Goal: Information Seeking & Learning: Learn about a topic

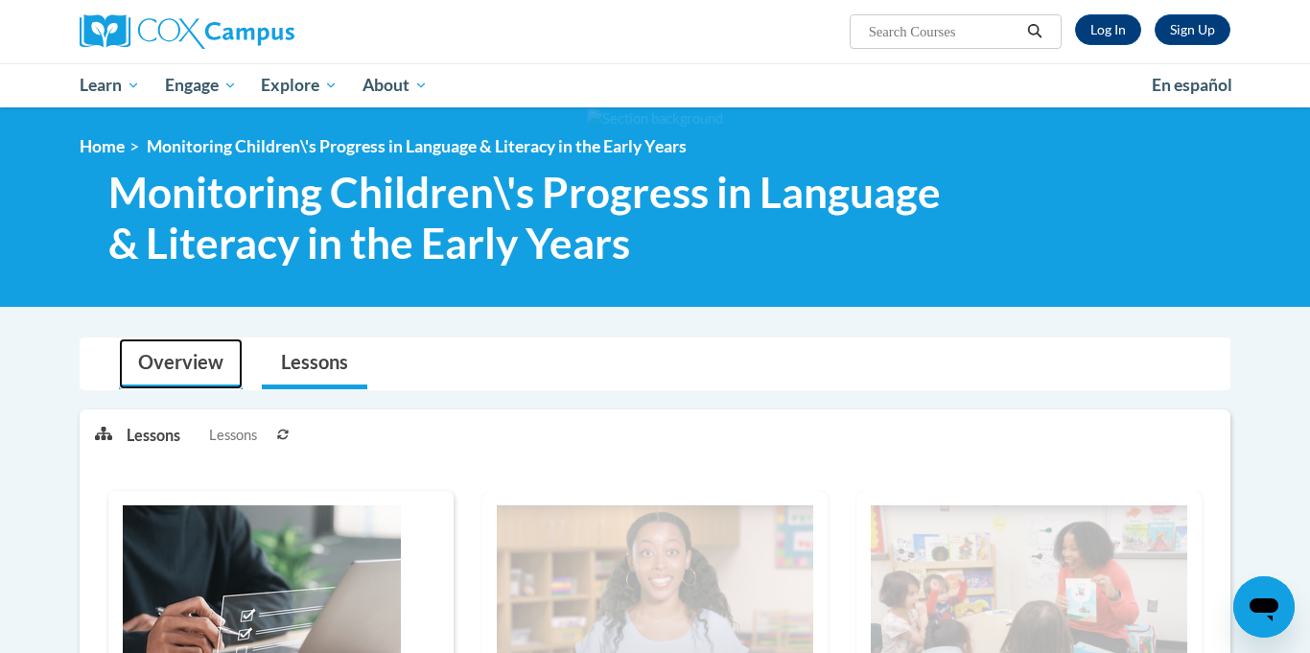
click at [209, 359] on link "Overview" at bounding box center [181, 363] width 124 height 51
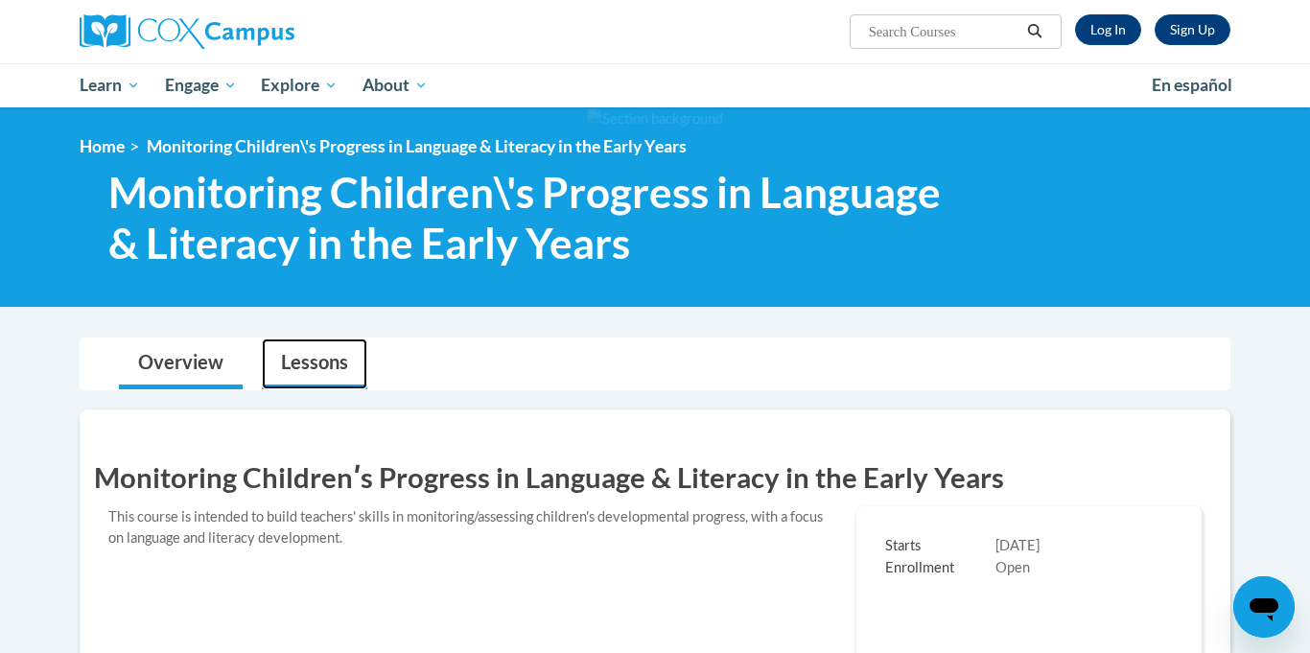
click at [293, 356] on link "Lessons" at bounding box center [314, 363] width 105 height 51
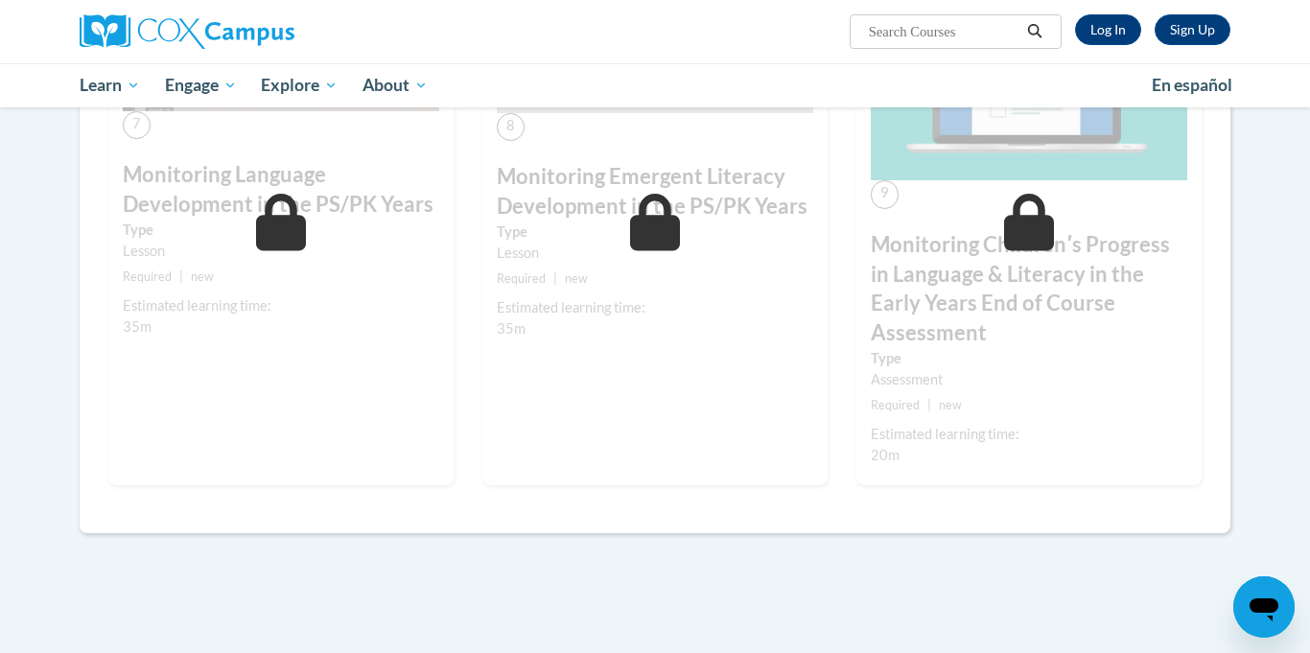
scroll to position [2128, 0]
click at [1104, 286] on h3 "Monitoring Childrenʹs Progress in Language & Literacy in the Early Years End of…" at bounding box center [1029, 290] width 316 height 118
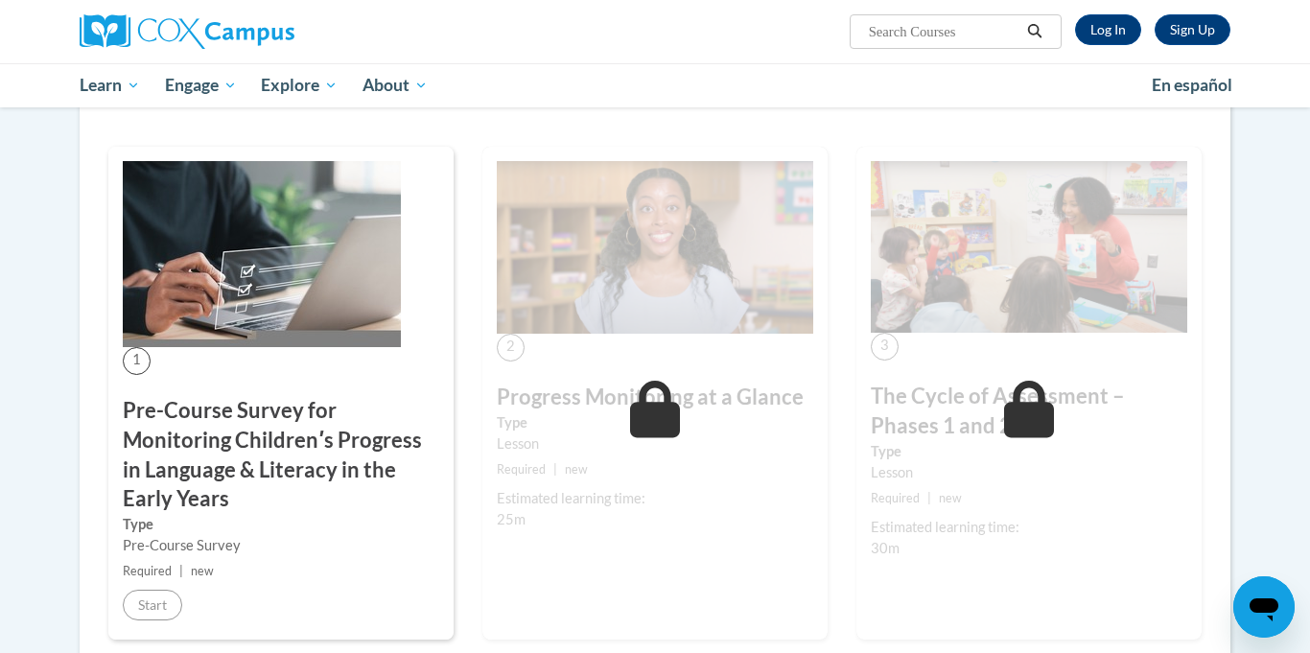
scroll to position [891, 0]
click at [217, 450] on h3 "Pre-Course Survey for Monitoring Childrenʹs Progress in Language & Literacy in …" at bounding box center [281, 454] width 316 height 118
click at [1097, 22] on link "Log In" at bounding box center [1108, 29] width 66 height 31
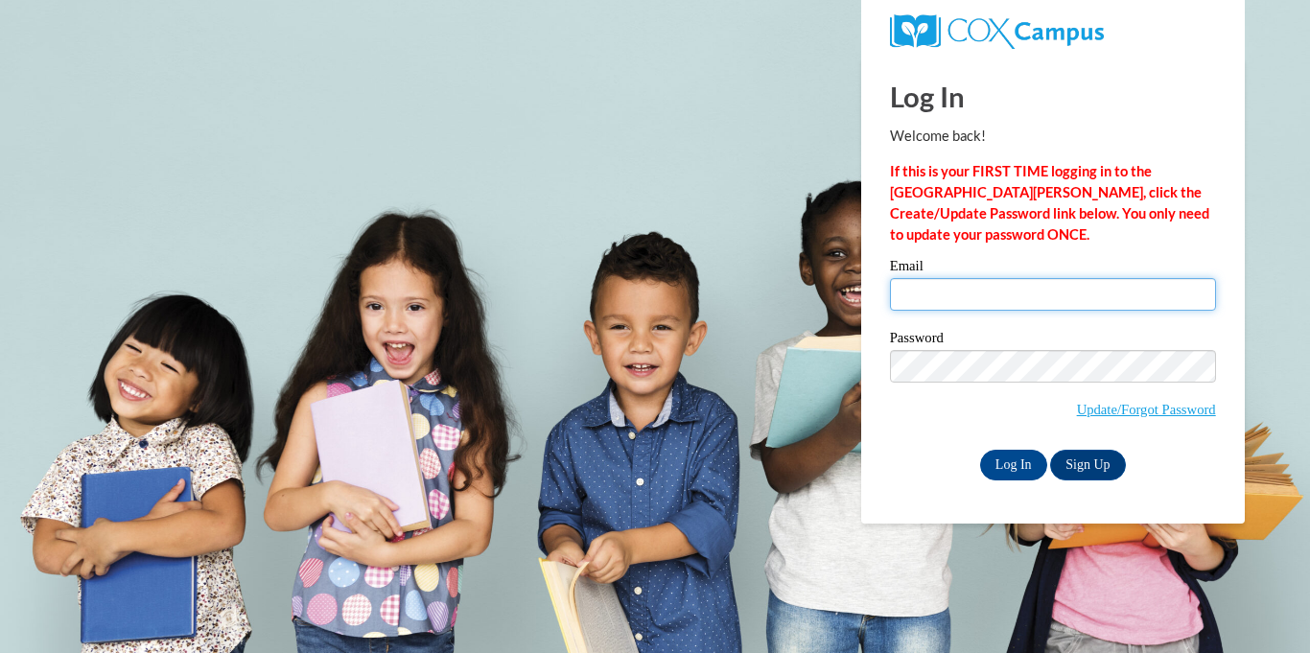
click at [1001, 291] on input "Email" at bounding box center [1053, 294] width 326 height 33
type input "novillafamily05@gmail.com"
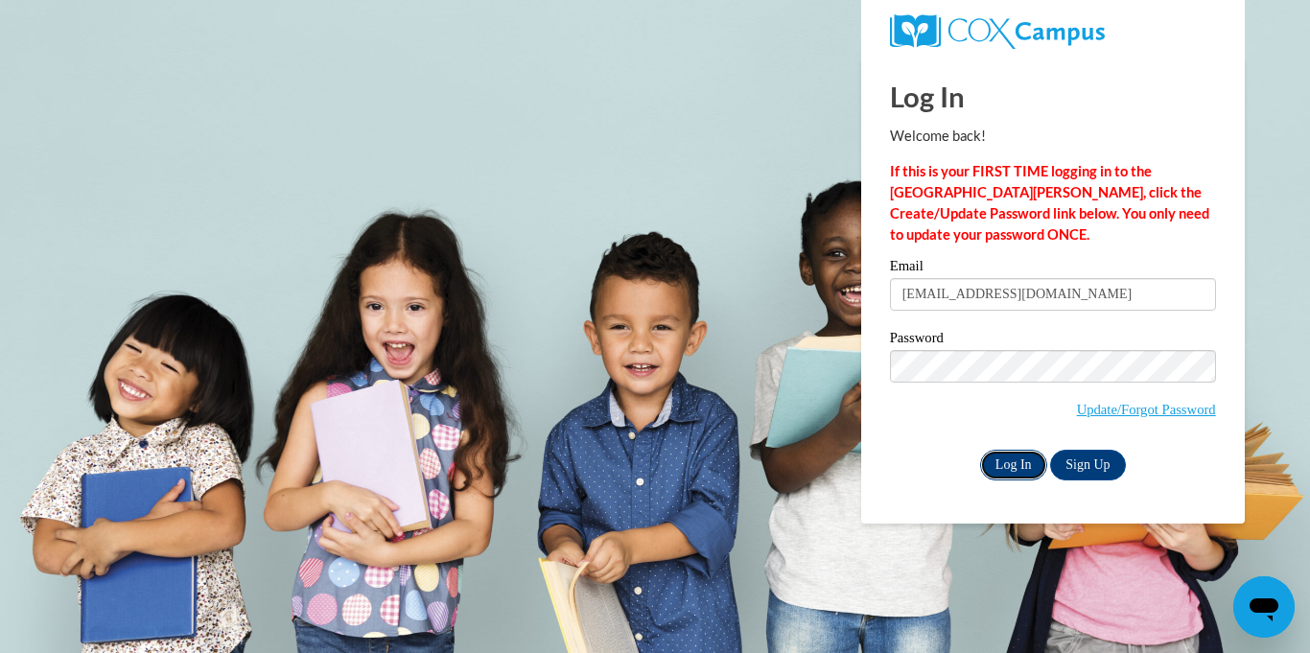
click at [1028, 453] on input "Log In" at bounding box center [1013, 465] width 67 height 31
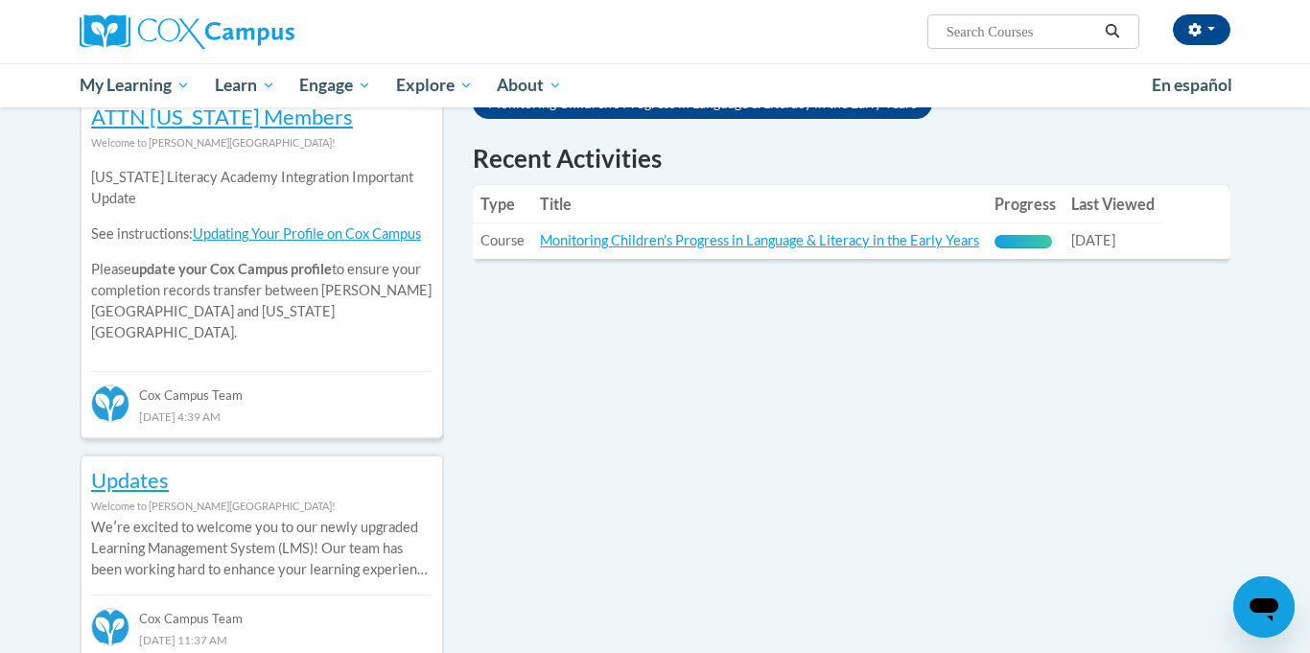
scroll to position [654, 0]
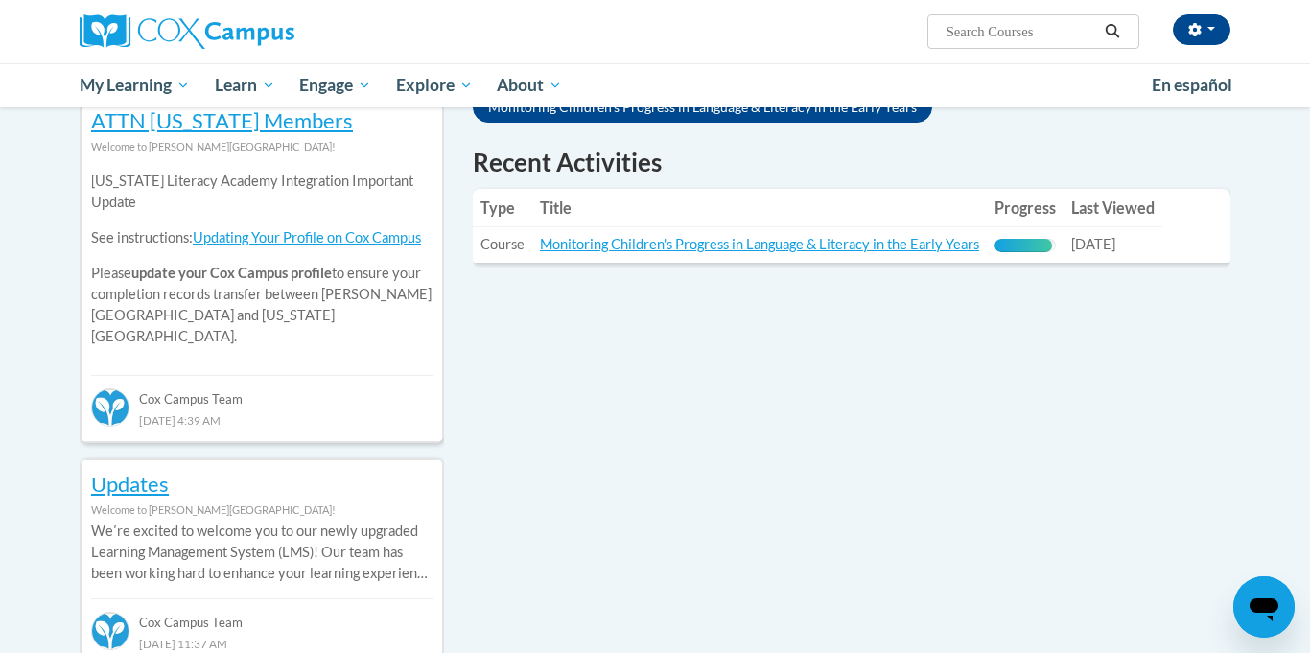
click at [918, 255] on td "Title: Monitoring Children's Progress in Language & Literacy in the Early Years" at bounding box center [759, 244] width 454 height 35
click at [919, 248] on link "Monitoring Children's Progress in Language & Literacy in the Early Years" at bounding box center [759, 244] width 439 height 16
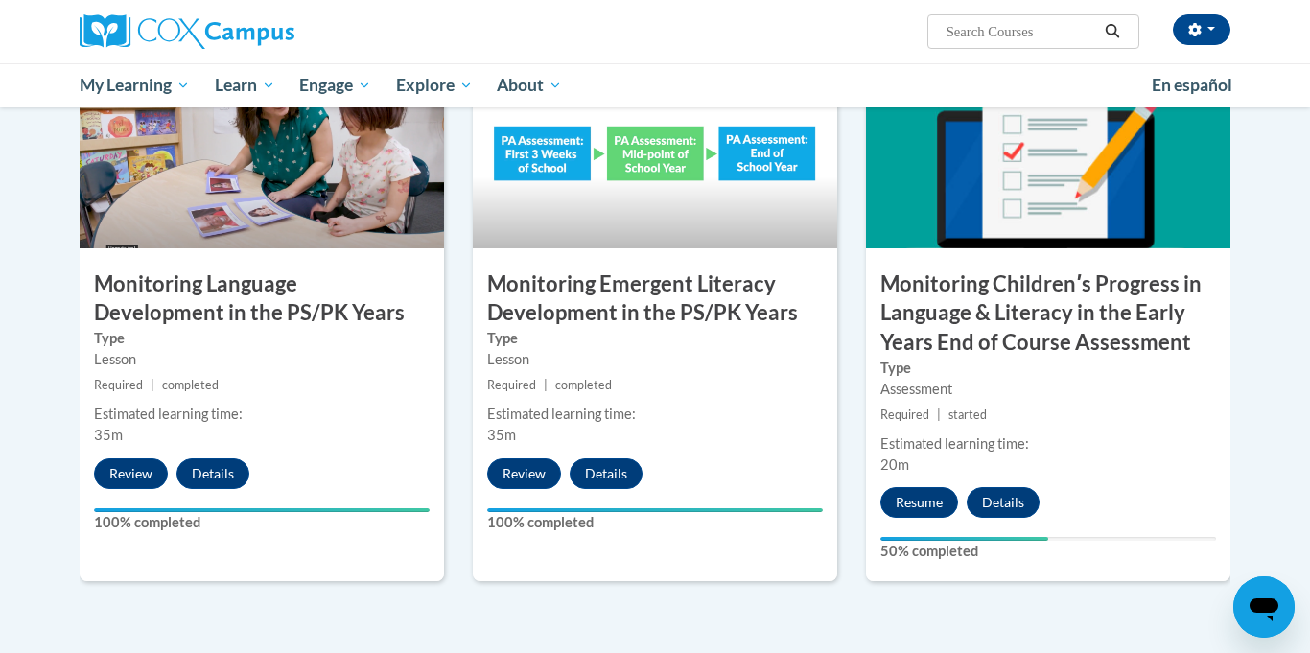
scroll to position [1605, 0]
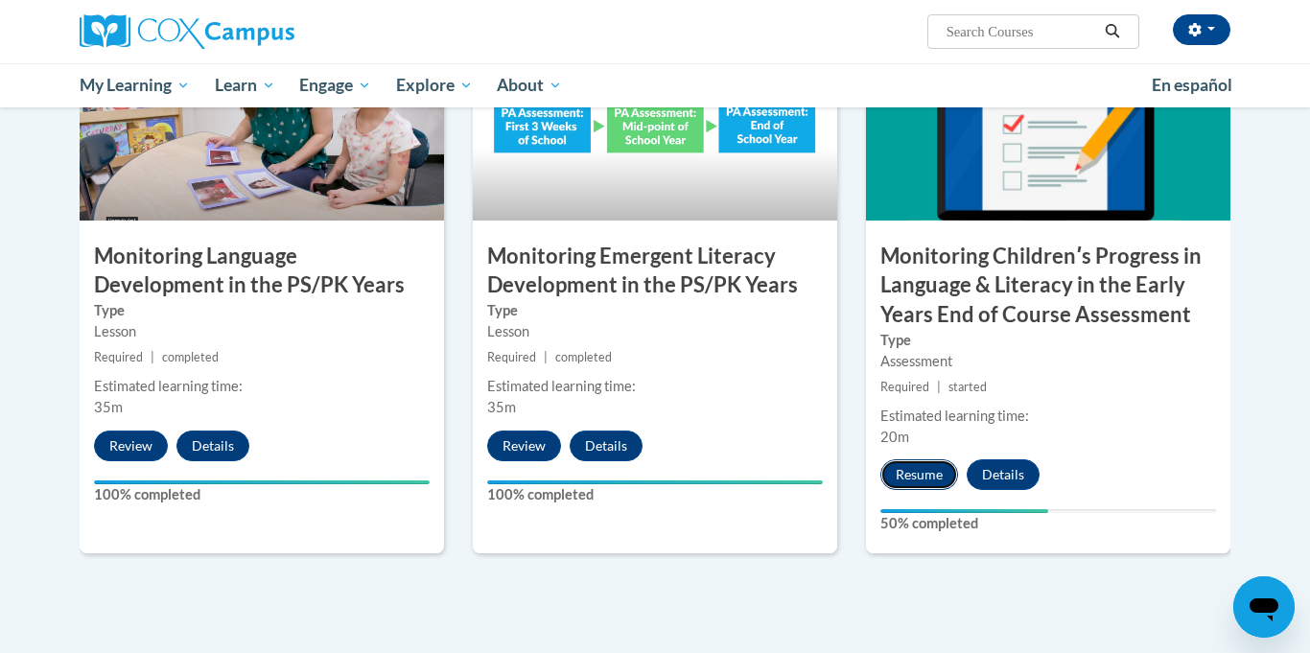
click at [937, 479] on button "Resume" at bounding box center [919, 474] width 78 height 31
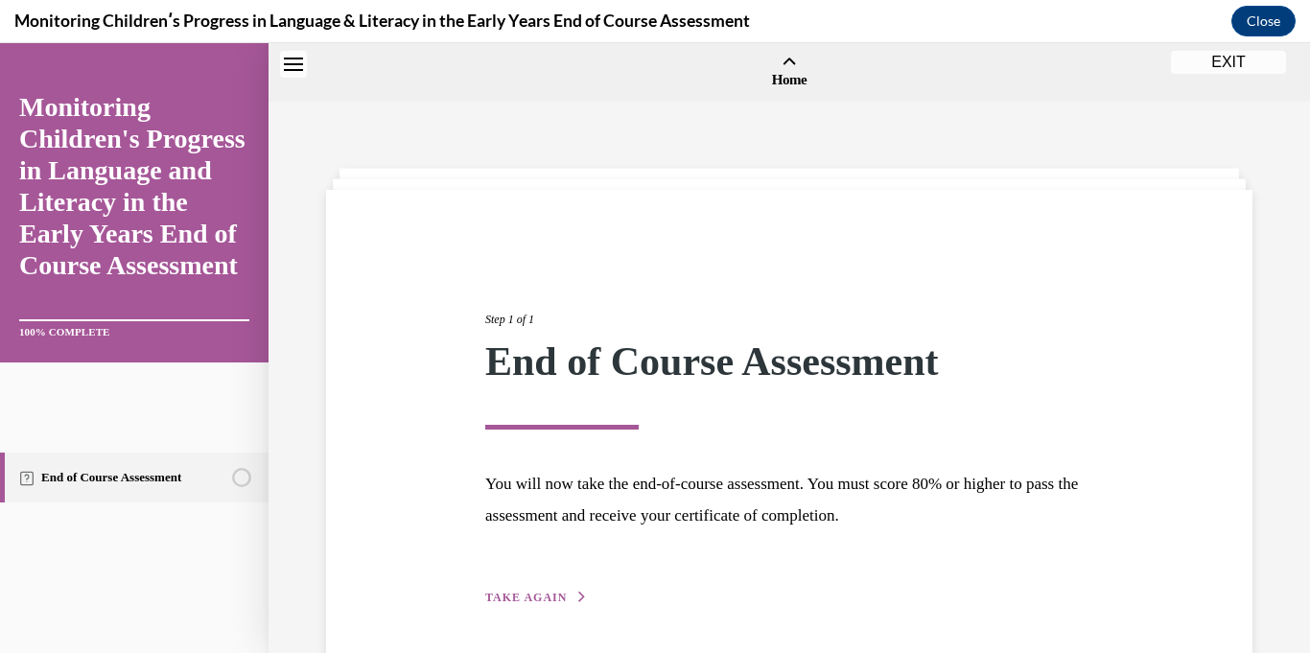
scroll to position [59, 0]
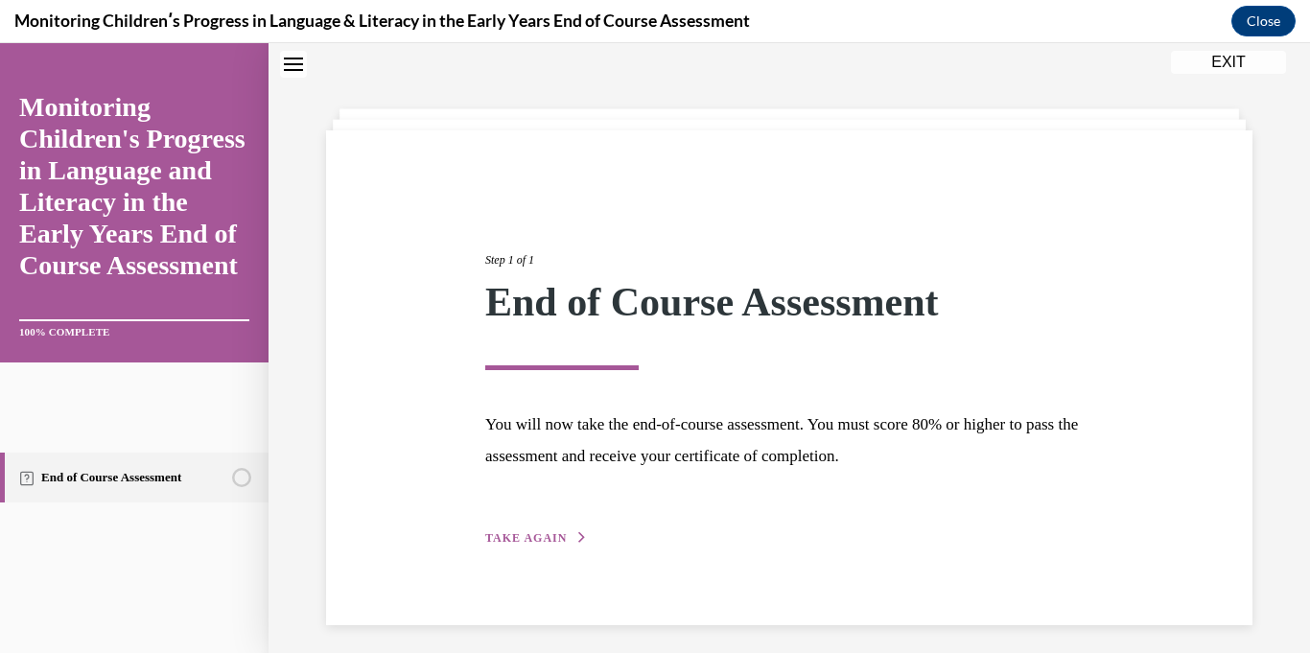
click at [577, 535] on icon "button" at bounding box center [582, 537] width 12 height 11
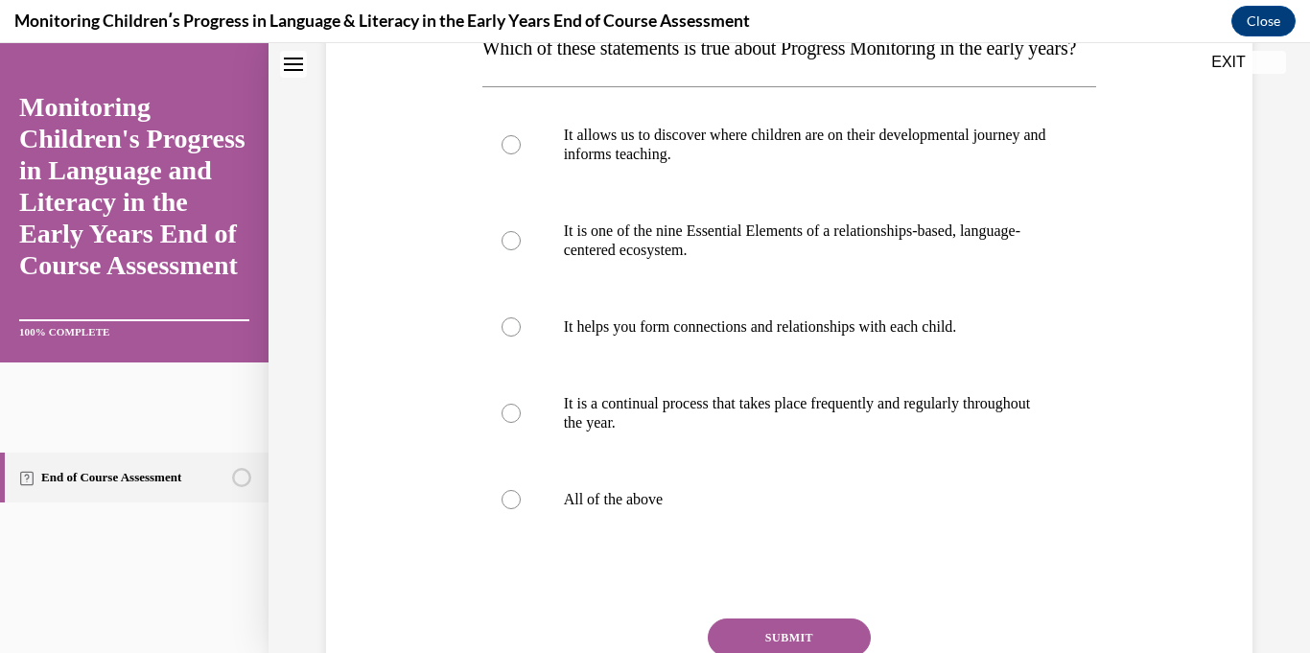
scroll to position [356, 0]
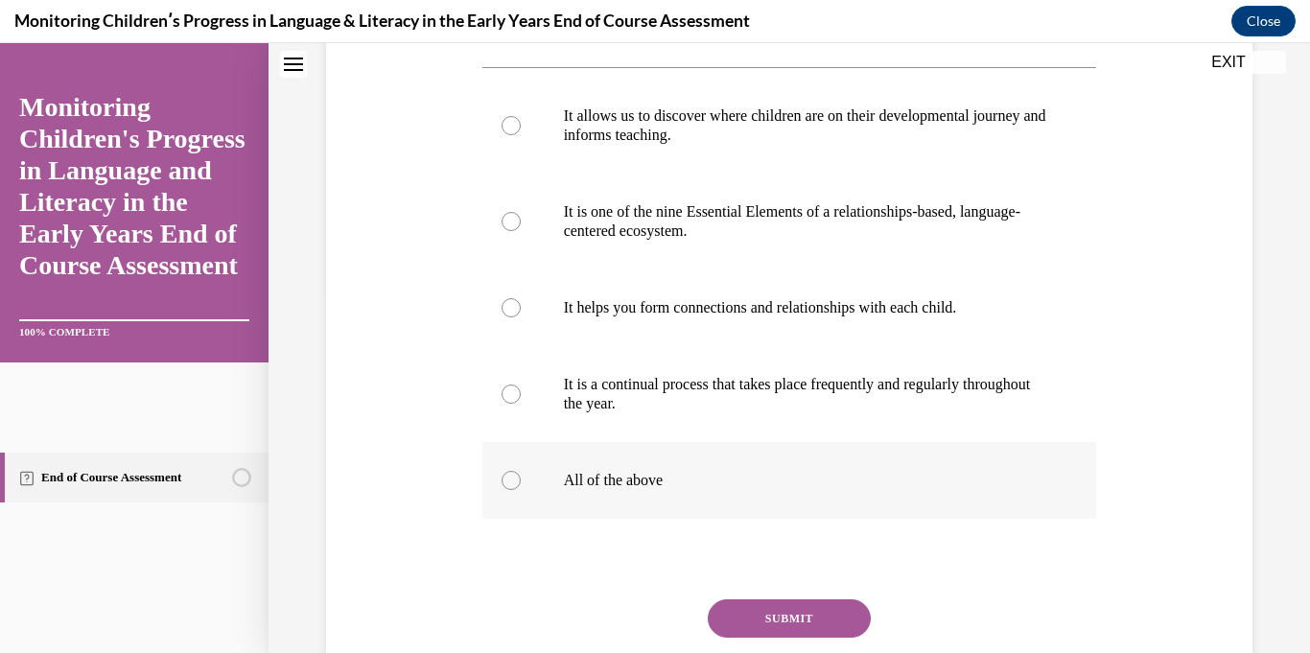
click at [616, 490] on p "All of the above" at bounding box center [806, 480] width 485 height 19
click at [521, 490] on input "All of the above" at bounding box center [510, 480] width 19 height 19
radio input "true"
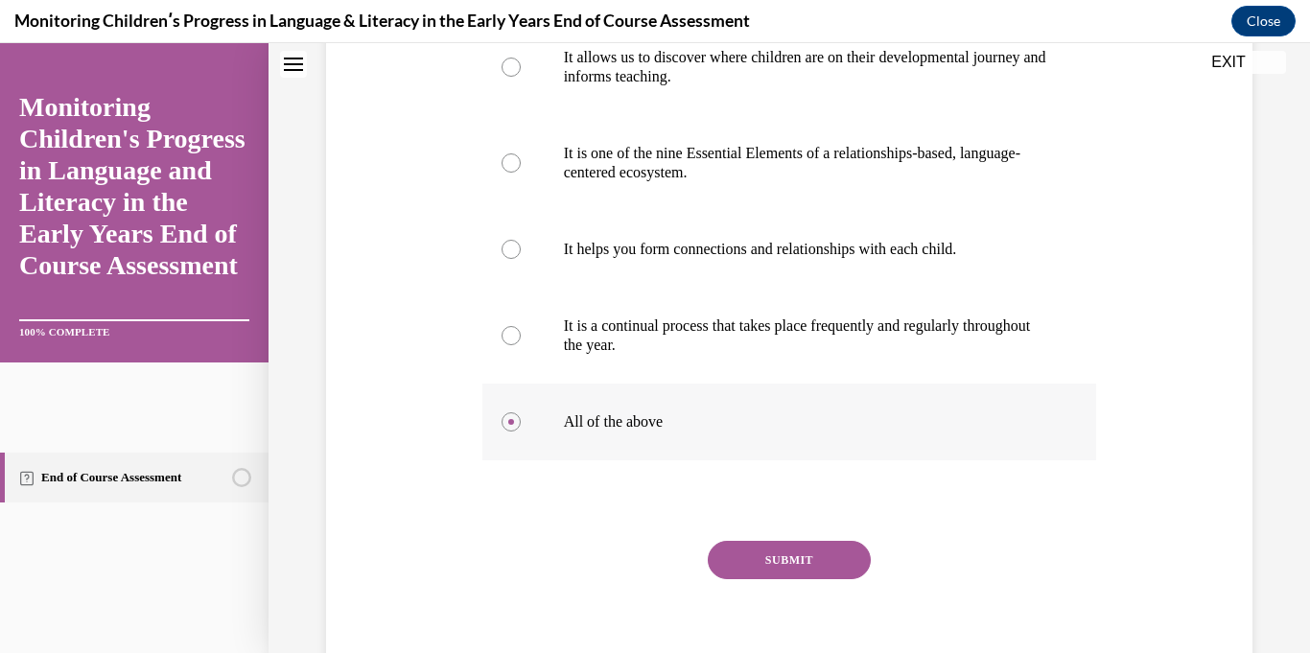
scroll to position [503, 0]
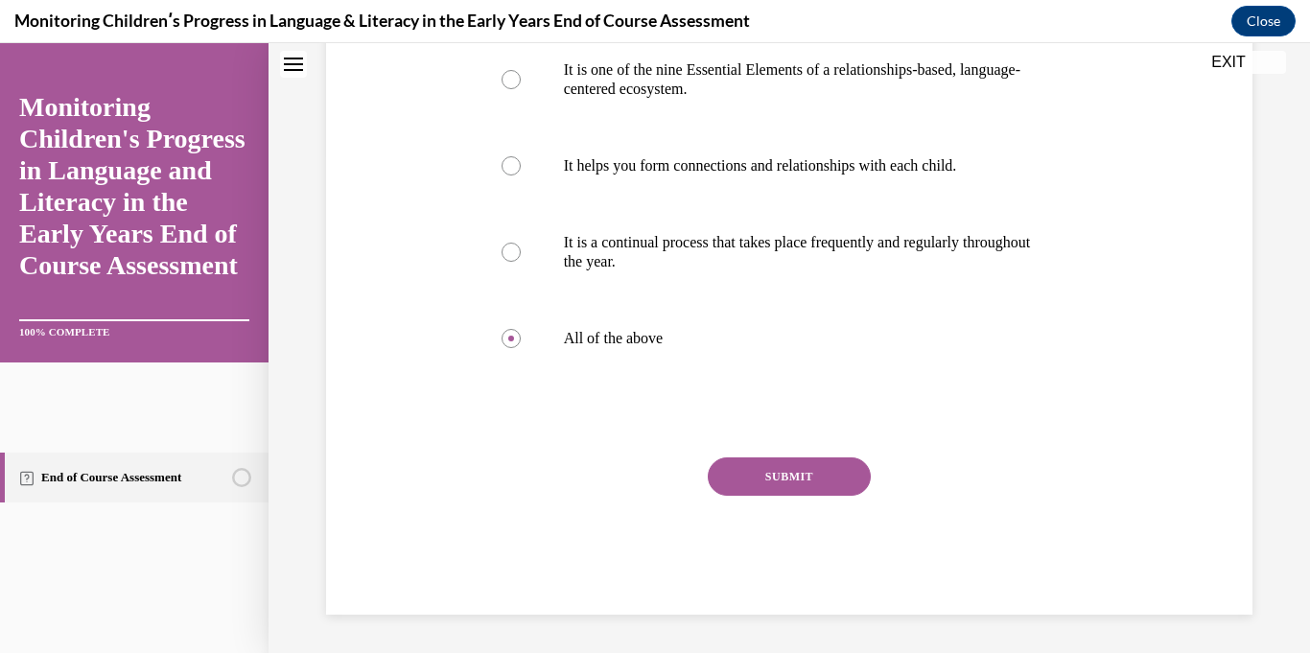
click at [734, 496] on button "SUBMIT" at bounding box center [789, 476] width 163 height 38
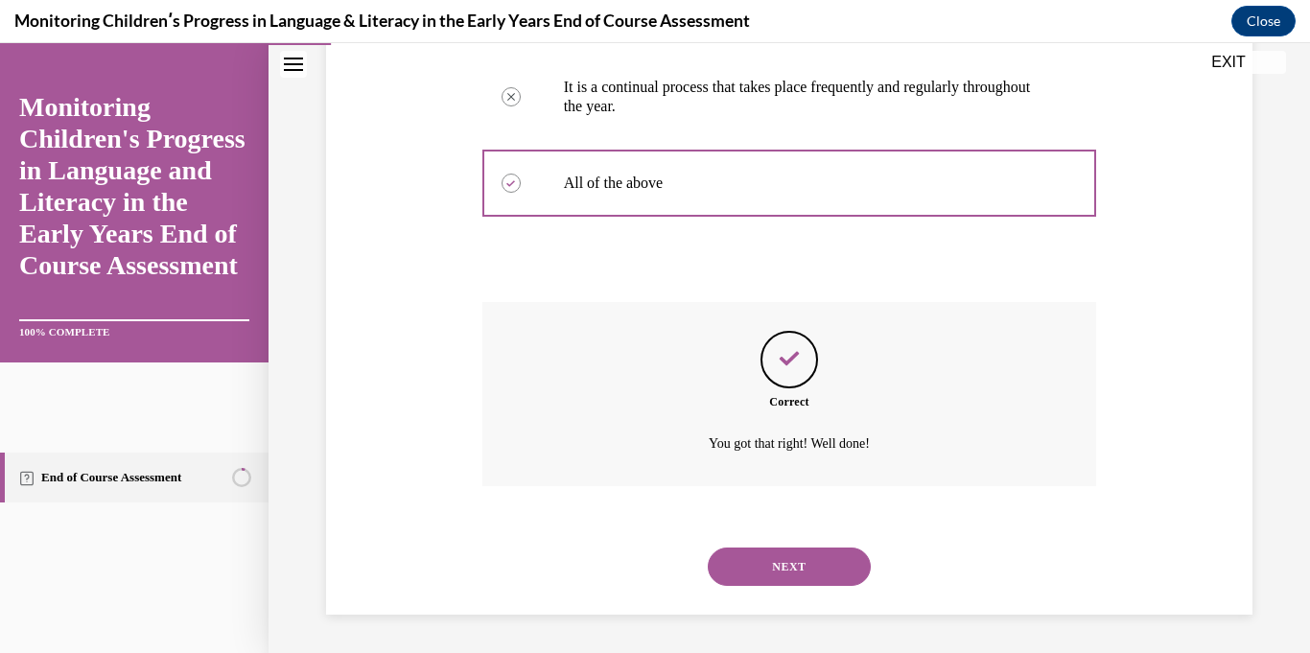
scroll to position [691, 0]
click at [764, 557] on button "NEXT" at bounding box center [789, 566] width 163 height 38
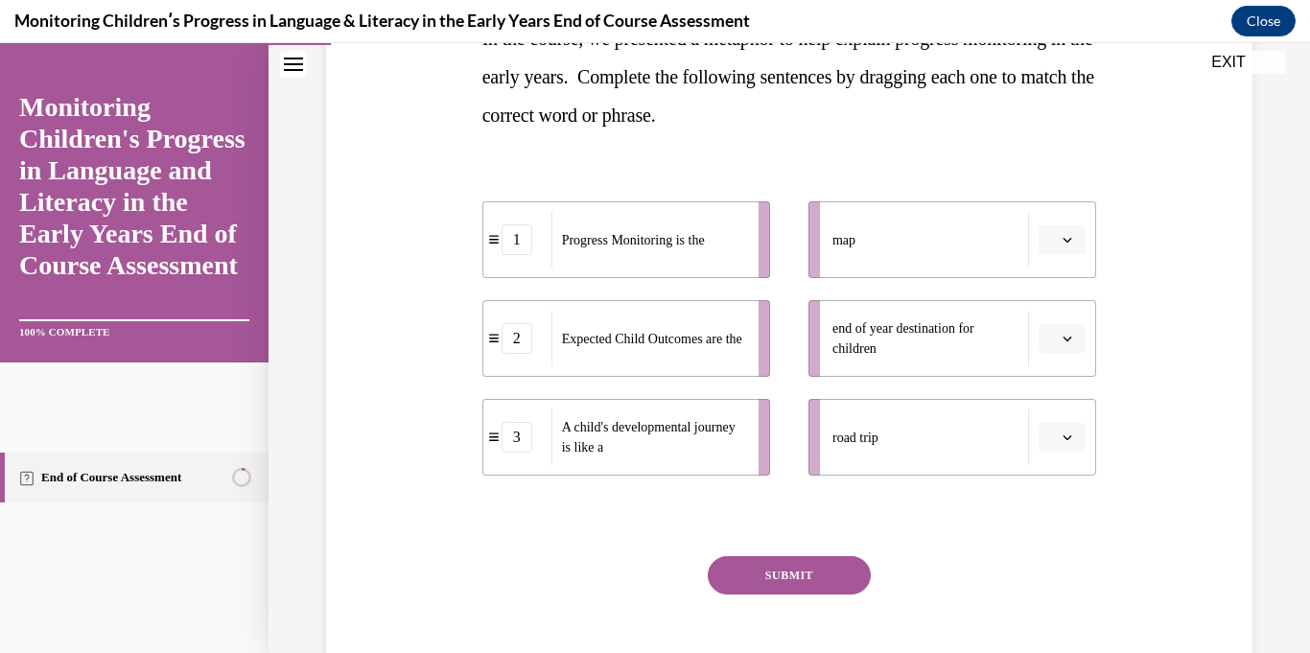
scroll to position [345, 0]
click at [1063, 341] on icon "button" at bounding box center [1067, 340] width 10 height 10
click at [1065, 453] on div "2" at bounding box center [1059, 459] width 48 height 38
click at [1066, 247] on button "button" at bounding box center [1061, 240] width 47 height 29
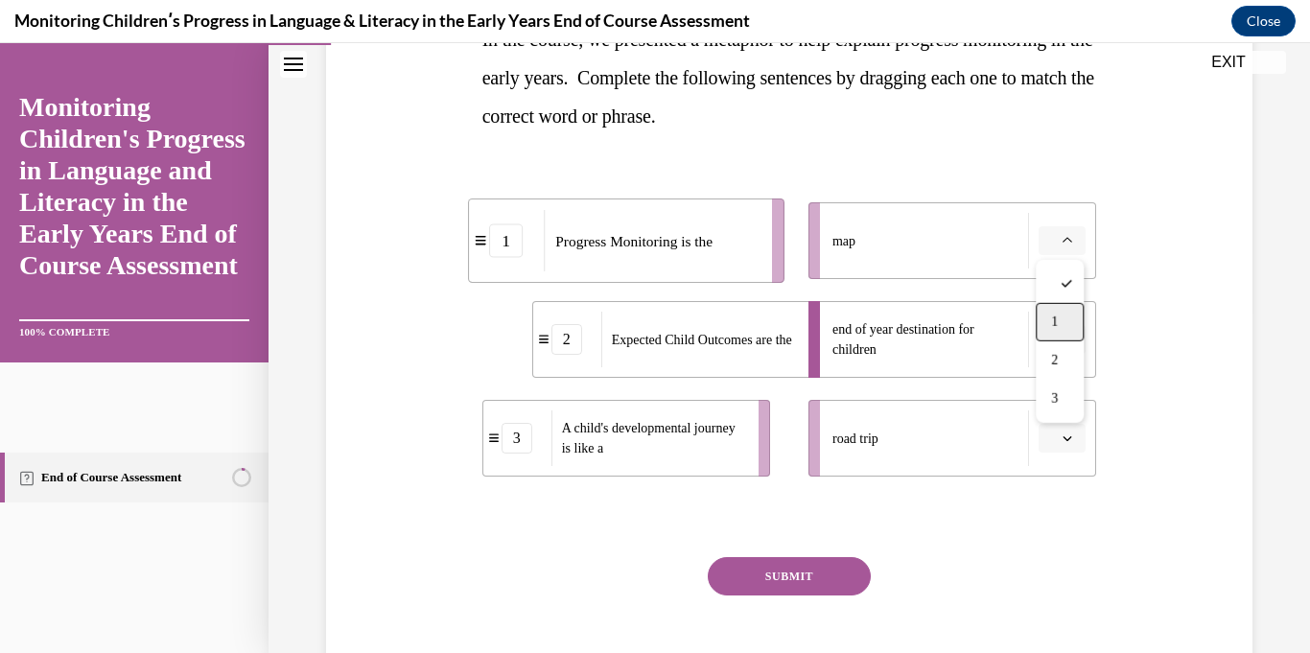
click at [1058, 321] on span "1" at bounding box center [1054, 321] width 7 height 15
click at [1060, 417] on li "road trip" at bounding box center [952, 438] width 288 height 77
click at [1065, 435] on icon "button" at bounding box center [1067, 438] width 10 height 10
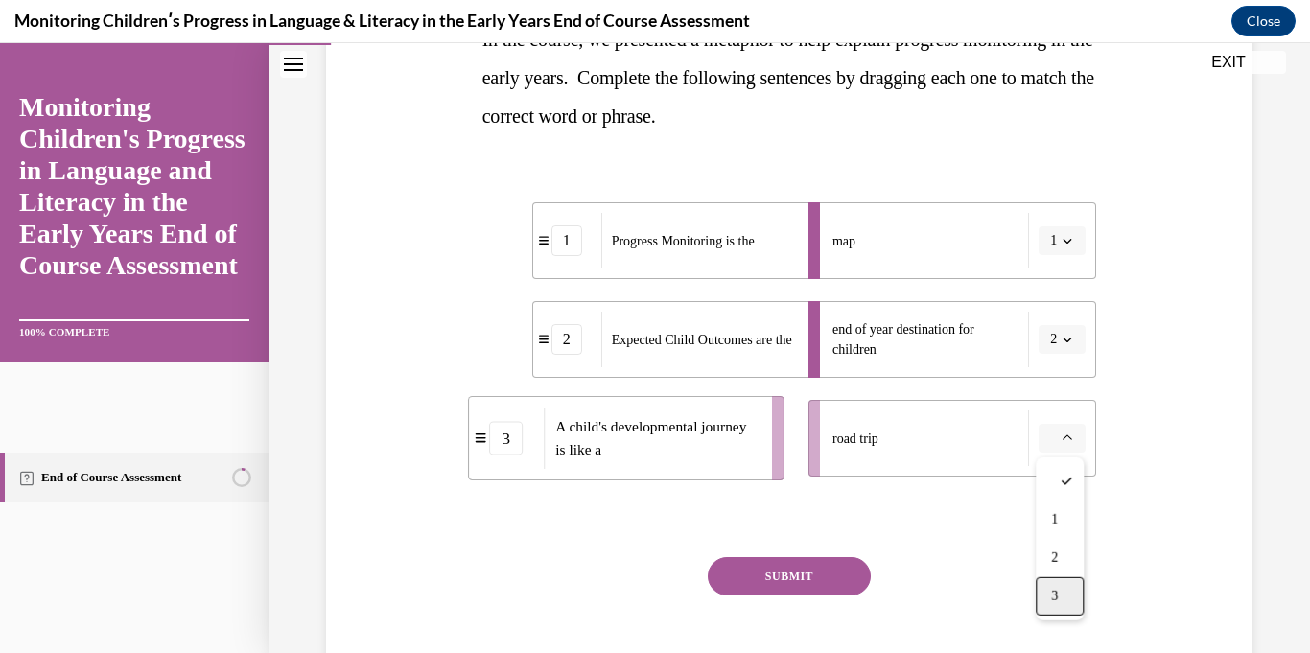
click at [1067, 585] on div "3" at bounding box center [1059, 596] width 48 height 38
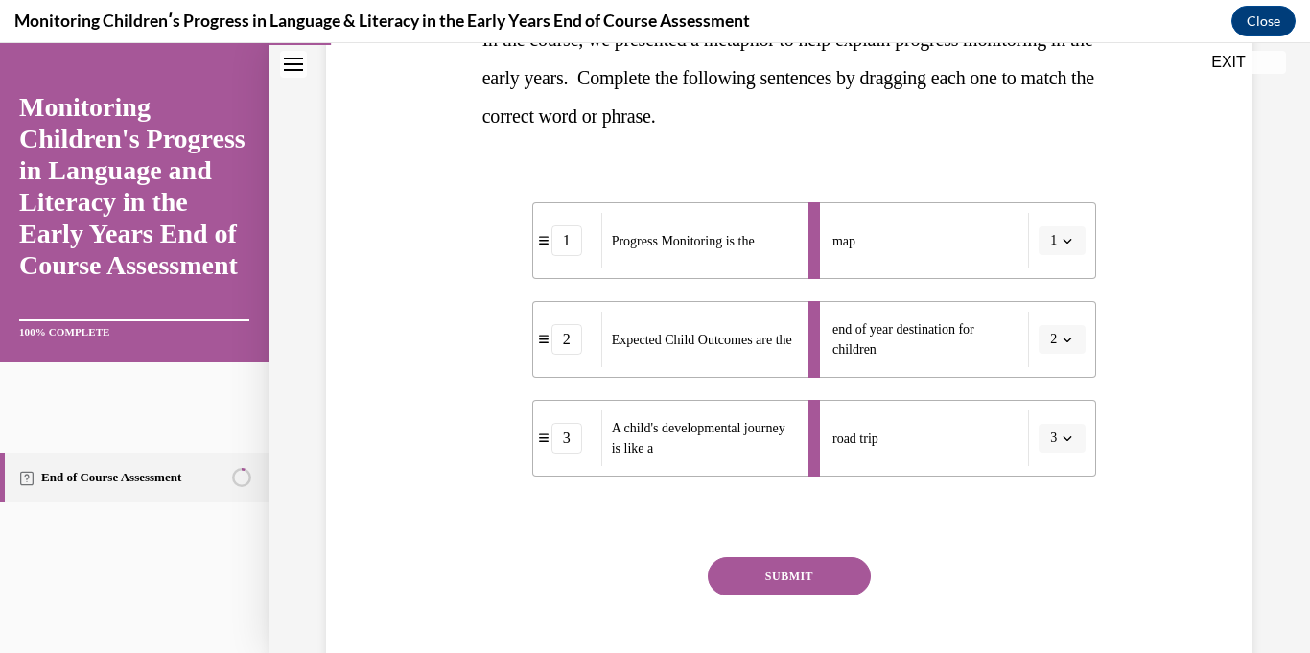
click at [849, 568] on button "SUBMIT" at bounding box center [789, 576] width 163 height 38
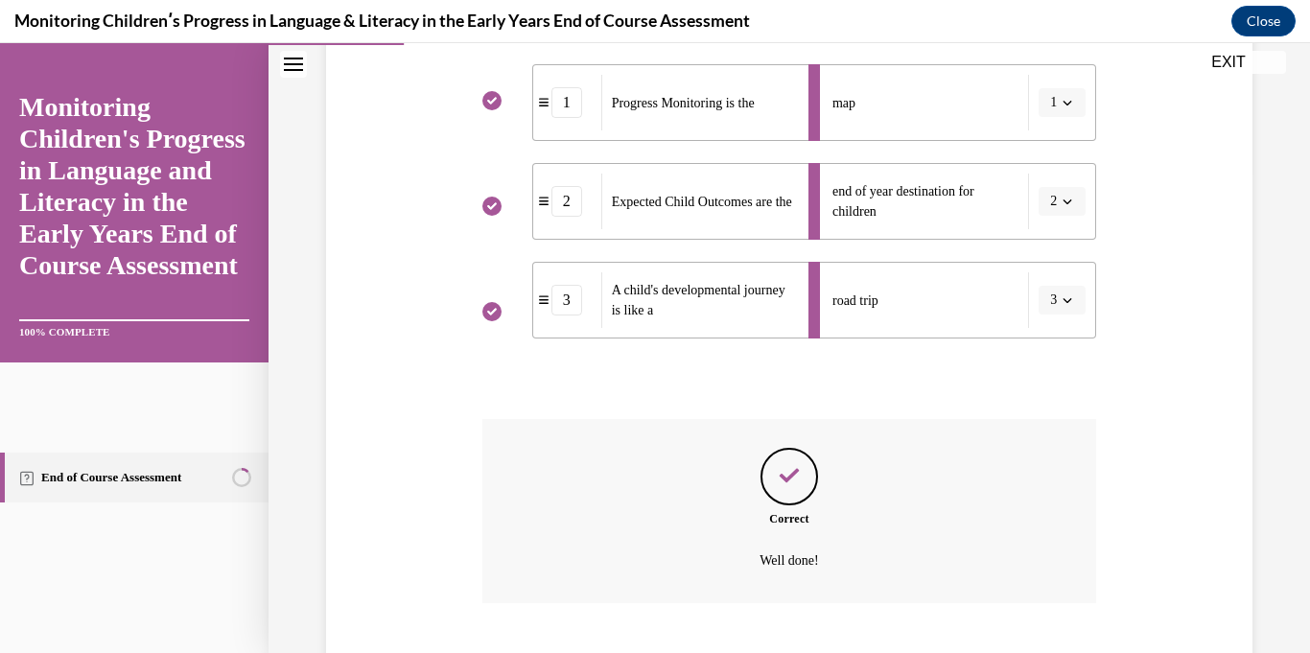
scroll to position [600, 0]
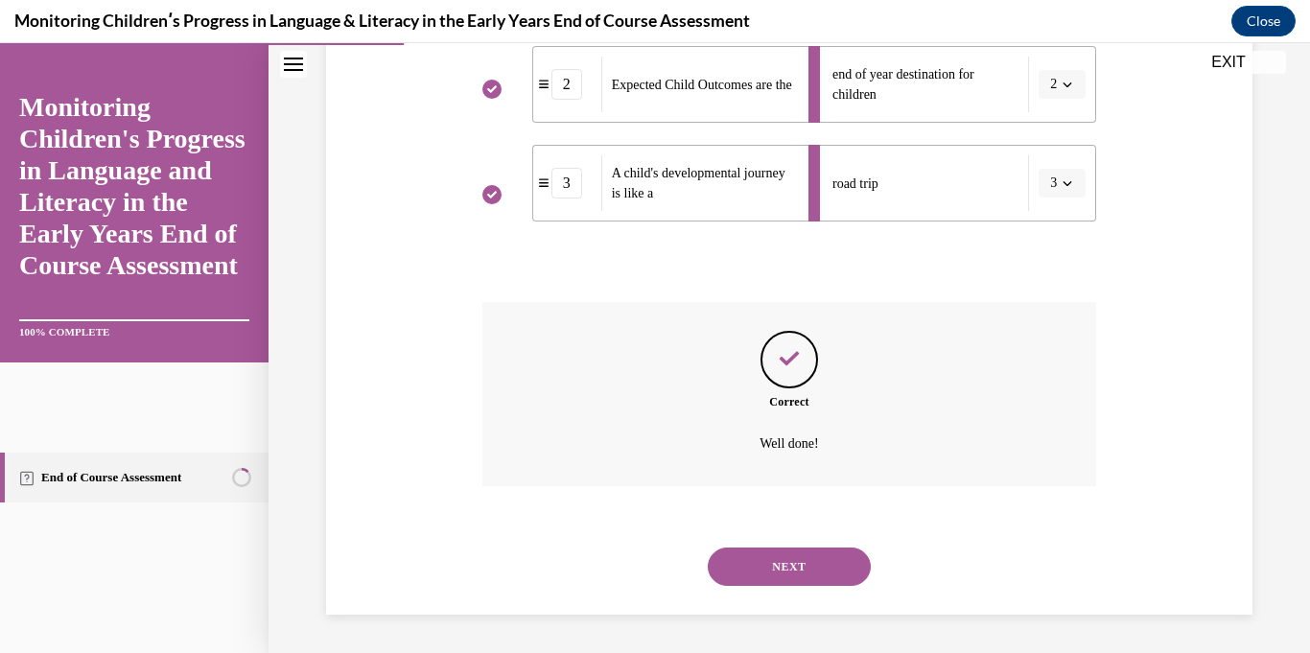
click at [849, 568] on button "NEXT" at bounding box center [789, 566] width 163 height 38
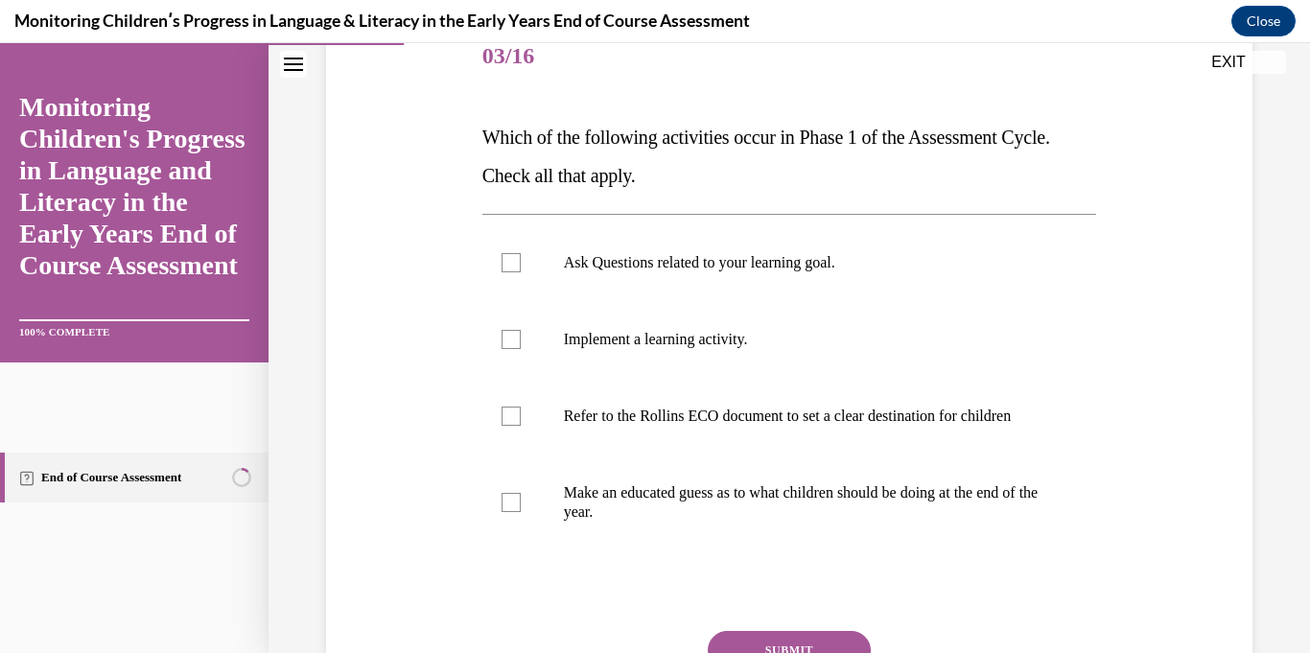
scroll to position [244, 0]
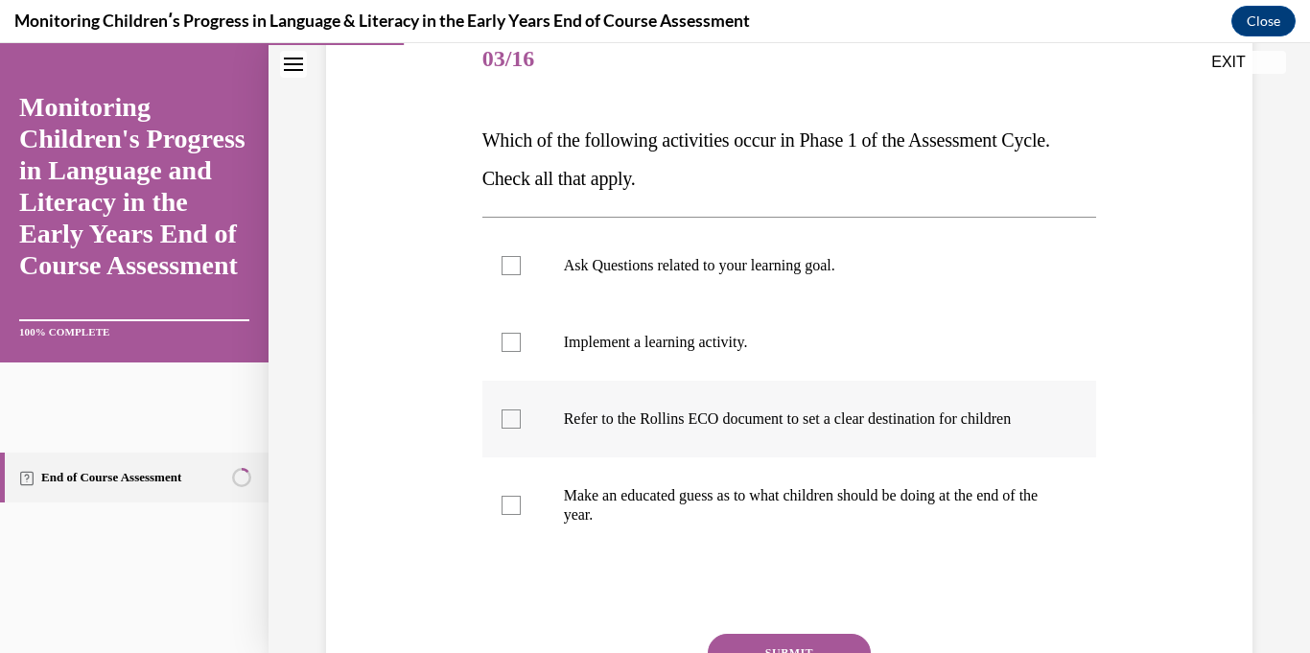
click at [1000, 429] on p "Refer to the Rollins ECO document to set a clear destination for children" at bounding box center [806, 418] width 485 height 19
click at [521, 429] on input "Refer to the Rollins ECO document to set a clear destination for children" at bounding box center [510, 418] width 19 height 19
checkbox input "true"
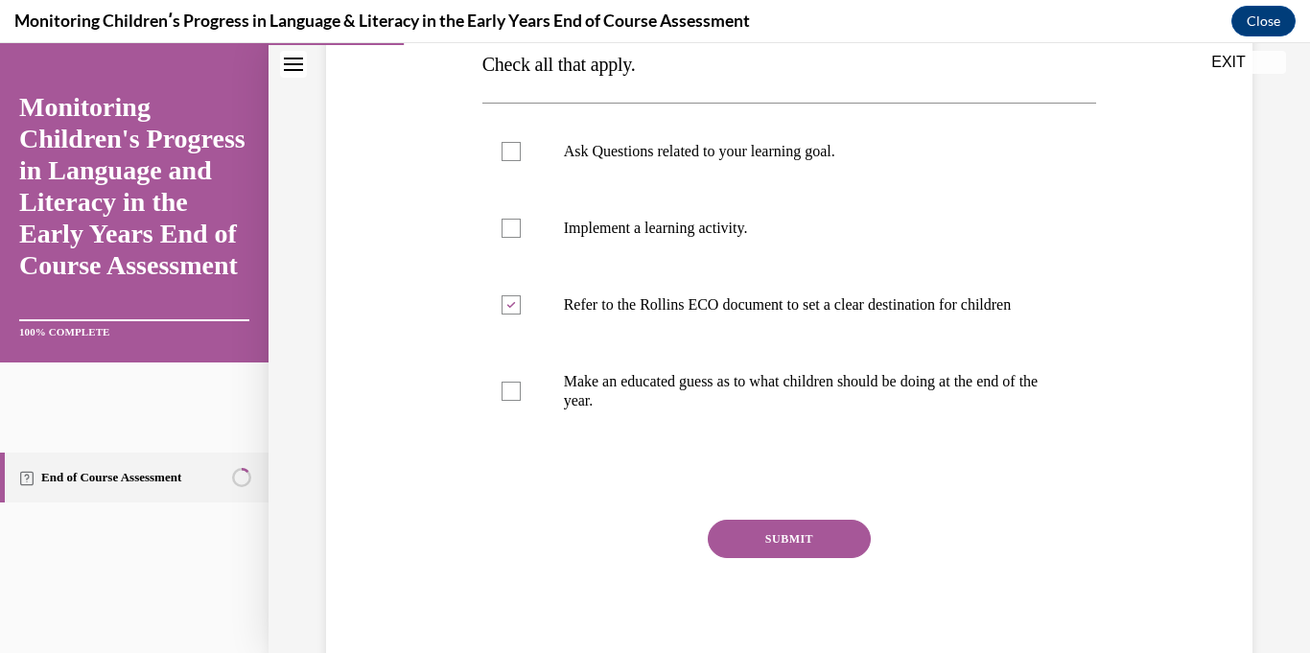
scroll to position [359, 0]
click at [850, 558] on button "SUBMIT" at bounding box center [789, 539] width 163 height 38
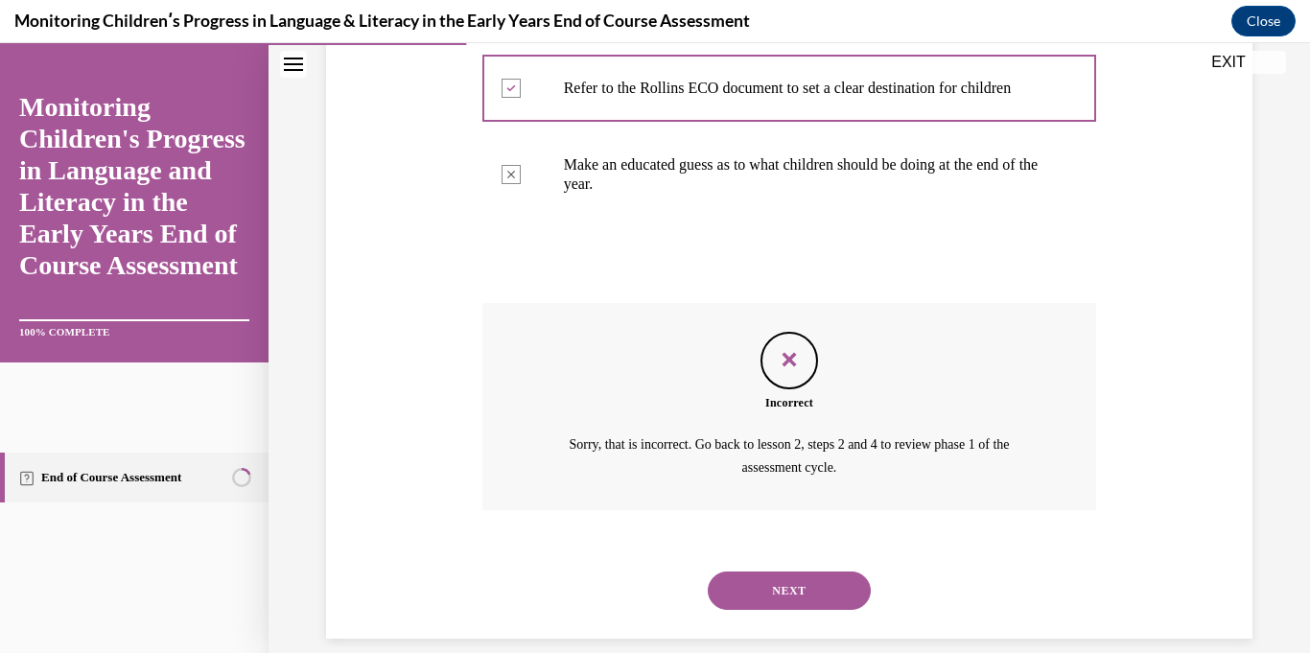
scroll to position [583, 0]
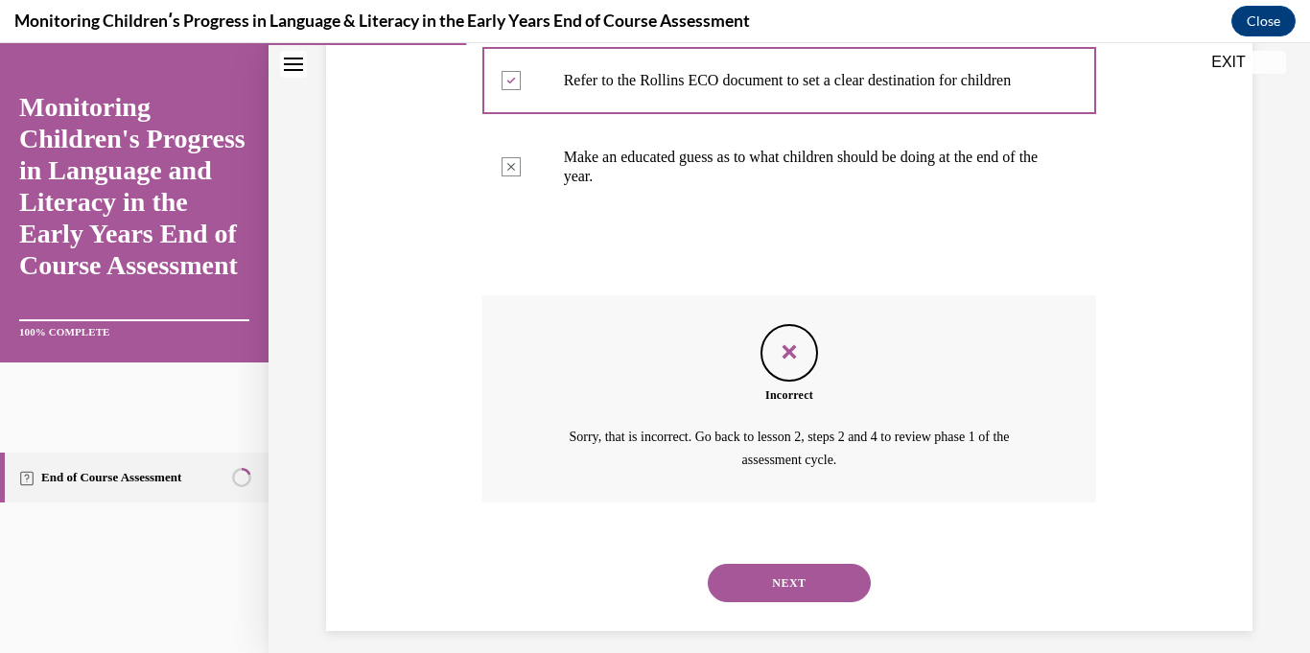
click at [858, 596] on button "NEXT" at bounding box center [789, 583] width 163 height 38
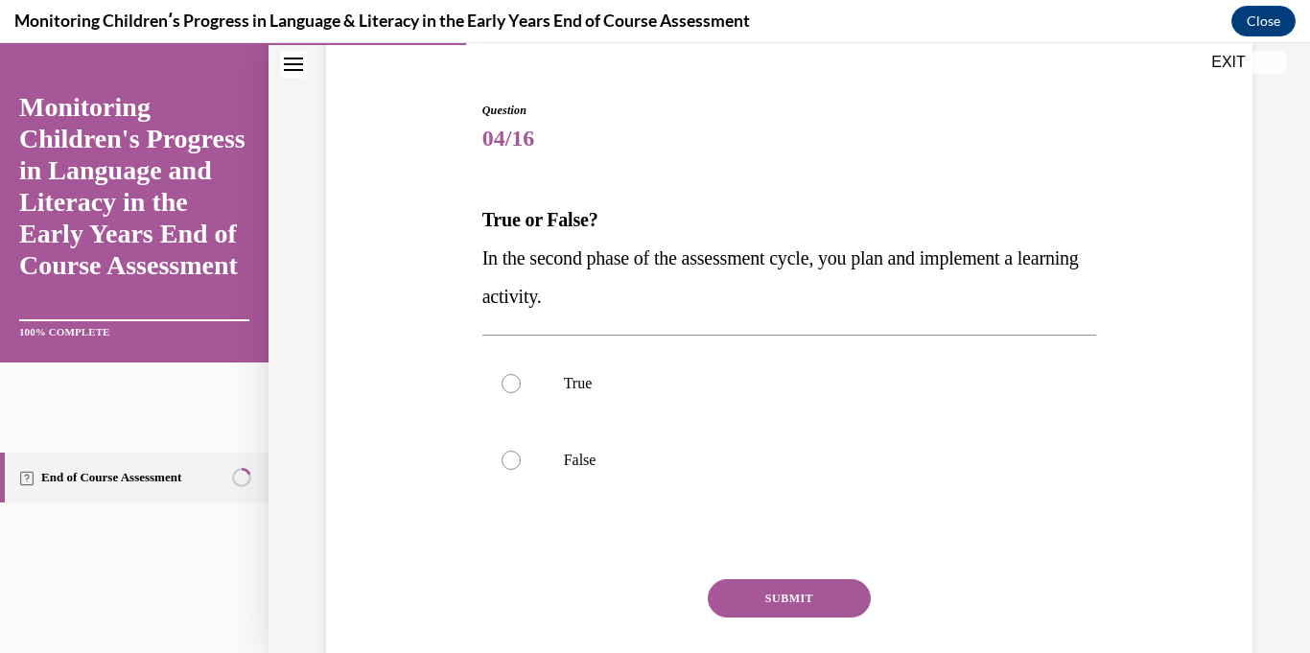
scroll to position [178, 0]
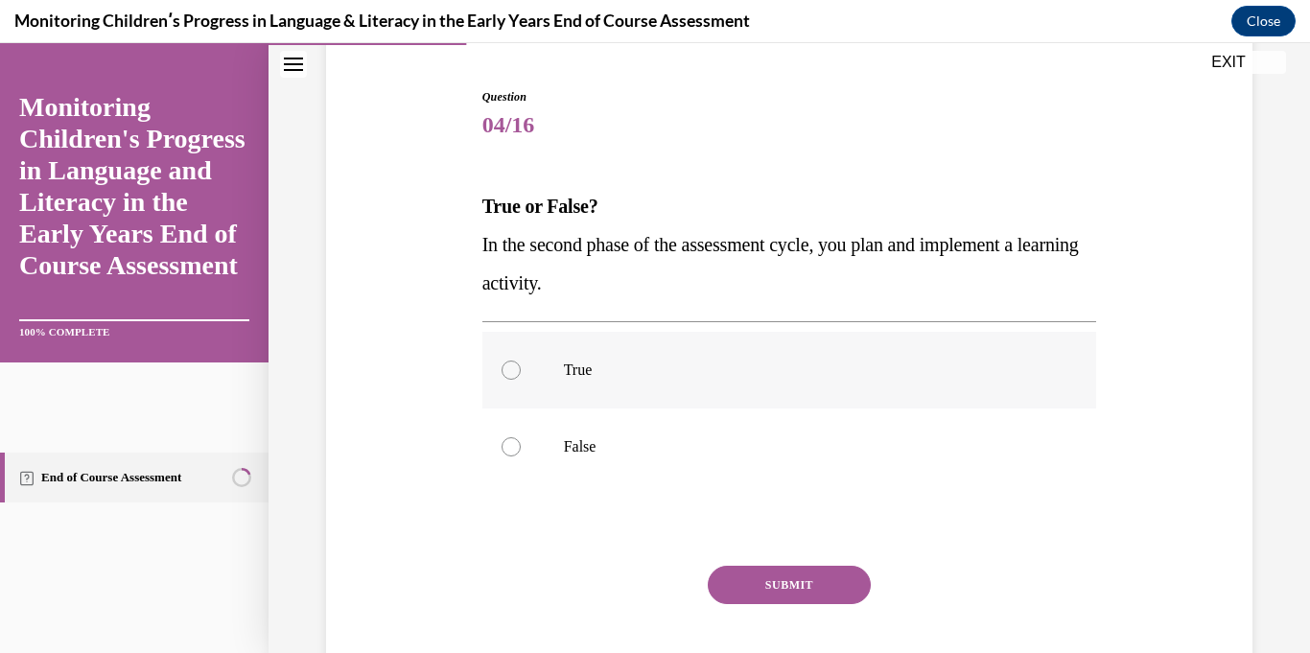
click at [1000, 359] on label "True" at bounding box center [789, 370] width 615 height 77
click at [521, 360] on input "True" at bounding box center [510, 369] width 19 height 19
radio input "true"
click at [843, 578] on button "SUBMIT" at bounding box center [789, 585] width 163 height 38
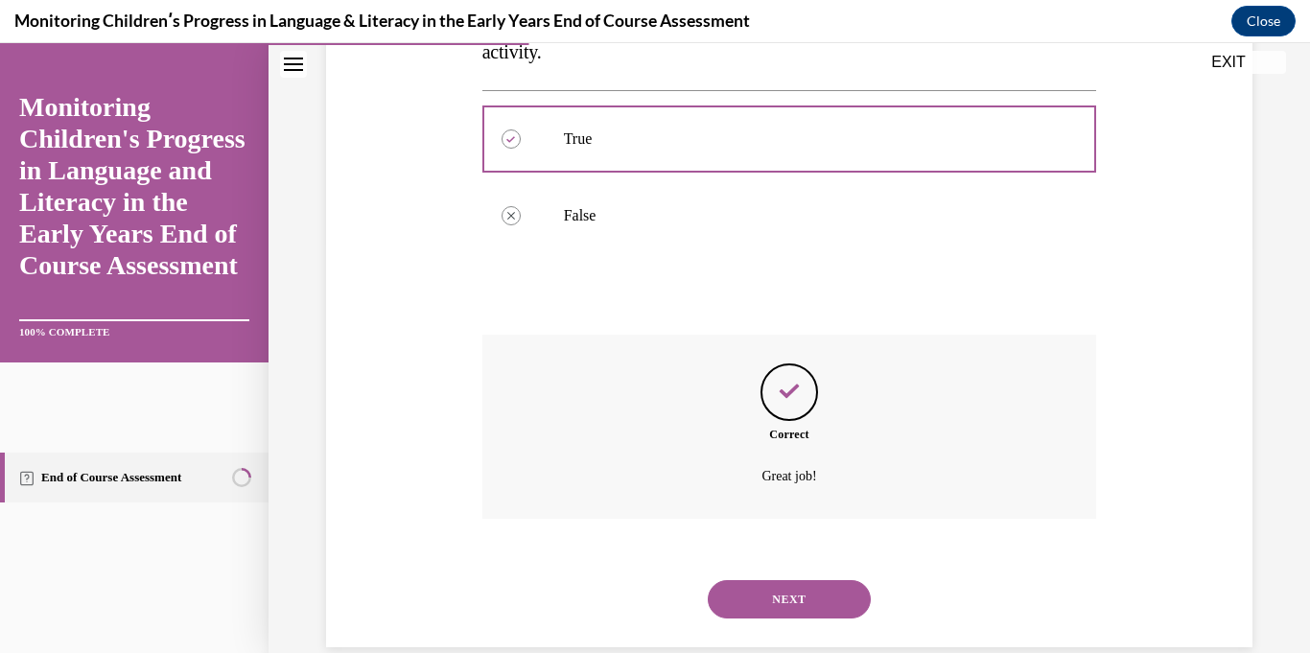
scroll to position [442, 0]
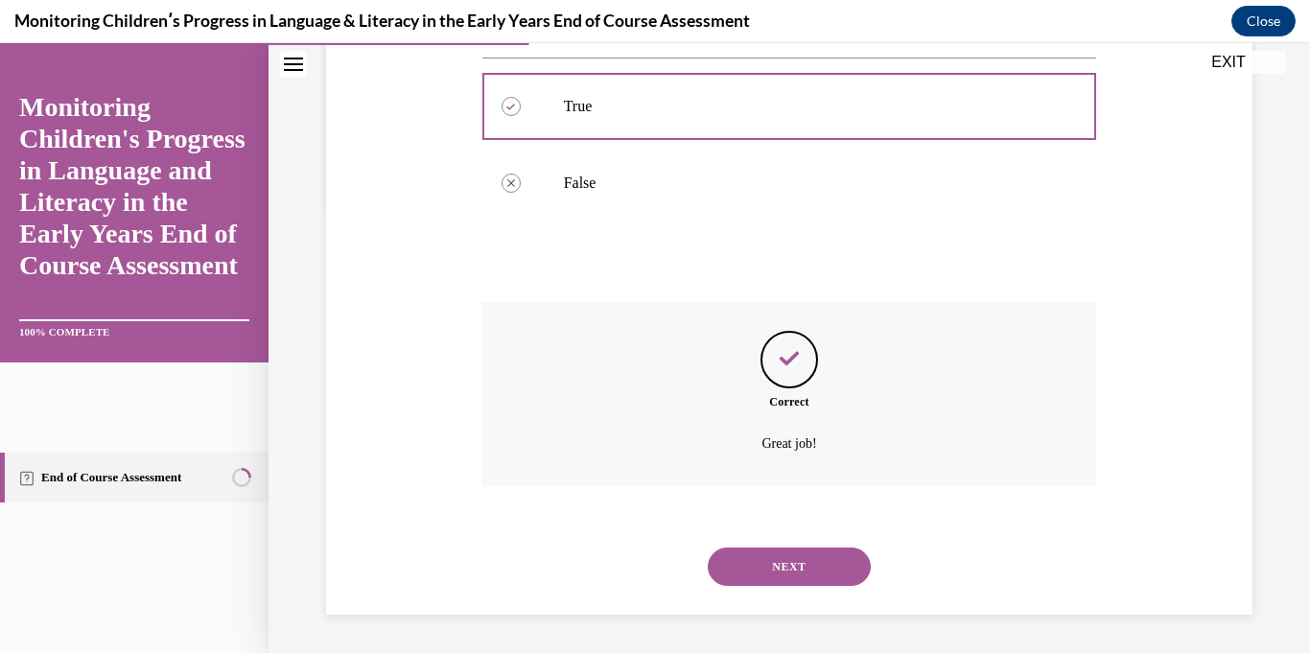
click at [845, 571] on button "NEXT" at bounding box center [789, 566] width 163 height 38
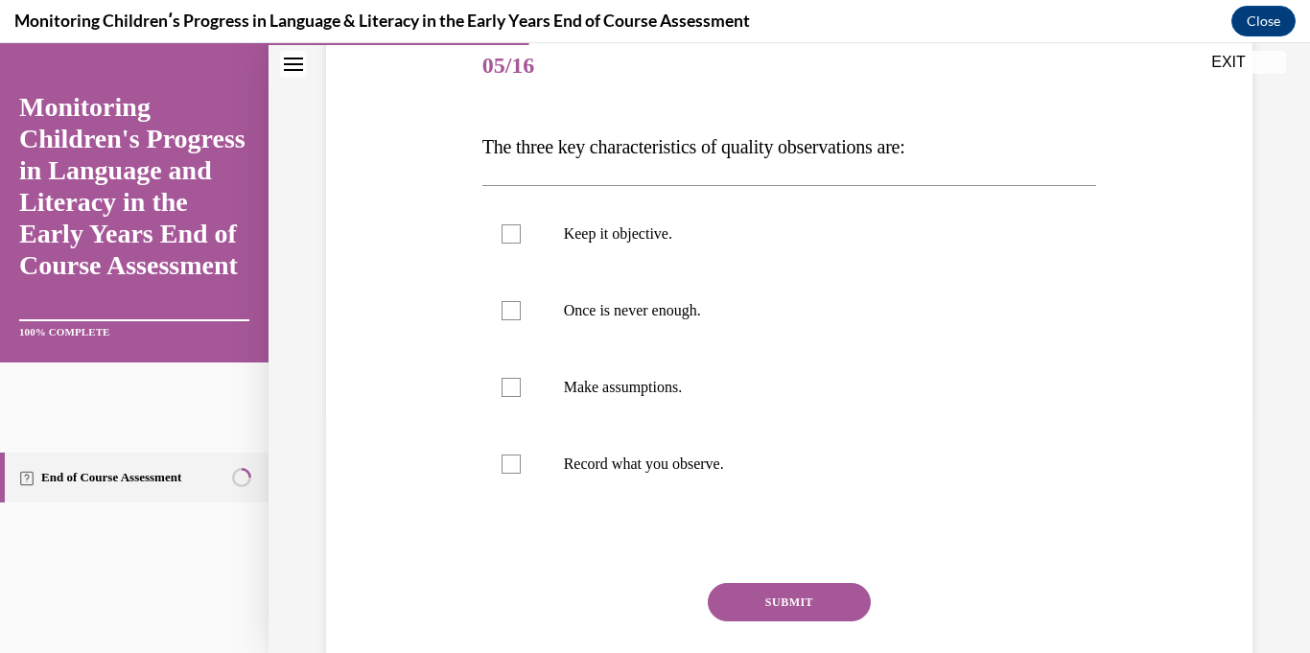
scroll to position [239, 0]
click at [670, 319] on label "Once is never enough." at bounding box center [789, 309] width 615 height 77
click at [521, 319] on input "Once is never enough." at bounding box center [510, 309] width 19 height 19
checkbox input "true"
click at [647, 236] on p "Keep it objective." at bounding box center [806, 232] width 485 height 19
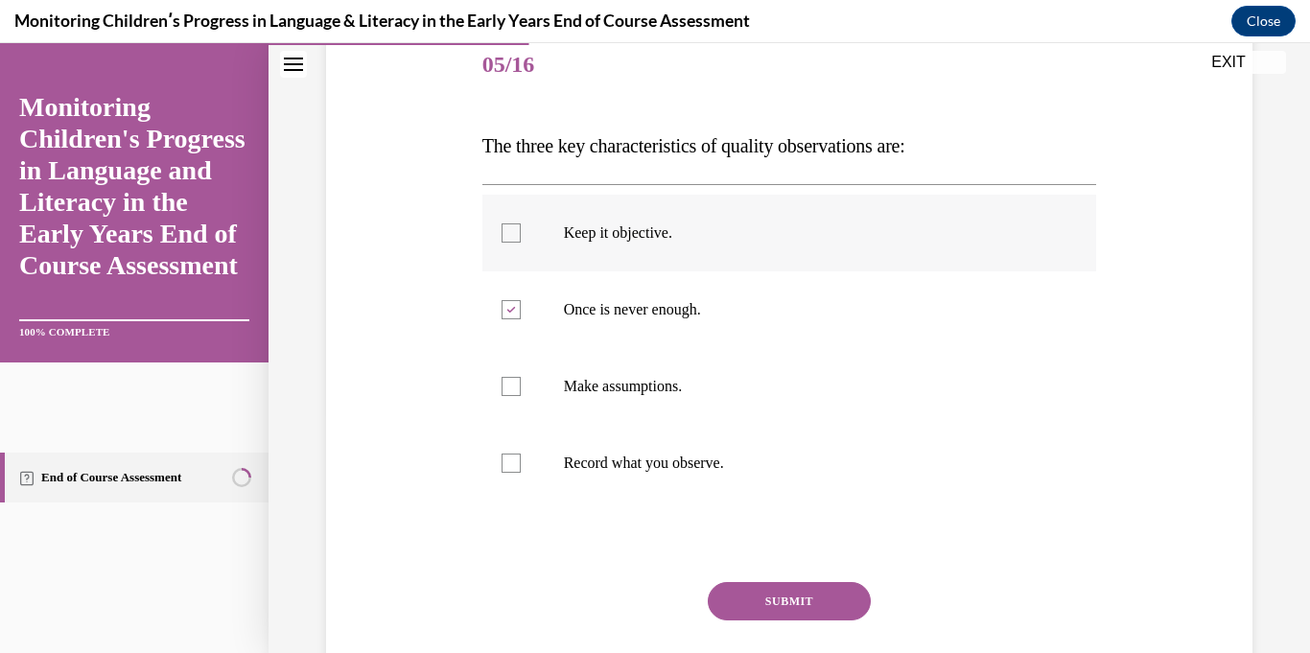
click at [521, 236] on input "Keep it objective." at bounding box center [510, 232] width 19 height 19
checkbox input "true"
click at [662, 481] on label "Record what you observe." at bounding box center [789, 463] width 615 height 77
click at [521, 473] on input "Record what you observe." at bounding box center [510, 462] width 19 height 19
checkbox input "true"
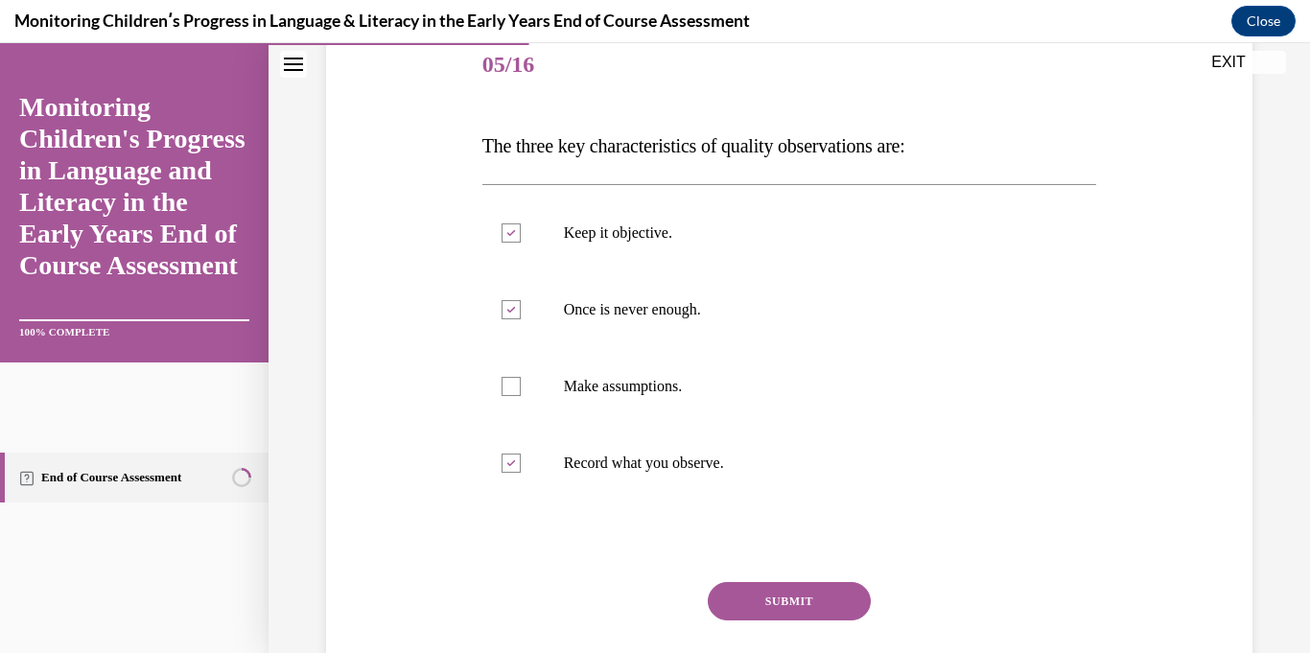
click at [795, 589] on button "SUBMIT" at bounding box center [789, 601] width 163 height 38
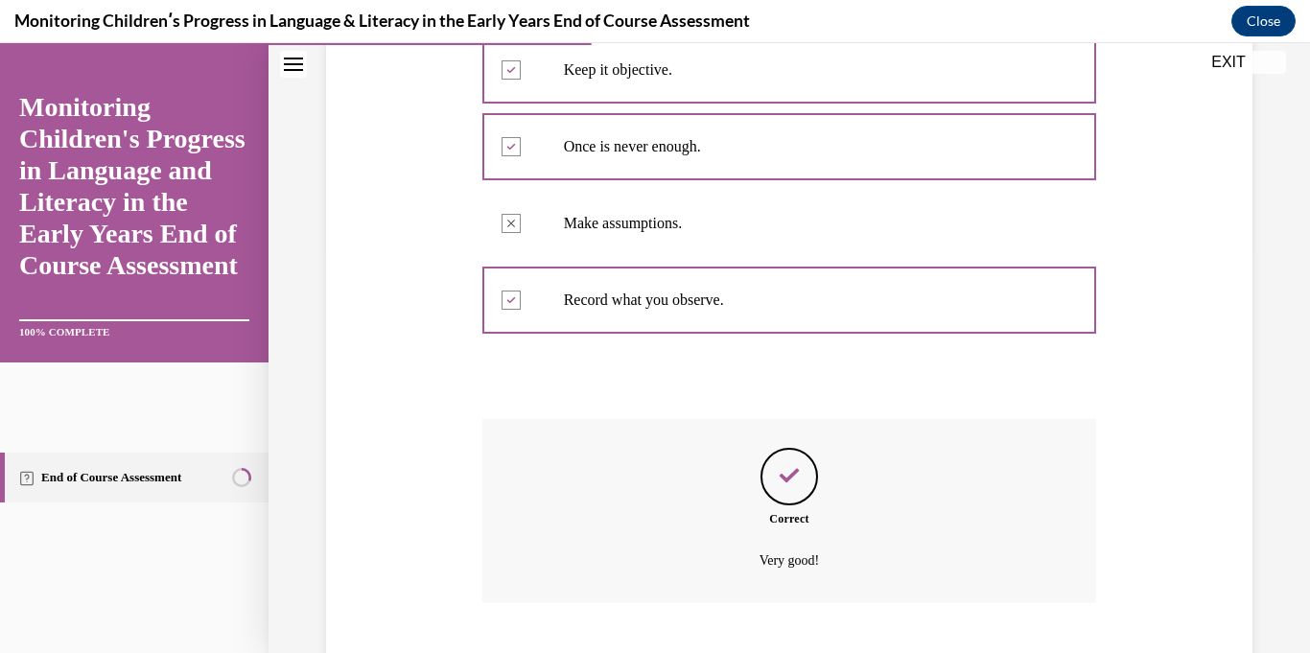
scroll to position [519, 0]
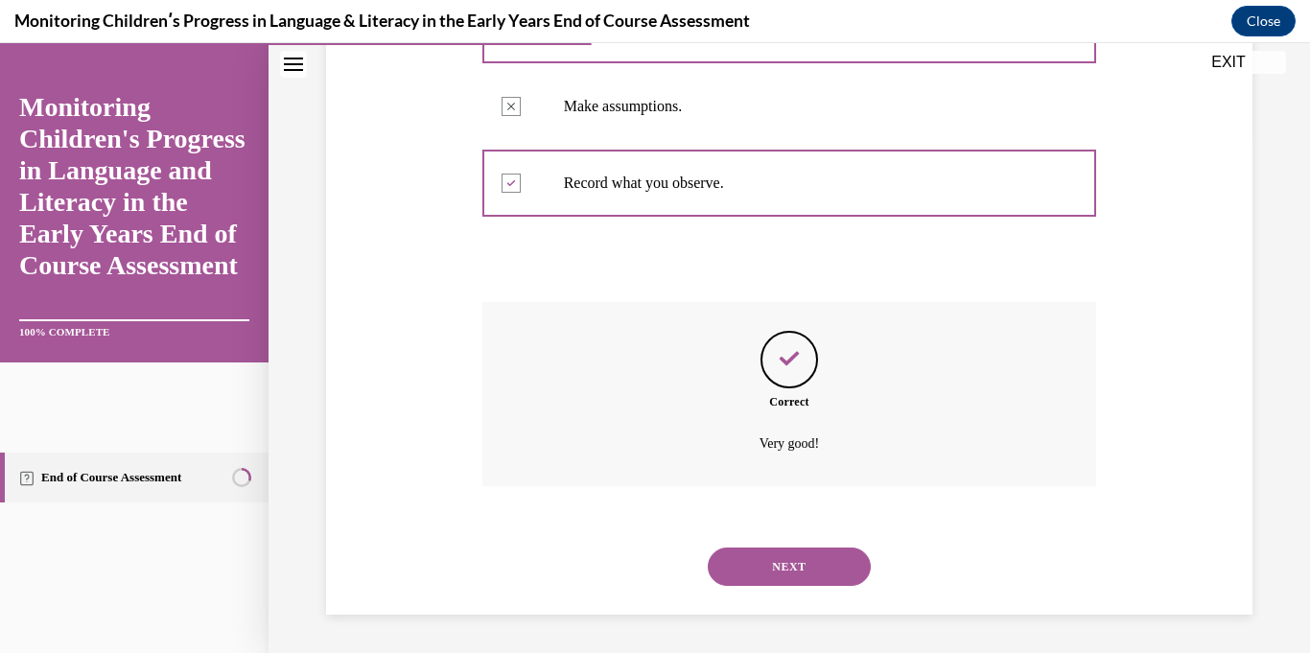
click at [840, 575] on button "NEXT" at bounding box center [789, 566] width 163 height 38
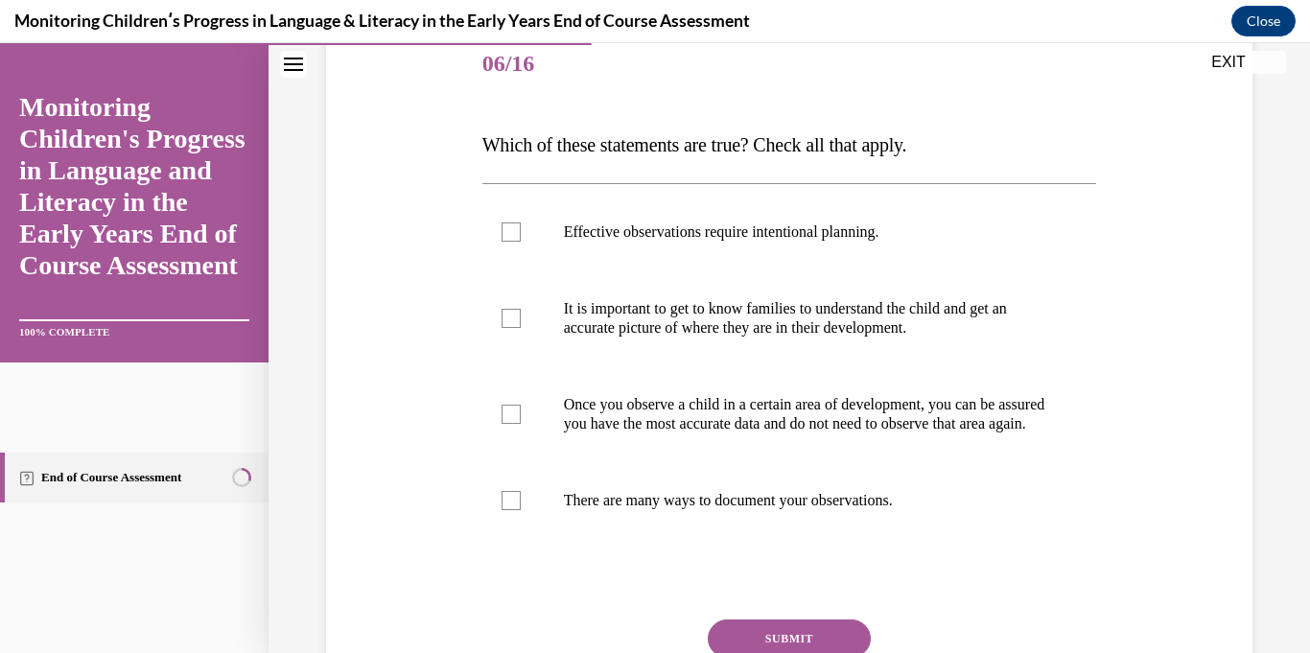
scroll to position [242, 0]
click at [794, 224] on p "Effective observations require intentional planning." at bounding box center [806, 230] width 485 height 19
click at [521, 224] on input "Effective observations require intentional planning." at bounding box center [510, 230] width 19 height 19
checkbox input "true"
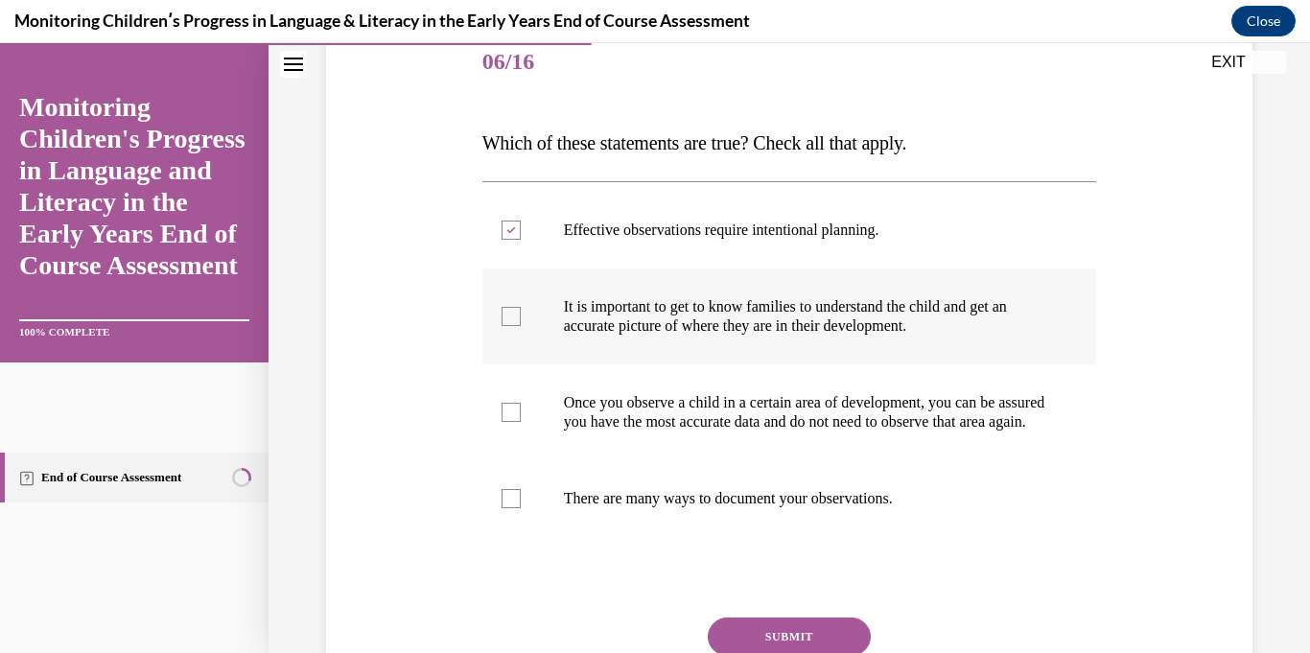
click at [857, 304] on p "It is important to get to know families to understand the child and get an accu…" at bounding box center [806, 316] width 485 height 38
click at [521, 307] on input "It is important to get to know families to understand the child and get an accu…" at bounding box center [510, 316] width 19 height 19
checkbox input "true"
click at [829, 508] on p "There are many ways to document your observations." at bounding box center [806, 498] width 485 height 19
click at [521, 508] on input "There are many ways to document your observations." at bounding box center [510, 498] width 19 height 19
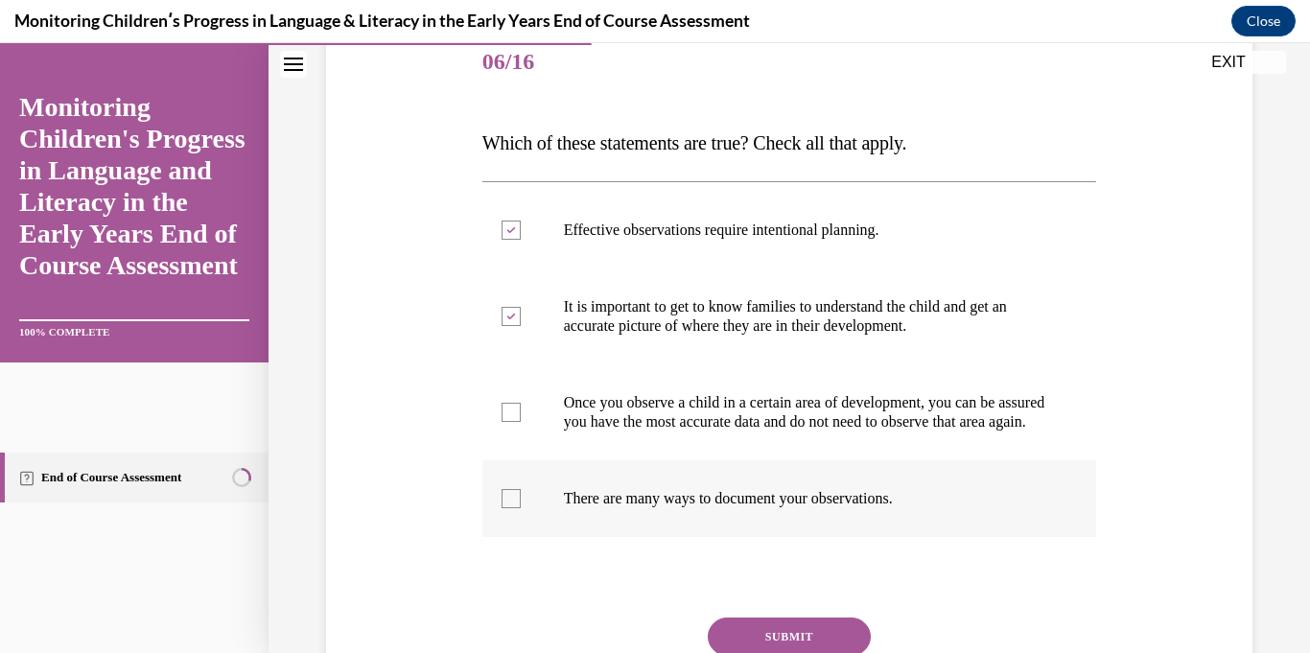
checkbox input "true"
click at [825, 640] on button "SUBMIT" at bounding box center [789, 636] width 163 height 38
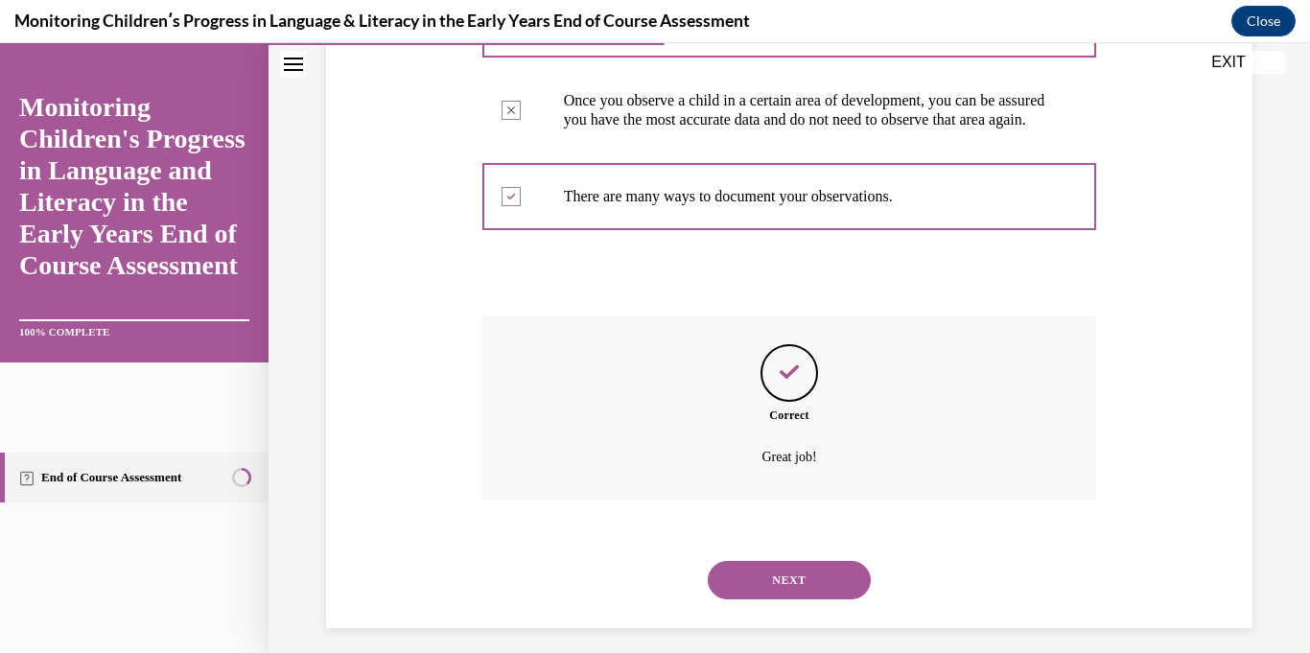
scroll to position [576, 0]
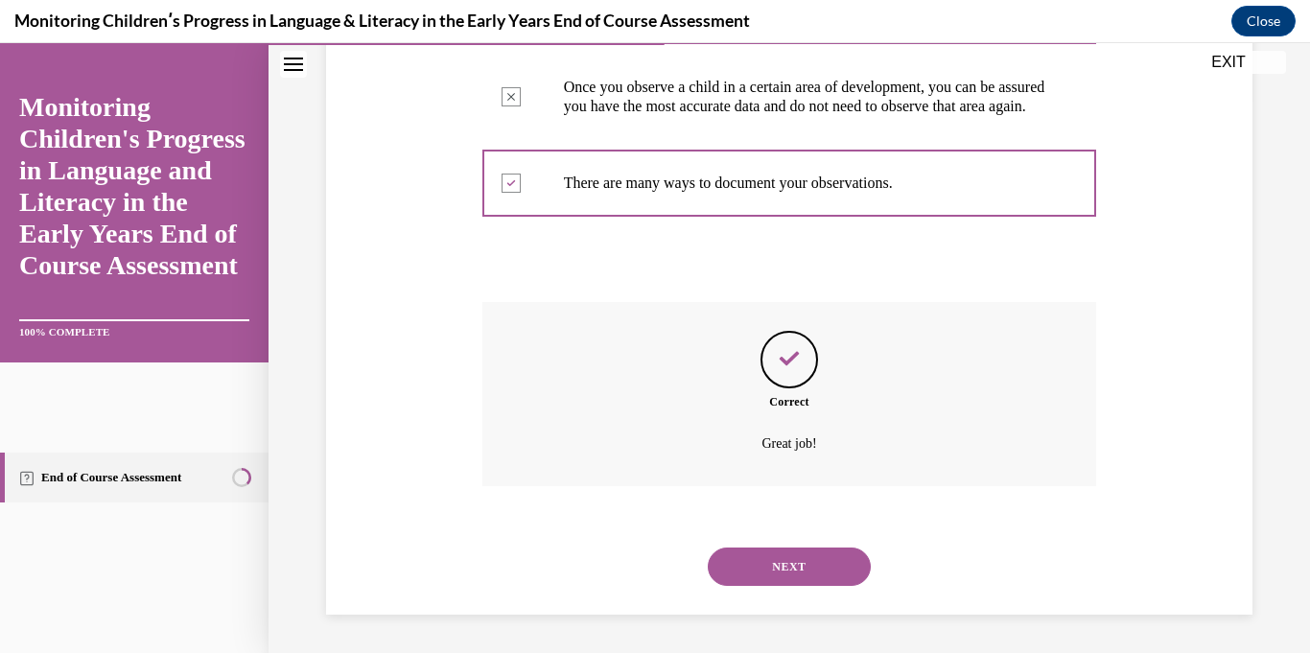
click at [818, 572] on button "NEXT" at bounding box center [789, 566] width 163 height 38
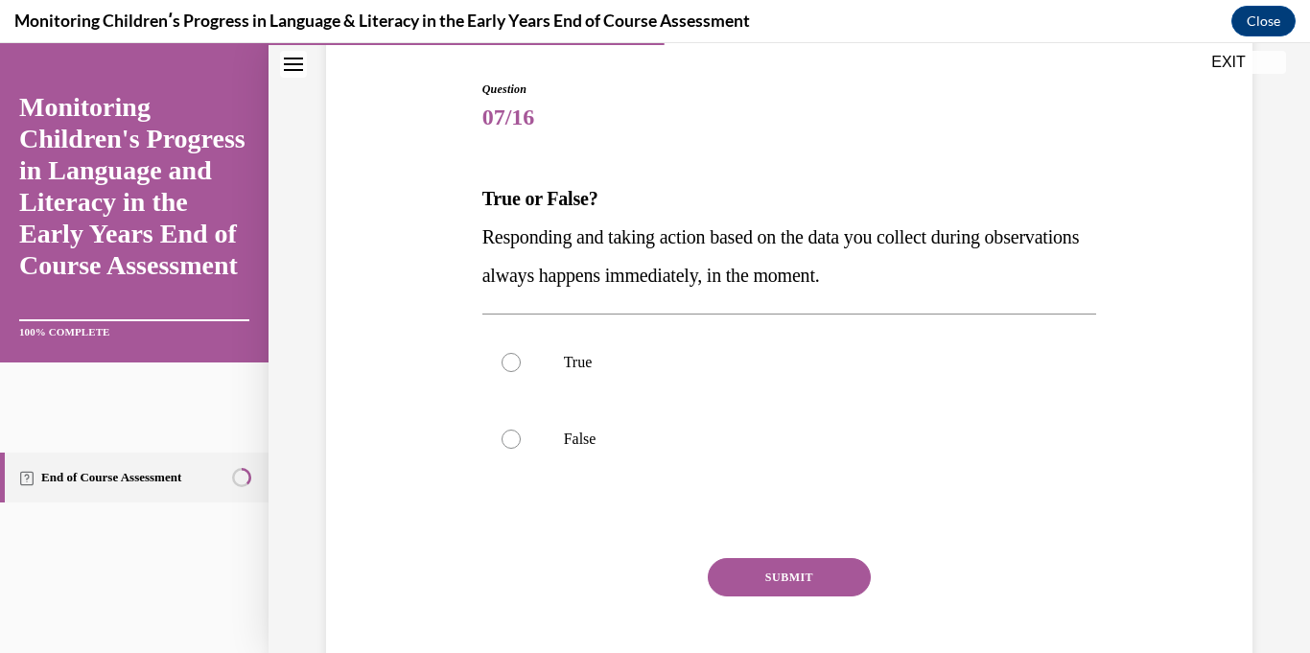
scroll to position [218, 0]
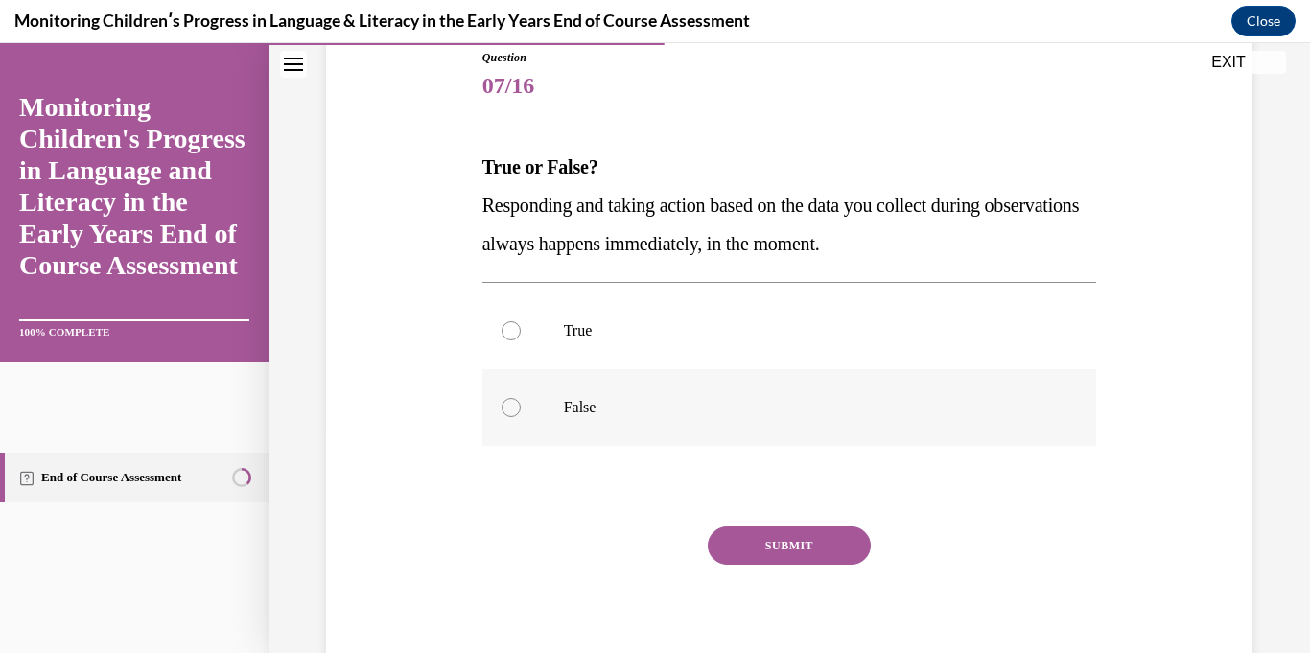
click at [856, 393] on label "False" at bounding box center [789, 407] width 615 height 77
click at [521, 398] on input "False" at bounding box center [510, 407] width 19 height 19
radio input "true"
click at [854, 540] on button "SUBMIT" at bounding box center [789, 545] width 163 height 38
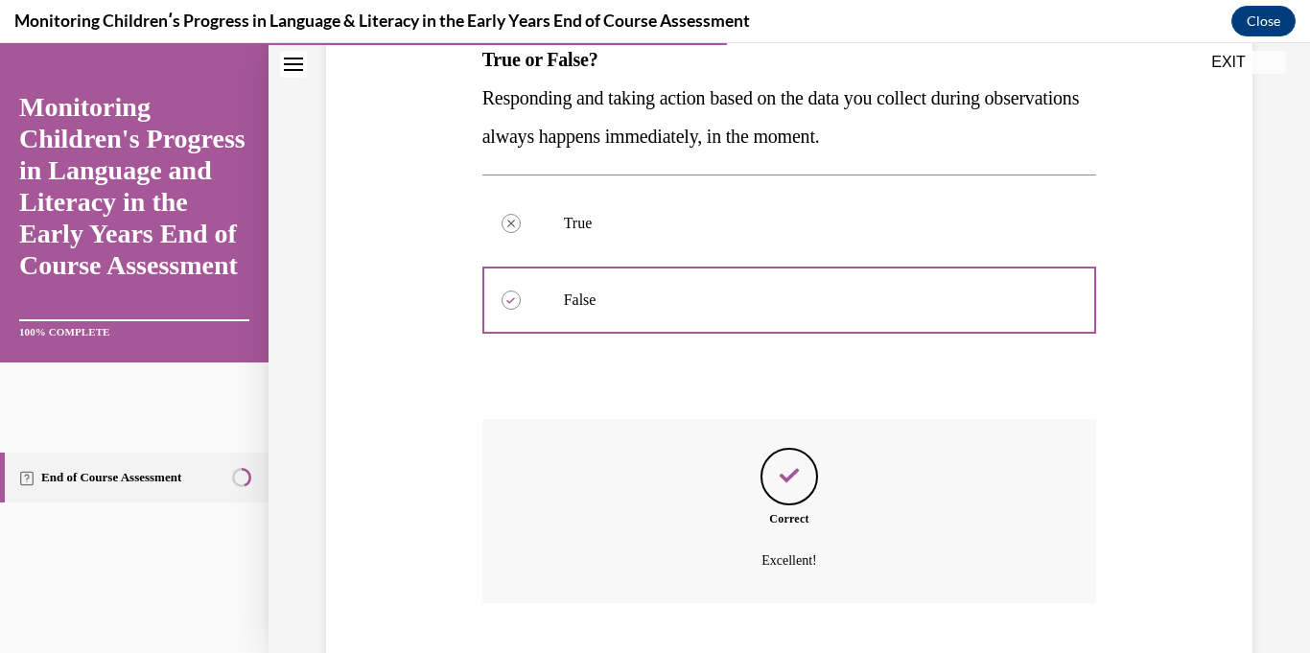
scroll to position [442, 0]
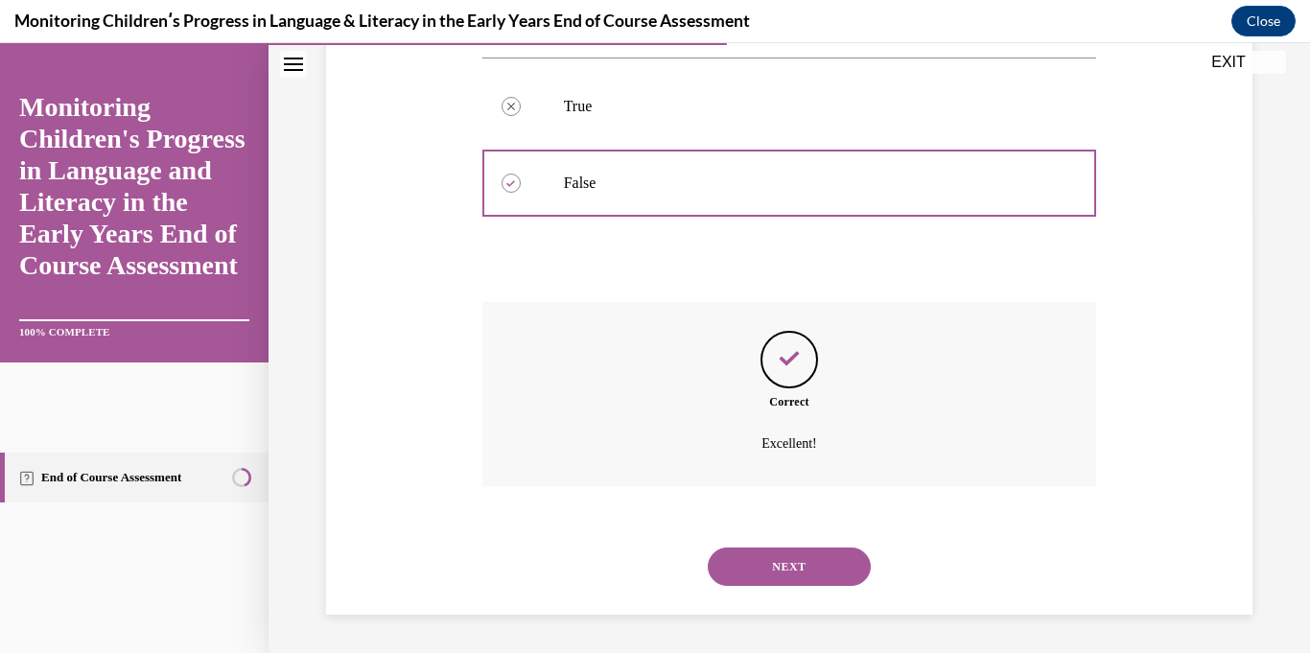
click at [839, 570] on button "NEXT" at bounding box center [789, 566] width 163 height 38
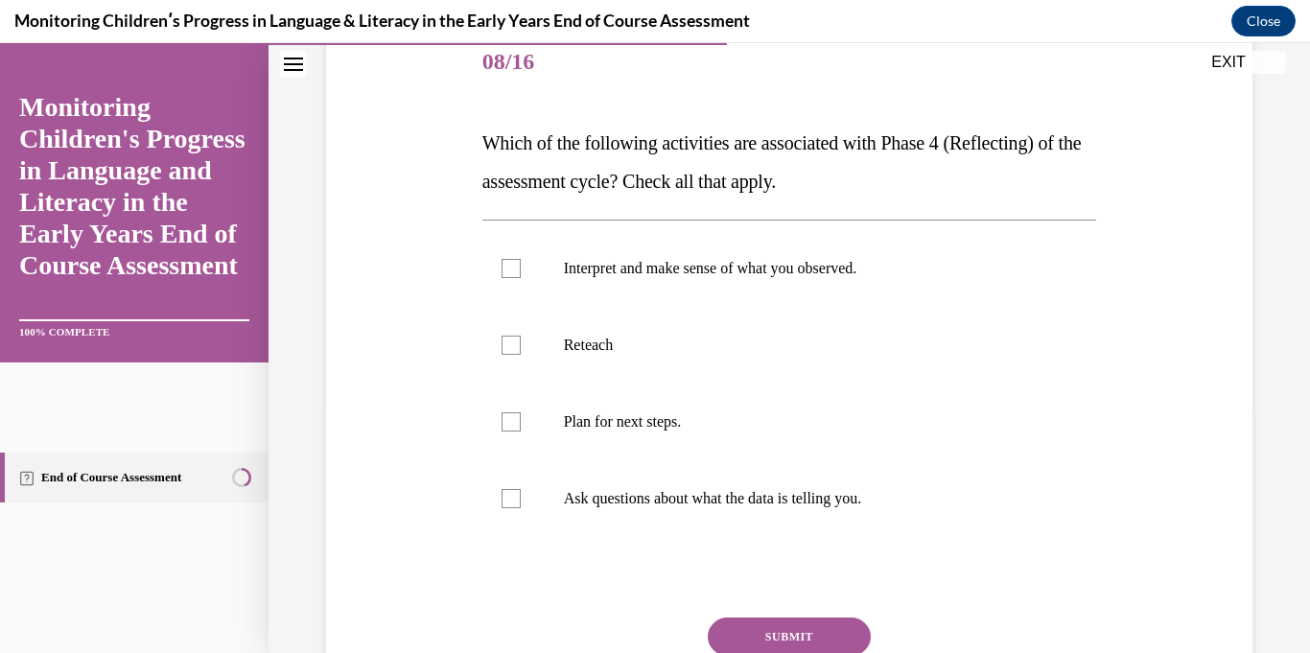
scroll to position [244, 0]
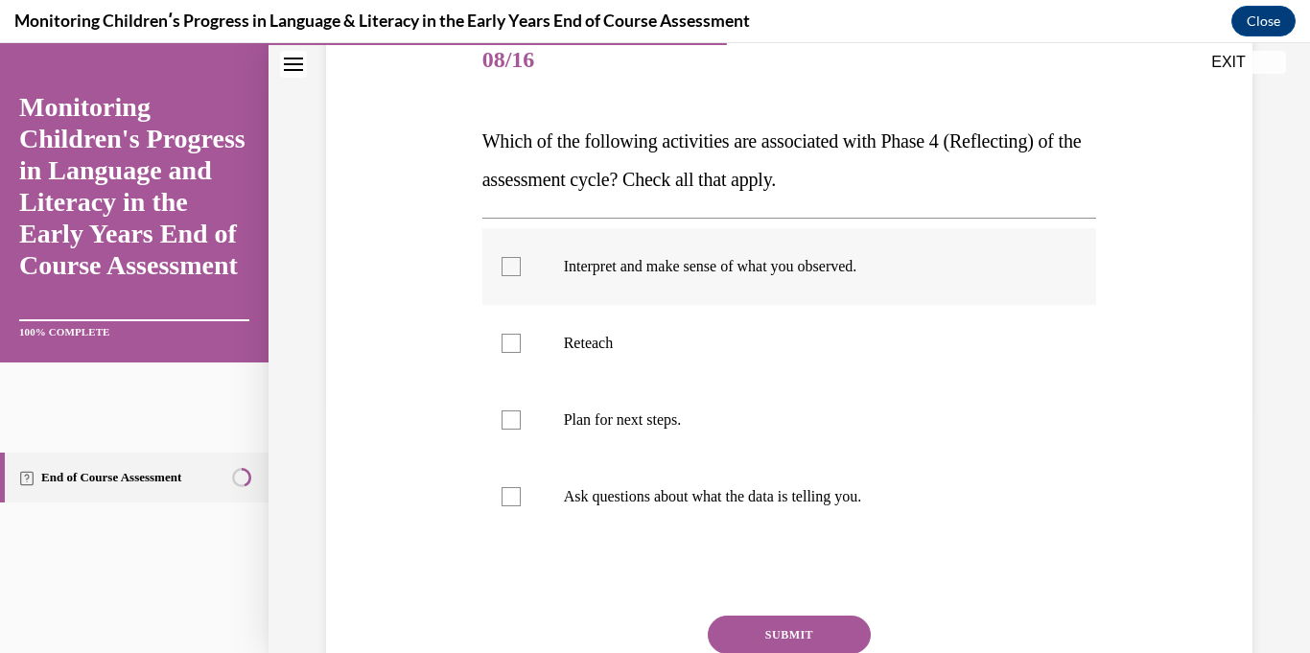
click at [895, 257] on p "Interpret and make sense of what you observed." at bounding box center [806, 266] width 485 height 19
click at [521, 257] on input "Interpret and make sense of what you observed." at bounding box center [510, 266] width 19 height 19
checkbox input "true"
click at [802, 360] on label "Reteach" at bounding box center [789, 343] width 615 height 77
click at [521, 353] on input "Reteach" at bounding box center [510, 343] width 19 height 19
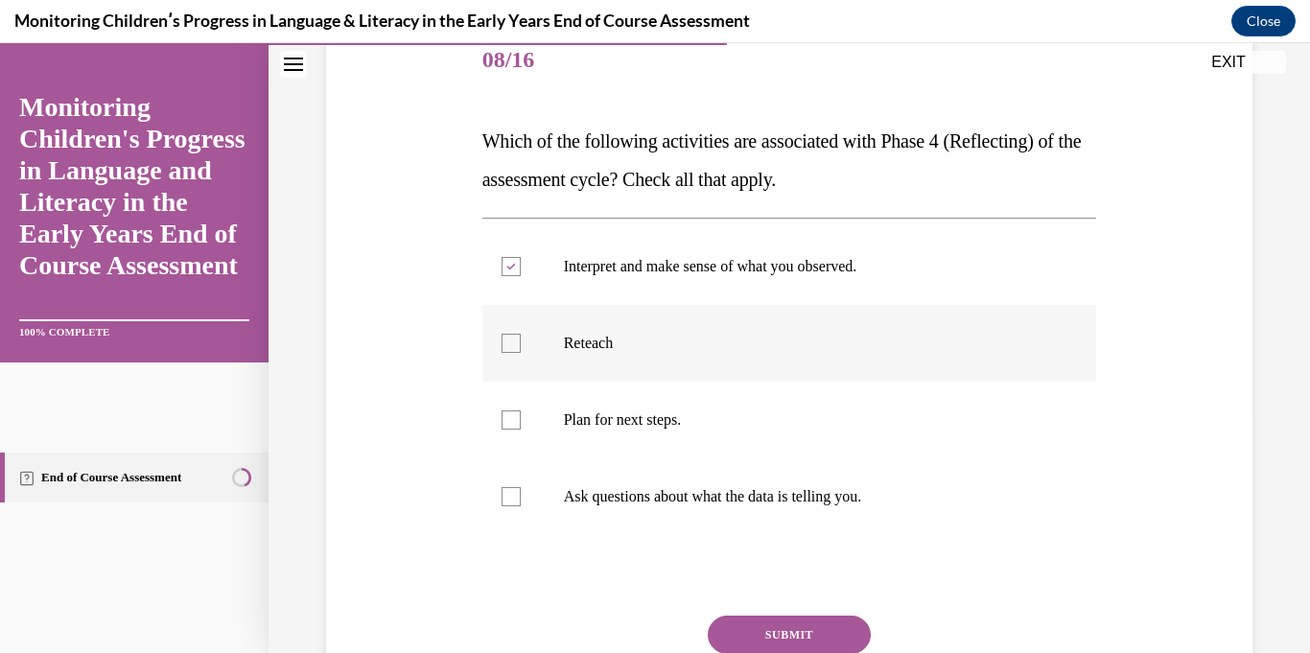
checkbox input "true"
click at [782, 403] on label "Plan for next steps." at bounding box center [789, 420] width 615 height 77
click at [521, 410] on input "Plan for next steps." at bounding box center [510, 419] width 19 height 19
checkbox input "true"
click at [797, 483] on label "Ask questions about what the data is telling you." at bounding box center [789, 496] width 615 height 77
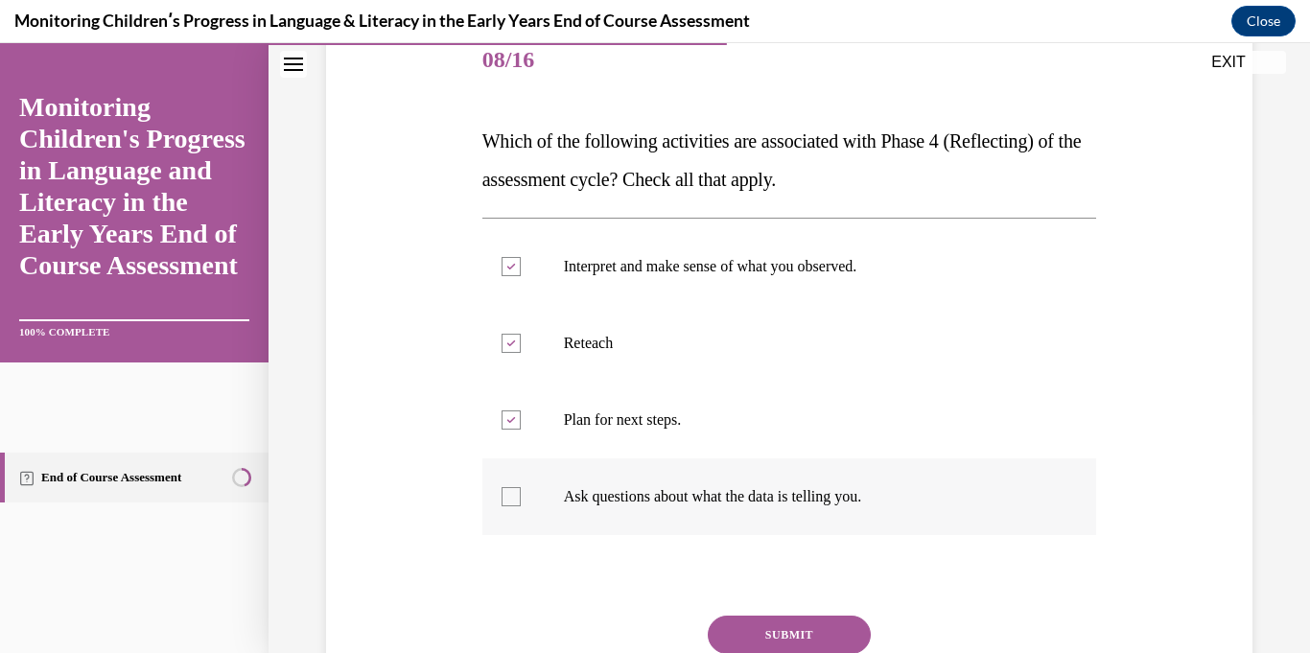
click at [521, 487] on input "Ask questions about what the data is telling you." at bounding box center [510, 496] width 19 height 19
checkbox input "true"
click at [816, 626] on button "SUBMIT" at bounding box center [789, 635] width 163 height 38
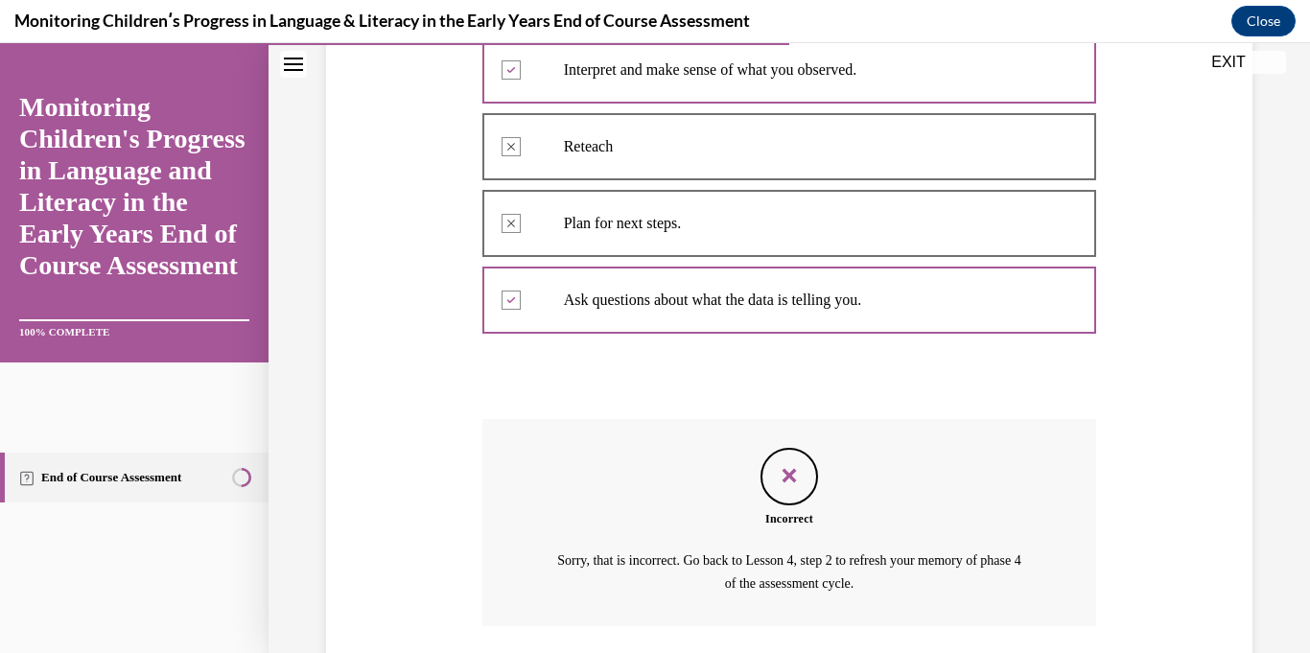
scroll to position [580, 0]
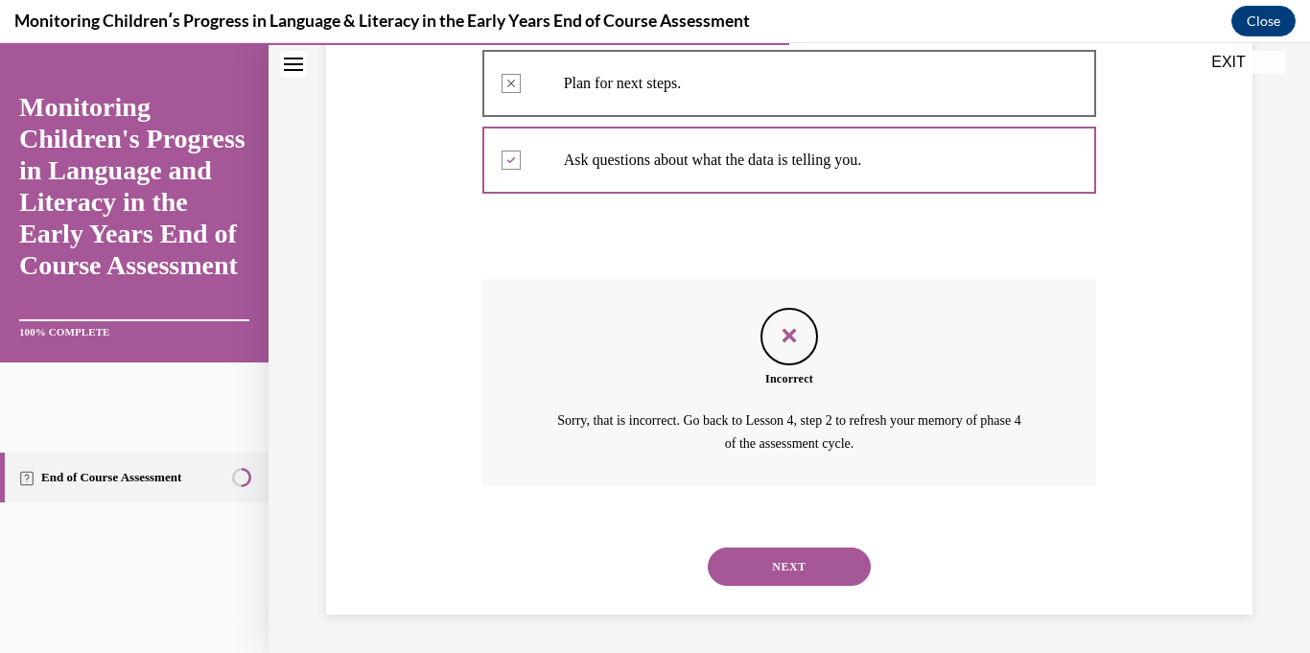
click at [786, 566] on button "NEXT" at bounding box center [789, 566] width 163 height 38
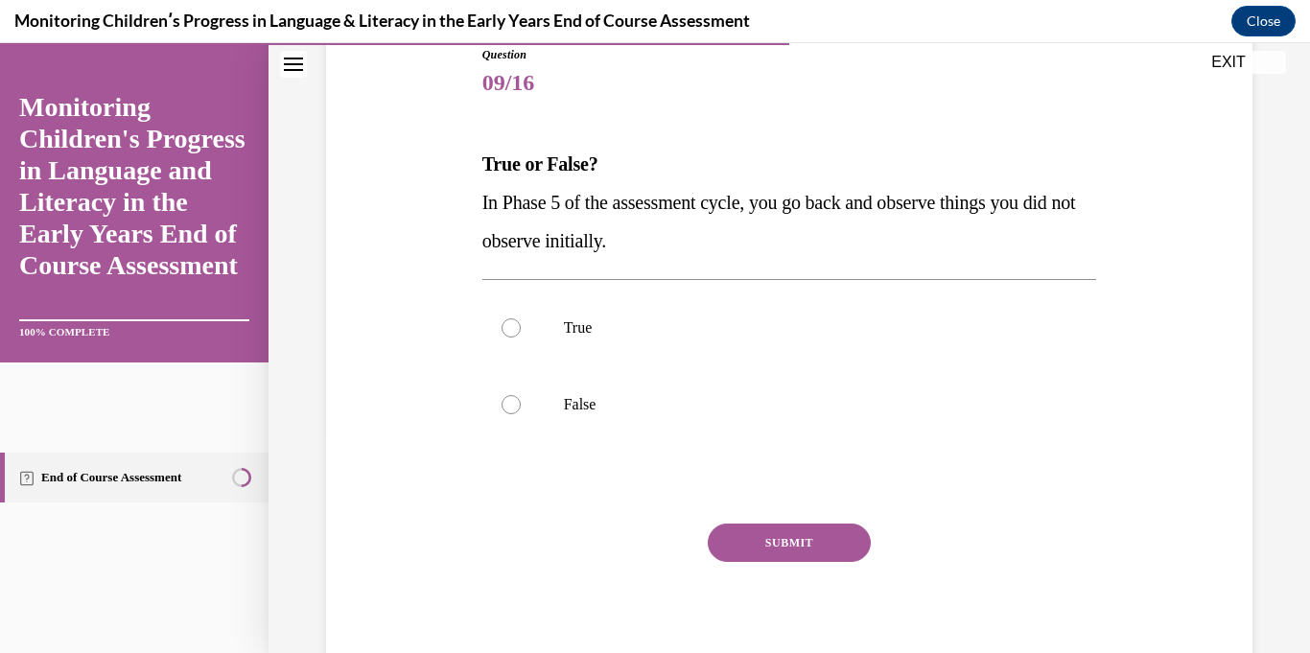
scroll to position [221, 0]
click at [844, 430] on label "False" at bounding box center [789, 403] width 615 height 77
click at [521, 413] on input "False" at bounding box center [510, 403] width 19 height 19
radio input "true"
click at [838, 538] on button "SUBMIT" at bounding box center [789, 542] width 163 height 38
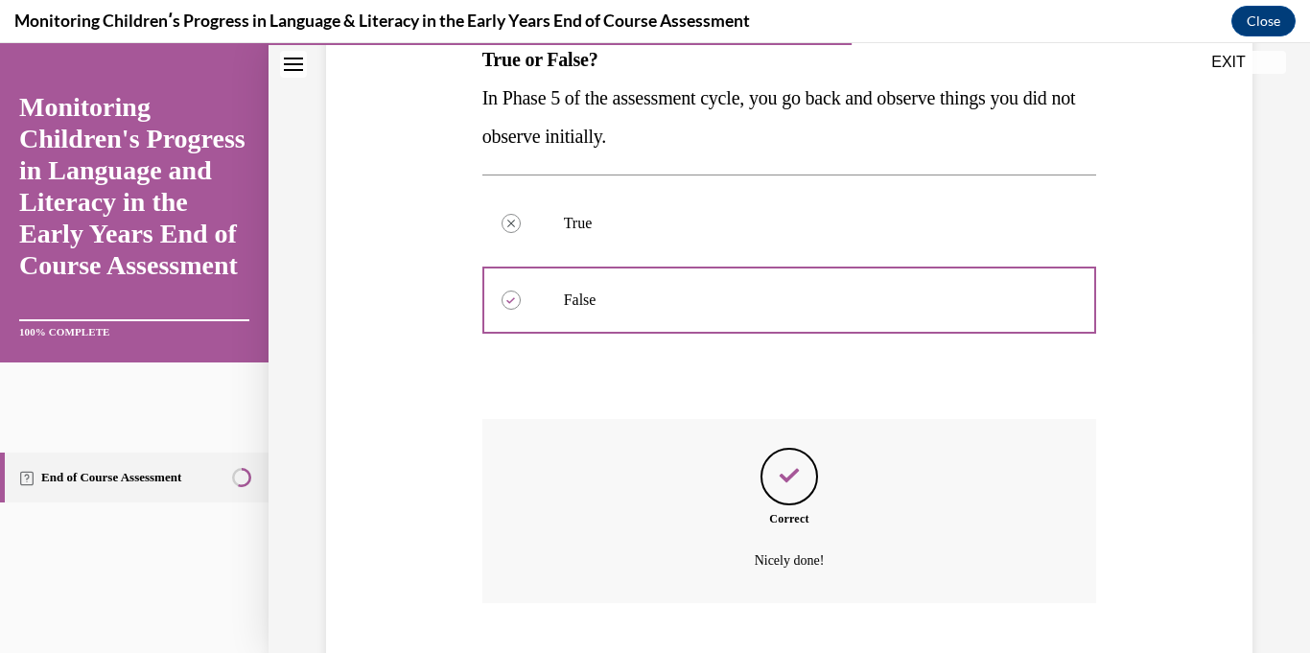
scroll to position [442, 0]
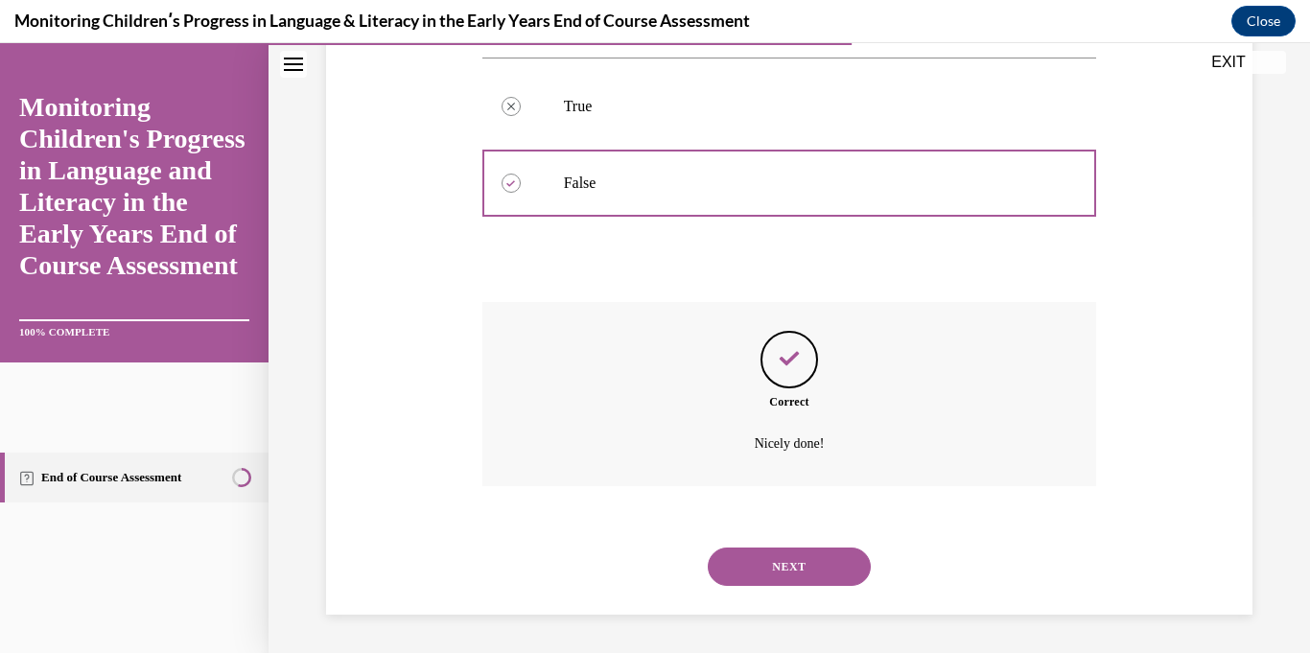
click at [835, 564] on button "NEXT" at bounding box center [789, 566] width 163 height 38
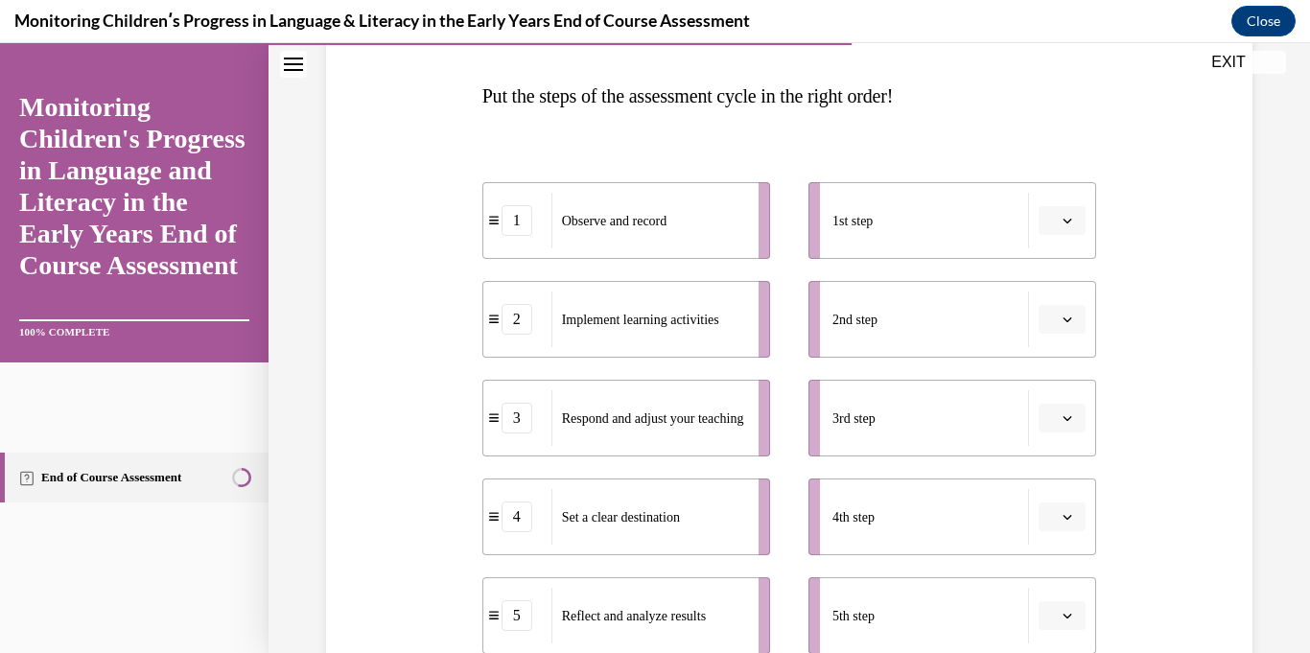
scroll to position [291, 0]
click at [1063, 425] on button "button" at bounding box center [1061, 416] width 47 height 29
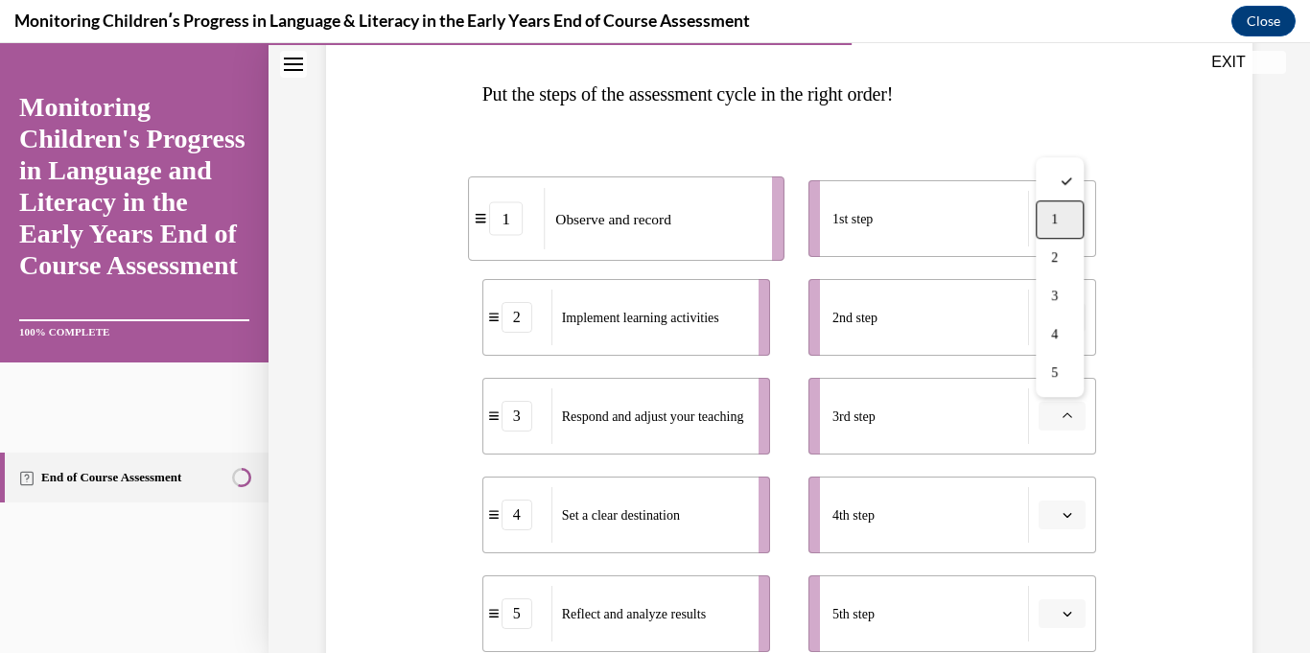
click at [1050, 229] on div "1" at bounding box center [1059, 219] width 48 height 38
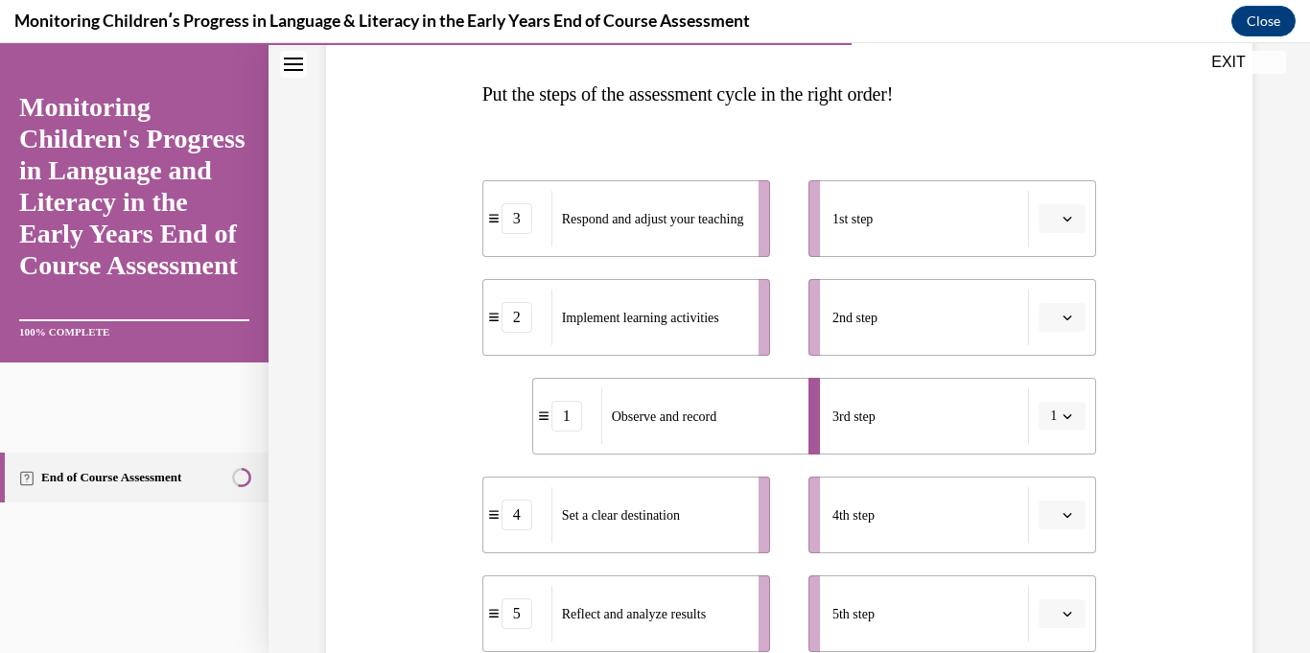
click at [1067, 511] on icon "button" at bounding box center [1067, 515] width 10 height 10
click at [1059, 441] on div "4" at bounding box center [1059, 433] width 48 height 38
click at [1066, 524] on button "4" at bounding box center [1061, 514] width 47 height 29
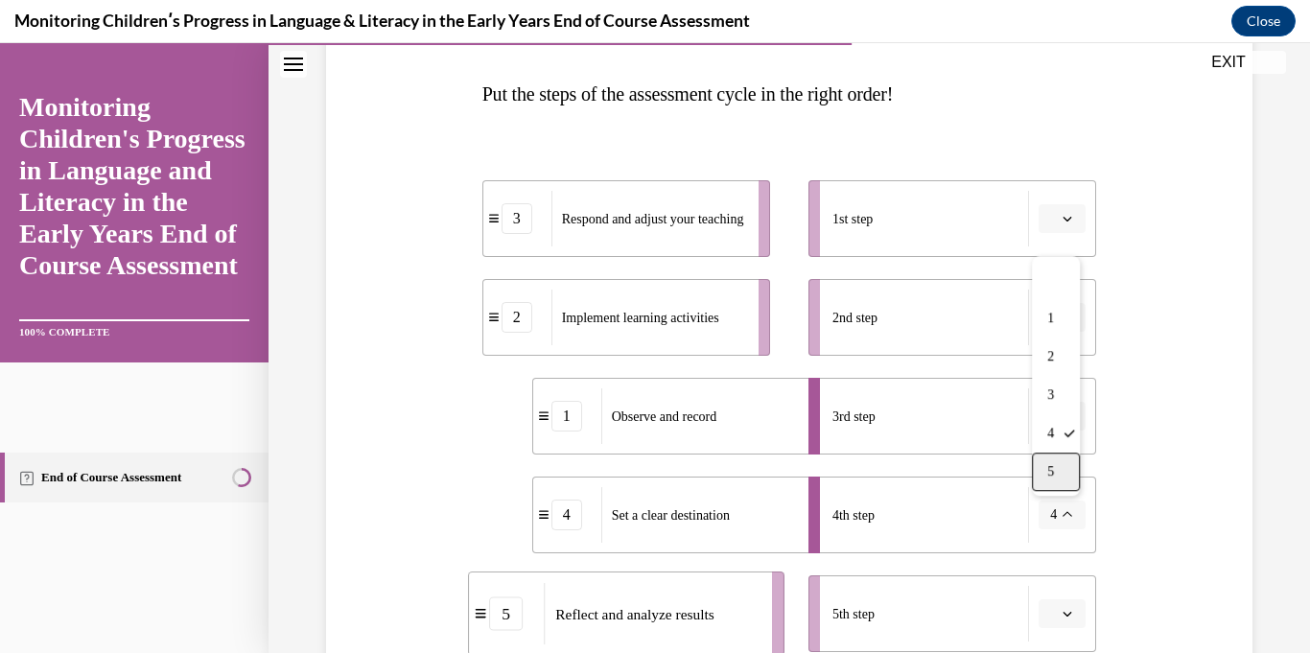
click at [1057, 477] on div "5" at bounding box center [1056, 472] width 48 height 38
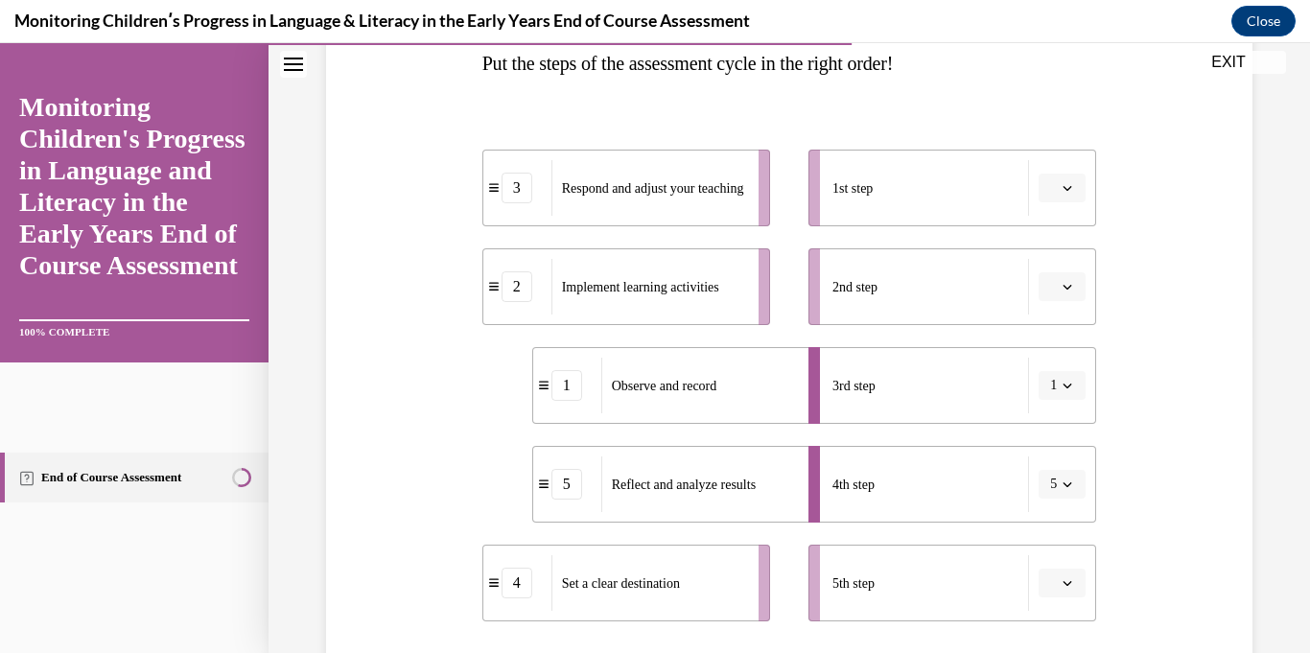
scroll to position [320, 0]
click at [1069, 586] on icon "button" at bounding box center [1067, 584] width 10 height 10
click at [1067, 467] on div "3" at bounding box center [1059, 464] width 48 height 38
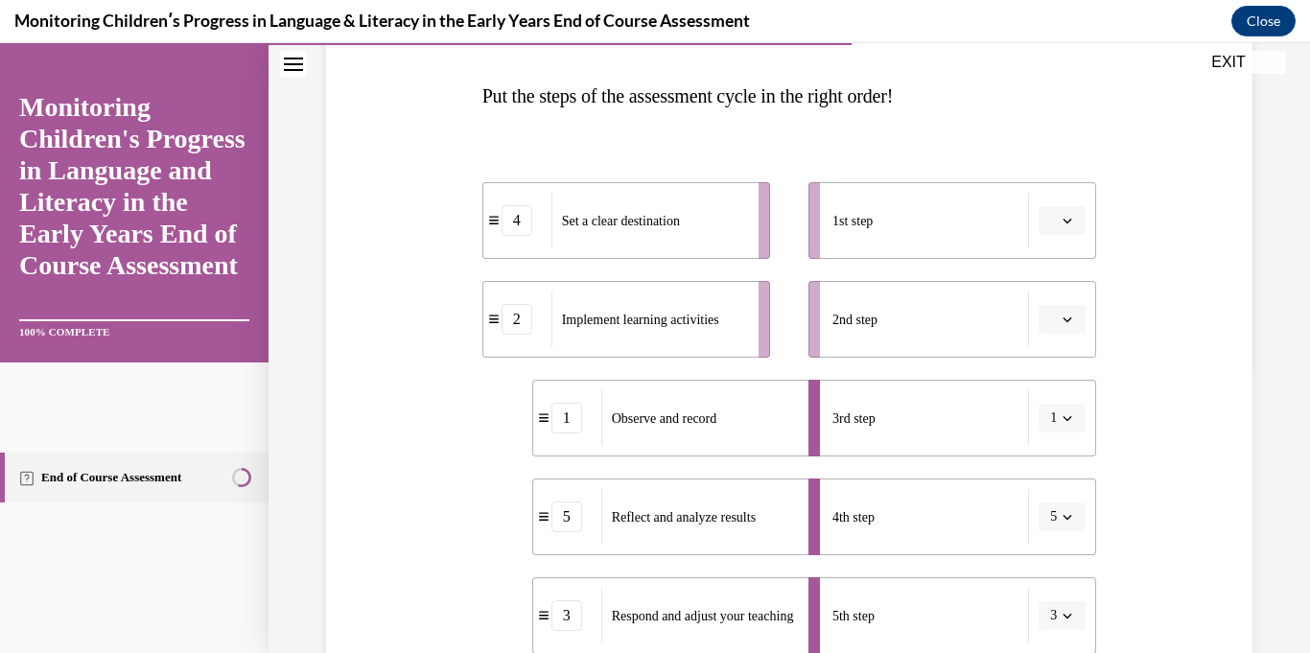
scroll to position [288, 0]
click at [1063, 222] on icon "button" at bounding box center [1067, 222] width 10 height 10
click at [1059, 408] on div "4" at bounding box center [1059, 418] width 48 height 38
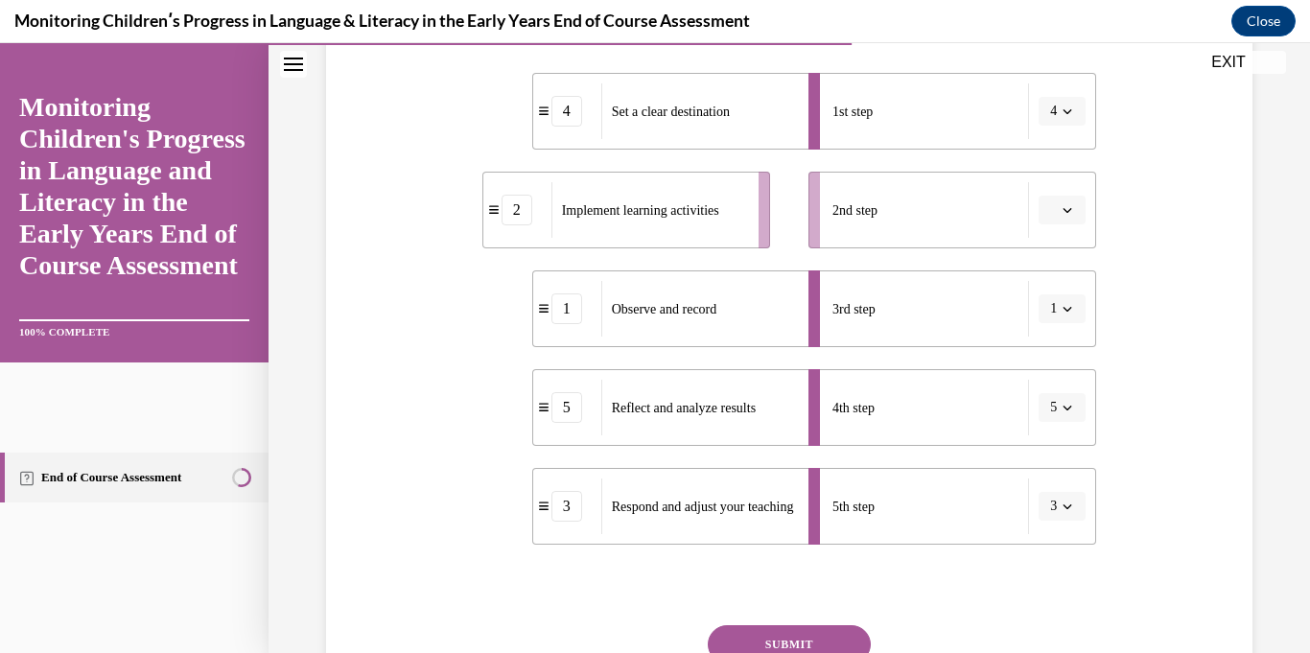
scroll to position [397, 0]
click at [1059, 218] on button "button" at bounding box center [1061, 211] width 47 height 29
click at [1061, 323] on div "2" at bounding box center [1059, 331] width 48 height 38
click at [846, 635] on button "SUBMIT" at bounding box center [789, 645] width 163 height 38
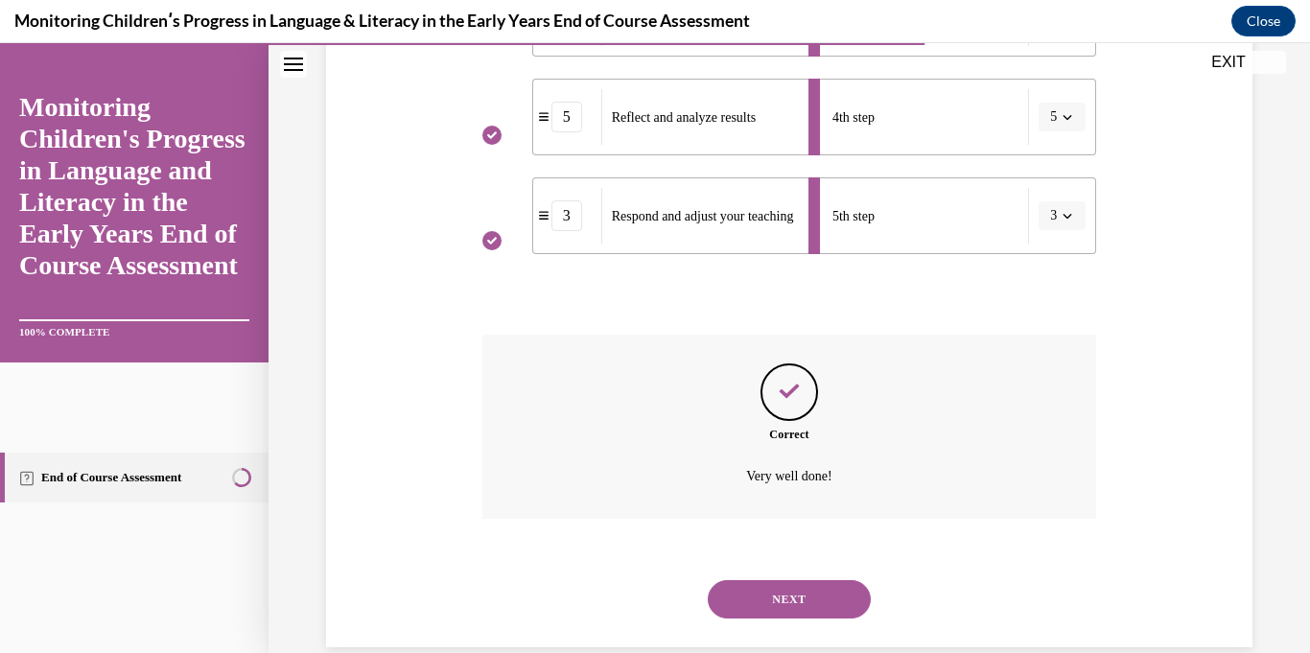
scroll to position [721, 0]
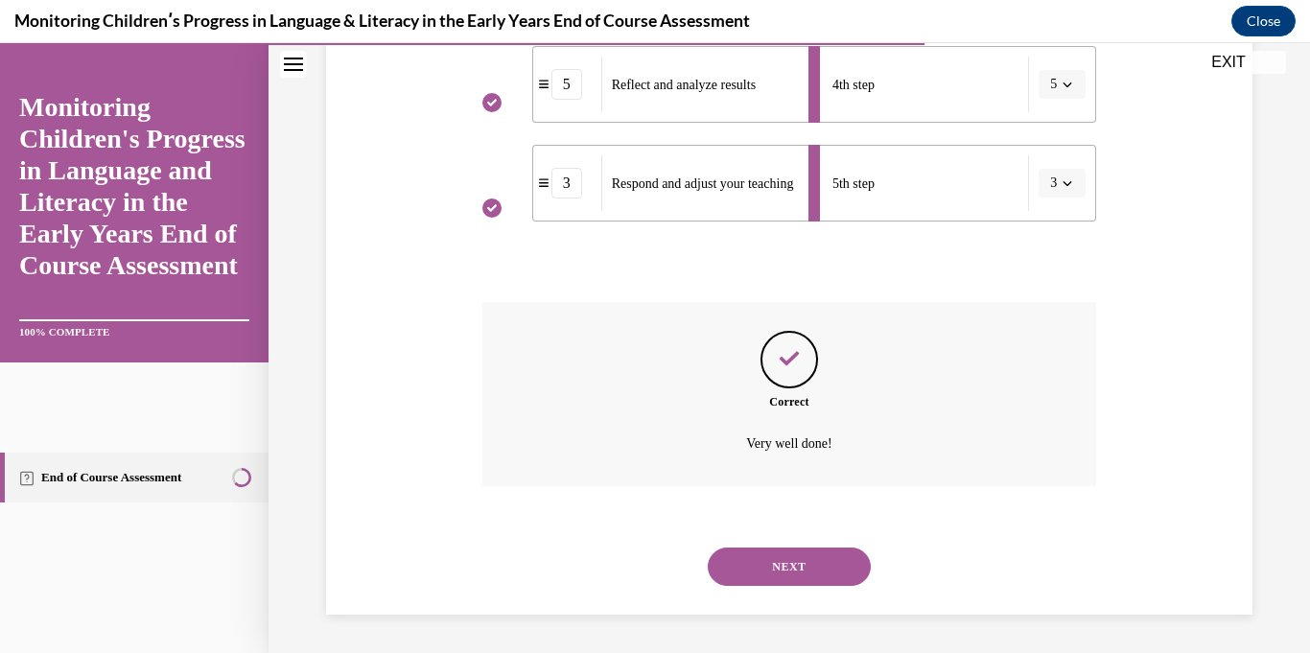
click at [825, 569] on button "NEXT" at bounding box center [789, 566] width 163 height 38
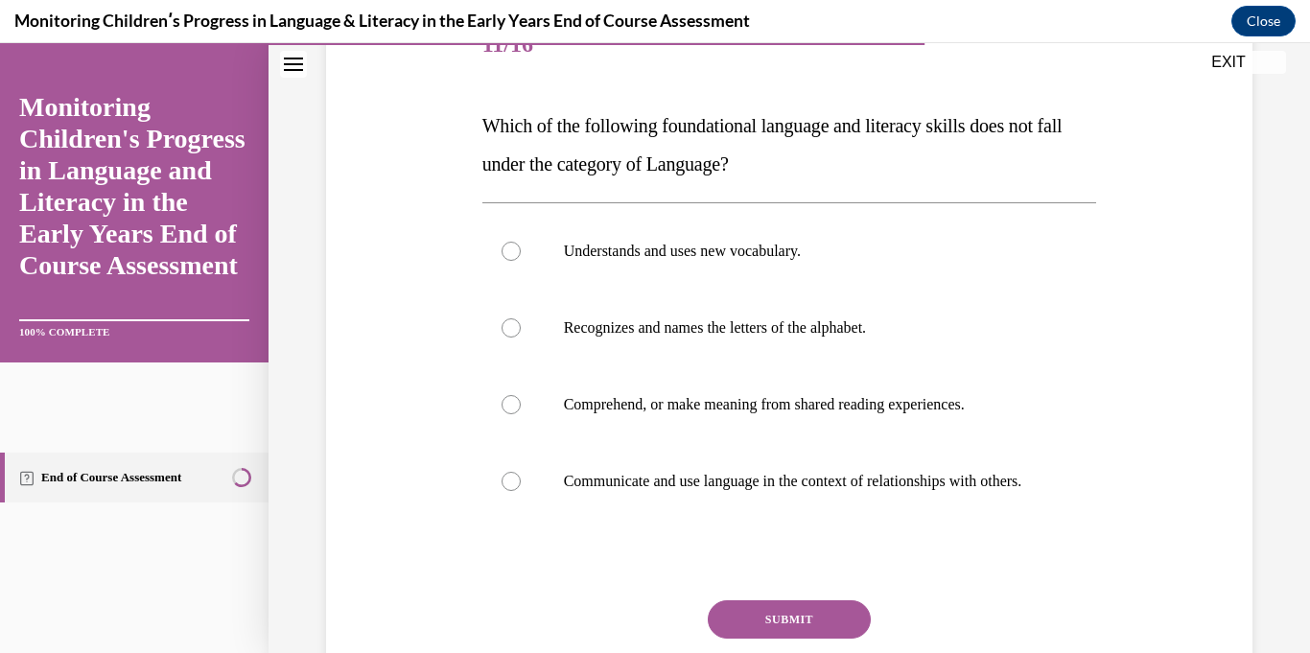
scroll to position [261, 0]
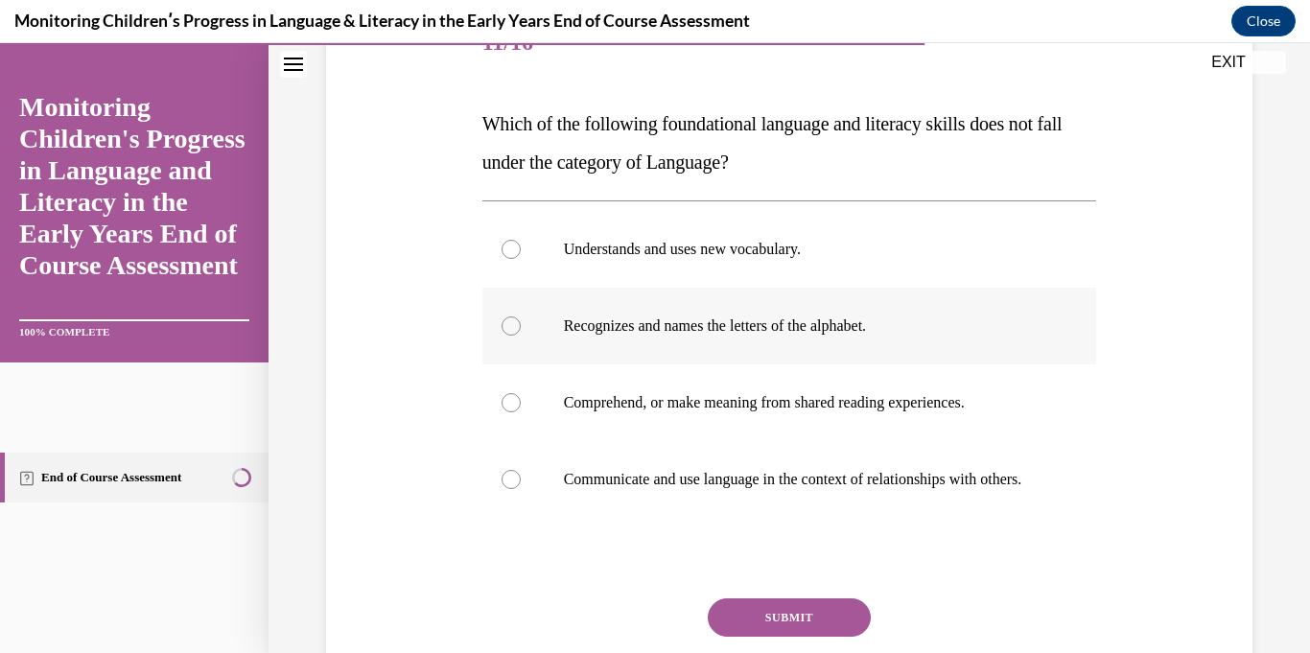
click at [923, 335] on p "Recognizes and names the letters of the alphabet." at bounding box center [806, 325] width 485 height 19
click at [521, 335] on input "Recognizes and names the letters of the alphabet." at bounding box center [510, 325] width 19 height 19
radio input "true"
click at [849, 631] on button "SUBMIT" at bounding box center [789, 617] width 163 height 38
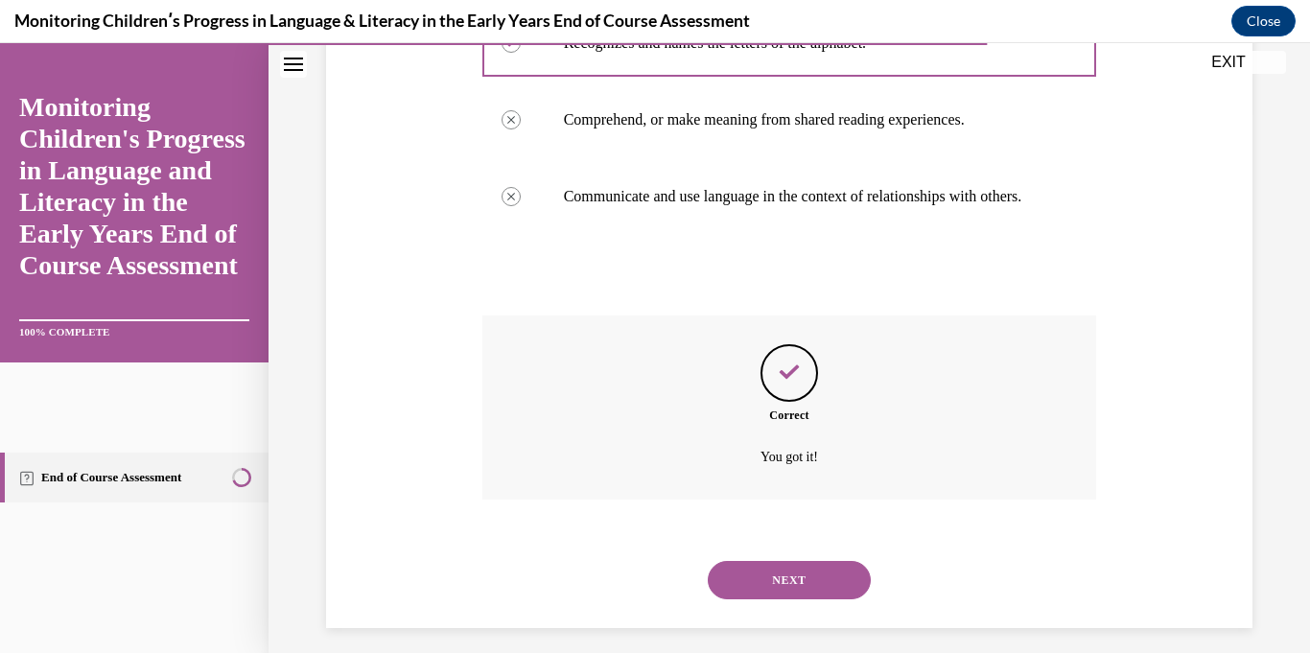
scroll to position [576, 0]
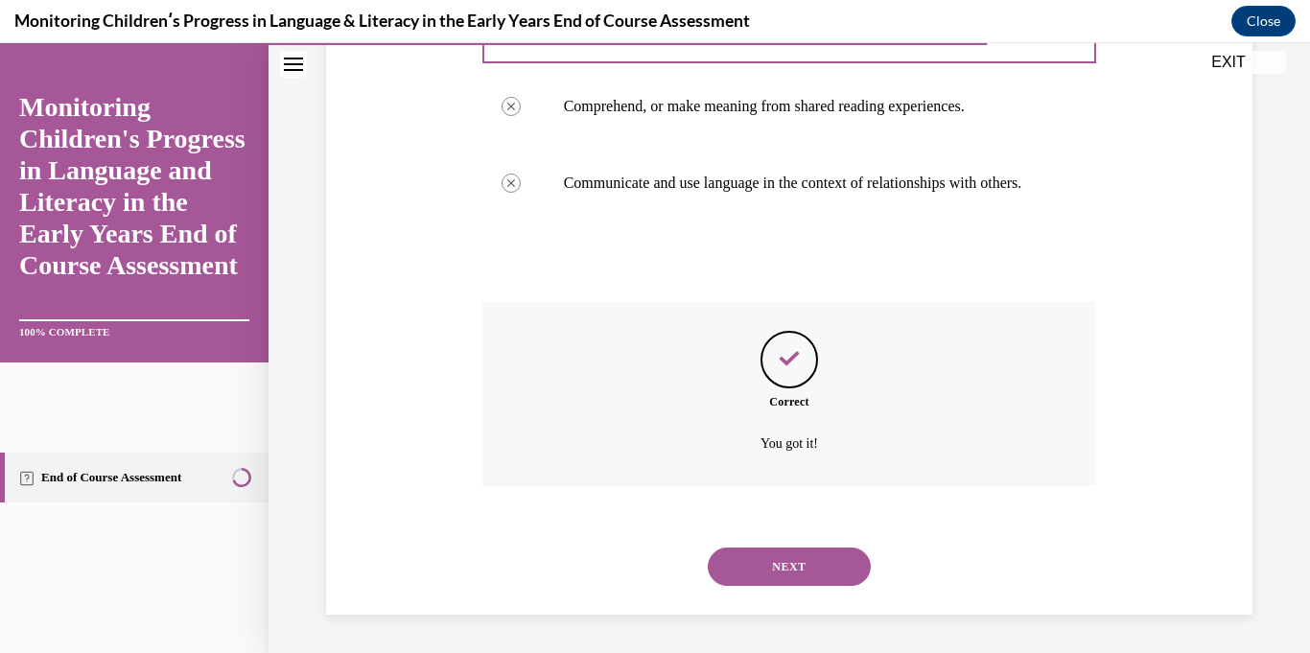
click at [852, 571] on button "NEXT" at bounding box center [789, 566] width 163 height 38
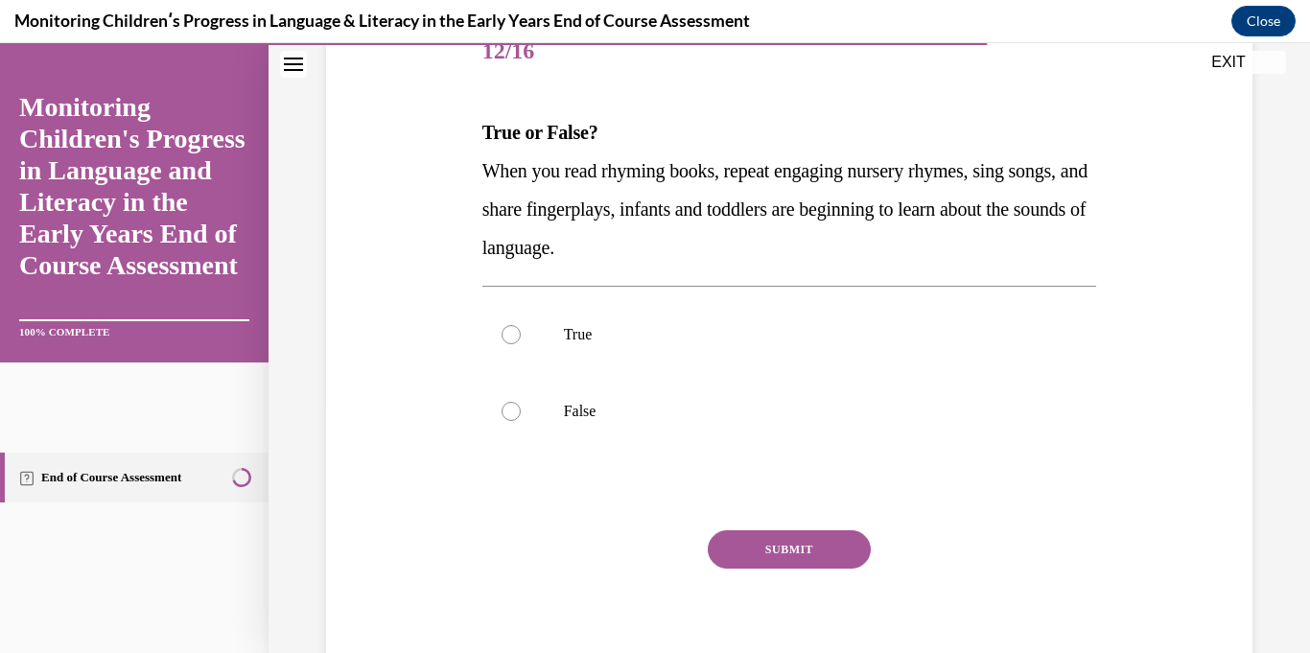
scroll to position [253, 0]
click at [1005, 326] on p "True" at bounding box center [806, 333] width 485 height 19
click at [521, 326] on input "True" at bounding box center [510, 333] width 19 height 19
radio input "true"
click at [839, 560] on button "SUBMIT" at bounding box center [789, 548] width 163 height 38
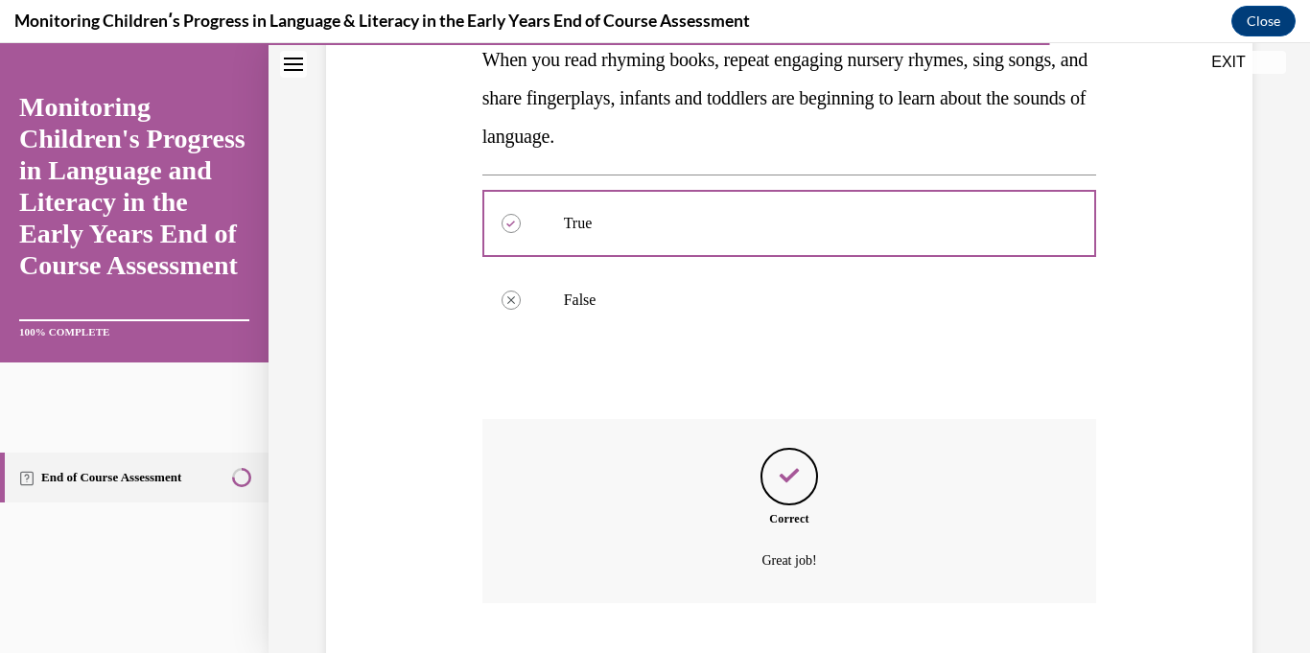
scroll to position [480, 0]
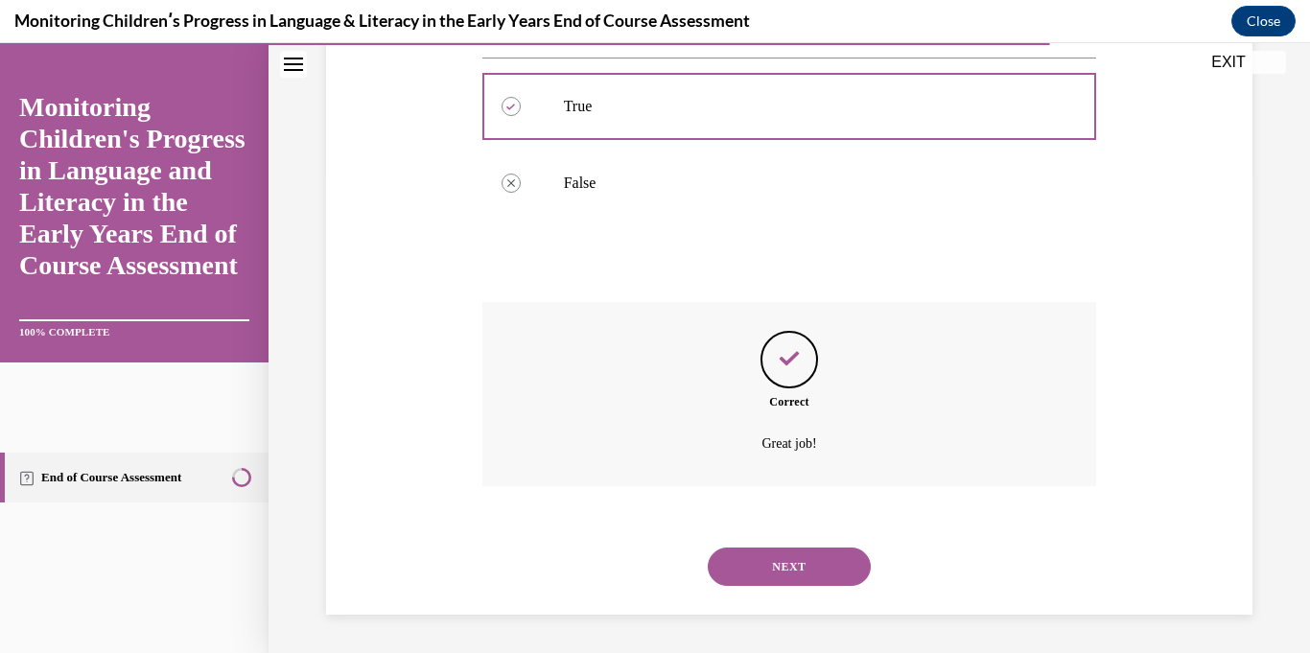
click at [805, 568] on button "NEXT" at bounding box center [789, 566] width 163 height 38
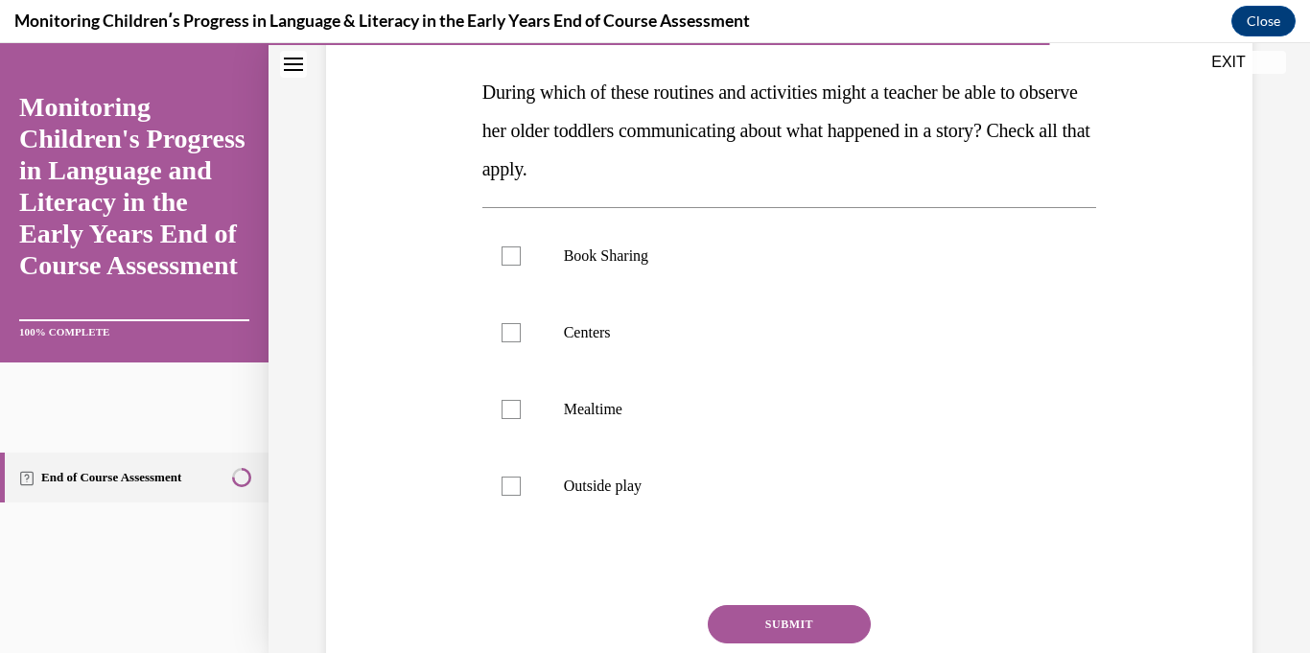
scroll to position [294, 0]
click at [801, 485] on p "Outside play" at bounding box center [806, 484] width 485 height 19
click at [521, 485] on input "Outside play" at bounding box center [510, 484] width 19 height 19
checkbox input "true"
click at [701, 428] on label "Mealtime" at bounding box center [789, 407] width 615 height 77
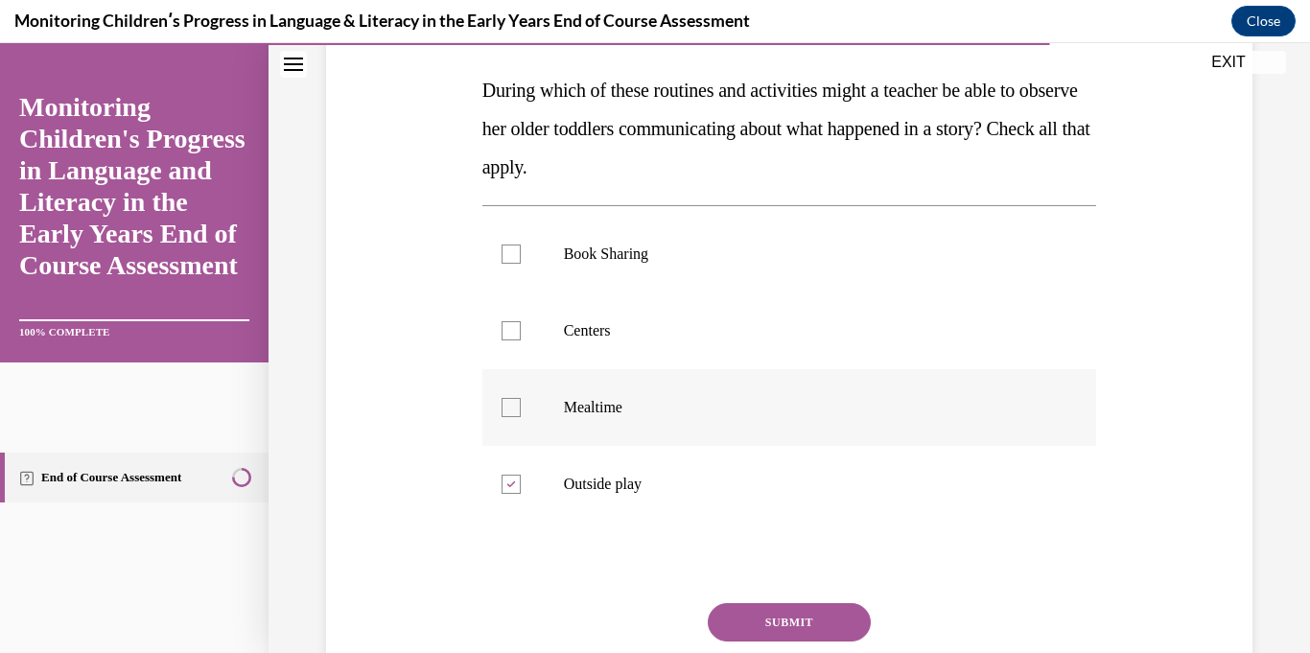
click at [521, 417] on input "Mealtime" at bounding box center [510, 407] width 19 height 19
checkbox input "true"
click at [674, 351] on label "Centers" at bounding box center [789, 330] width 615 height 77
click at [521, 340] on input "Centers" at bounding box center [510, 330] width 19 height 19
checkbox input "true"
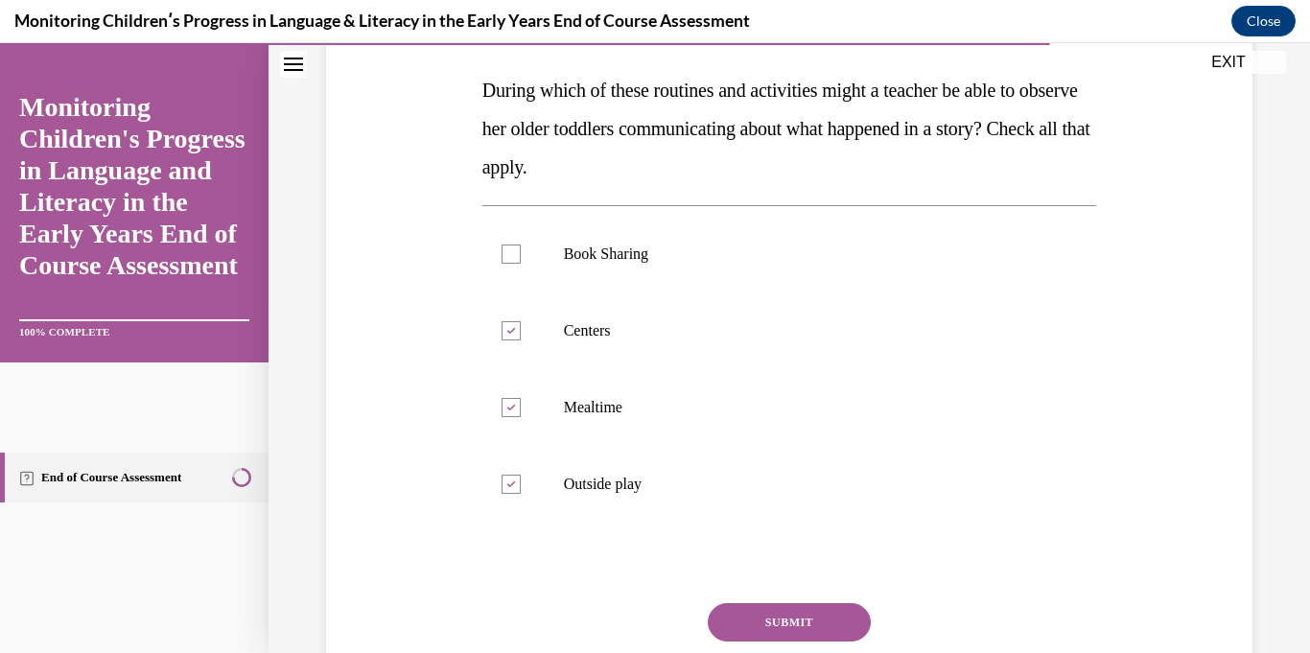
click at [783, 616] on button "SUBMIT" at bounding box center [789, 622] width 163 height 38
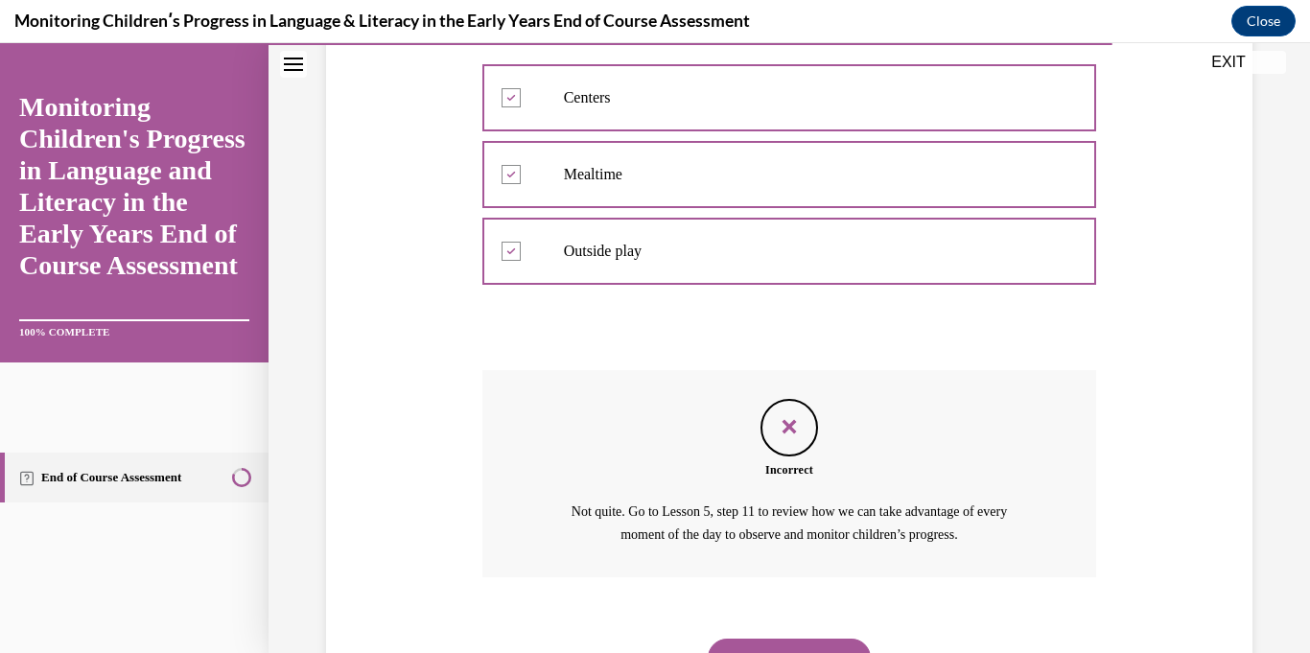
scroll to position [618, 0]
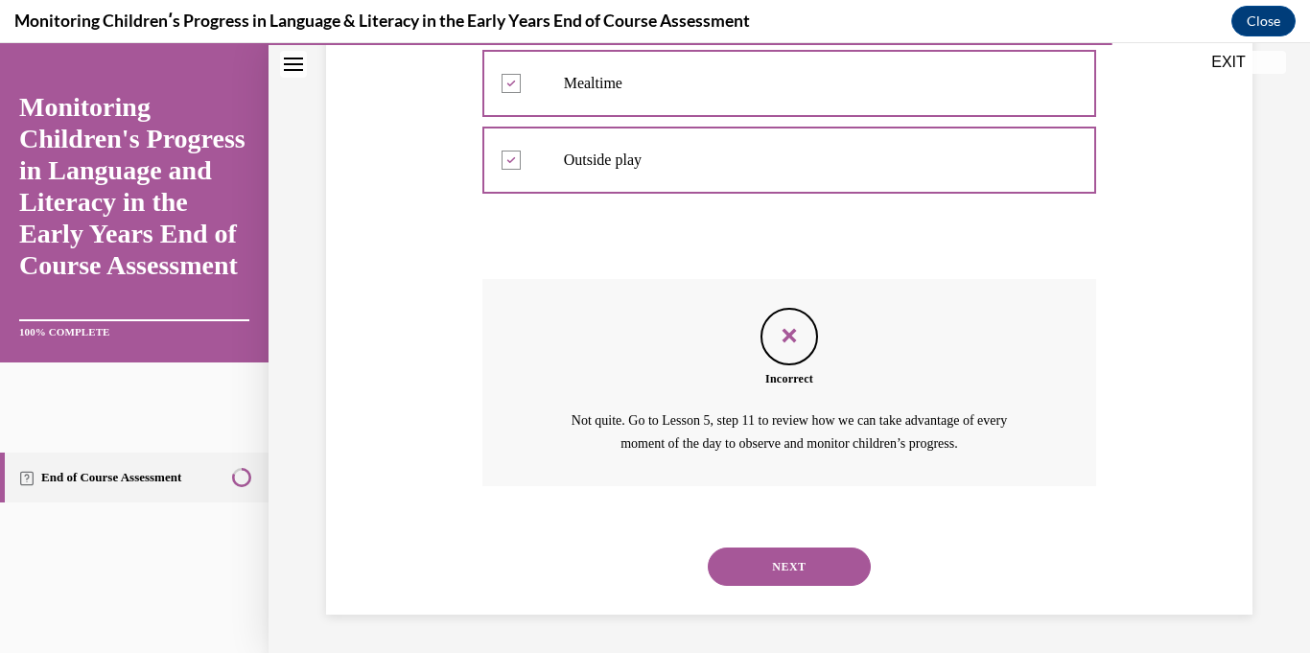
click at [772, 570] on button "NEXT" at bounding box center [789, 566] width 163 height 38
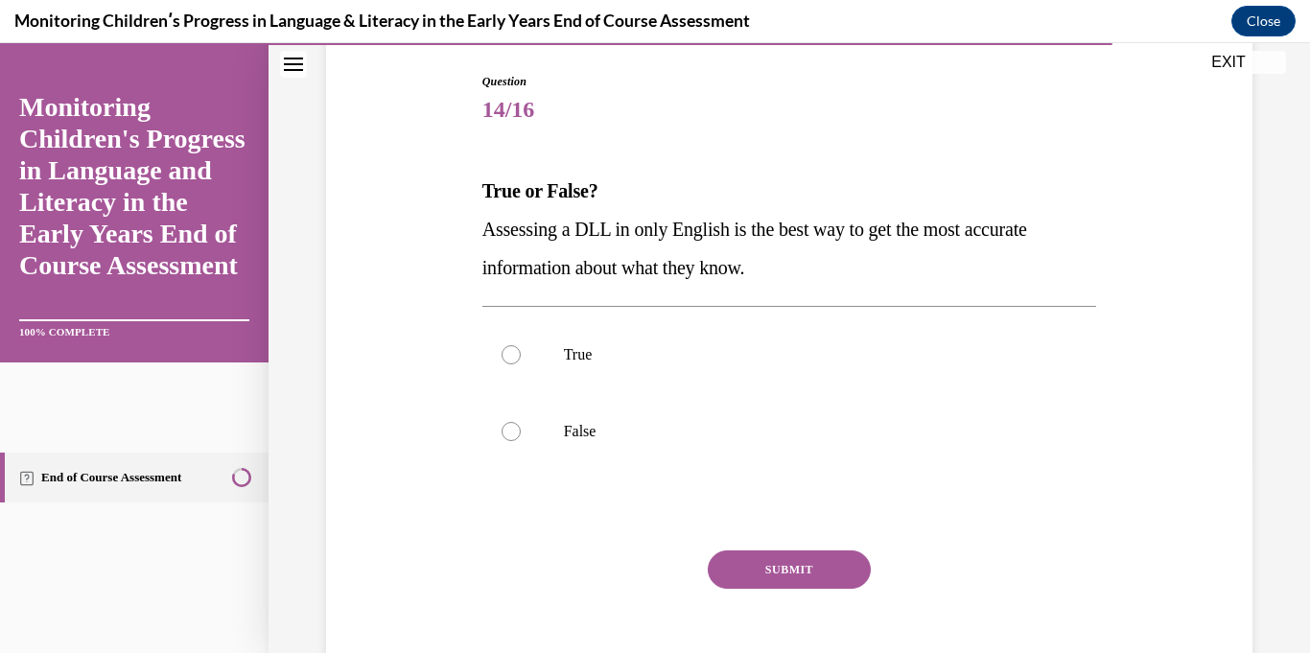
scroll to position [195, 0]
click at [1021, 439] on p "False" at bounding box center [806, 430] width 485 height 19
click at [521, 439] on input "False" at bounding box center [510, 430] width 19 height 19
radio input "true"
click at [861, 563] on button "SUBMIT" at bounding box center [789, 568] width 163 height 38
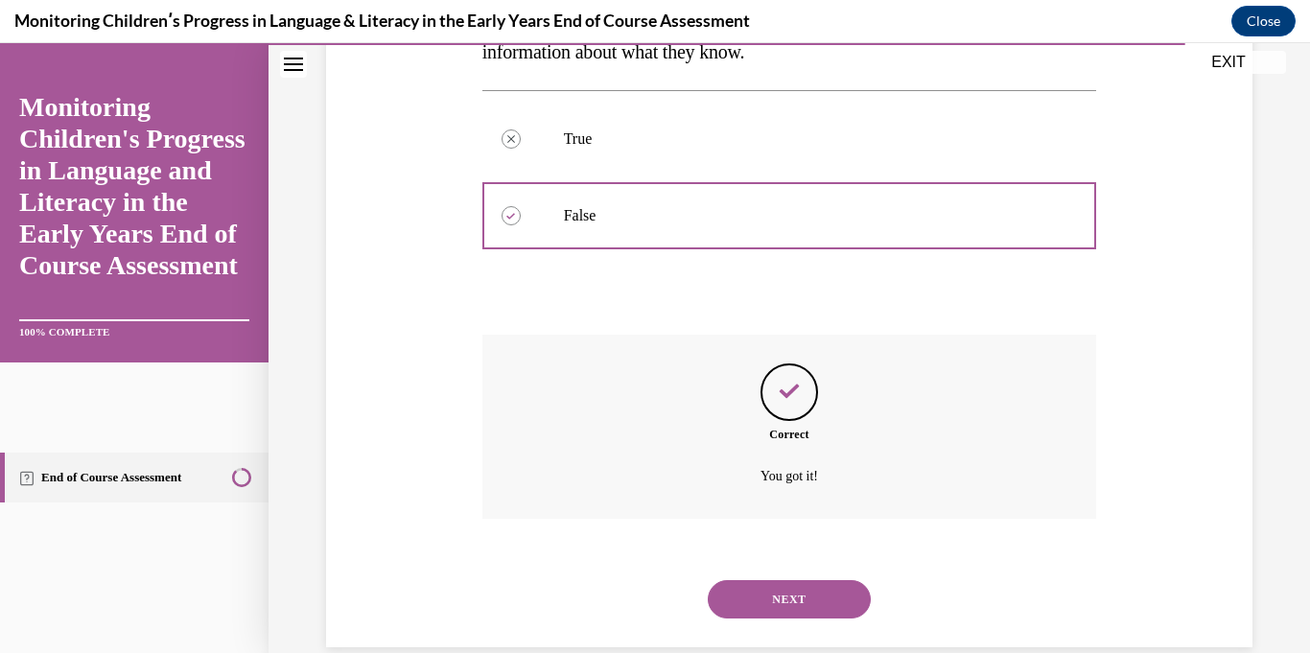
scroll to position [442, 0]
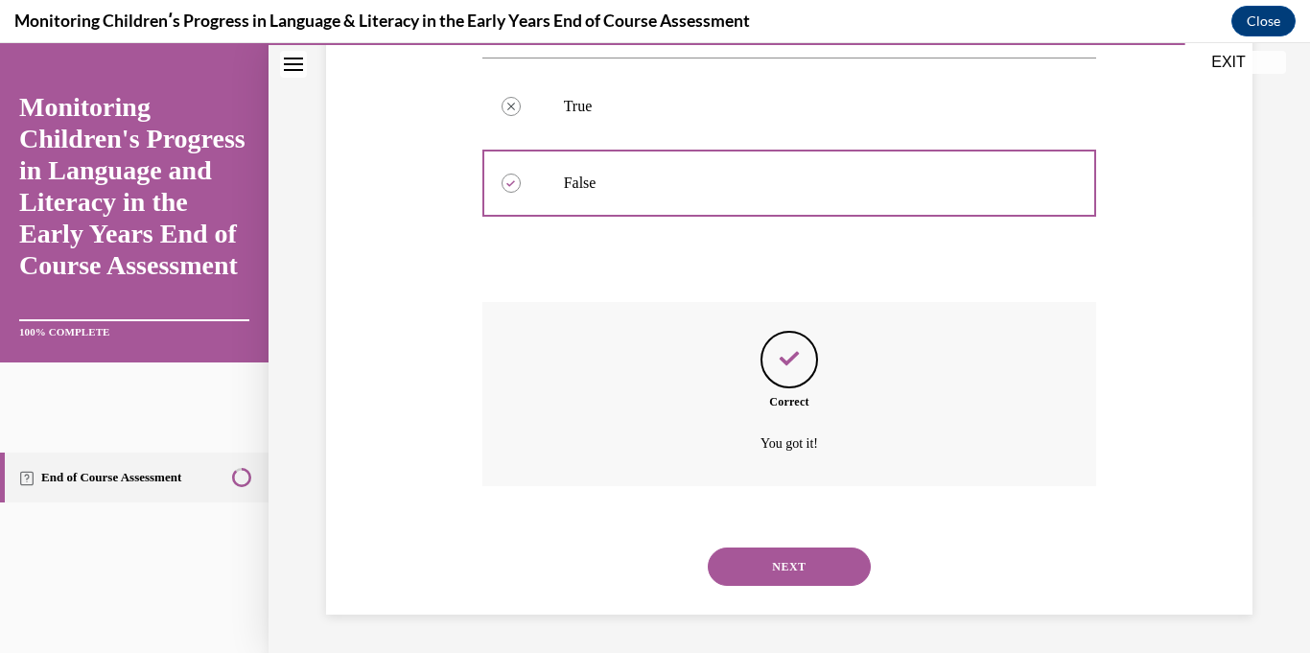
click at [815, 570] on button "NEXT" at bounding box center [789, 566] width 163 height 38
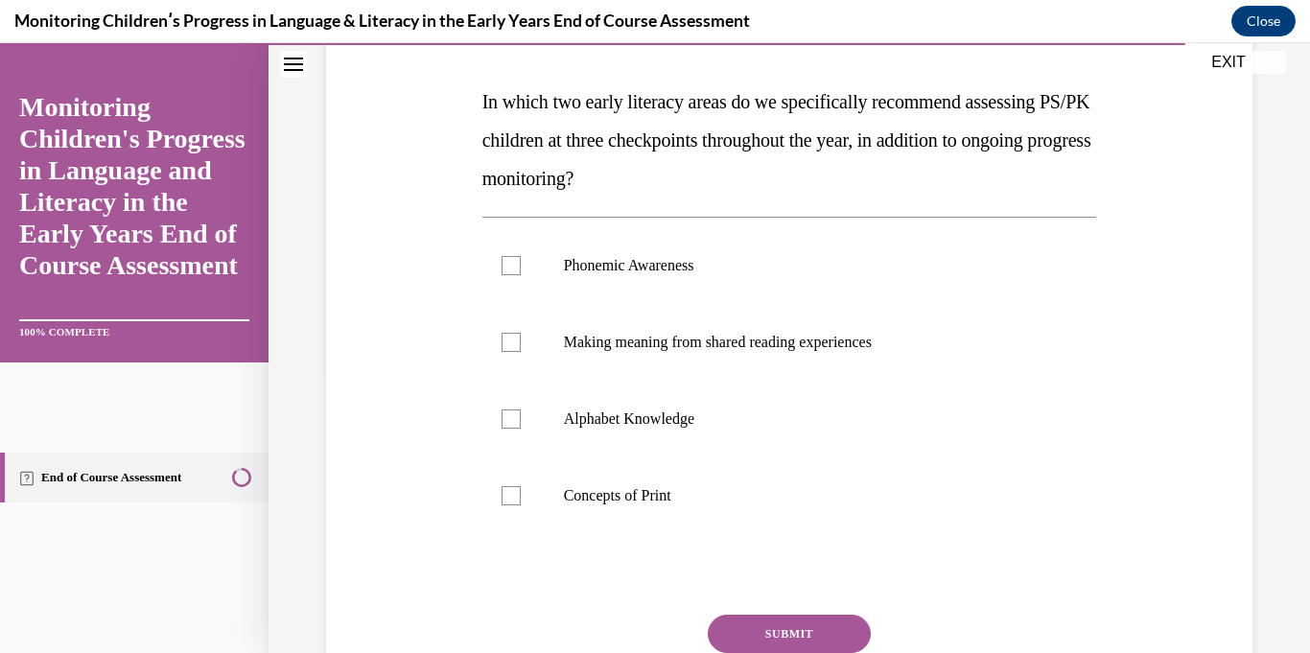
scroll to position [287, 0]
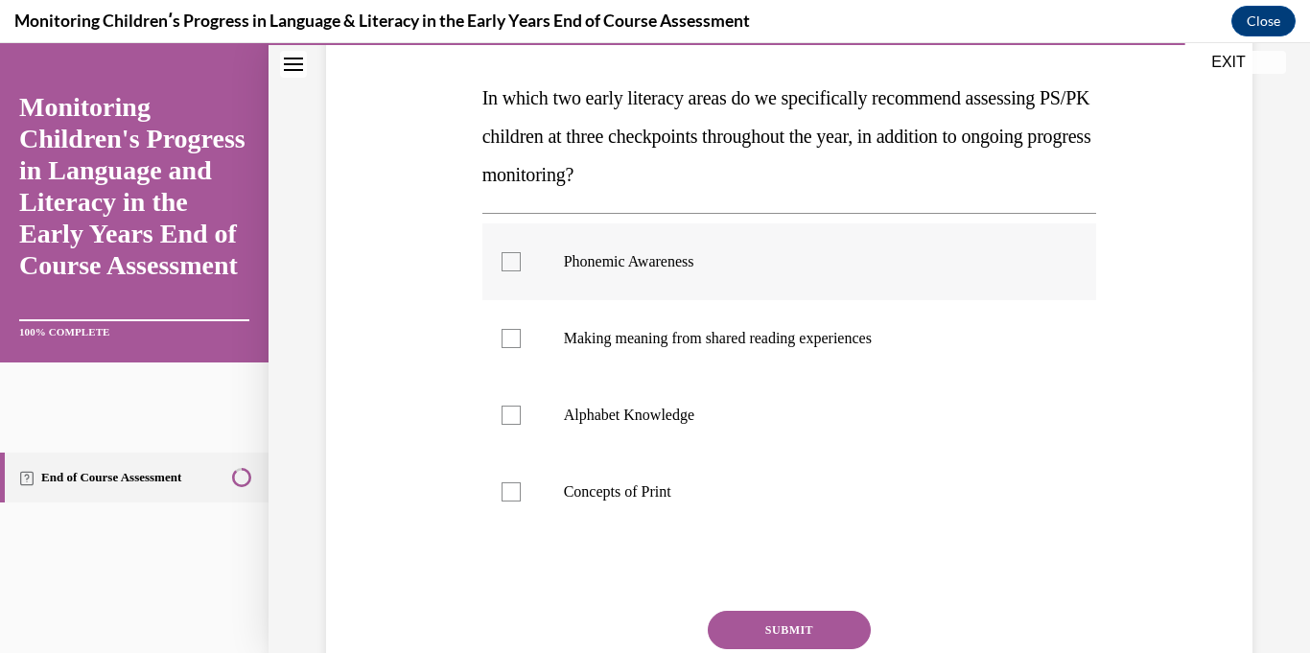
click at [717, 262] on p "Phonemic Awareness" at bounding box center [806, 261] width 485 height 19
click at [521, 262] on input "Phonemic Awareness" at bounding box center [510, 261] width 19 height 19
checkbox input "true"
click at [692, 396] on label "Alphabet Knowledge" at bounding box center [789, 415] width 615 height 77
click at [521, 406] on input "Alphabet Knowledge" at bounding box center [510, 415] width 19 height 19
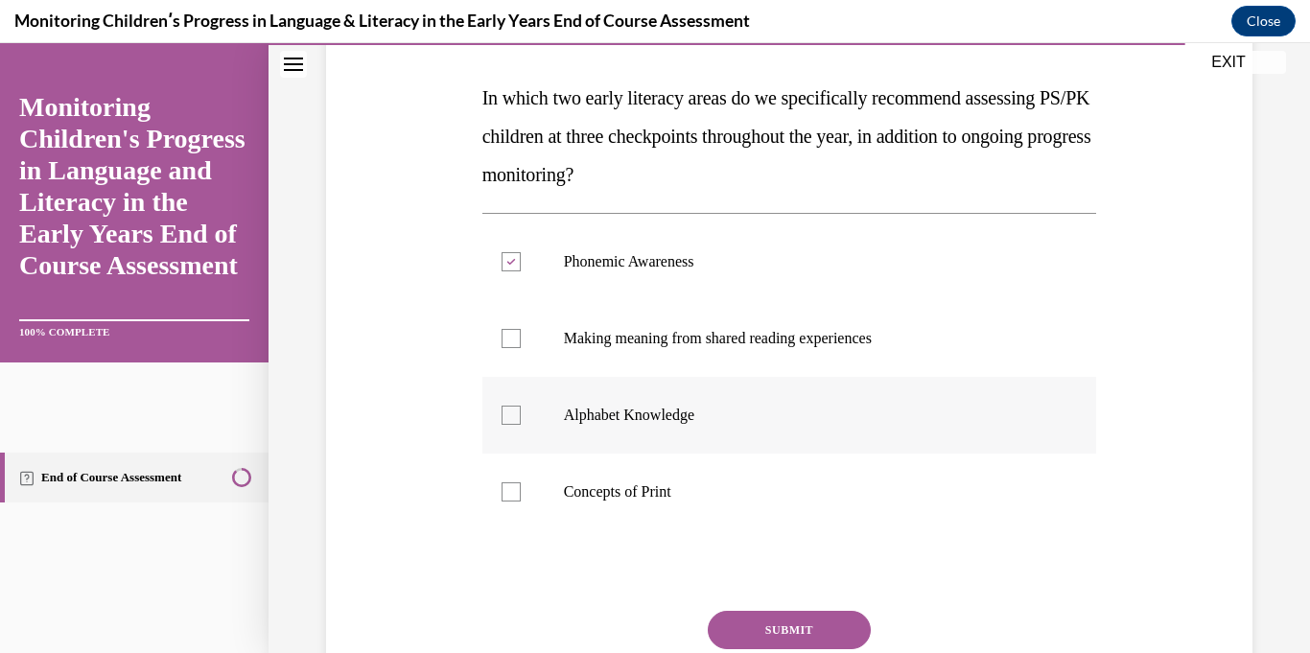
checkbox input "true"
click at [792, 621] on button "SUBMIT" at bounding box center [789, 630] width 163 height 38
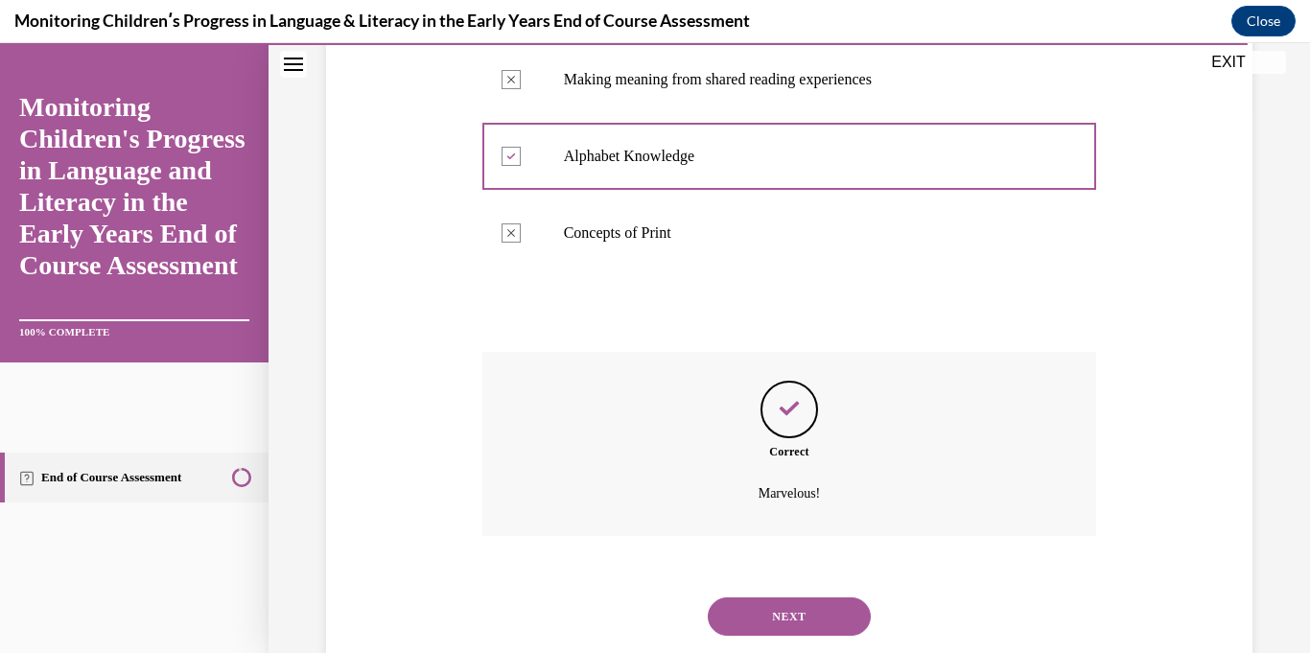
scroll to position [595, 0]
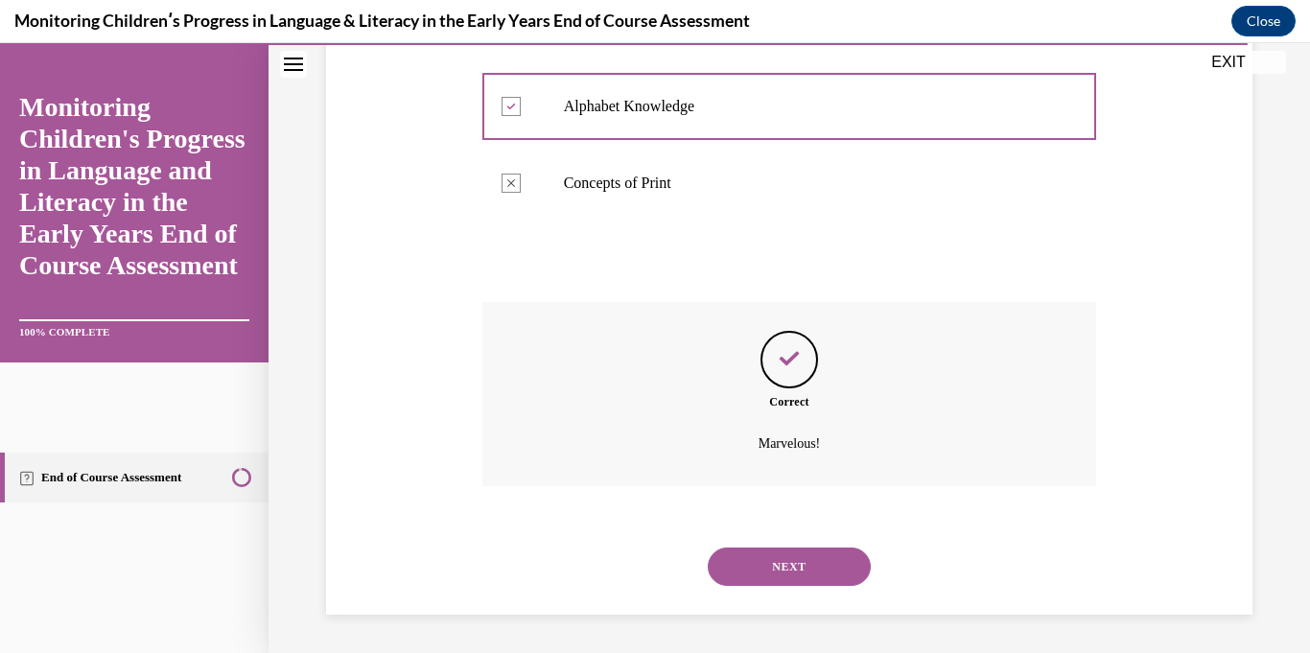
click at [845, 577] on button "NEXT" at bounding box center [789, 566] width 163 height 38
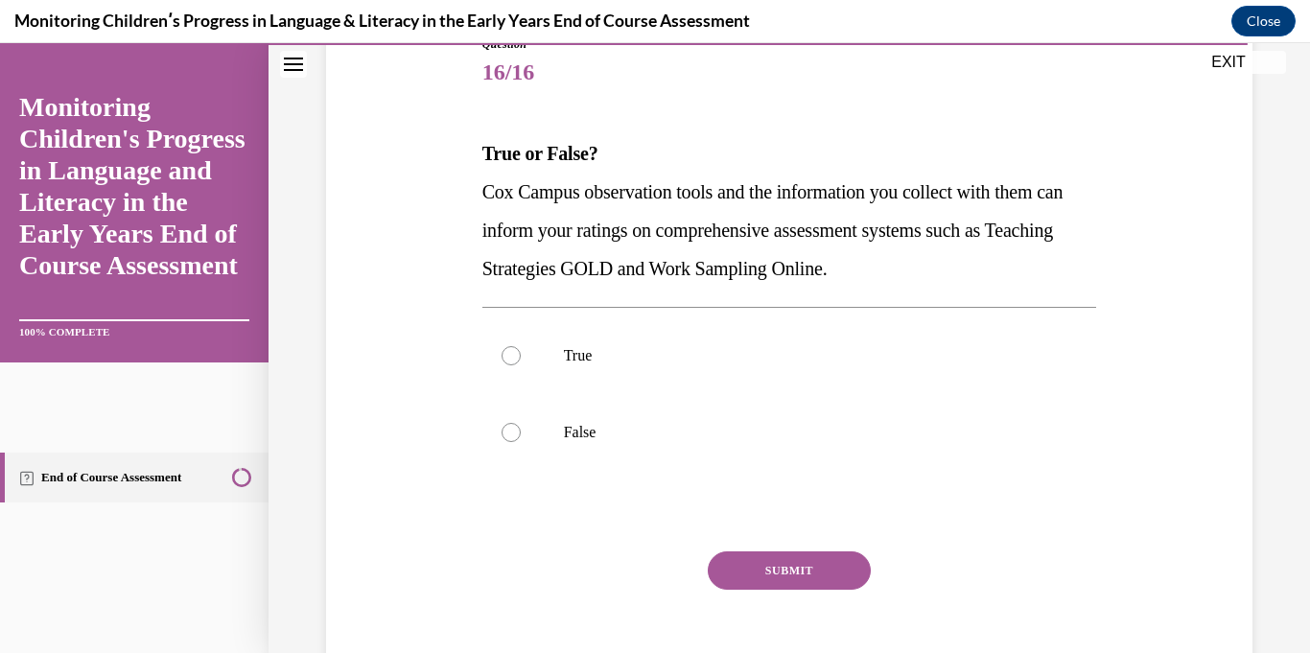
scroll to position [230, 0]
click at [922, 353] on p "True" at bounding box center [806, 356] width 485 height 19
click at [521, 353] on input "True" at bounding box center [510, 356] width 19 height 19
radio input "true"
click at [828, 589] on button "SUBMIT" at bounding box center [789, 571] width 163 height 38
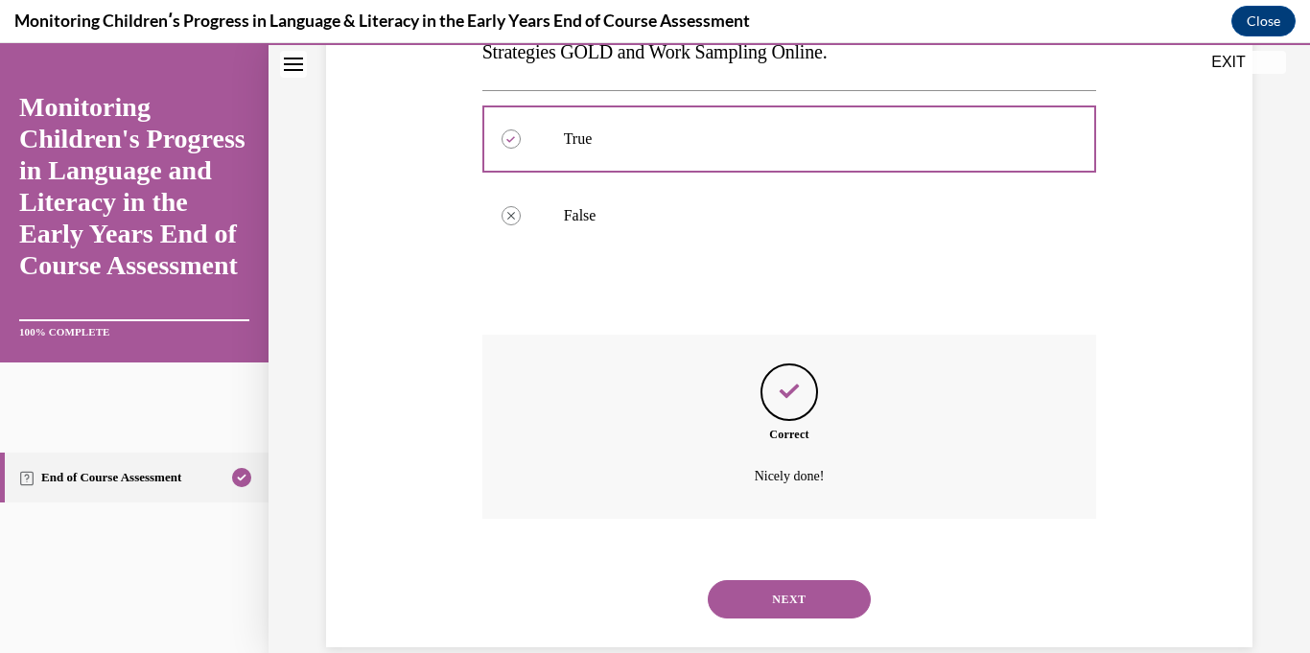
scroll to position [480, 0]
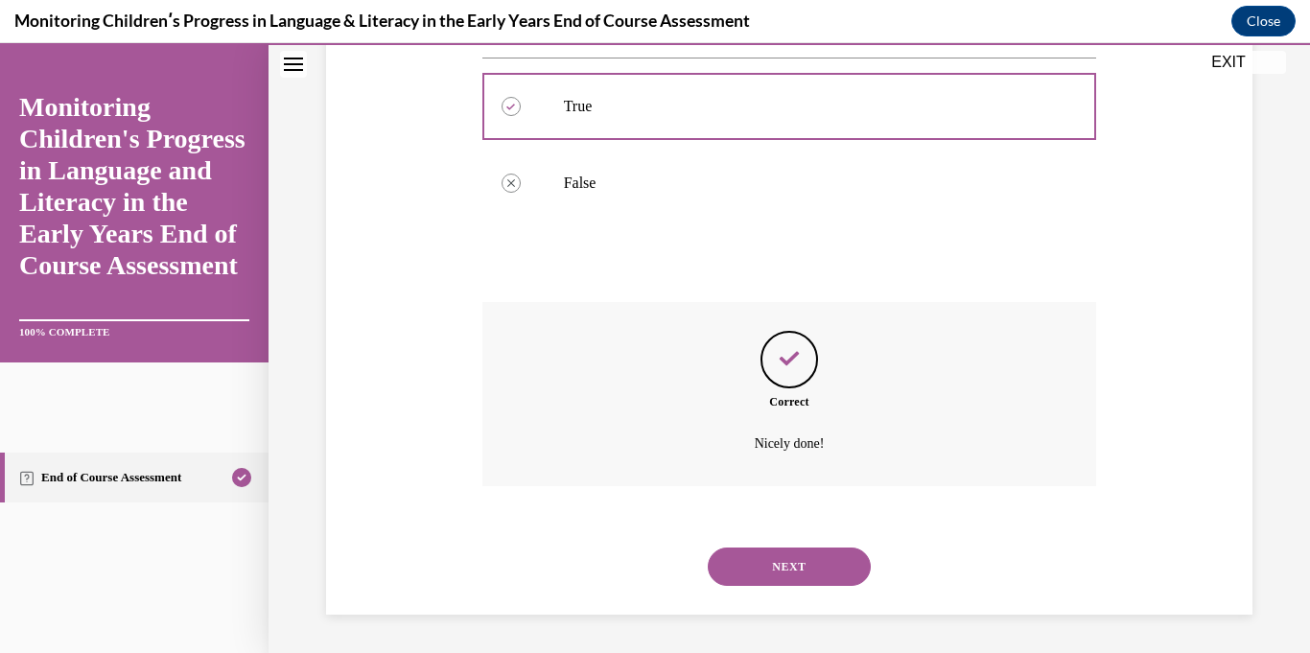
click at [837, 560] on button "NEXT" at bounding box center [789, 566] width 163 height 38
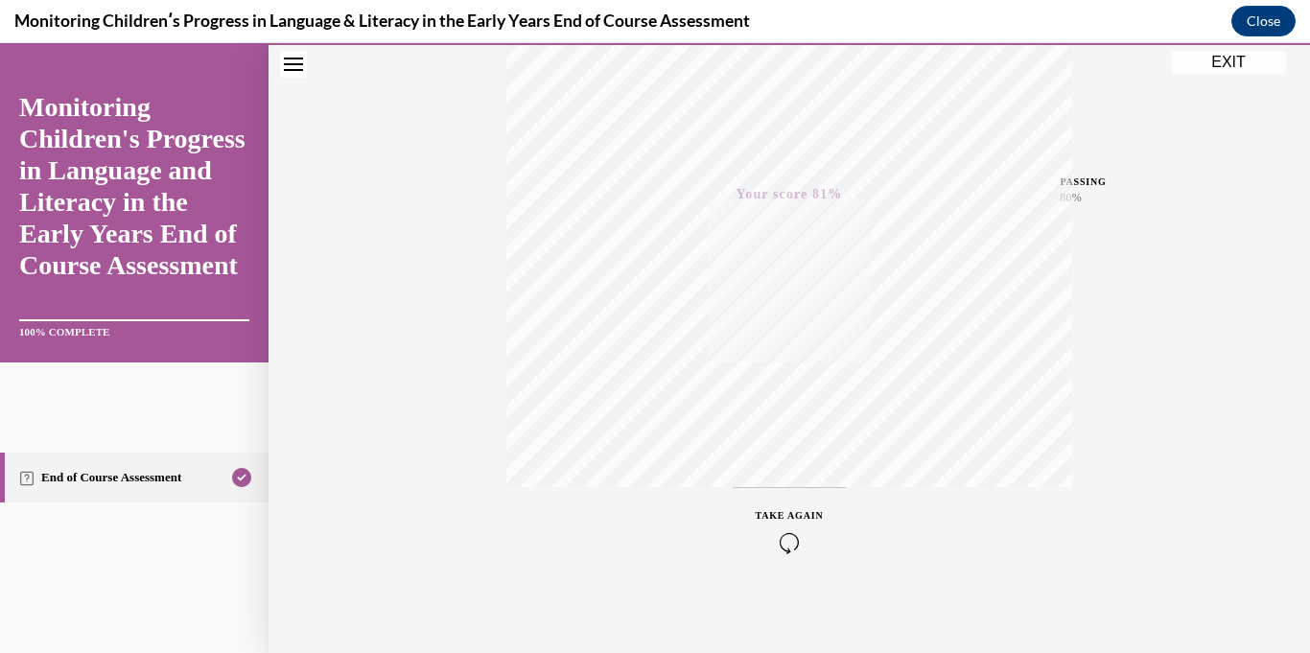
scroll to position [373, 0]
click at [797, 522] on div "TAKE AGAIN" at bounding box center [790, 523] width 68 height 45
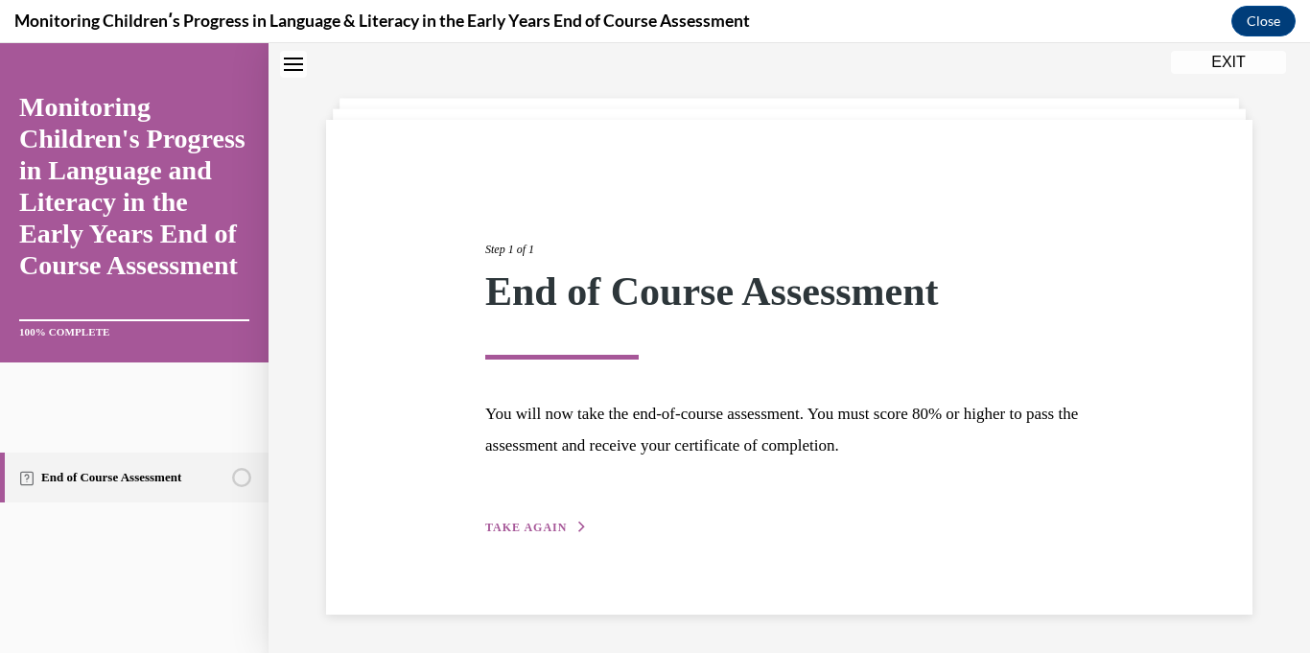
click at [531, 533] on button "TAKE AGAIN" at bounding box center [536, 527] width 103 height 17
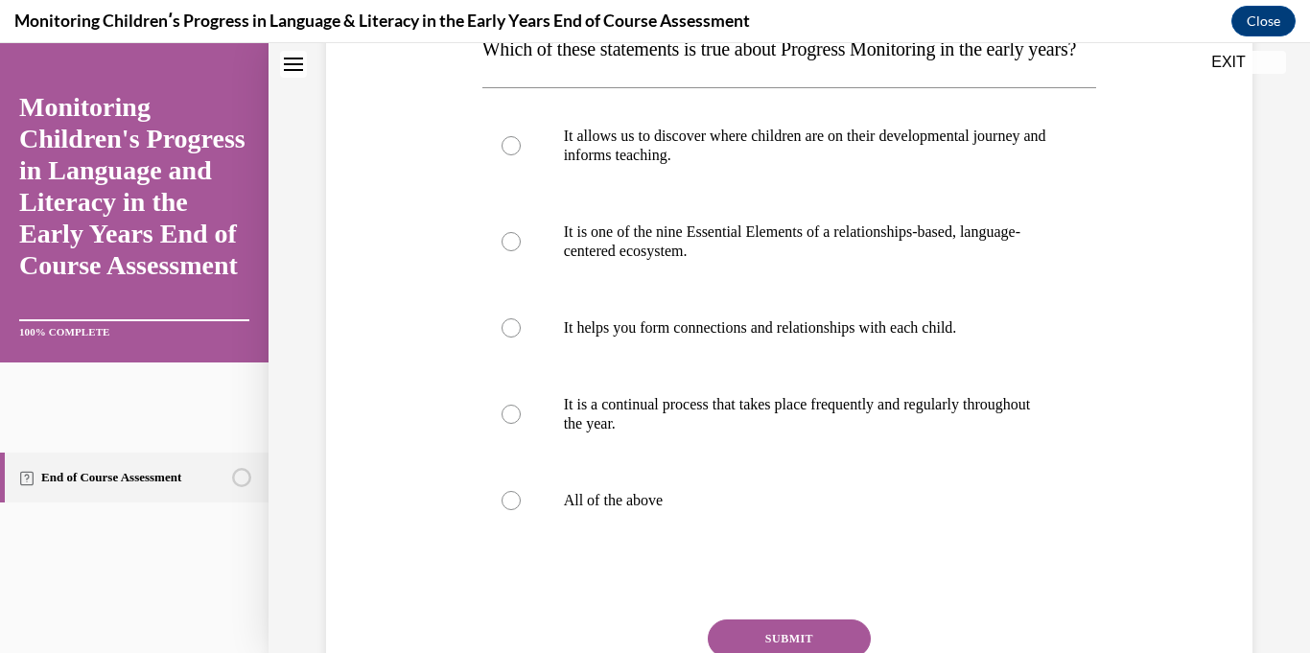
scroll to position [334, 0]
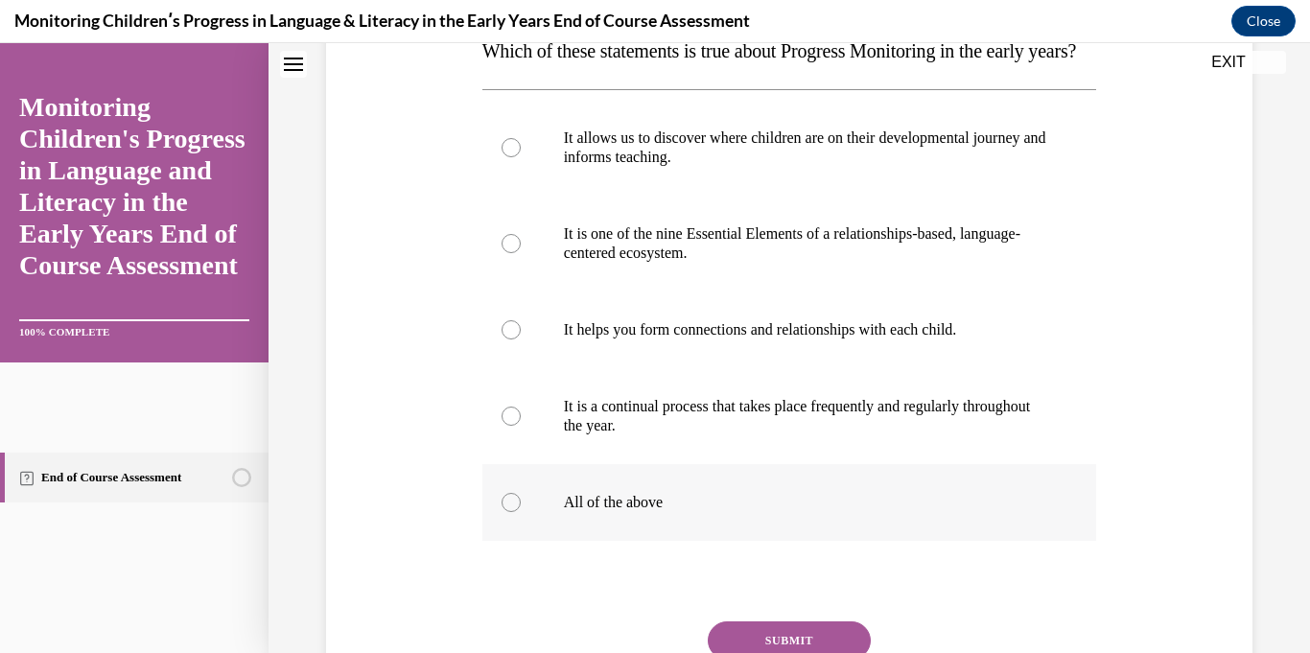
click at [830, 541] on label "All of the above" at bounding box center [789, 502] width 615 height 77
click at [521, 512] on input "All of the above" at bounding box center [510, 502] width 19 height 19
radio input "true"
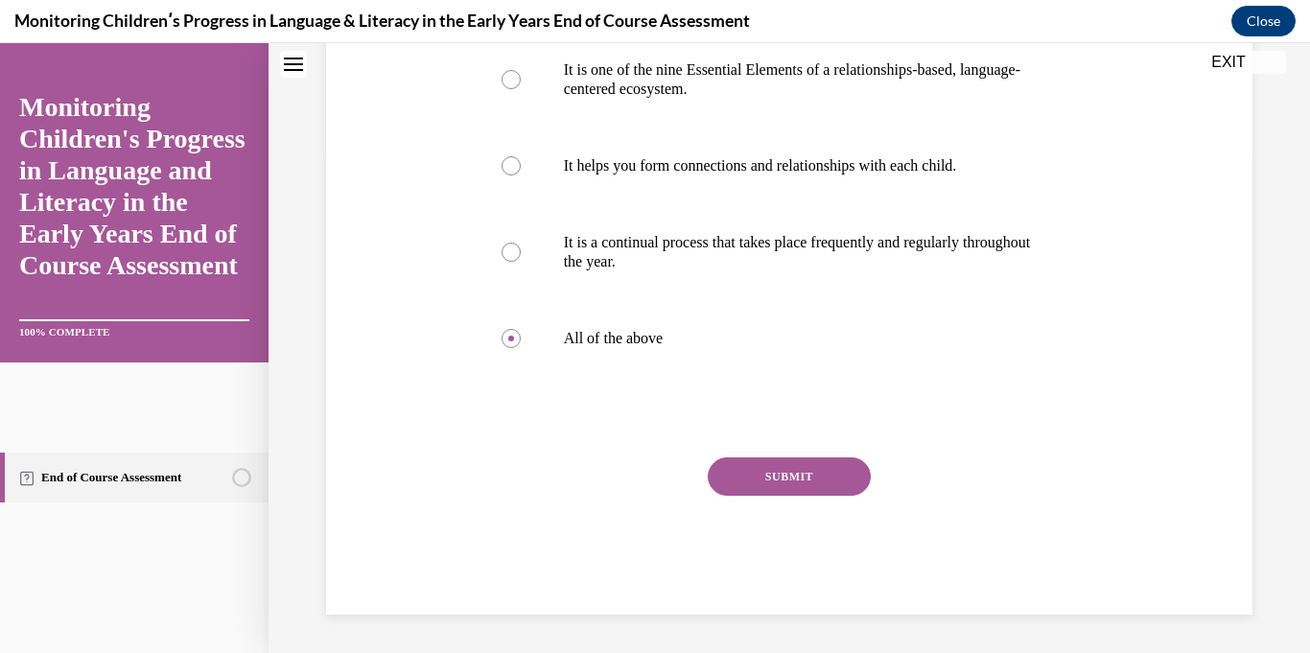
click at [842, 477] on button "SUBMIT" at bounding box center [789, 476] width 163 height 38
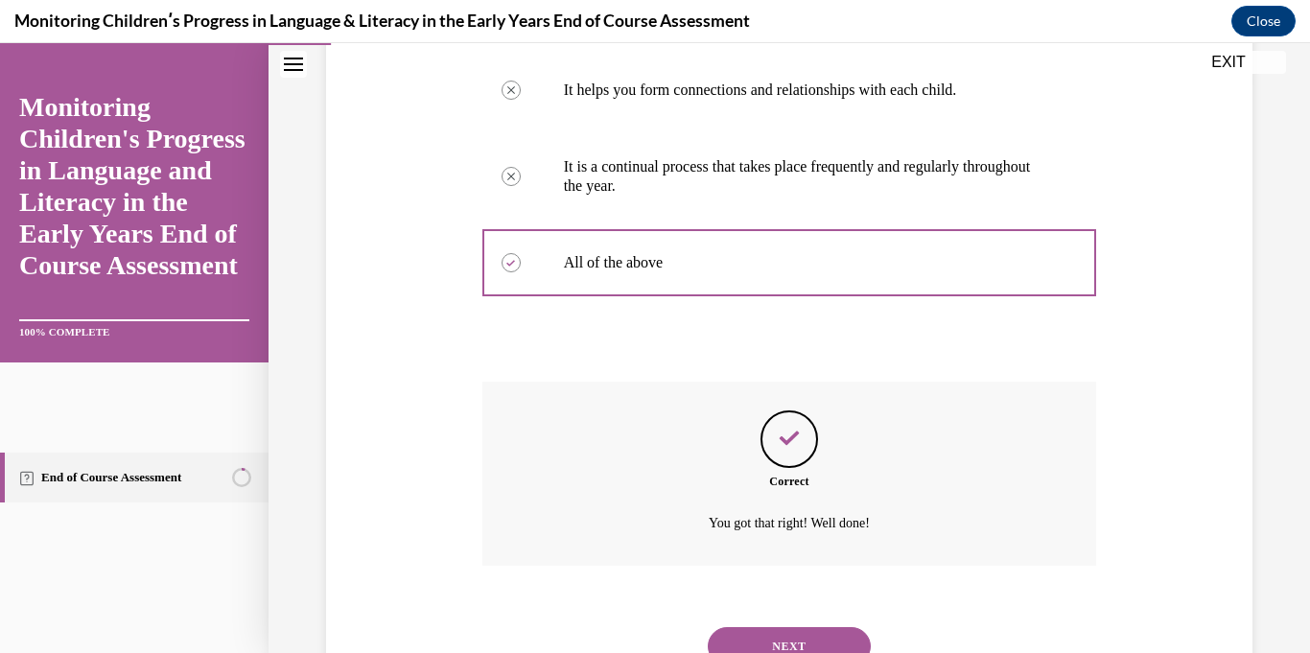
scroll to position [691, 0]
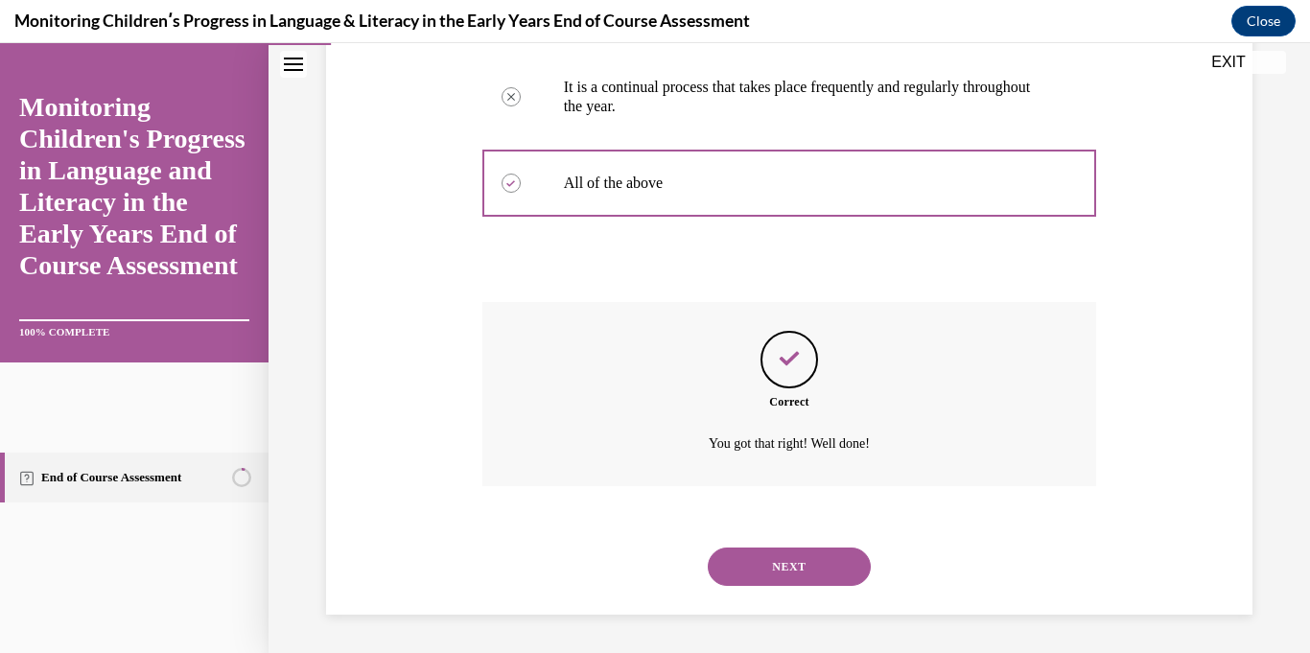
click at [824, 577] on button "NEXT" at bounding box center [789, 566] width 163 height 38
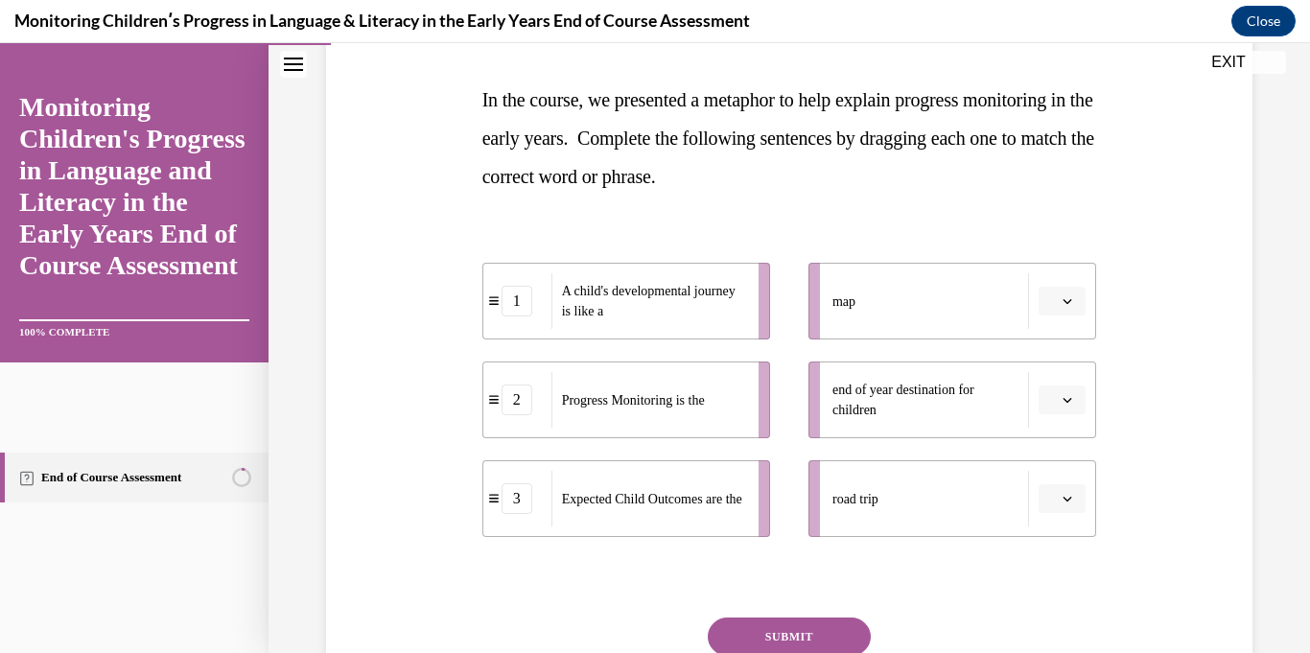
scroll to position [287, 0]
click at [1075, 298] on button "button" at bounding box center [1061, 299] width 47 height 29
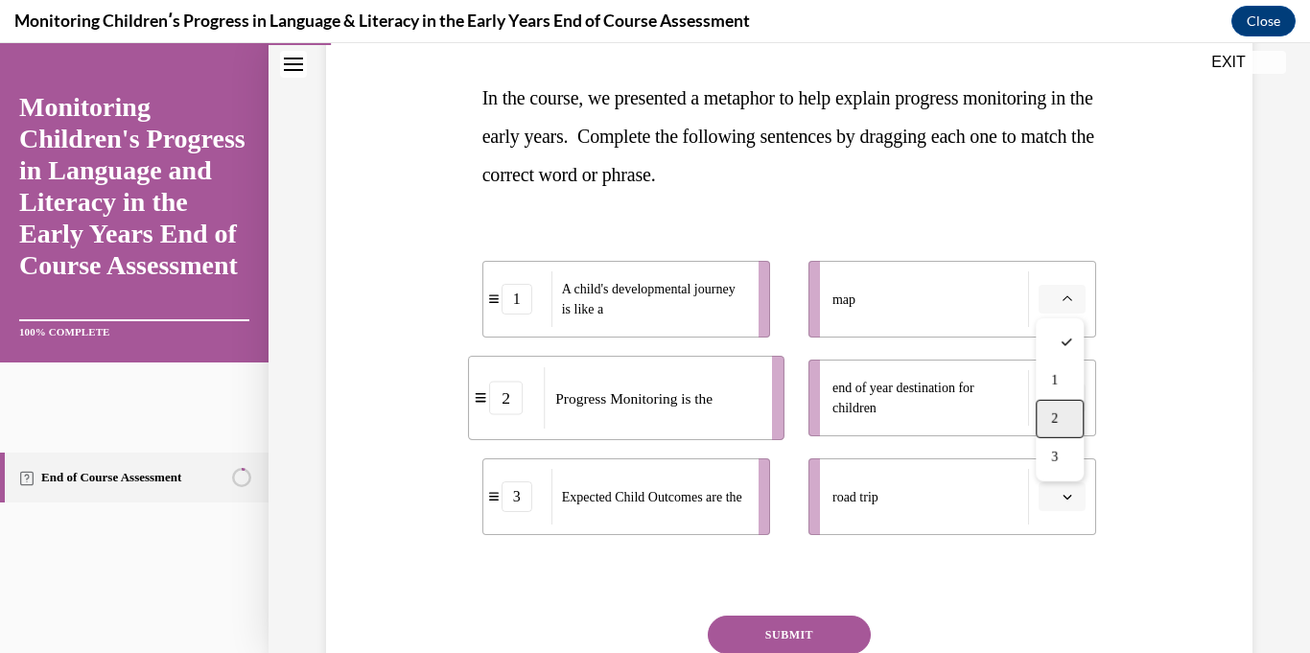
click at [1068, 412] on div "2" at bounding box center [1059, 419] width 48 height 38
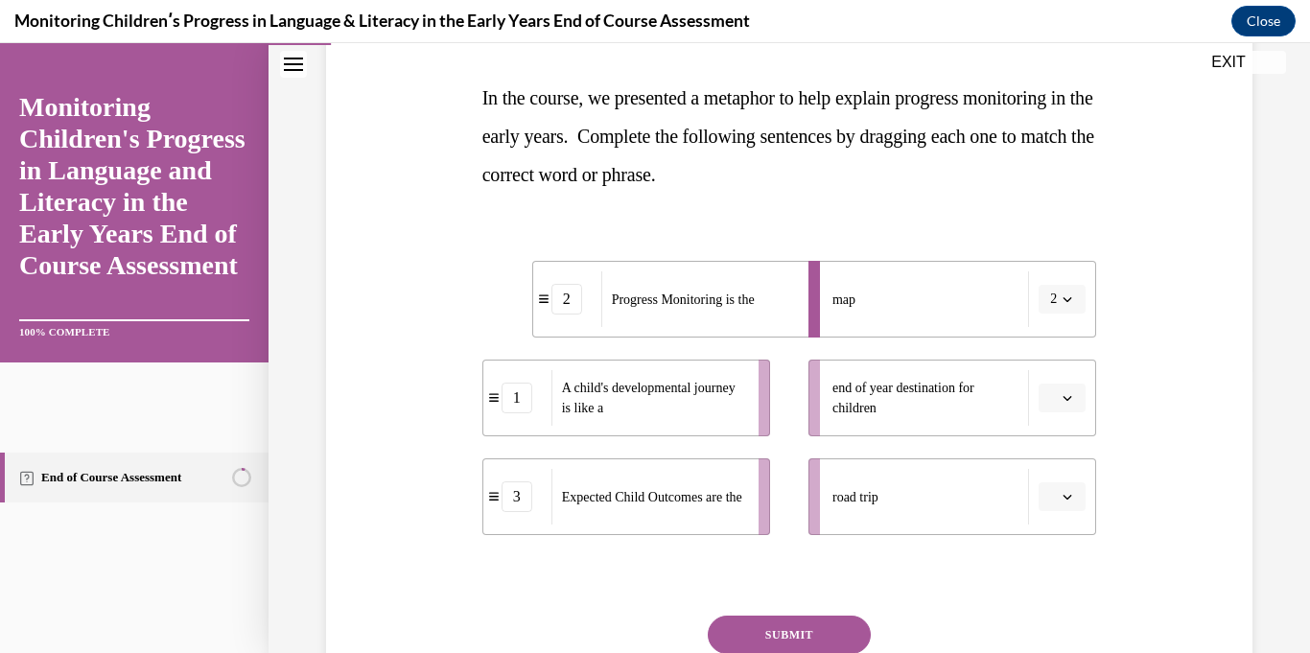
click at [1065, 500] on icon "button" at bounding box center [1067, 497] width 10 height 10
click at [1045, 379] on div "1" at bounding box center [1059, 377] width 48 height 38
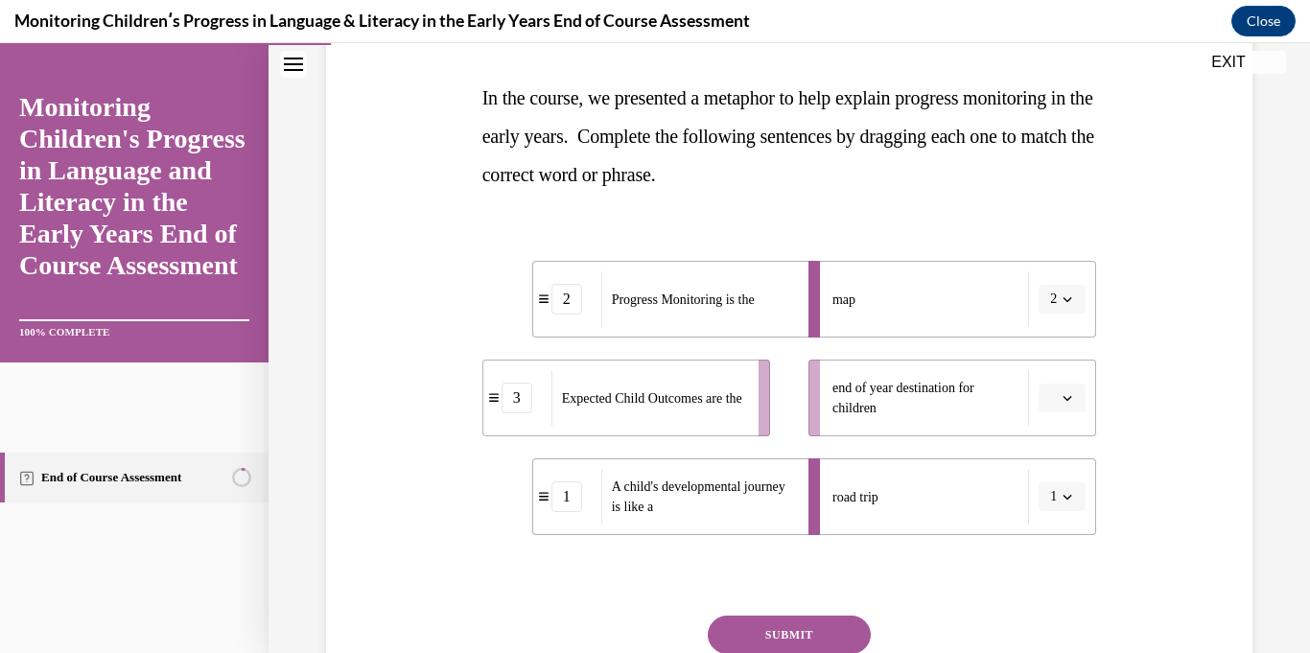
click at [1050, 397] on span "Please select an option" at bounding box center [1053, 397] width 7 height 19
click at [1051, 546] on div "3" at bounding box center [1059, 556] width 48 height 38
click at [851, 632] on button "SUBMIT" at bounding box center [789, 635] width 163 height 38
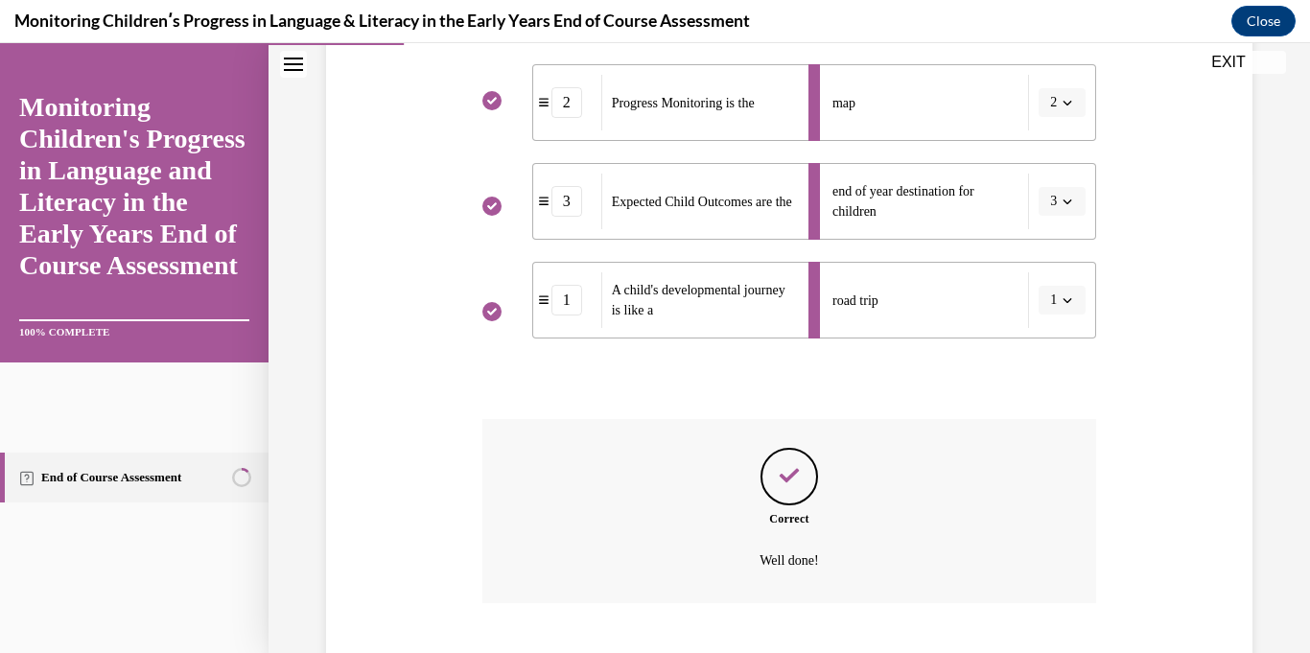
scroll to position [600, 0]
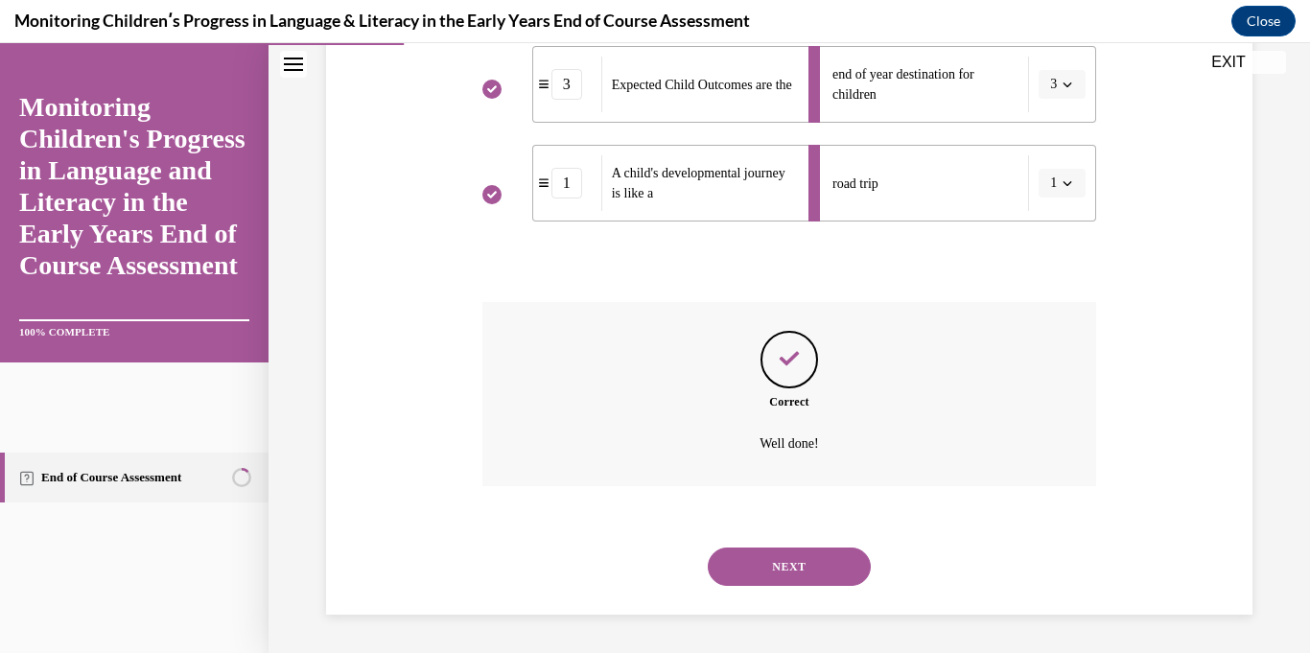
click at [825, 576] on button "NEXT" at bounding box center [789, 566] width 163 height 38
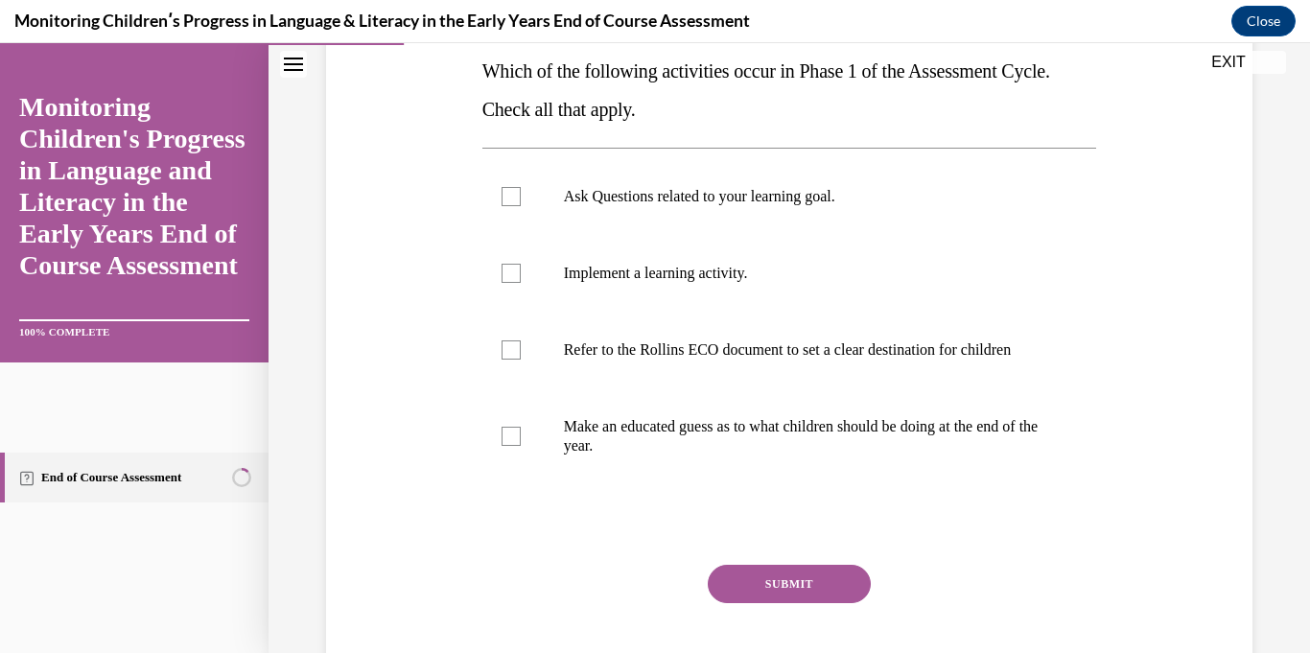
scroll to position [317, 0]
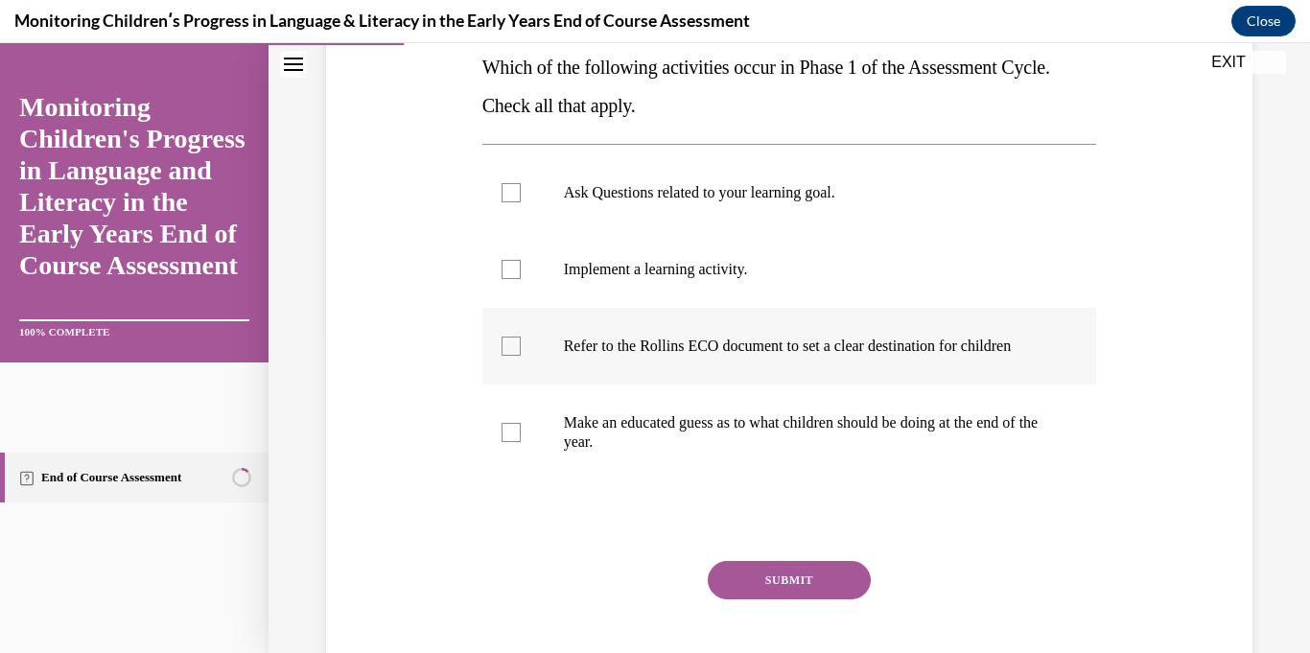
click at [1012, 346] on p "Refer to the Rollins ECO document to set a clear destination for children" at bounding box center [806, 346] width 485 height 19
click at [521, 346] on input "Refer to the Rollins ECO document to set a clear destination for children" at bounding box center [510, 346] width 19 height 19
checkbox input "true"
click at [762, 187] on p "Ask Questions related to your learning goal." at bounding box center [806, 192] width 485 height 19
click at [521, 187] on input "Ask Questions related to your learning goal." at bounding box center [510, 192] width 19 height 19
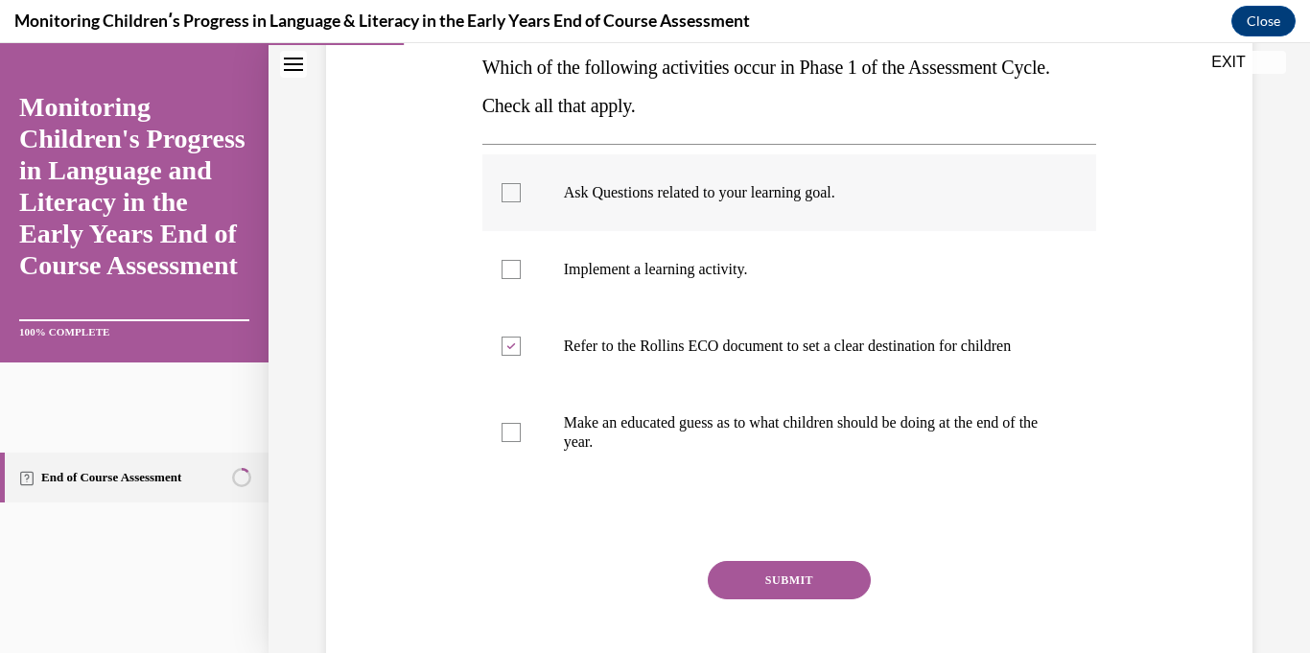
checkbox input "true"
click at [808, 599] on button "SUBMIT" at bounding box center [789, 580] width 163 height 38
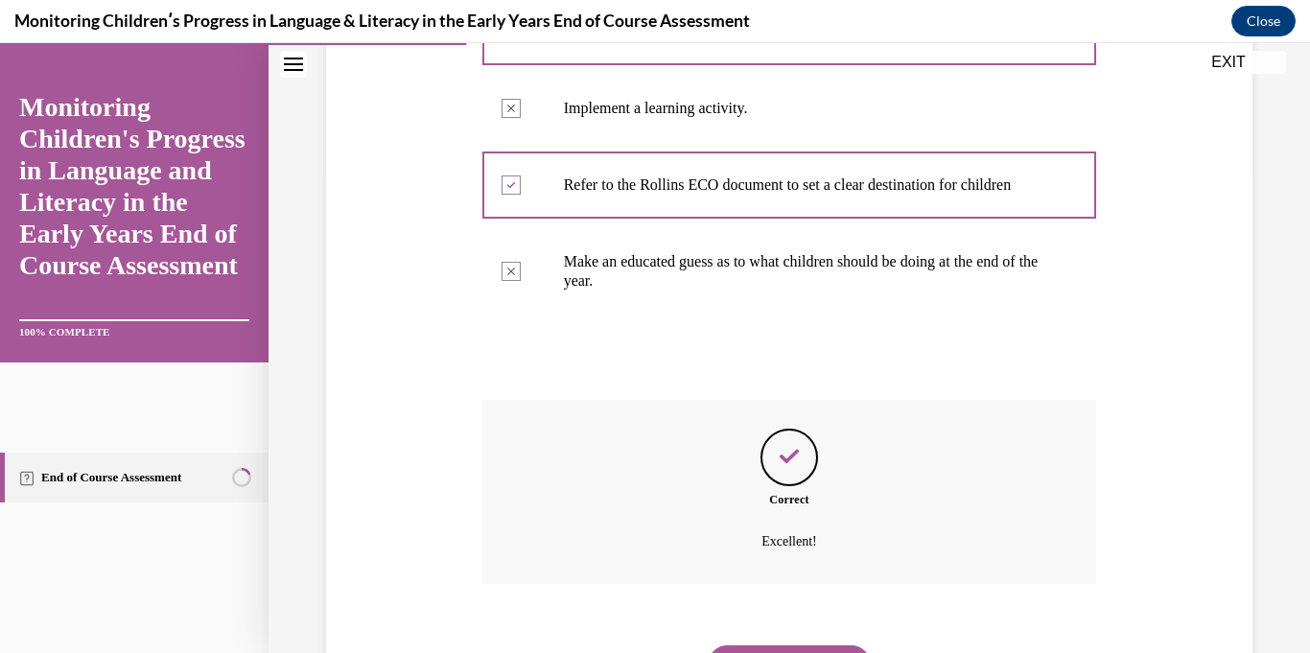
scroll to position [595, 0]
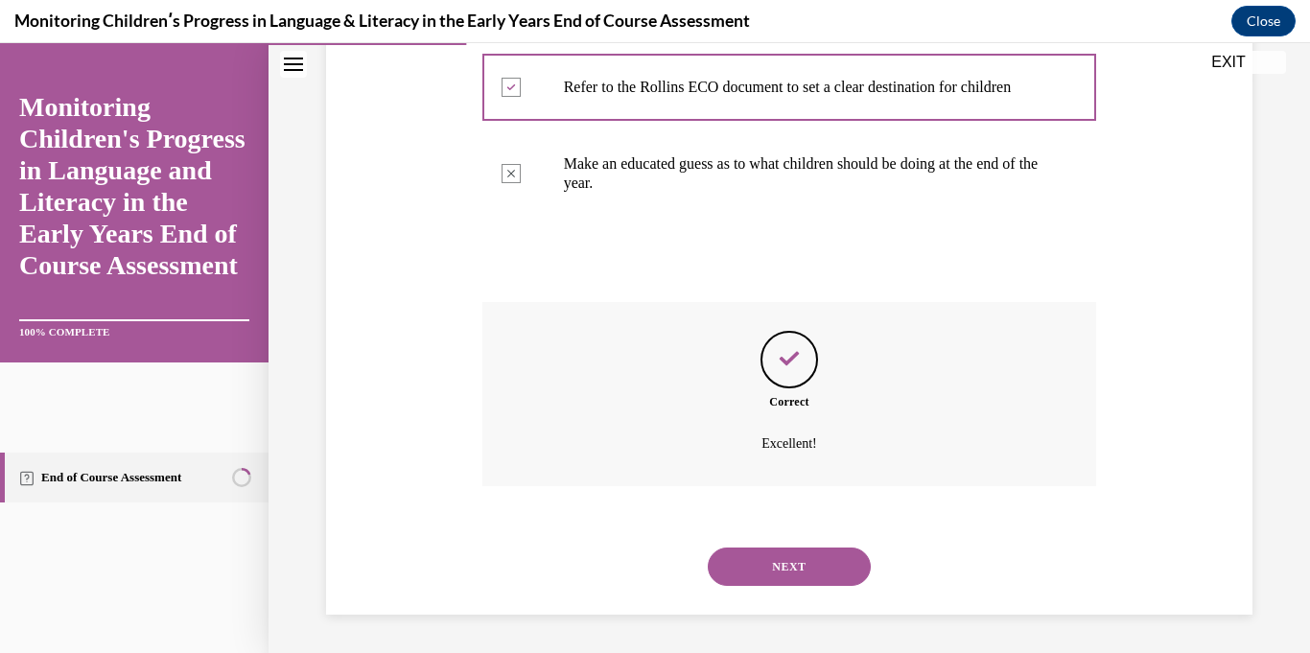
click at [849, 563] on button "NEXT" at bounding box center [789, 566] width 163 height 38
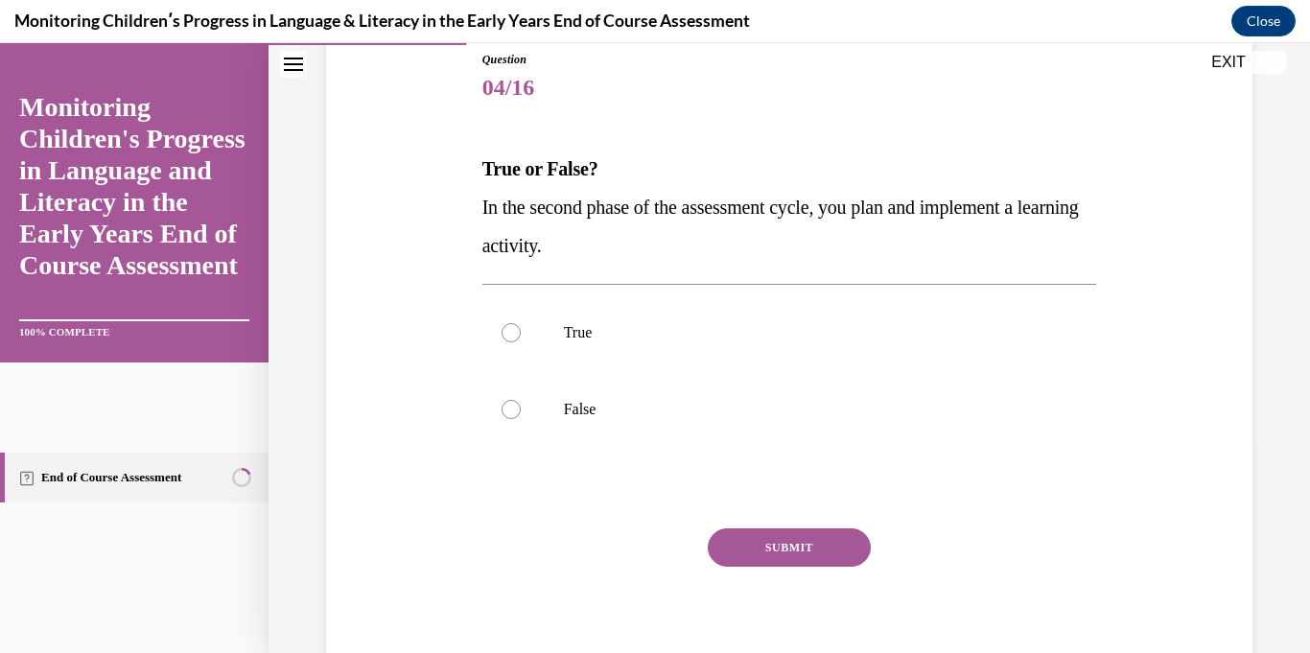
scroll to position [221, 0]
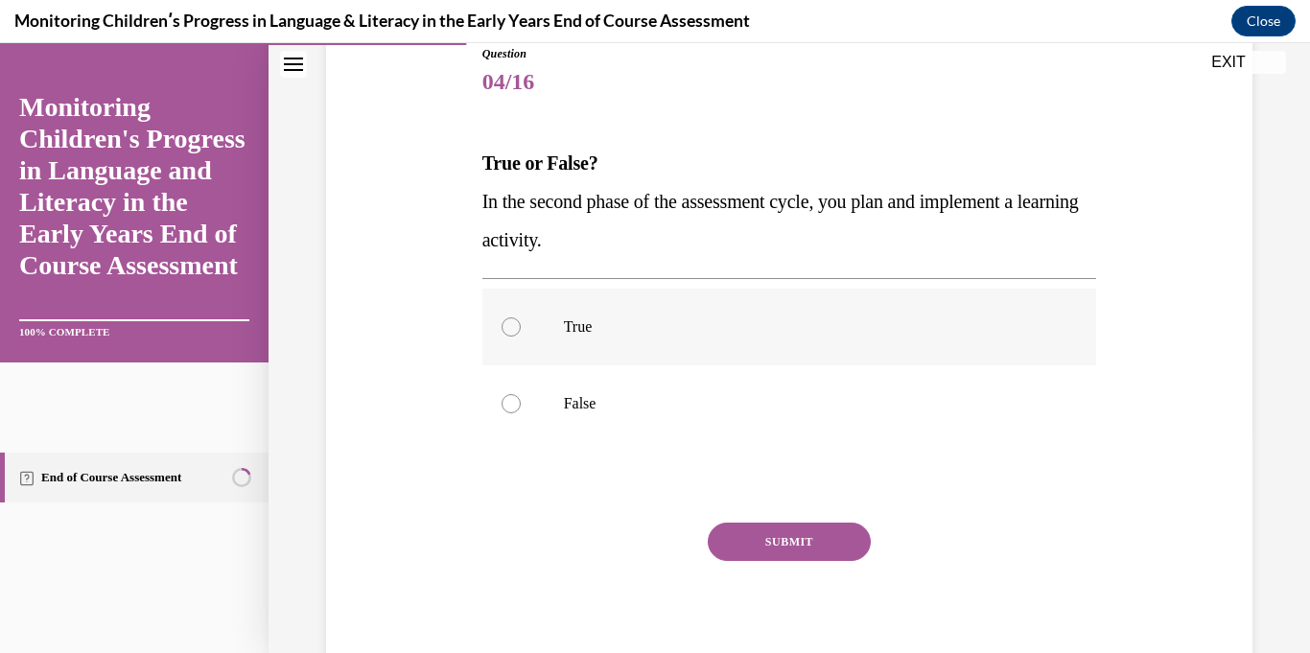
click at [923, 340] on label "True" at bounding box center [789, 327] width 615 height 77
click at [521, 337] on input "True" at bounding box center [510, 326] width 19 height 19
radio input "true"
click at [847, 535] on button "SUBMIT" at bounding box center [789, 542] width 163 height 38
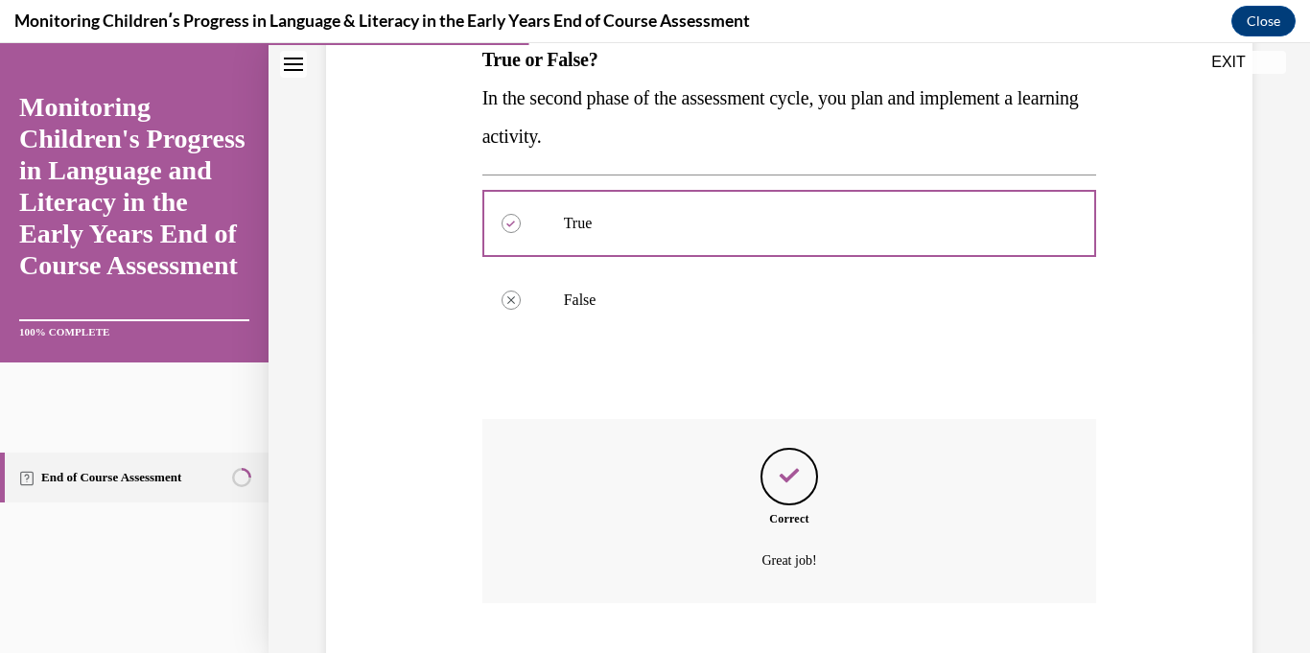
scroll to position [442, 0]
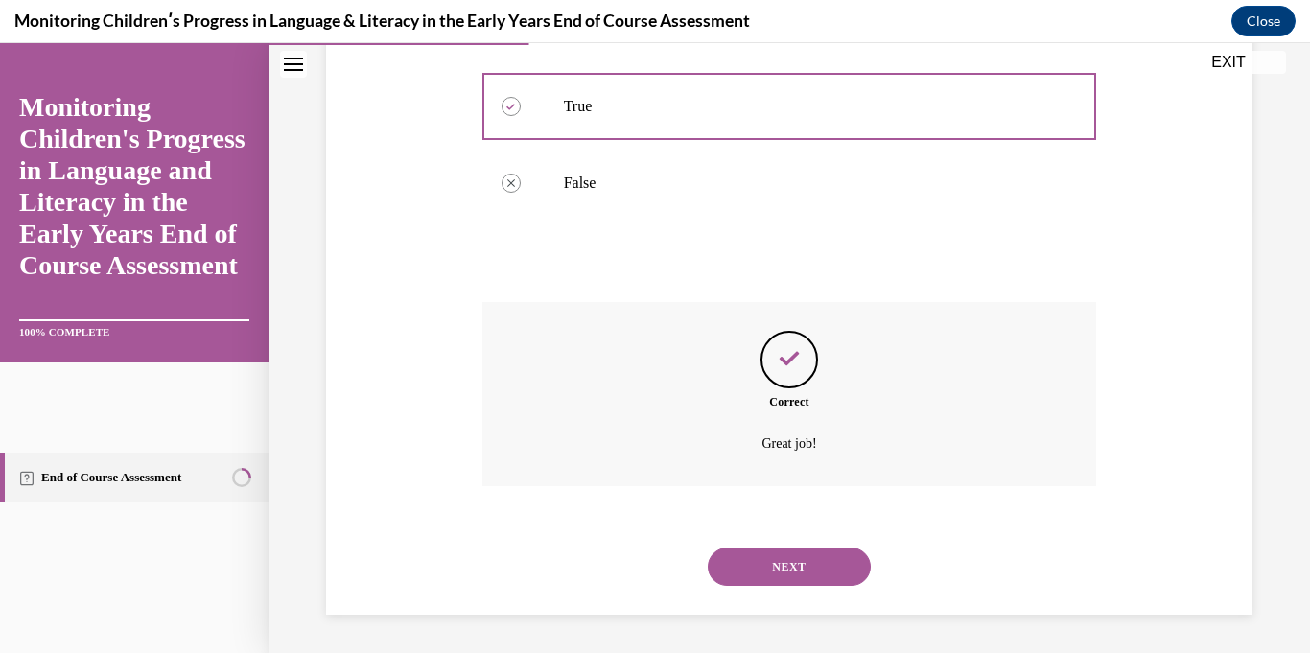
click at [866, 561] on button "NEXT" at bounding box center [789, 566] width 163 height 38
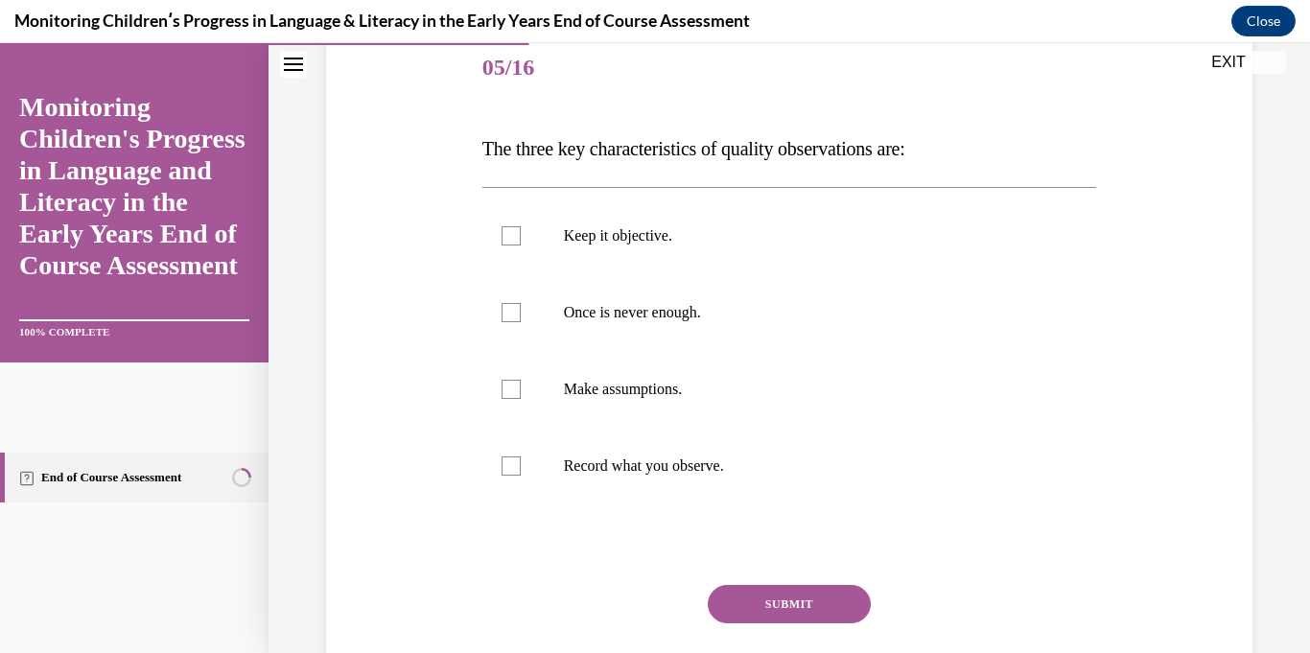
scroll to position [244, 0]
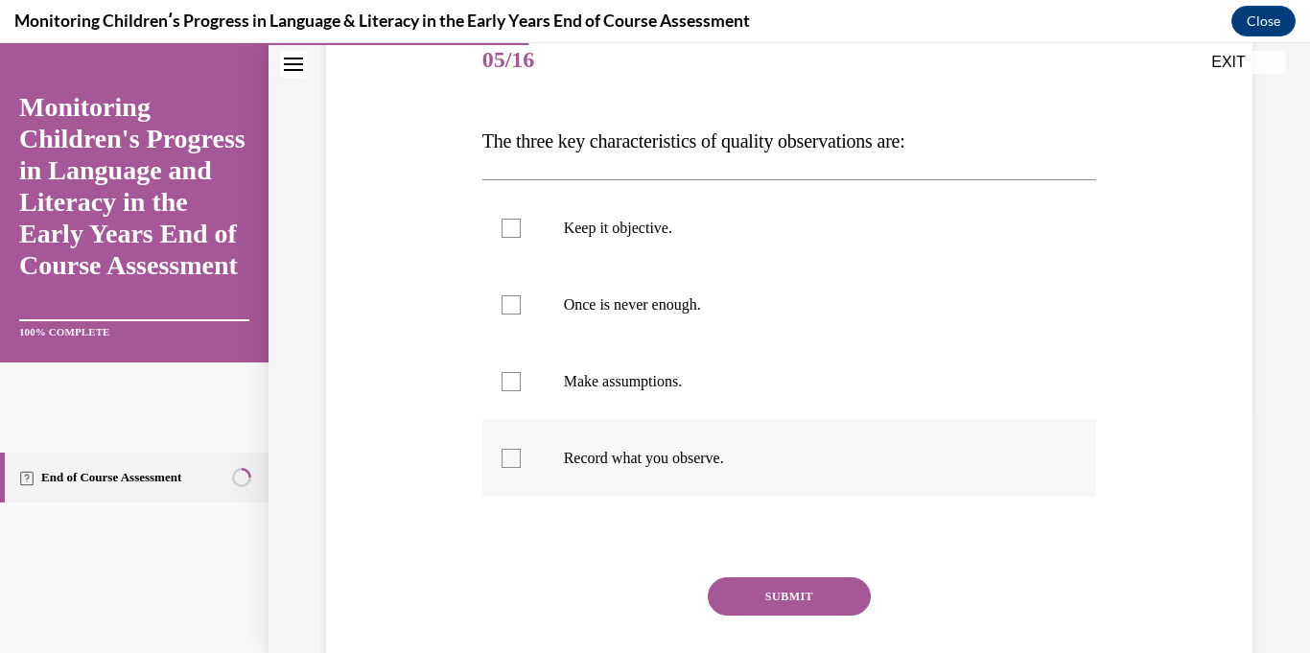
click at [810, 468] on label "Record what you observe." at bounding box center [789, 458] width 615 height 77
click at [521, 468] on input "Record what you observe." at bounding box center [510, 458] width 19 height 19
checkbox input "true"
click at [753, 330] on label "Once is never enough." at bounding box center [789, 305] width 615 height 77
click at [521, 314] on input "Once is never enough." at bounding box center [510, 304] width 19 height 19
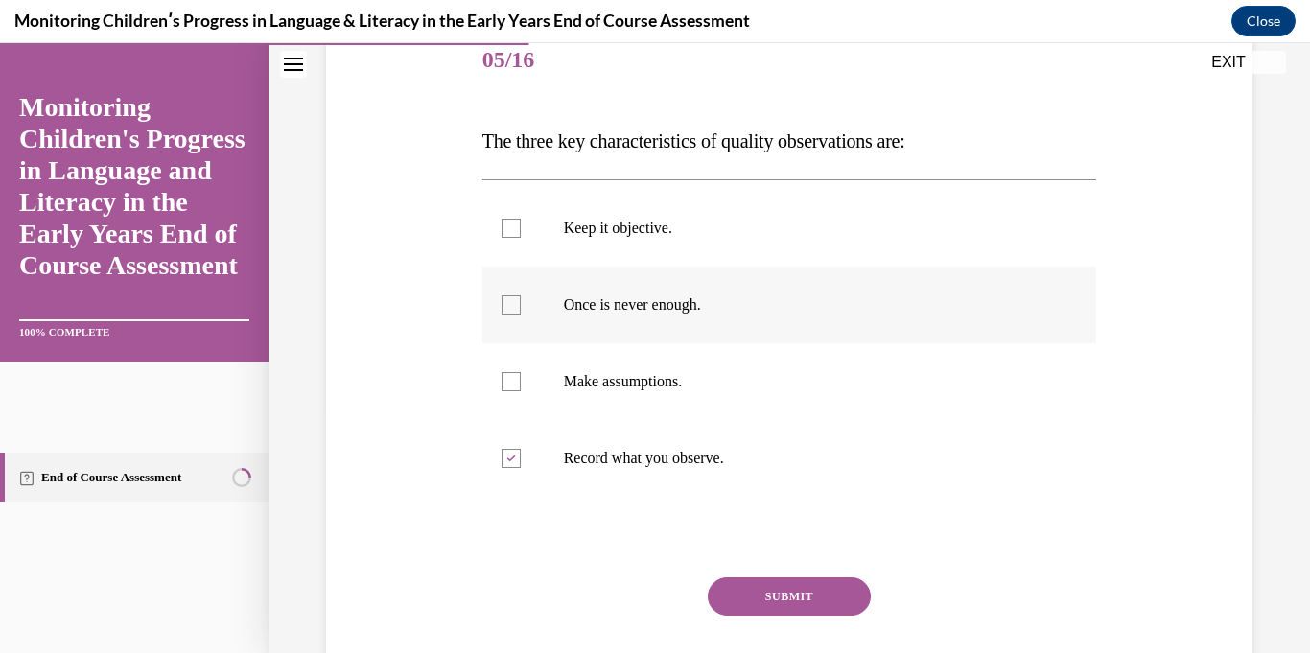
checkbox input "true"
click at [703, 229] on p "Keep it objective." at bounding box center [806, 228] width 485 height 19
click at [521, 229] on input "Keep it objective." at bounding box center [510, 228] width 19 height 19
checkbox input "true"
click at [795, 599] on button "SUBMIT" at bounding box center [789, 596] width 163 height 38
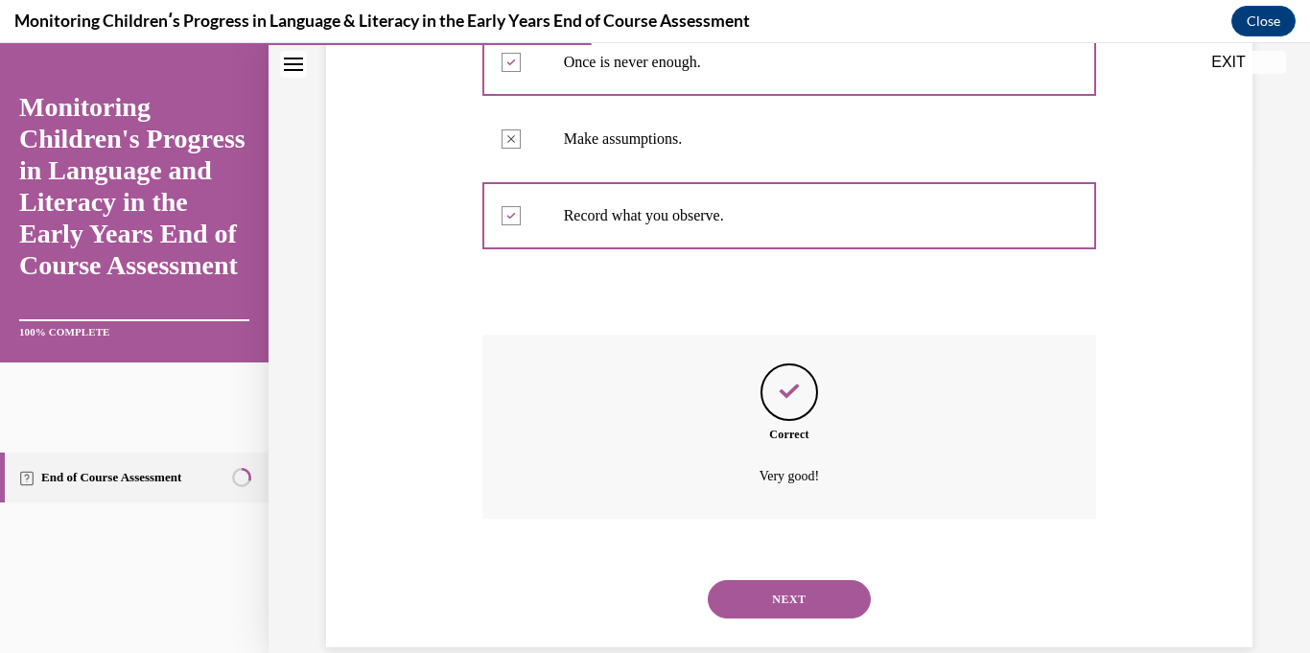
scroll to position [519, 0]
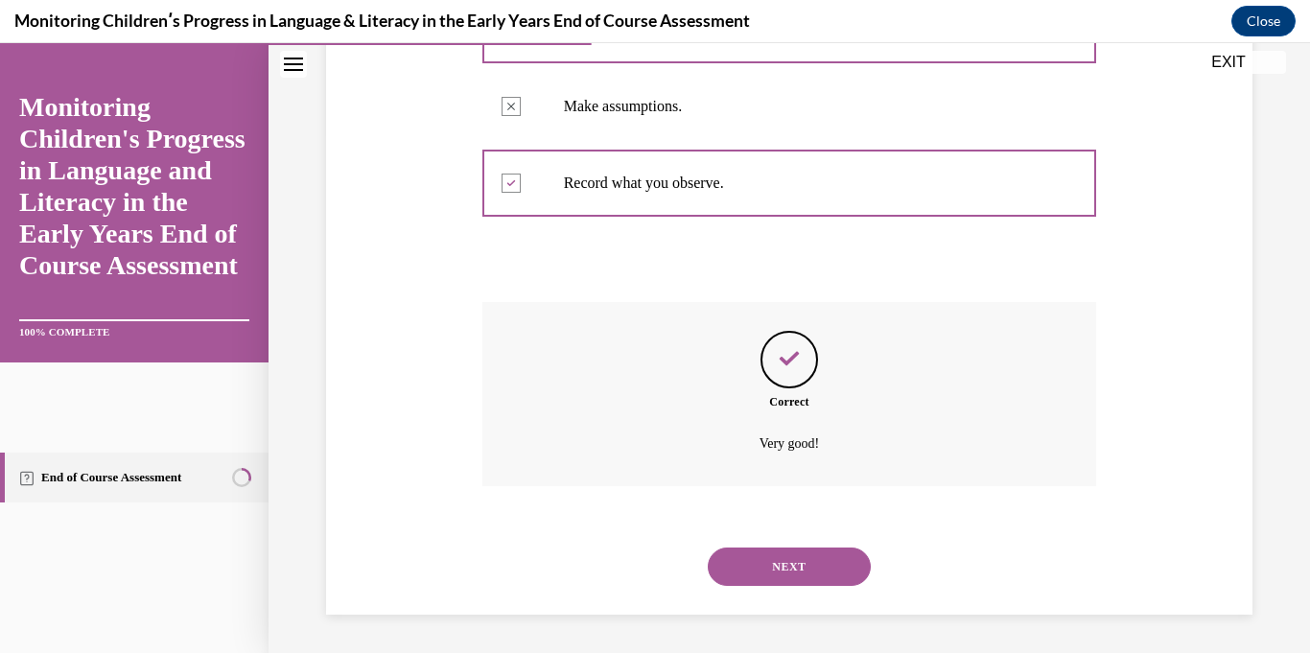
click at [833, 564] on button "NEXT" at bounding box center [789, 566] width 163 height 38
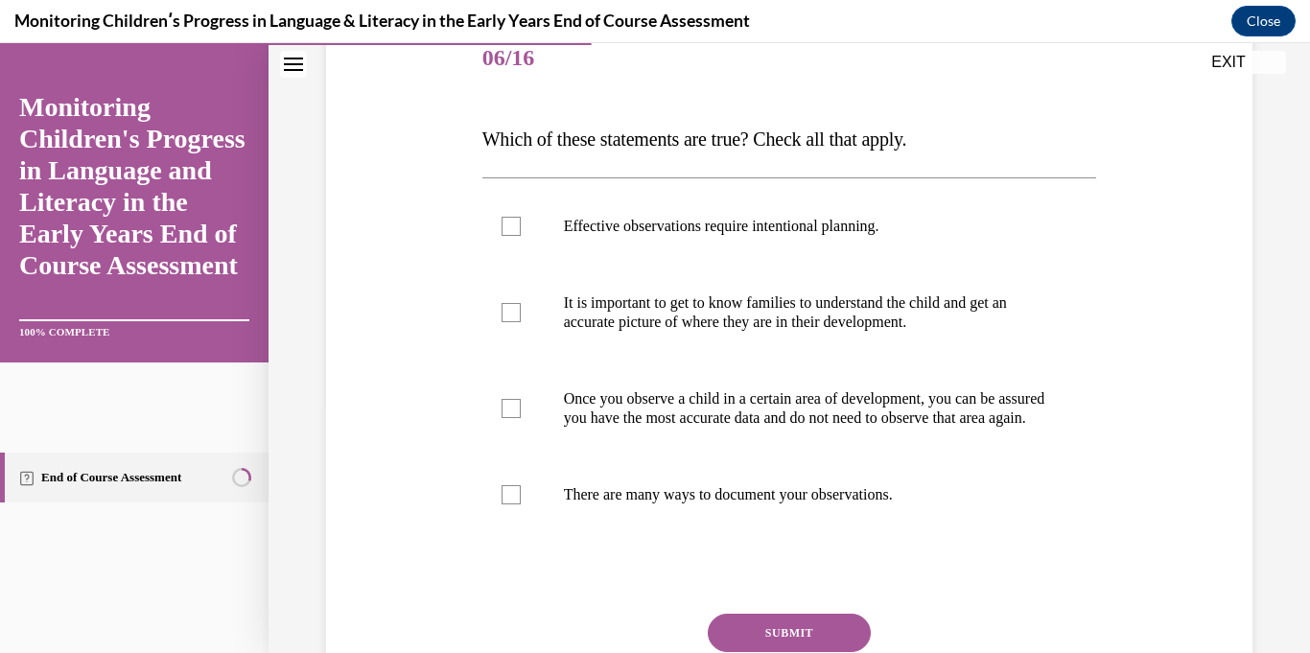
scroll to position [244, 0]
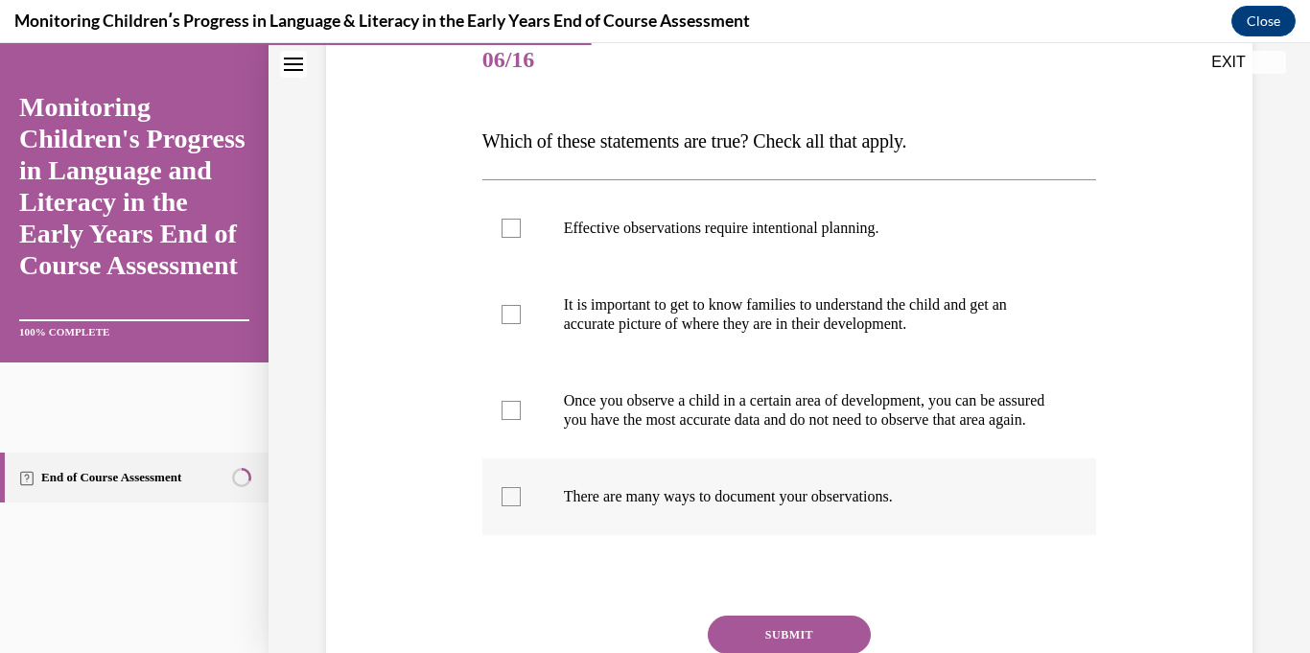
click at [925, 498] on label "There are many ways to document your observations." at bounding box center [789, 496] width 615 height 77
click at [521, 498] on input "There are many ways to document your observations." at bounding box center [510, 496] width 19 height 19
checkbox input "true"
click at [915, 342] on label "It is important to get to know families to understand the child and get an accu…" at bounding box center [789, 315] width 615 height 96
click at [521, 324] on input "It is important to get to know families to understand the child and get an accu…" at bounding box center [510, 314] width 19 height 19
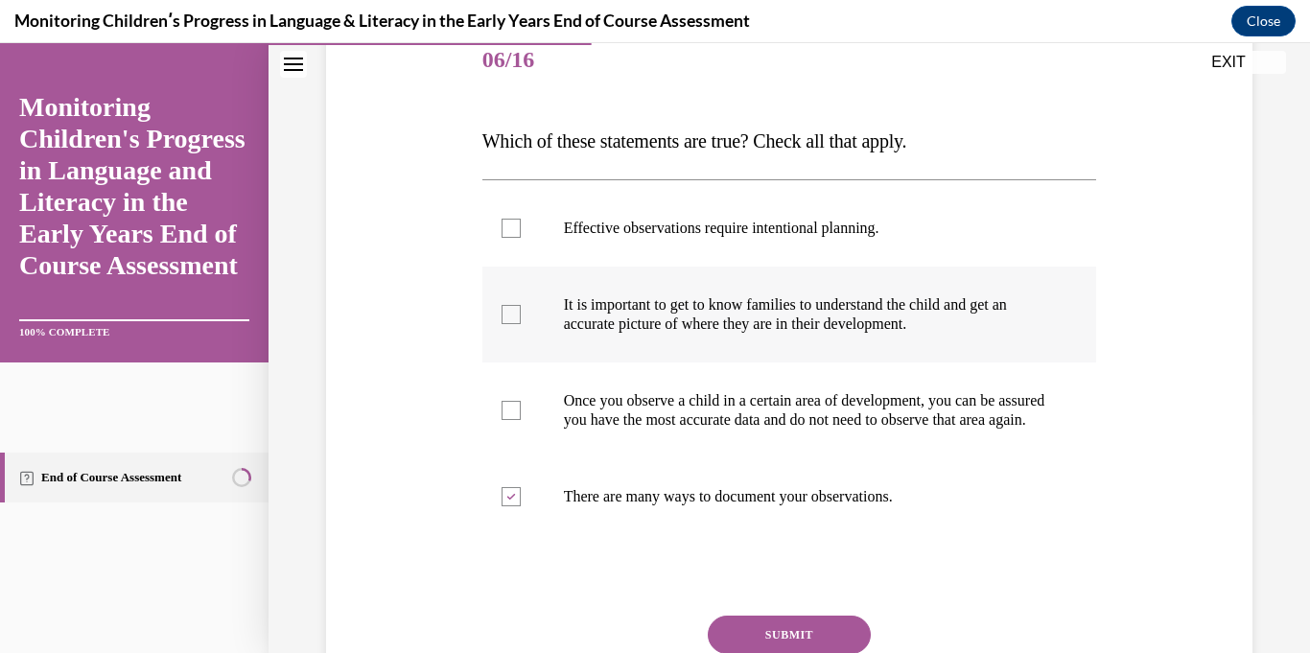
checkbox input "true"
click at [893, 251] on label "Effective observations require intentional planning." at bounding box center [789, 228] width 615 height 77
click at [521, 238] on input "Effective observations require intentional planning." at bounding box center [510, 228] width 19 height 19
checkbox input "true"
click at [846, 641] on button "SUBMIT" at bounding box center [789, 635] width 163 height 38
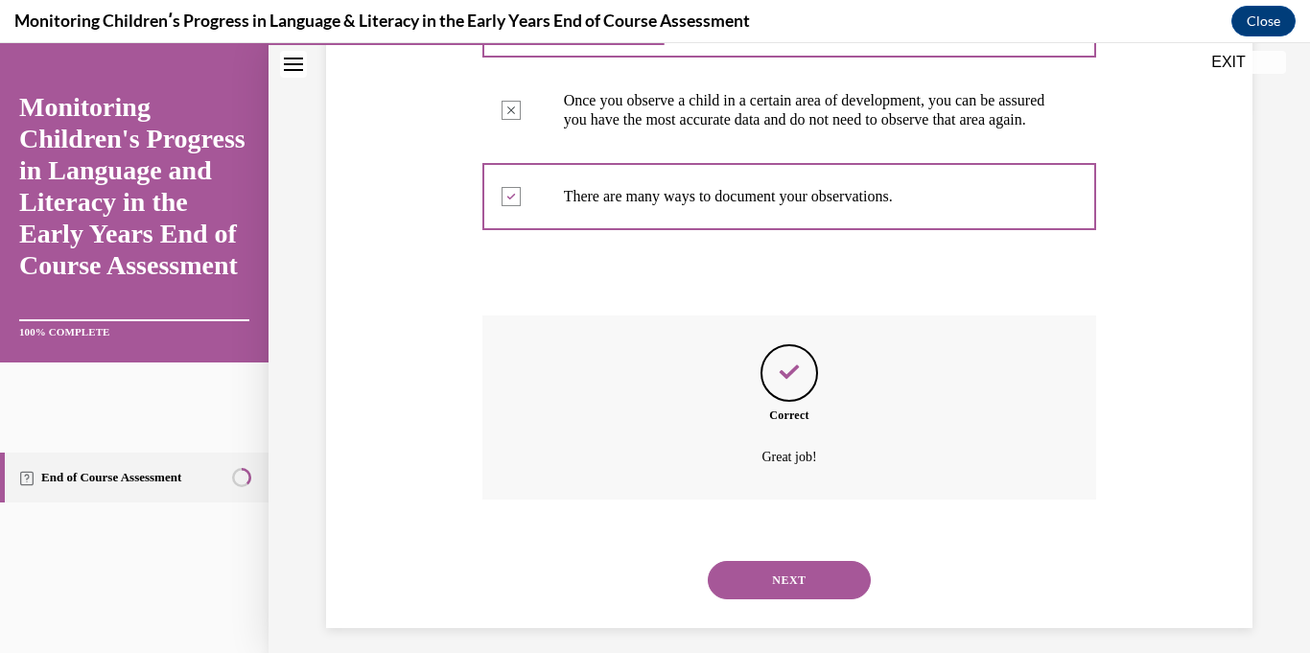
scroll to position [576, 0]
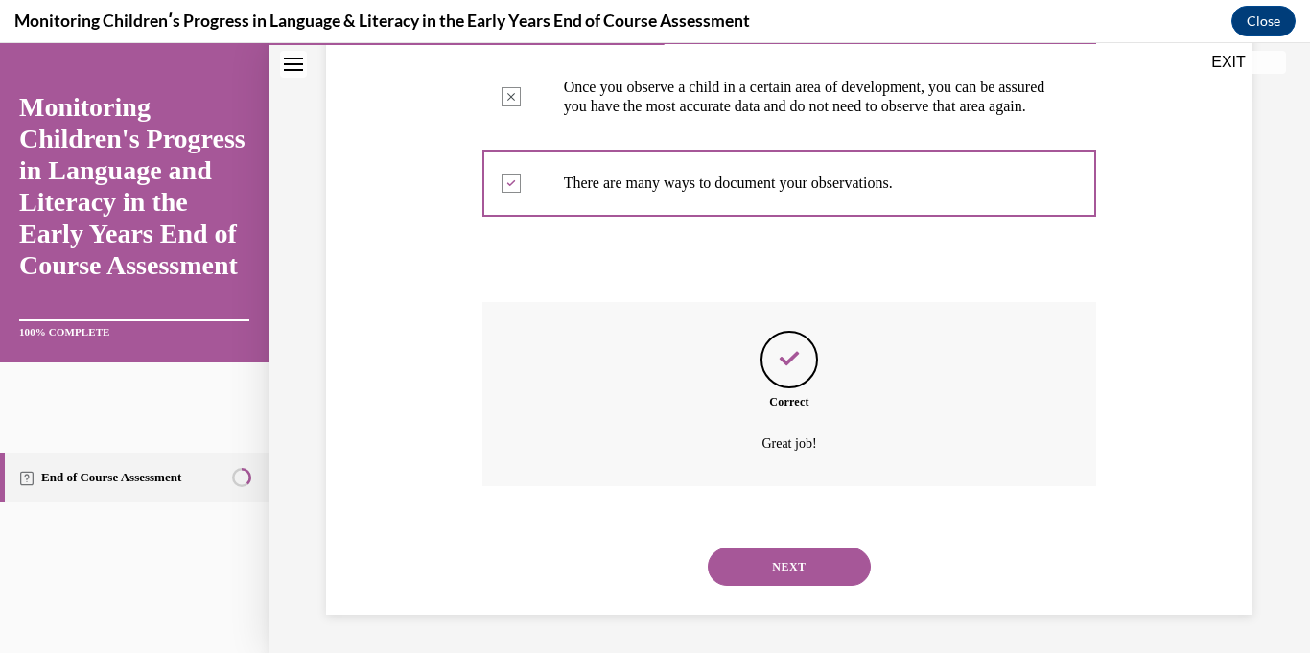
click at [818, 572] on button "NEXT" at bounding box center [789, 566] width 163 height 38
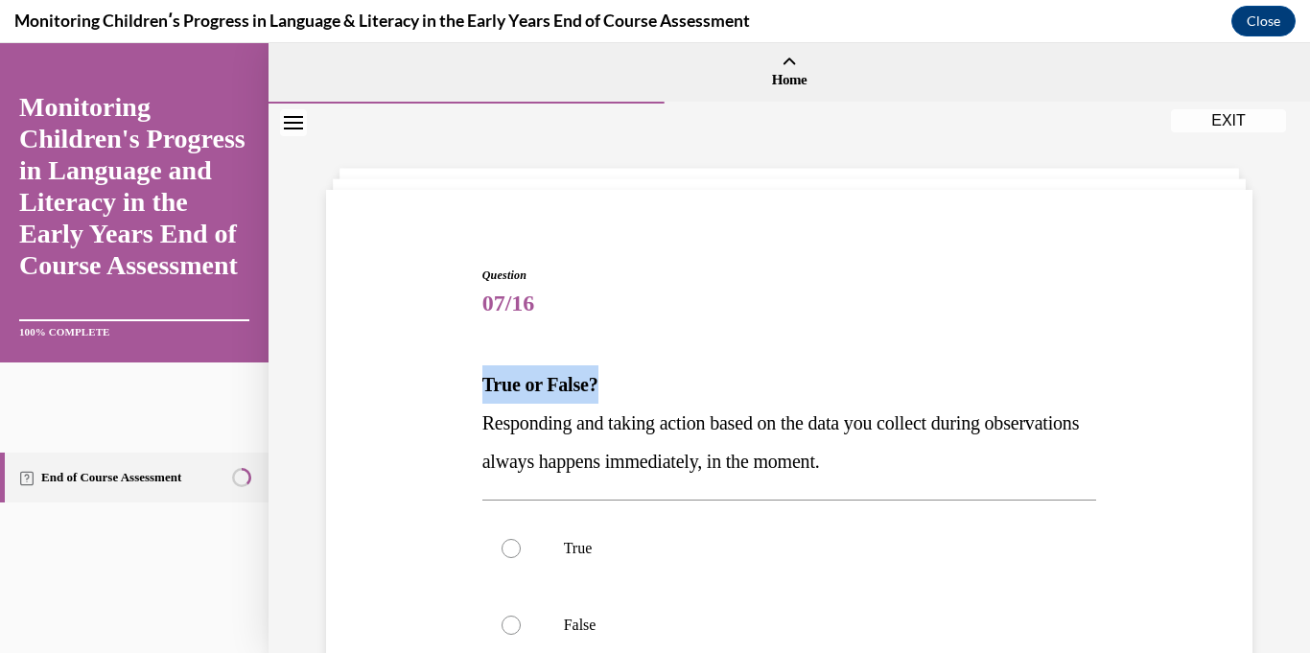
drag, startPoint x: 1295, startPoint y: 314, endPoint x: 1169, endPoint y: 365, distance: 136.4
click at [1169, 365] on div "Question 07/16 True or False? Responding and taking action based on the data yo…" at bounding box center [788, 522] width 1041 height 836
click at [882, 612] on label "False" at bounding box center [789, 625] width 615 height 77
click at [521, 616] on input "False" at bounding box center [510, 625] width 19 height 19
radio input "true"
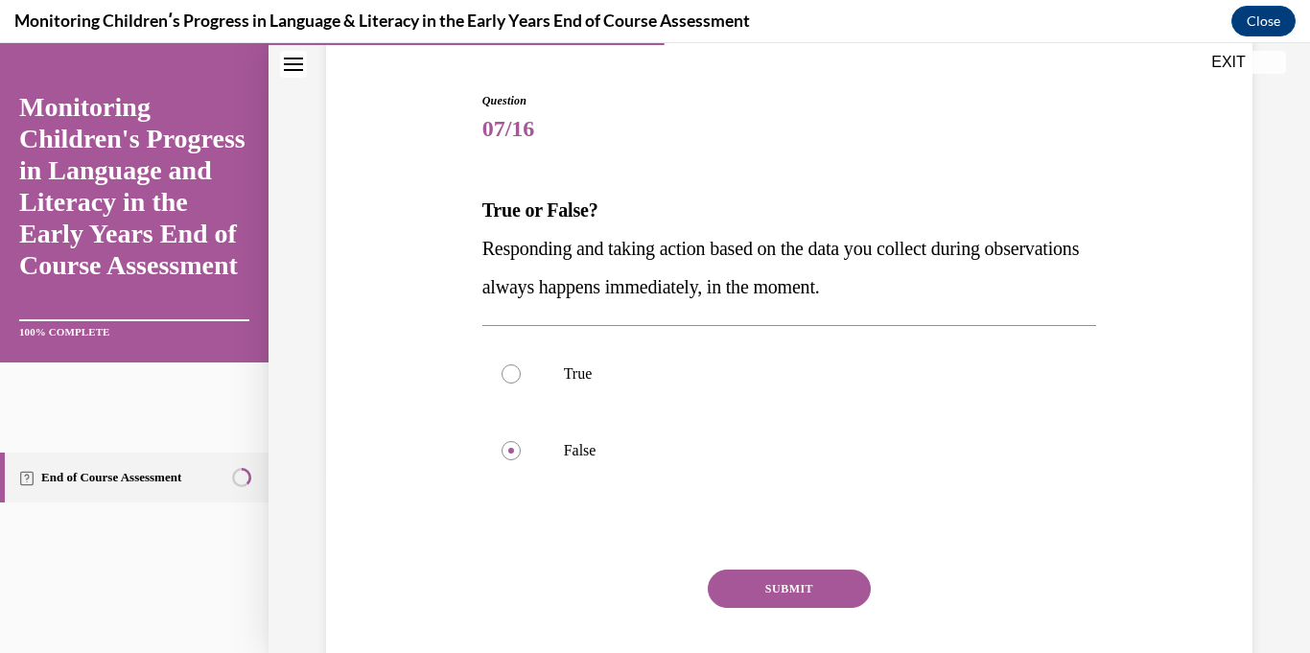
scroll to position [287, 0]
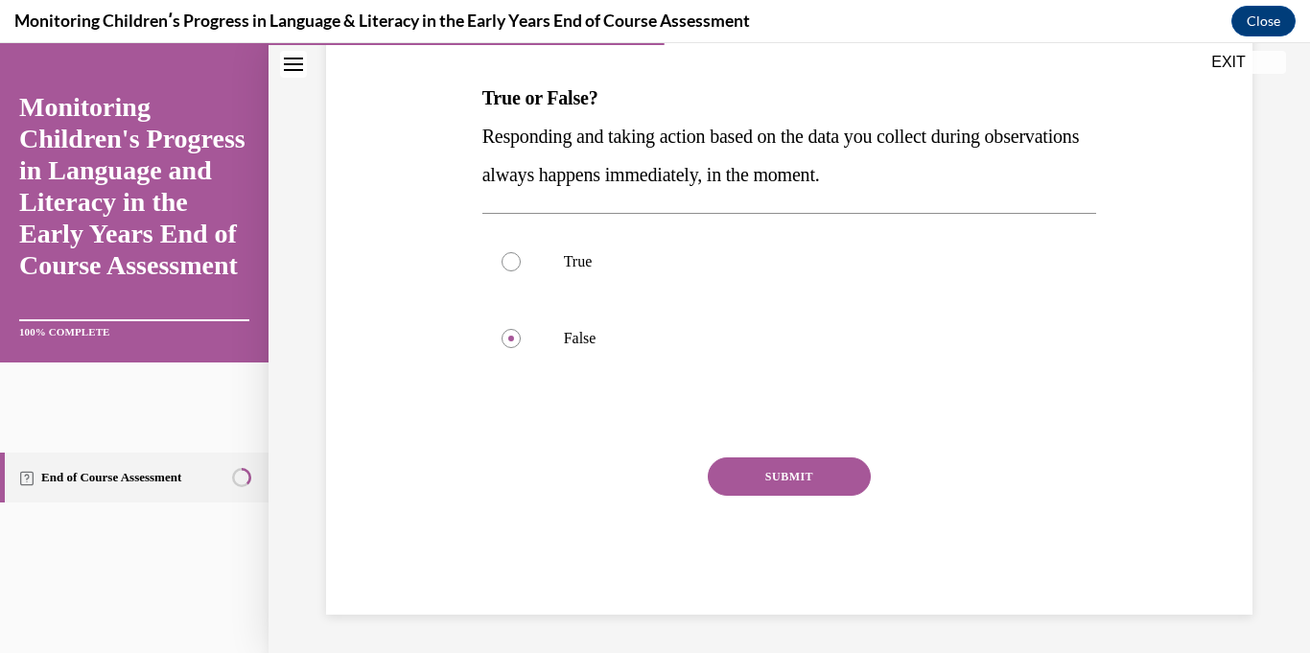
click at [834, 483] on button "SUBMIT" at bounding box center [789, 476] width 163 height 38
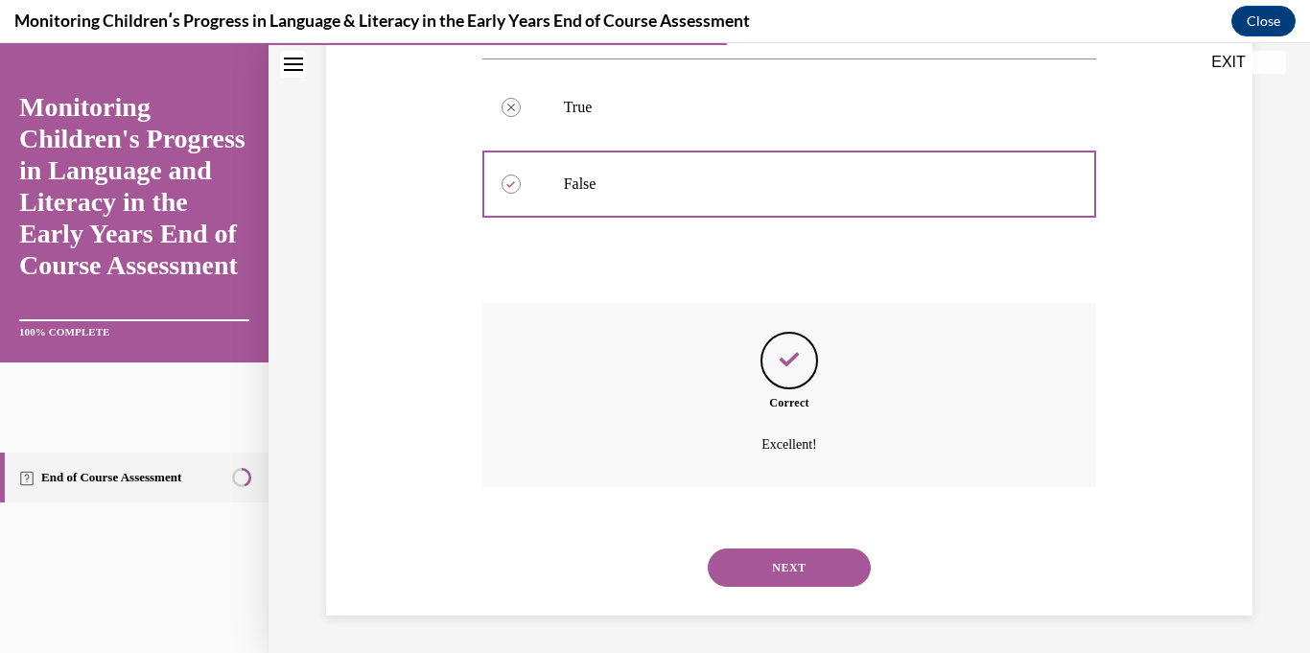
scroll to position [442, 0]
click at [826, 574] on button "NEXT" at bounding box center [789, 566] width 163 height 38
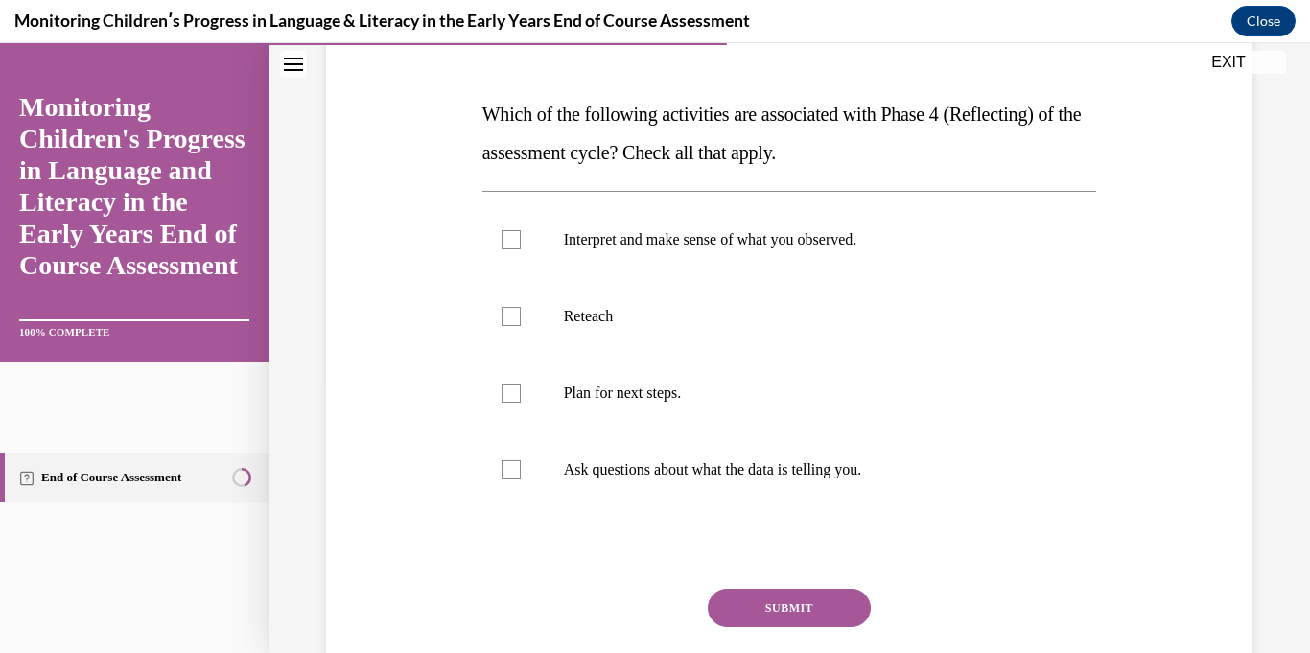
scroll to position [271, 0]
click at [809, 230] on p "Interpret and make sense of what you observed." at bounding box center [806, 238] width 485 height 19
click at [521, 230] on input "Interpret and make sense of what you observed." at bounding box center [510, 238] width 19 height 19
checkbox input "true"
click at [653, 379] on label "Plan for next steps." at bounding box center [789, 392] width 615 height 77
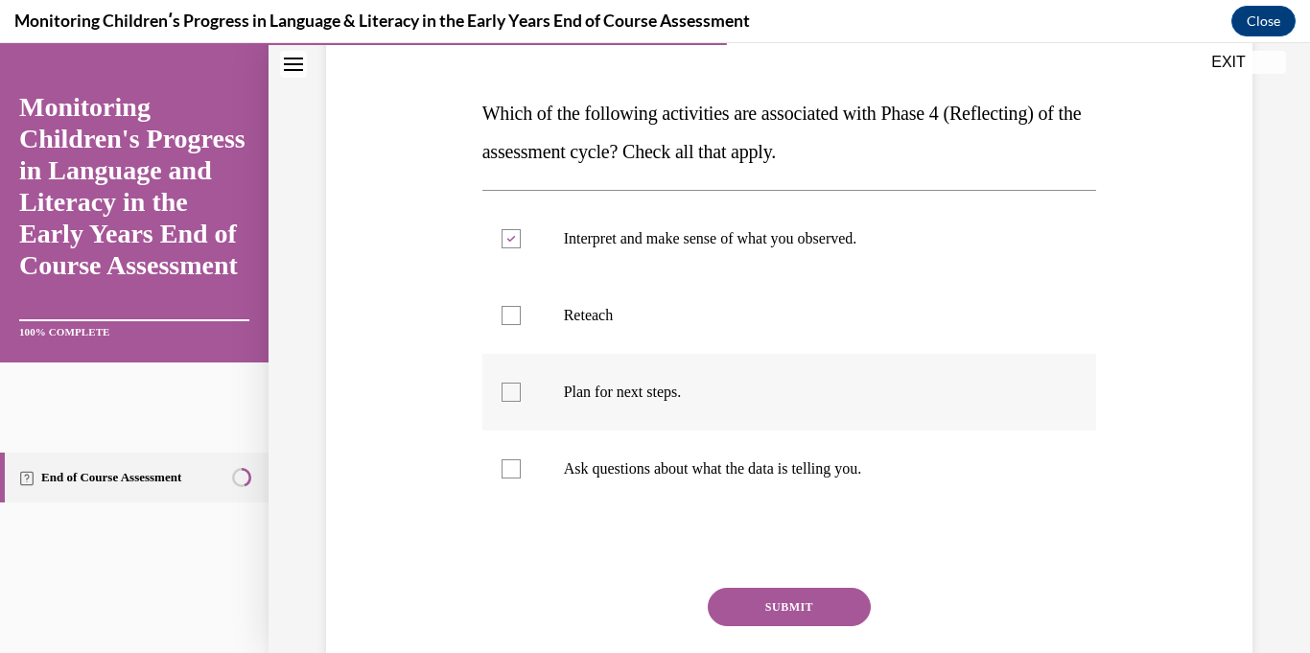
click at [521, 383] on input "Plan for next steps." at bounding box center [510, 392] width 19 height 19
checkbox input "true"
click at [663, 473] on p "Ask questions about what the data is telling you." at bounding box center [806, 468] width 485 height 19
click at [521, 473] on input "Ask questions about what the data is telling you." at bounding box center [510, 468] width 19 height 19
checkbox input "true"
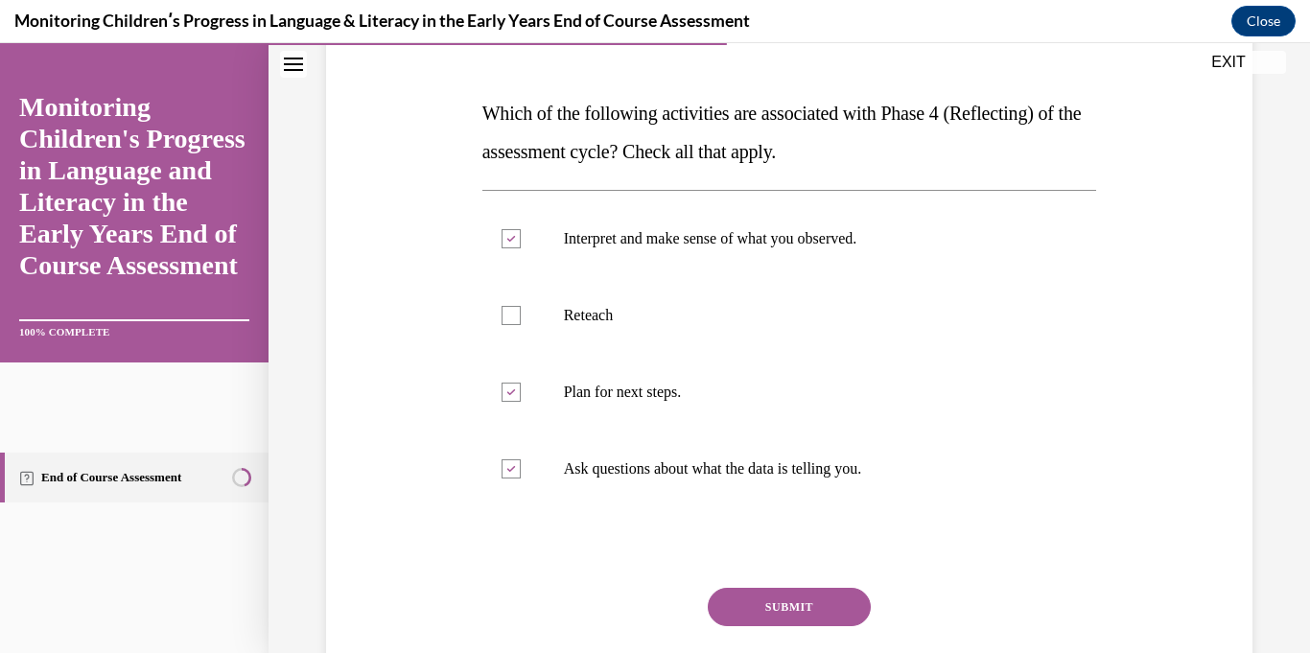
click at [746, 602] on button "SUBMIT" at bounding box center [789, 607] width 163 height 38
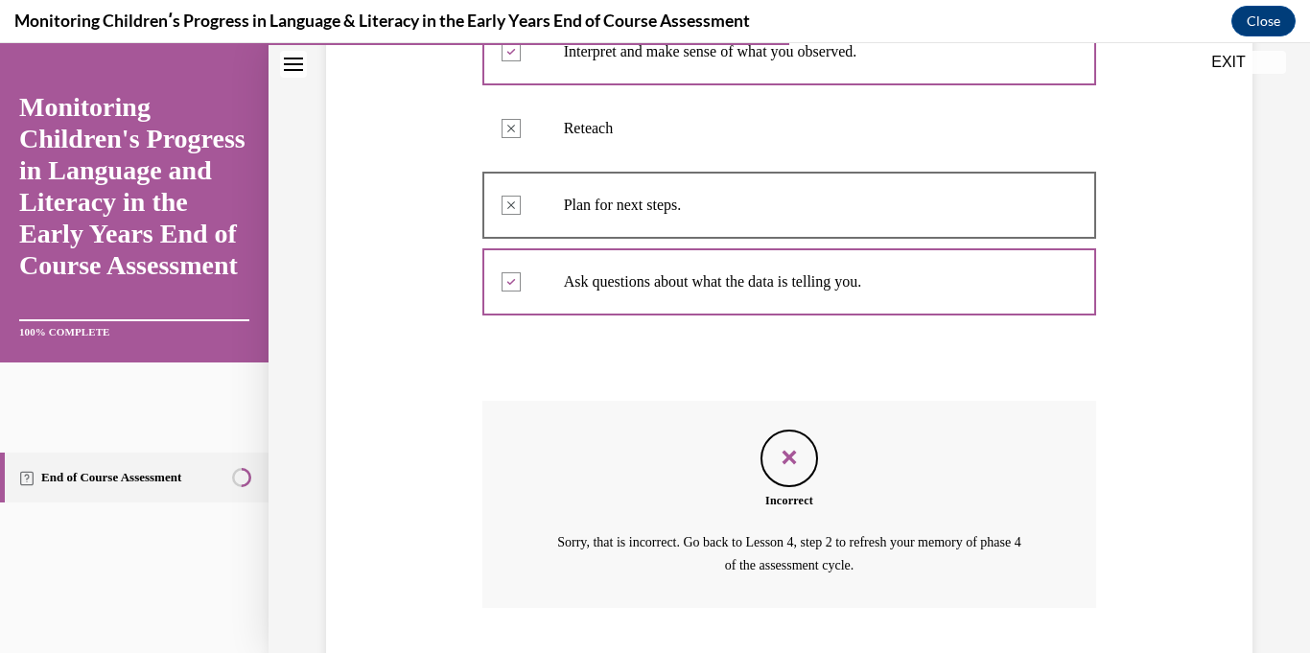
scroll to position [580, 0]
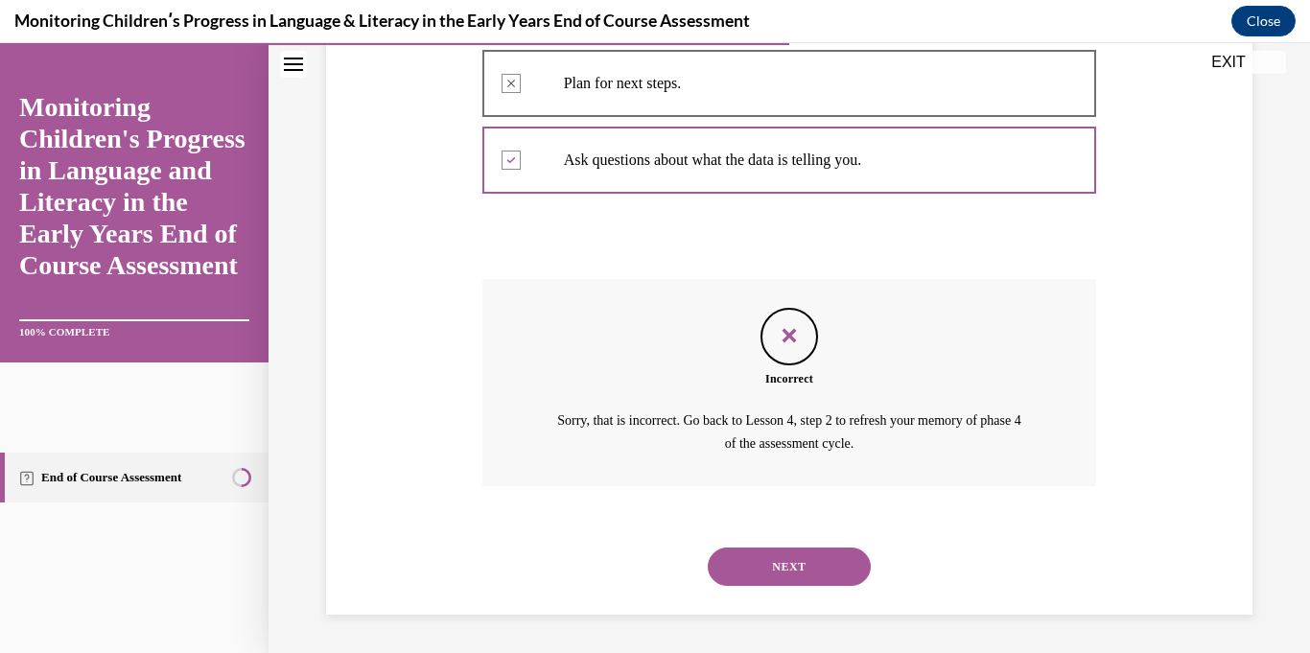
click at [751, 557] on button "NEXT" at bounding box center [789, 566] width 163 height 38
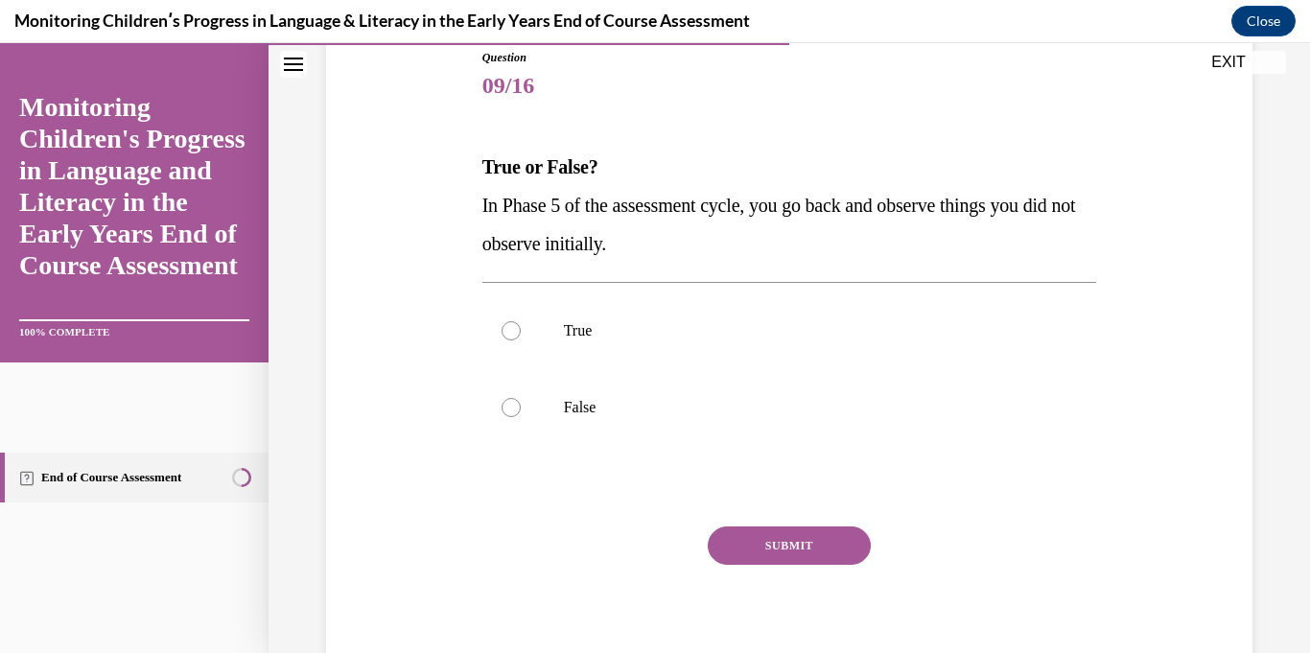
scroll to position [221, 0]
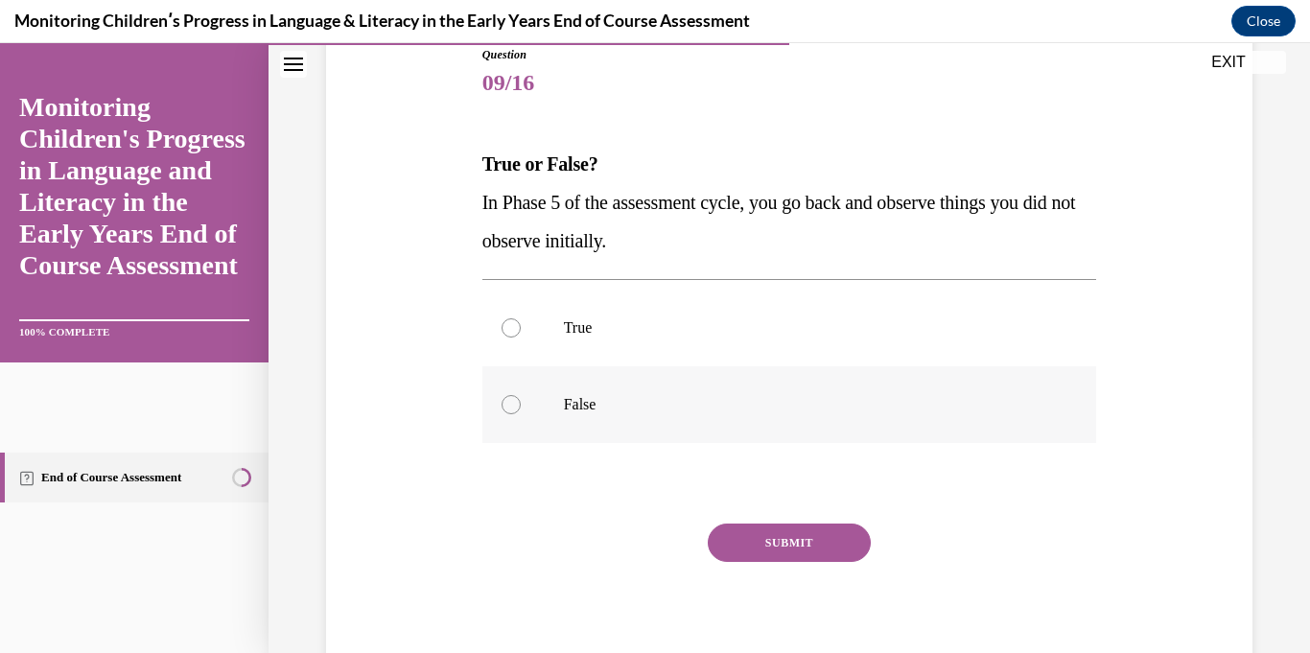
click at [983, 407] on p "False" at bounding box center [806, 404] width 485 height 19
click at [521, 407] on input "False" at bounding box center [510, 404] width 19 height 19
radio input "true"
click at [844, 531] on button "SUBMIT" at bounding box center [789, 542] width 163 height 38
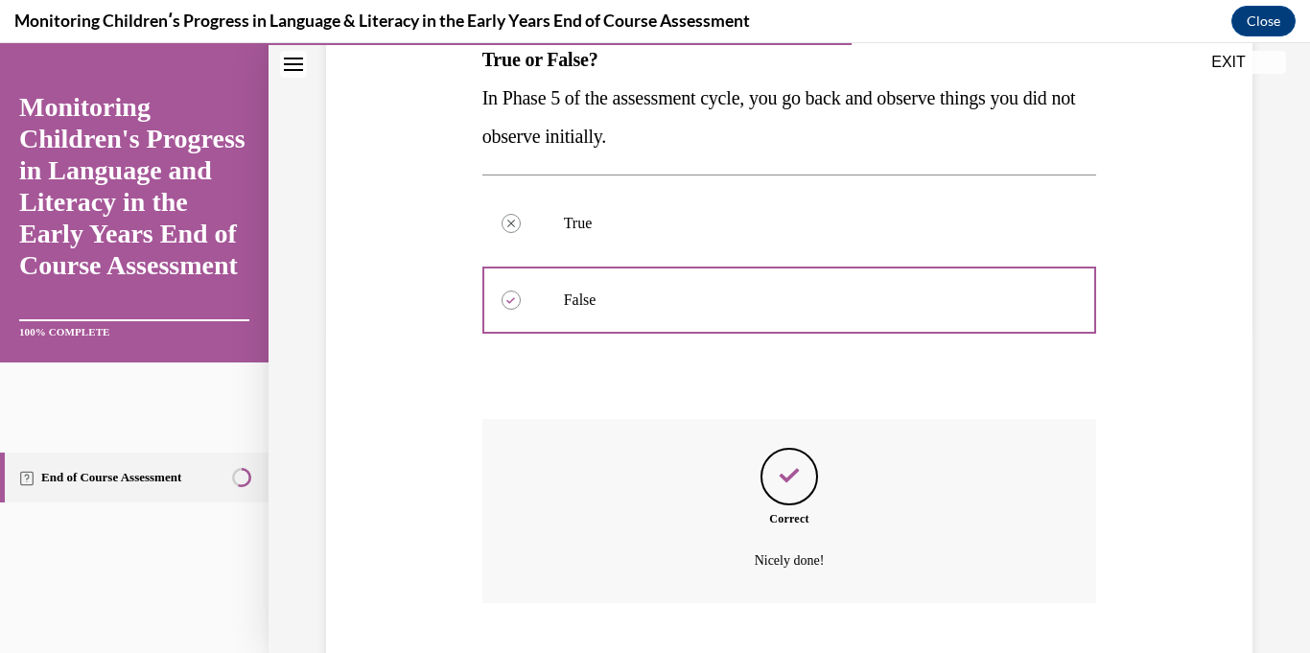
scroll to position [442, 0]
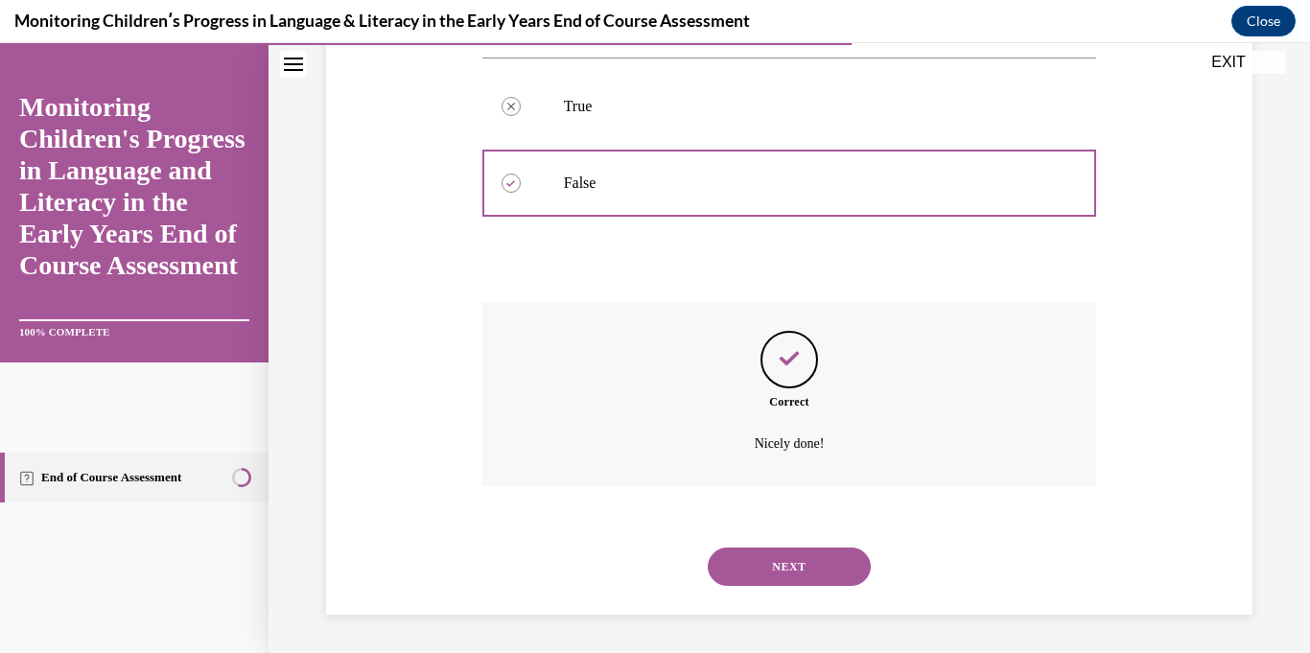
click at [830, 559] on button "NEXT" at bounding box center [789, 566] width 163 height 38
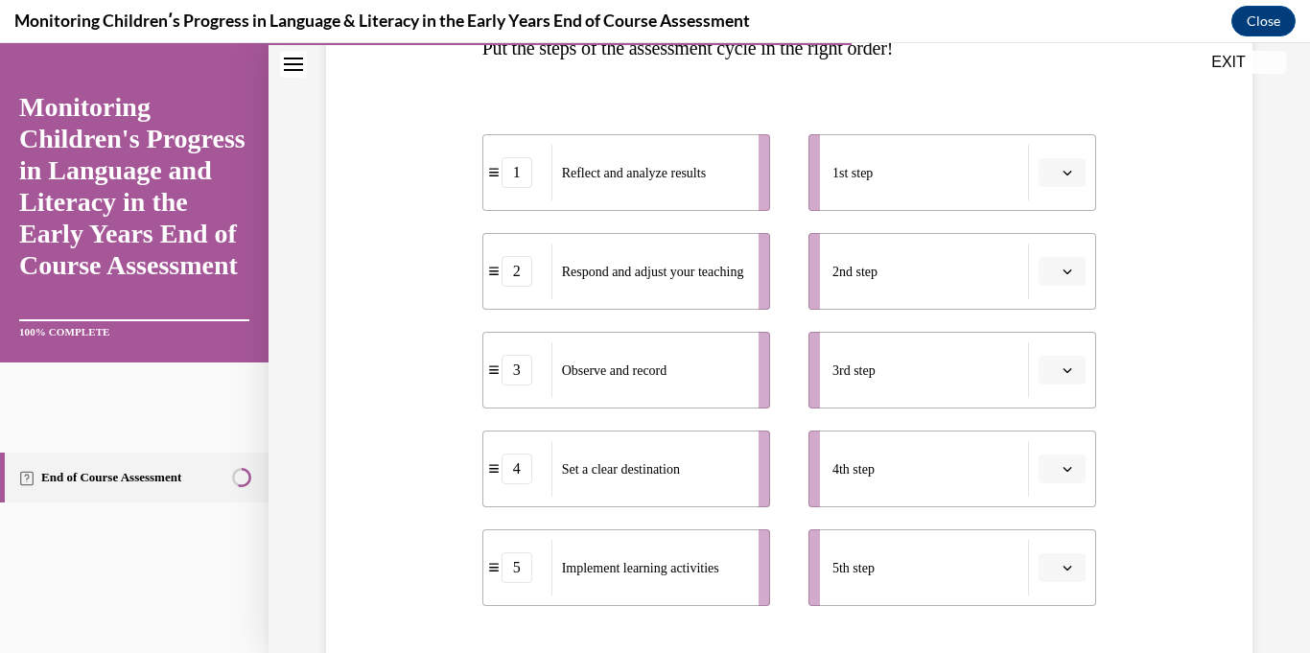
scroll to position [337, 0]
click at [1072, 180] on button "button" at bounding box center [1061, 171] width 47 height 29
click at [1065, 359] on div "4" at bounding box center [1059, 368] width 48 height 38
click at [1062, 266] on icon "button" at bounding box center [1067, 271] width 10 height 10
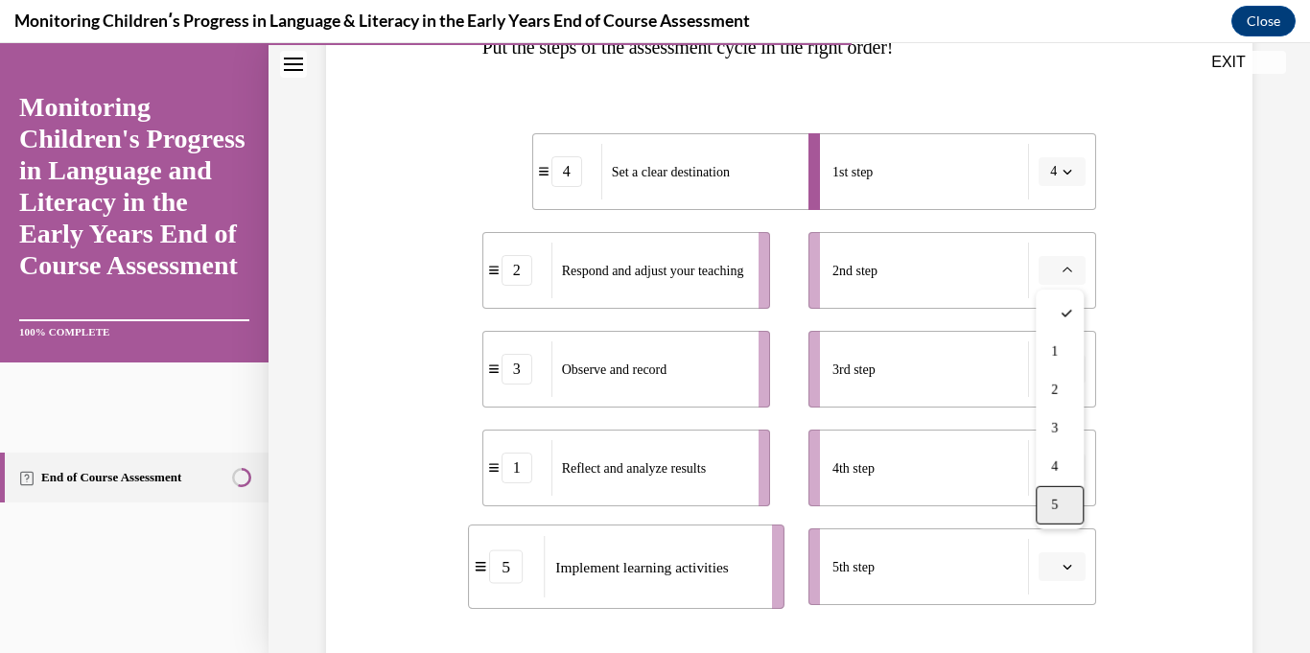
click at [1054, 496] on div "5" at bounding box center [1059, 505] width 48 height 38
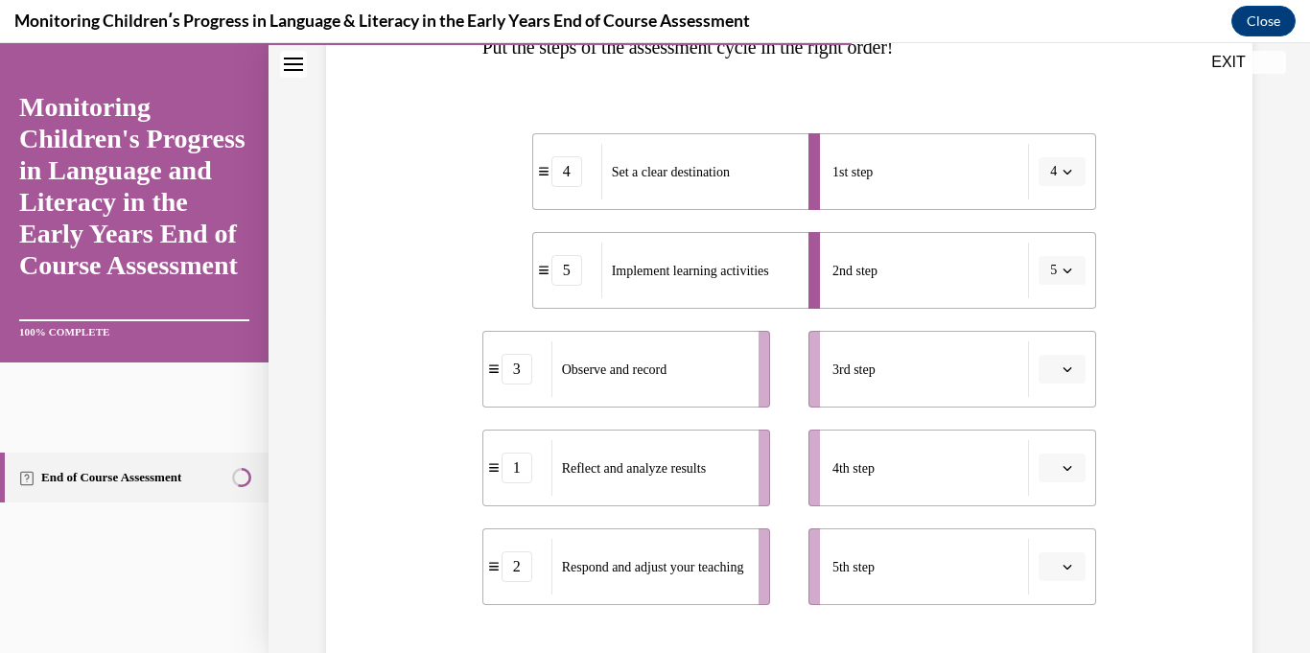
click at [1064, 379] on button "button" at bounding box center [1061, 369] width 47 height 29
click at [1067, 521] on div "3" at bounding box center [1059, 527] width 48 height 38
click at [1072, 479] on button "button" at bounding box center [1061, 467] width 47 height 29
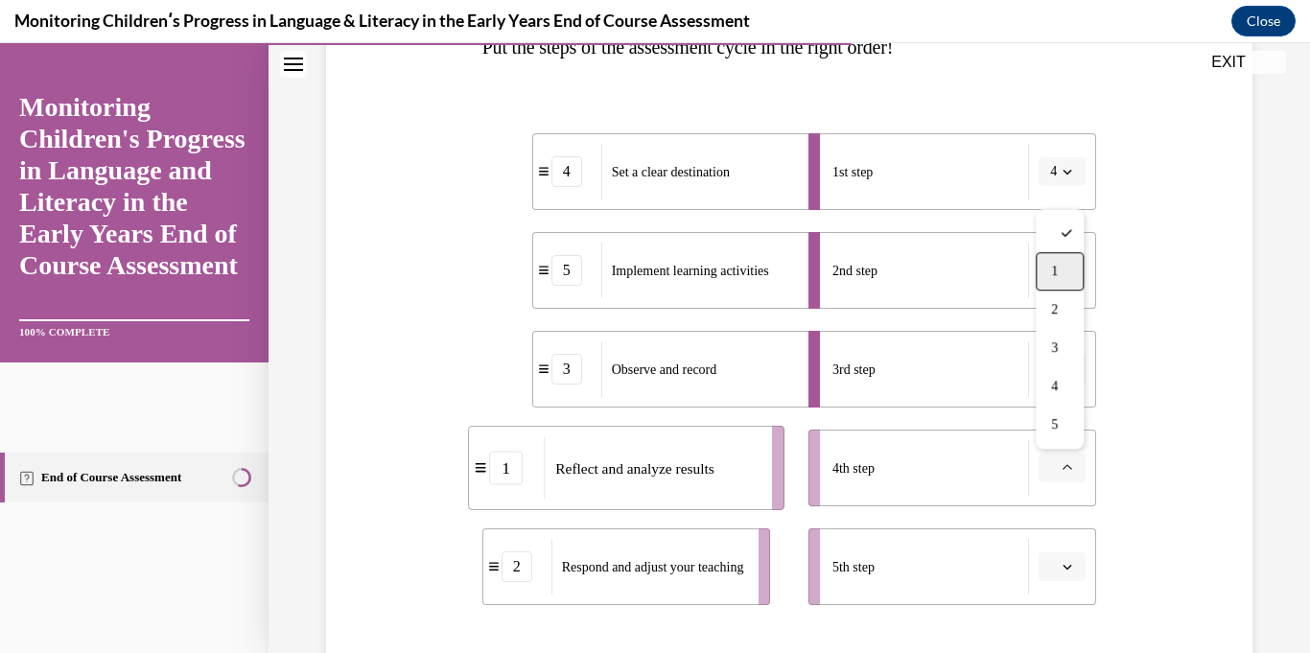
click at [1052, 270] on span "1" at bounding box center [1054, 271] width 7 height 15
click at [1058, 570] on button "button" at bounding box center [1061, 566] width 47 height 29
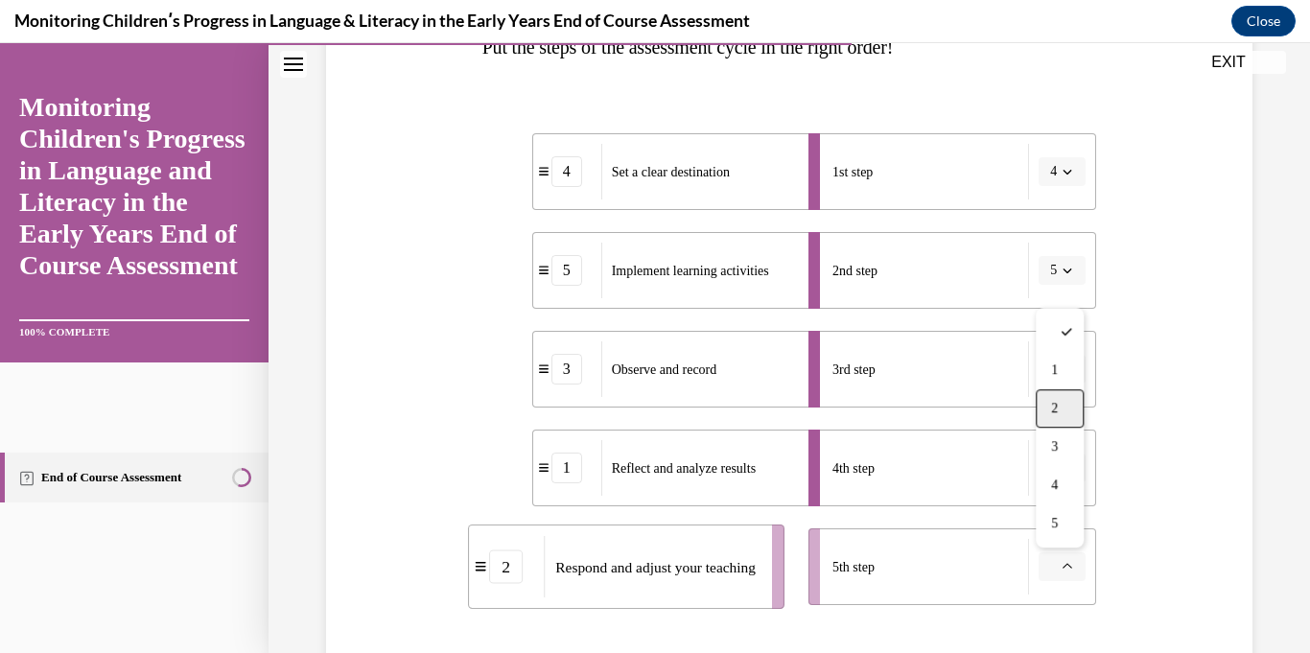
click at [1051, 412] on span "2" at bounding box center [1054, 408] width 7 height 15
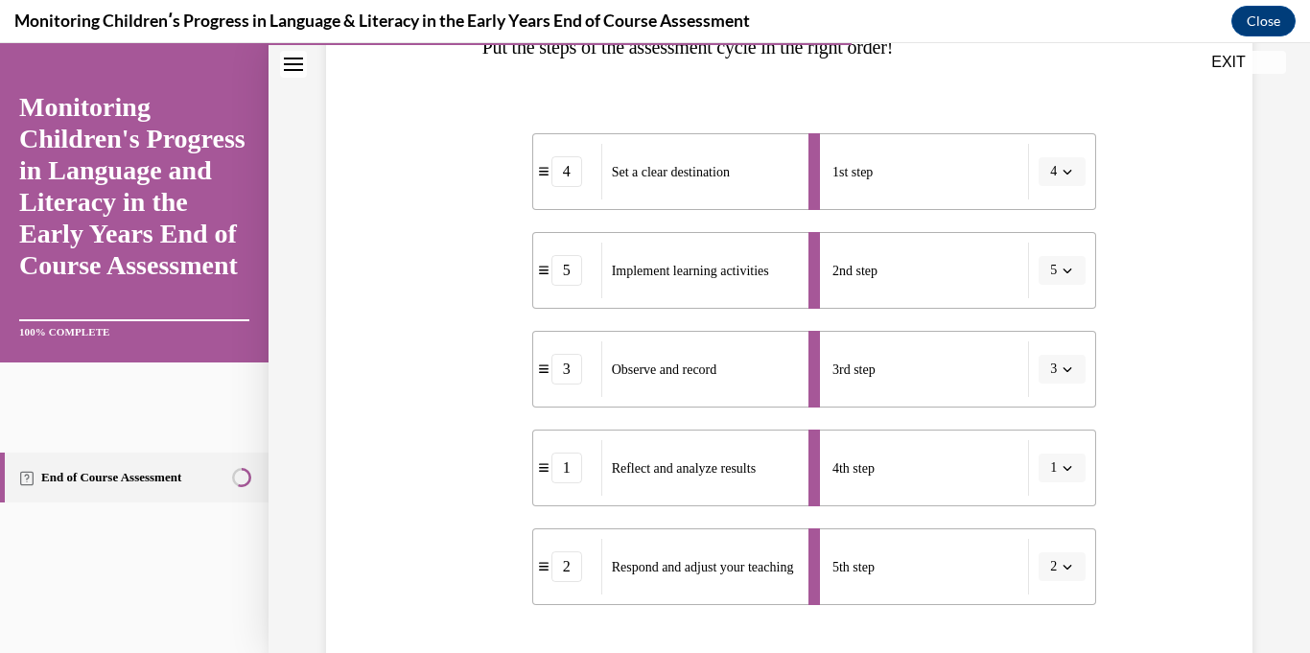
scroll to position [566, 0]
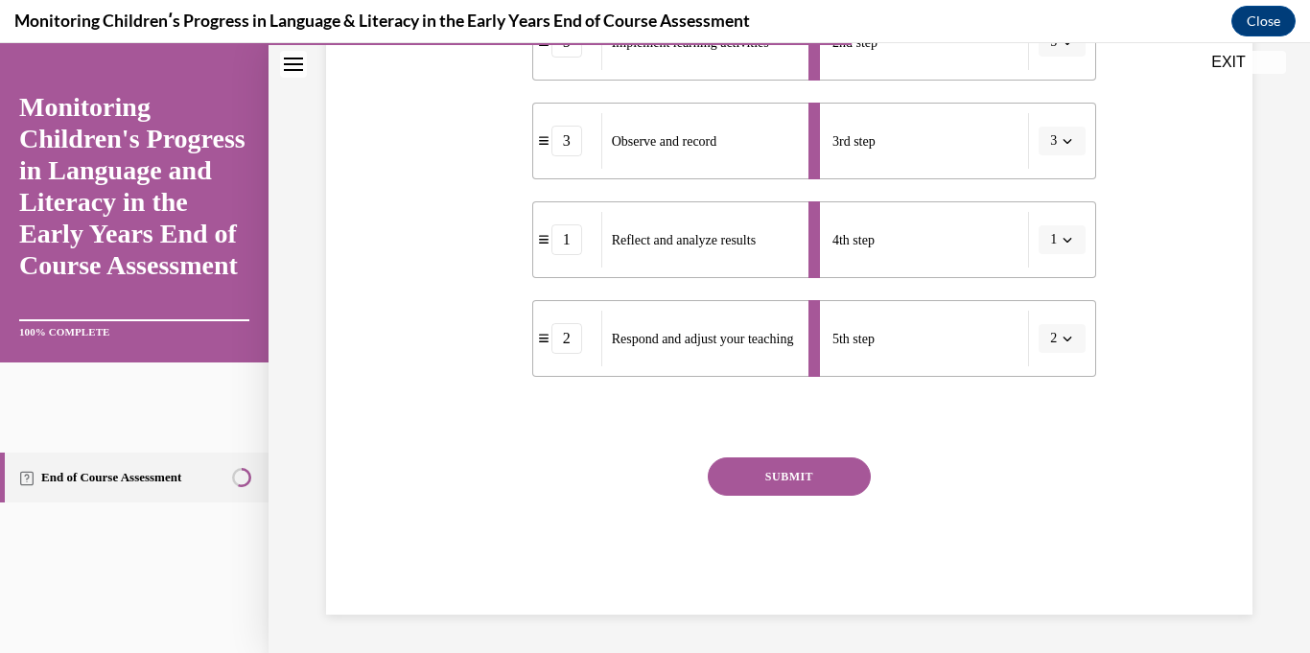
click at [835, 467] on button "SUBMIT" at bounding box center [789, 476] width 163 height 38
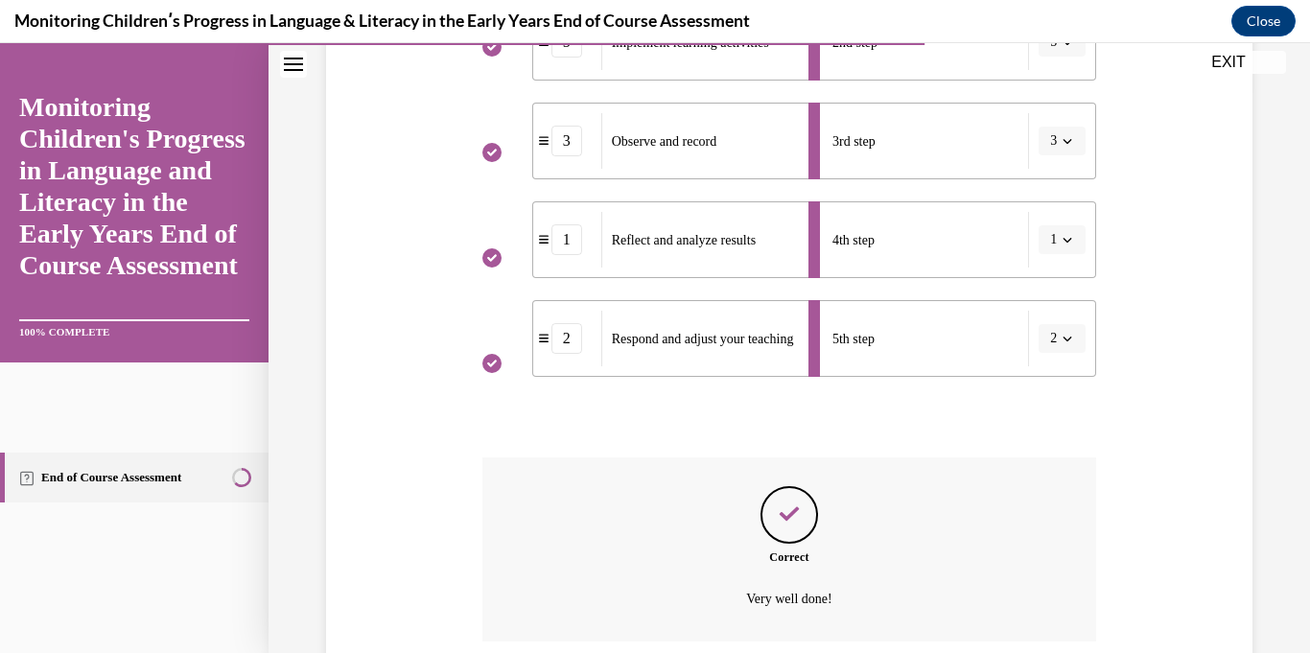
scroll to position [721, 0]
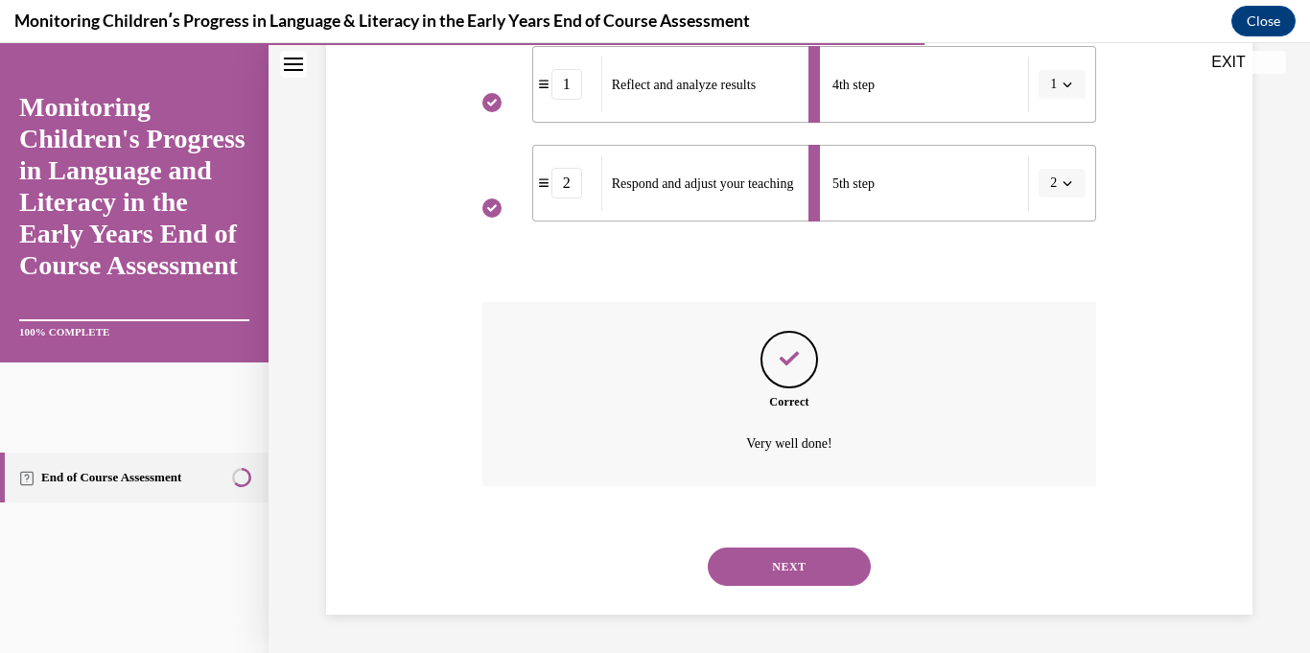
click at [813, 557] on button "NEXT" at bounding box center [789, 566] width 163 height 38
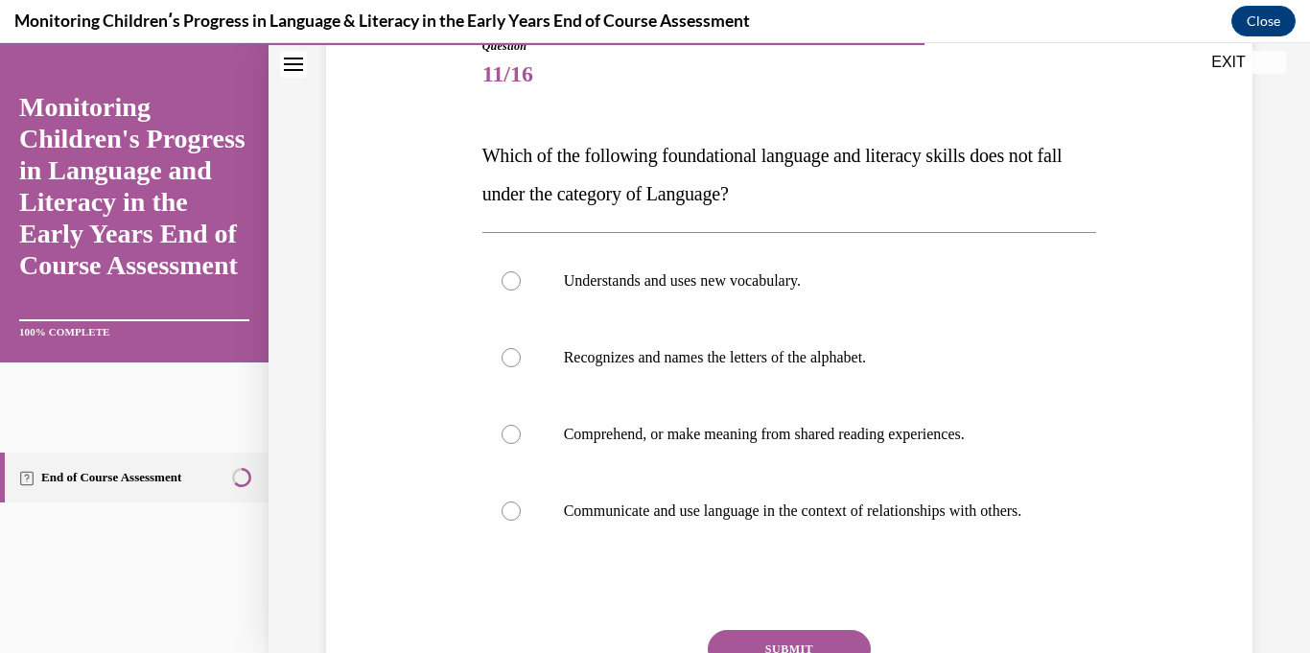
scroll to position [239, 0]
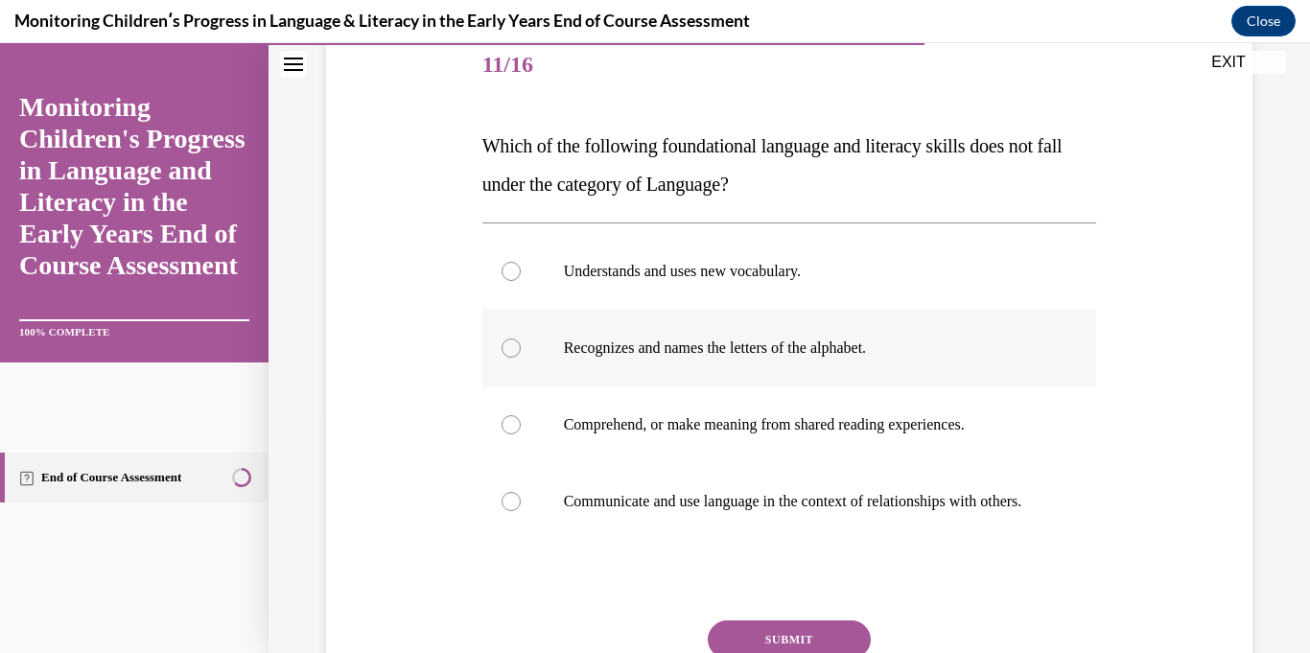
click at [898, 357] on p "Recognizes and names the letters of the alphabet." at bounding box center [806, 347] width 485 height 19
click at [521, 357] on input "Recognizes and names the letters of the alphabet." at bounding box center [510, 347] width 19 height 19
radio input "true"
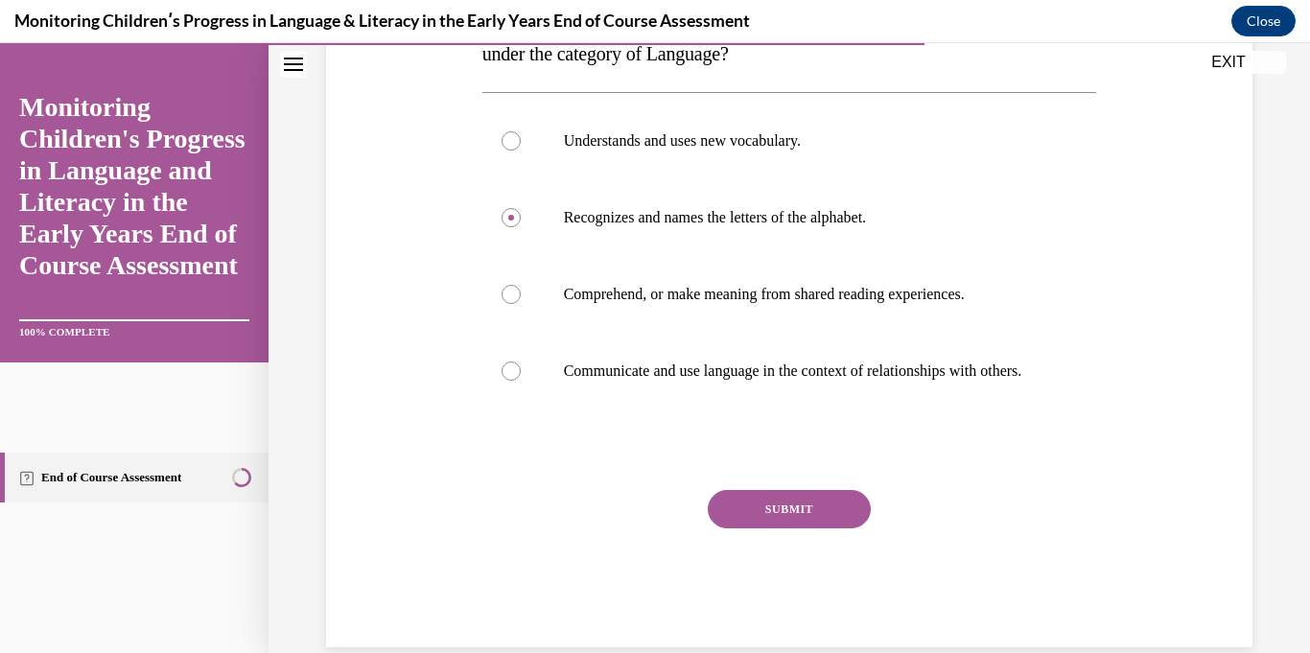
scroll to position [379, 0]
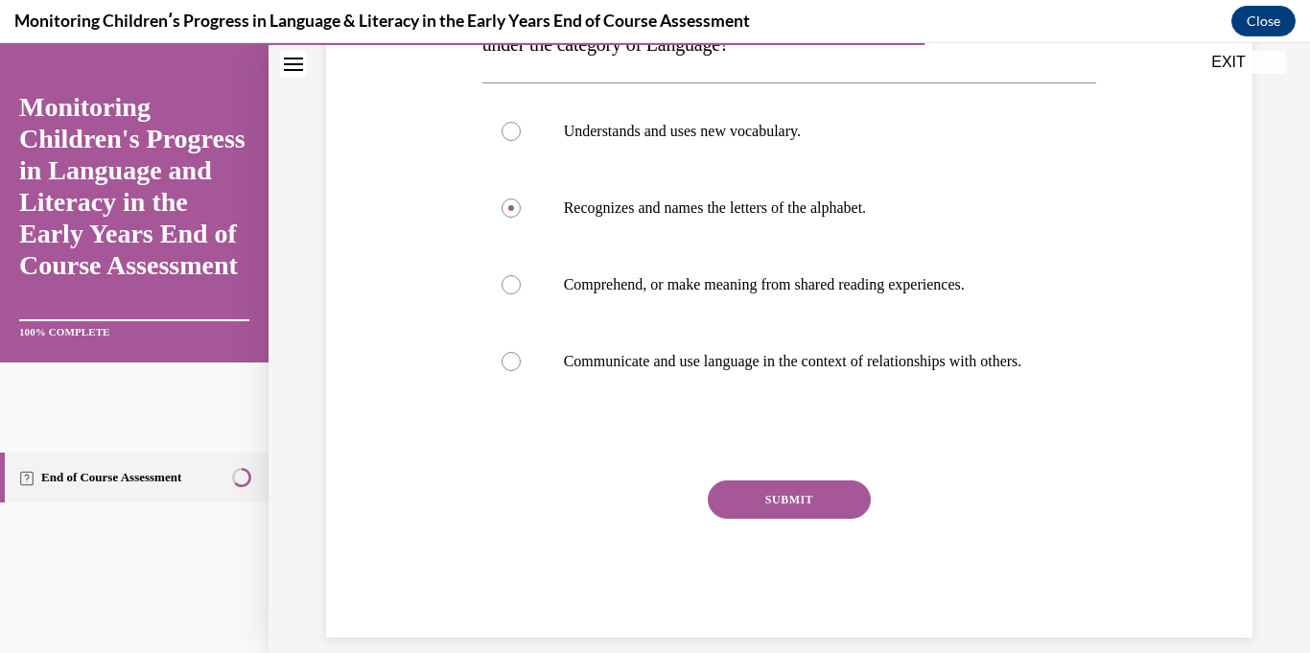
click at [851, 508] on button "SUBMIT" at bounding box center [789, 499] width 163 height 38
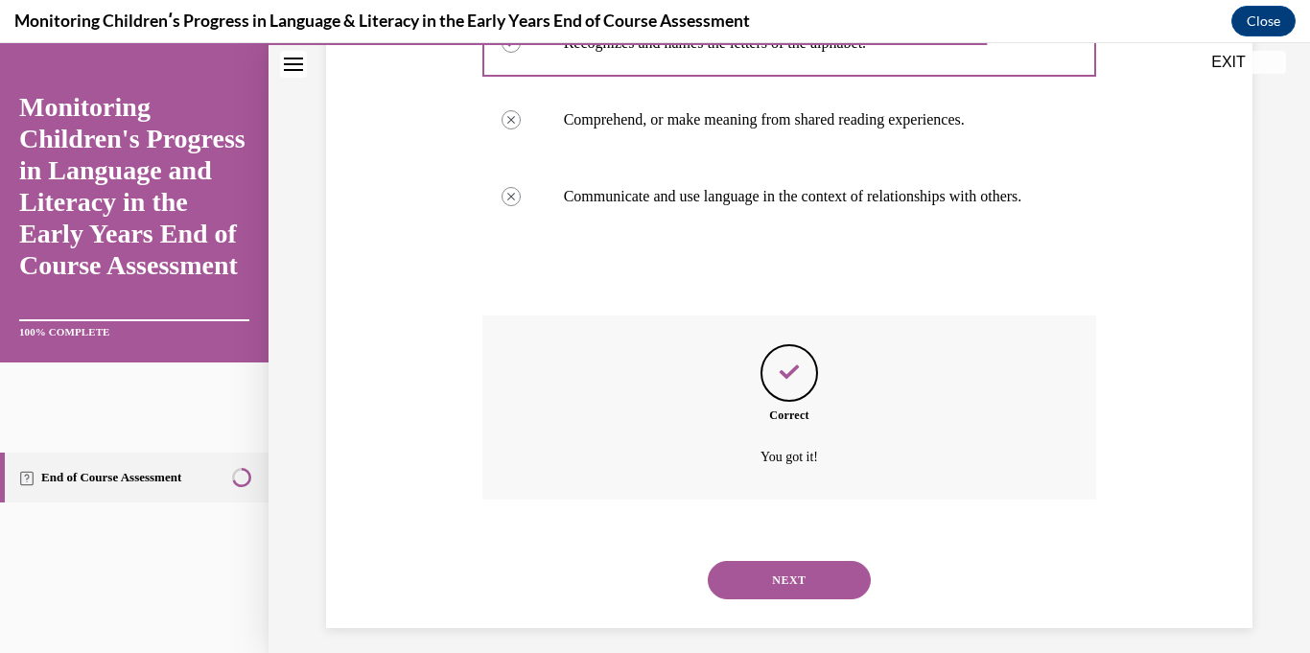
scroll to position [576, 0]
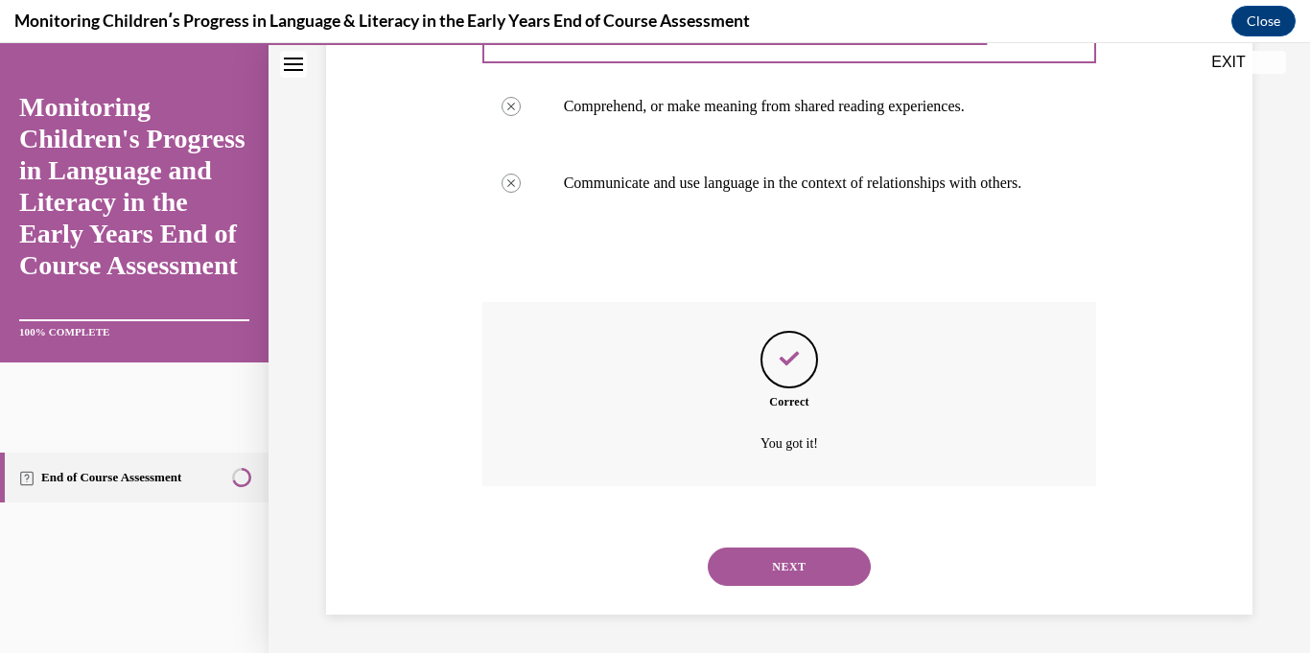
click at [831, 560] on button "NEXT" at bounding box center [789, 566] width 163 height 38
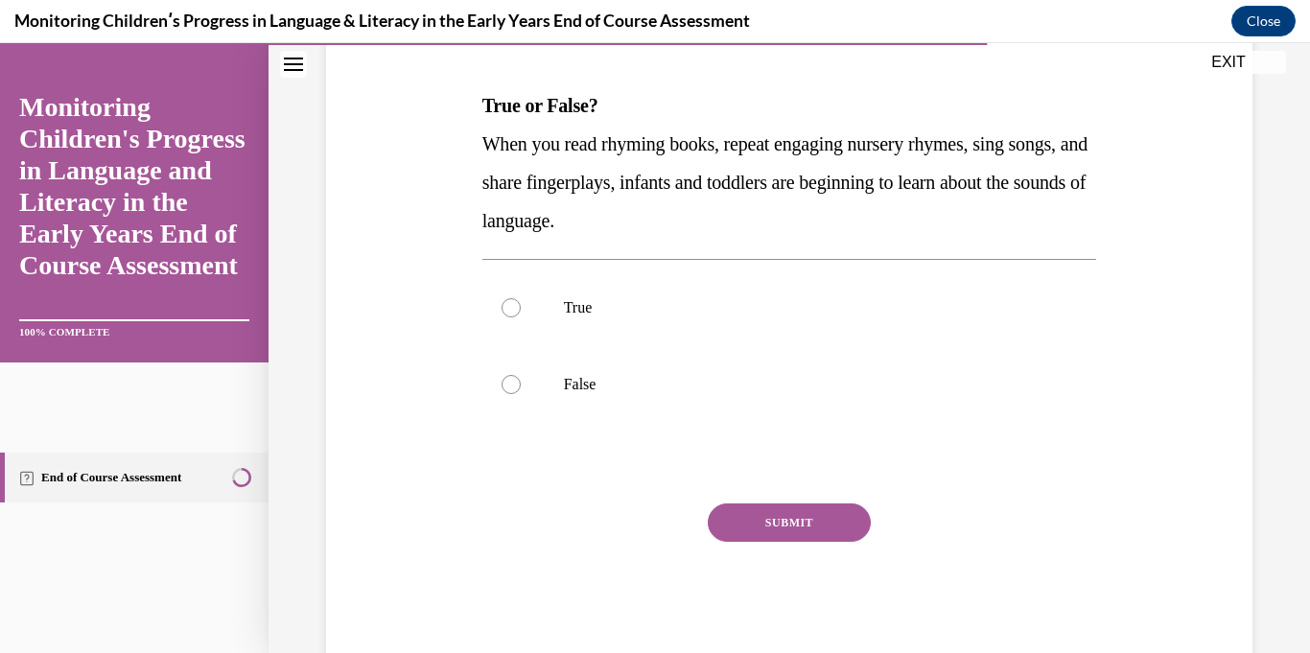
scroll to position [282, 0]
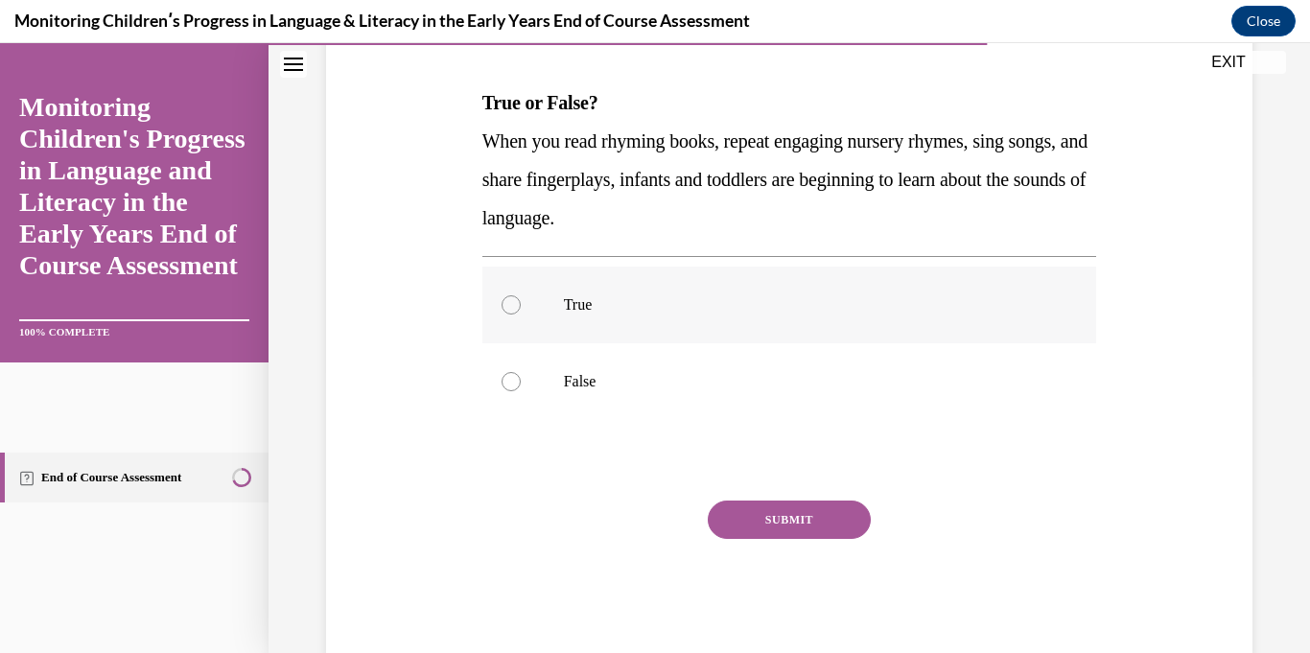
click at [802, 314] on label "True" at bounding box center [789, 305] width 615 height 77
click at [521, 314] on input "True" at bounding box center [510, 304] width 19 height 19
radio input "true"
click at [802, 526] on button "SUBMIT" at bounding box center [789, 519] width 163 height 38
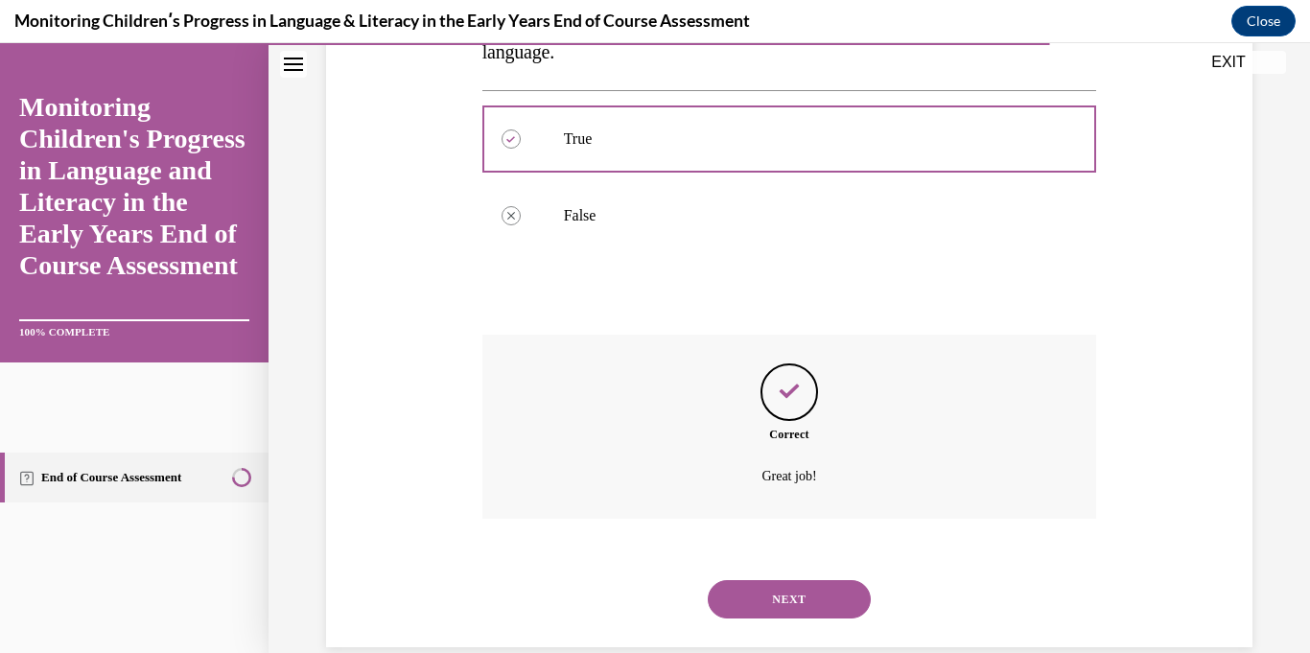
scroll to position [480, 0]
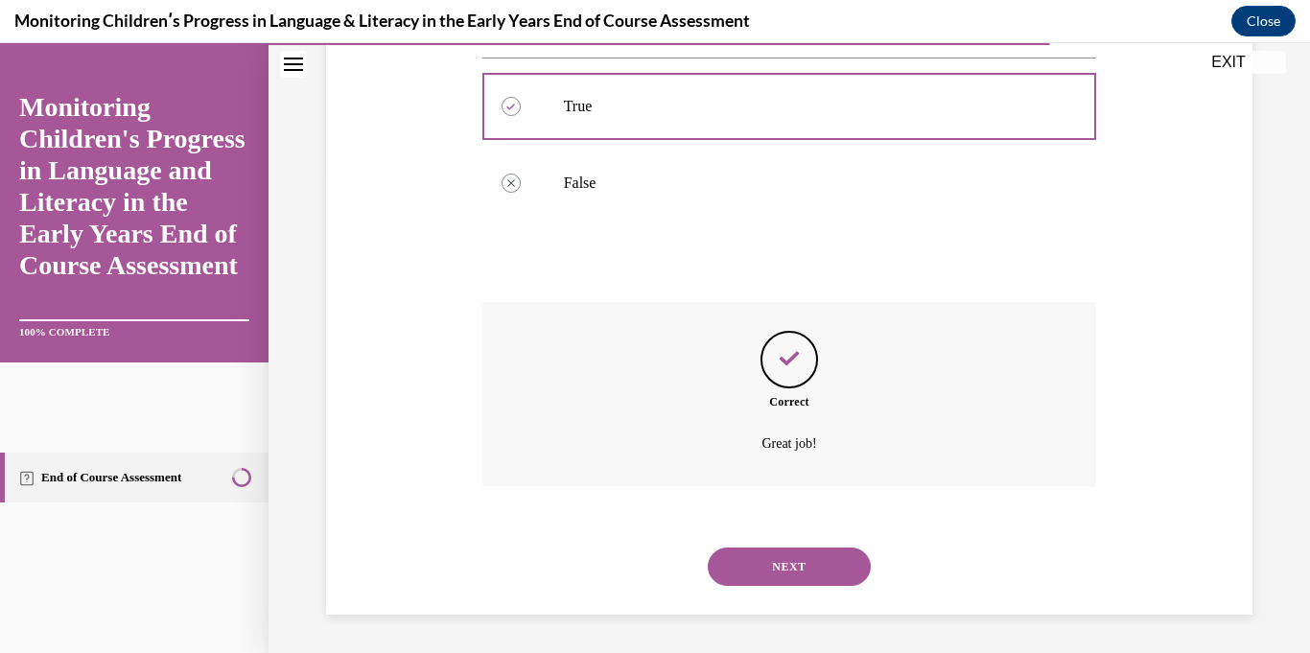
click at [854, 560] on button "NEXT" at bounding box center [789, 566] width 163 height 38
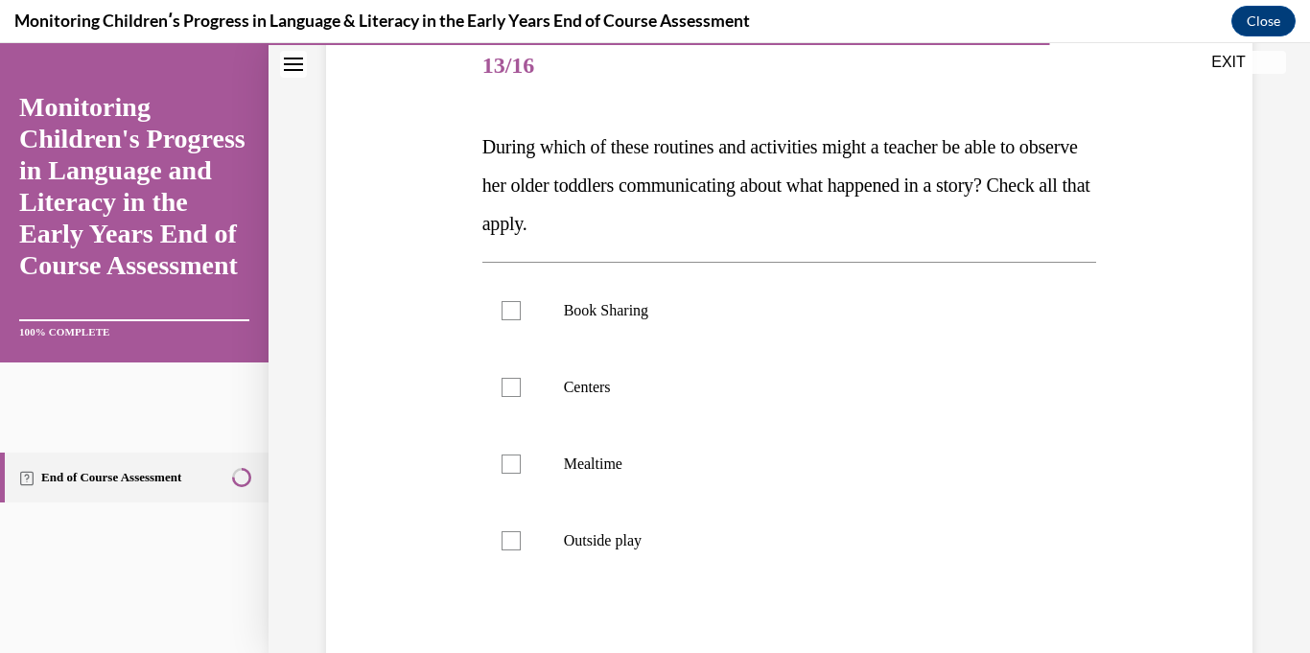
scroll to position [256, 0]
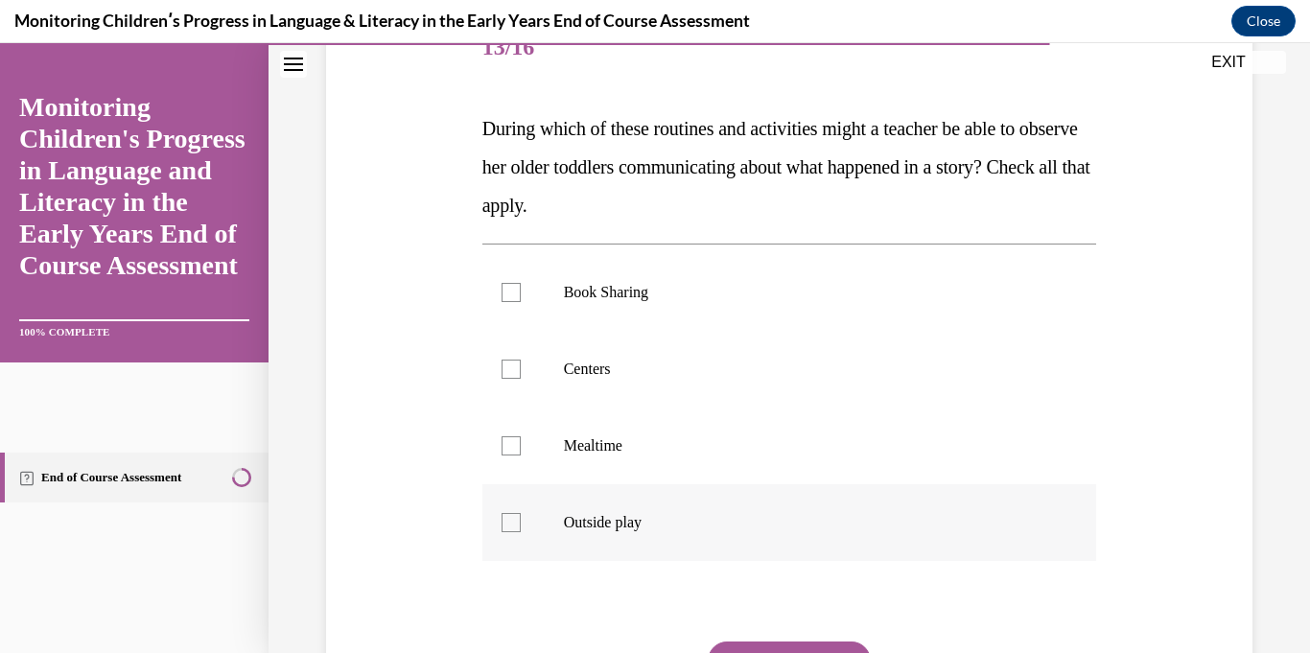
click at [805, 502] on label "Outside play" at bounding box center [789, 522] width 615 height 77
click at [521, 513] on input "Outside play" at bounding box center [510, 522] width 19 height 19
checkbox input "true"
click at [730, 464] on label "Mealtime" at bounding box center [789, 445] width 615 height 77
click at [521, 455] on input "Mealtime" at bounding box center [510, 445] width 19 height 19
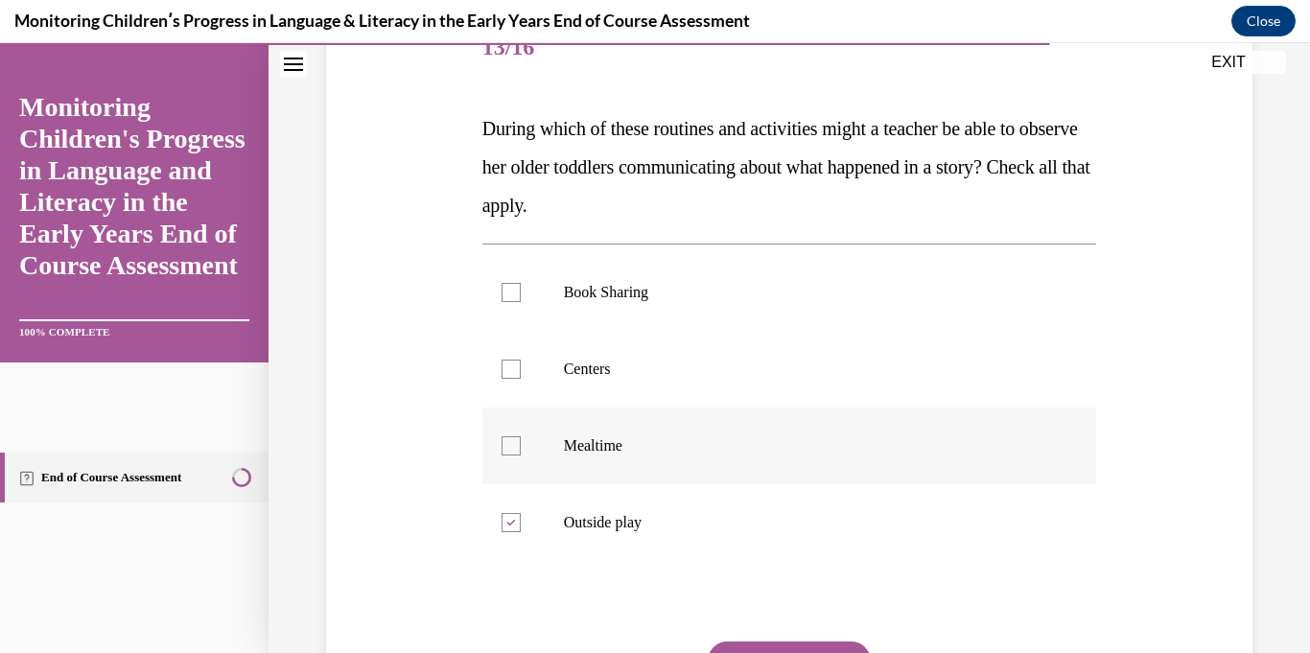
checkbox input "true"
click at [685, 379] on label "Centers" at bounding box center [789, 369] width 615 height 77
click at [521, 379] on input "Centers" at bounding box center [510, 369] width 19 height 19
checkbox input "true"
click at [674, 284] on p "Book Sharing" at bounding box center [806, 292] width 485 height 19
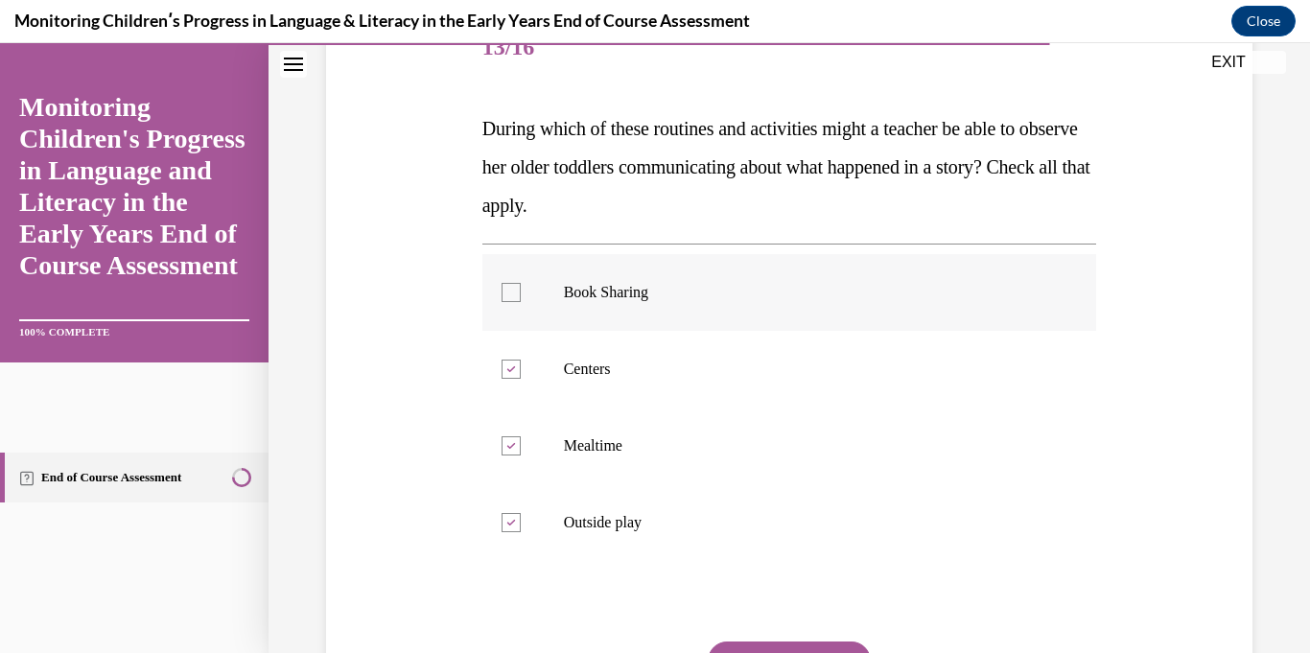
click at [521, 284] on input "Book Sharing" at bounding box center [510, 292] width 19 height 19
checkbox input "true"
click at [806, 645] on button "SUBMIT" at bounding box center [789, 660] width 163 height 38
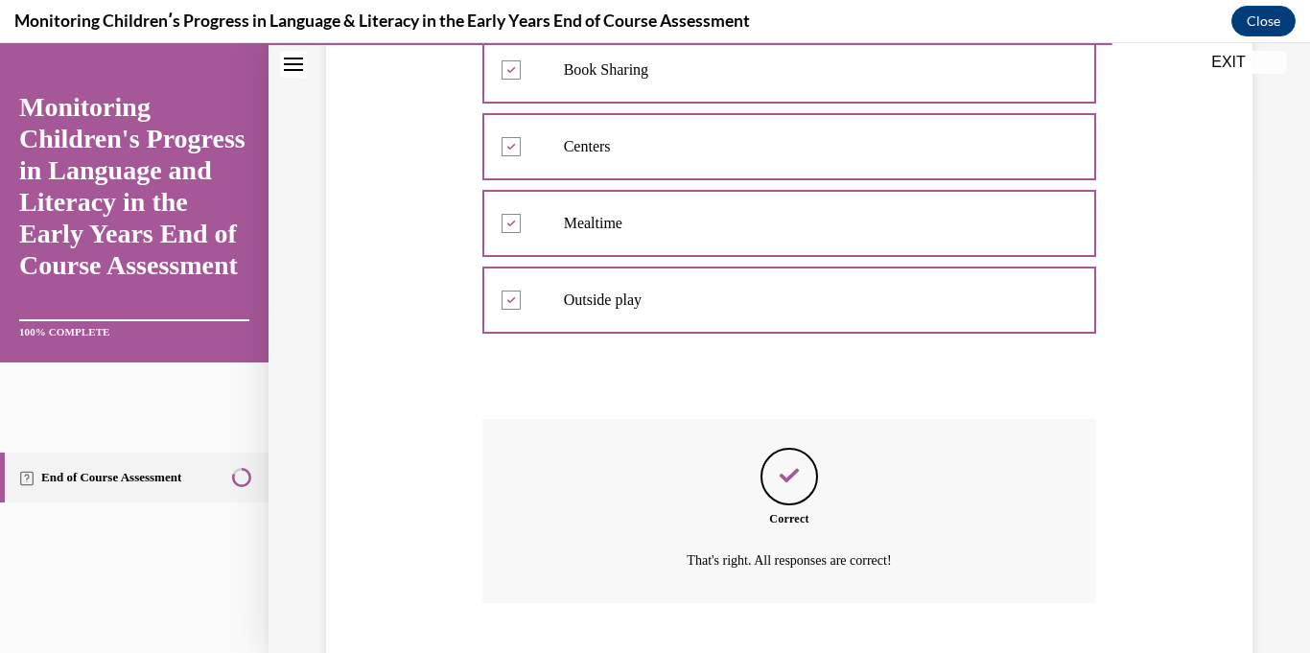
scroll to position [595, 0]
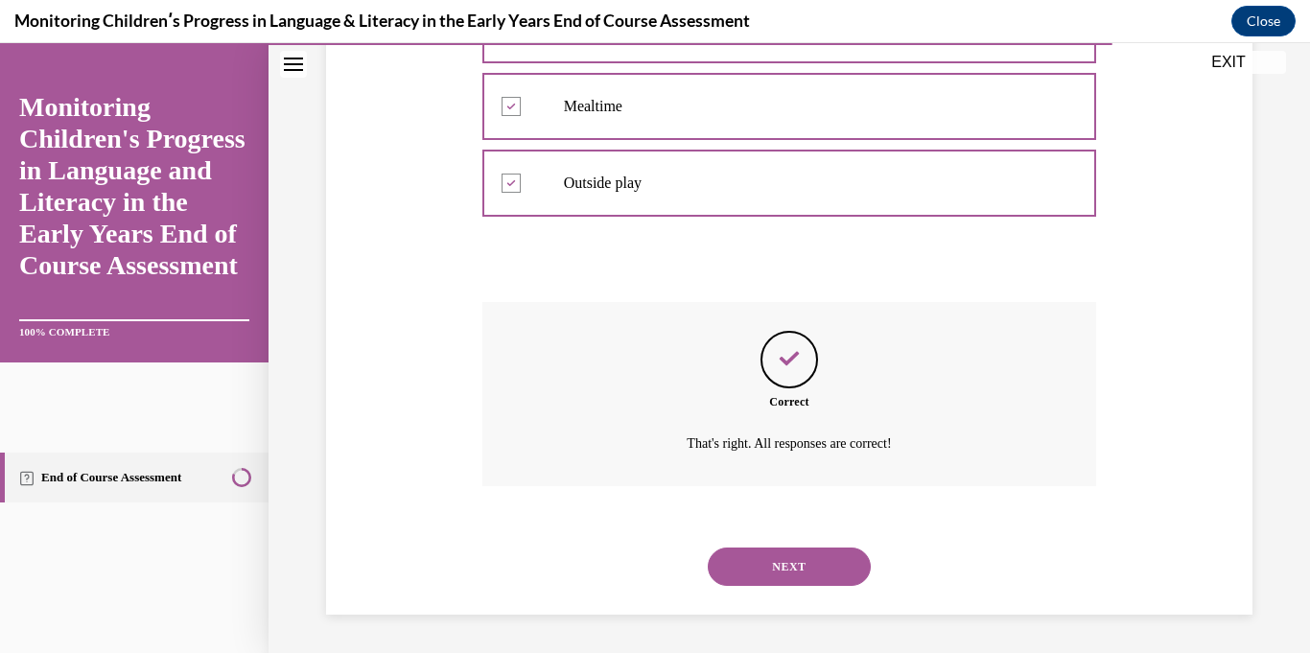
click at [778, 570] on button "NEXT" at bounding box center [789, 566] width 163 height 38
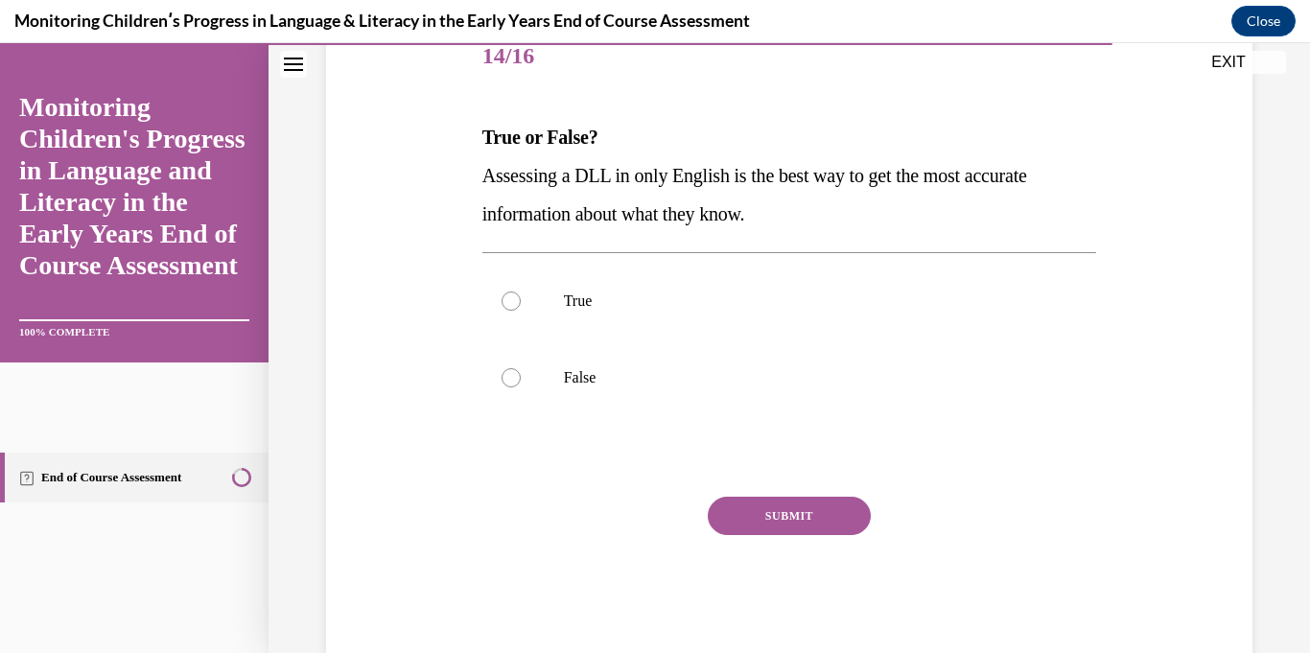
scroll to position [250, 0]
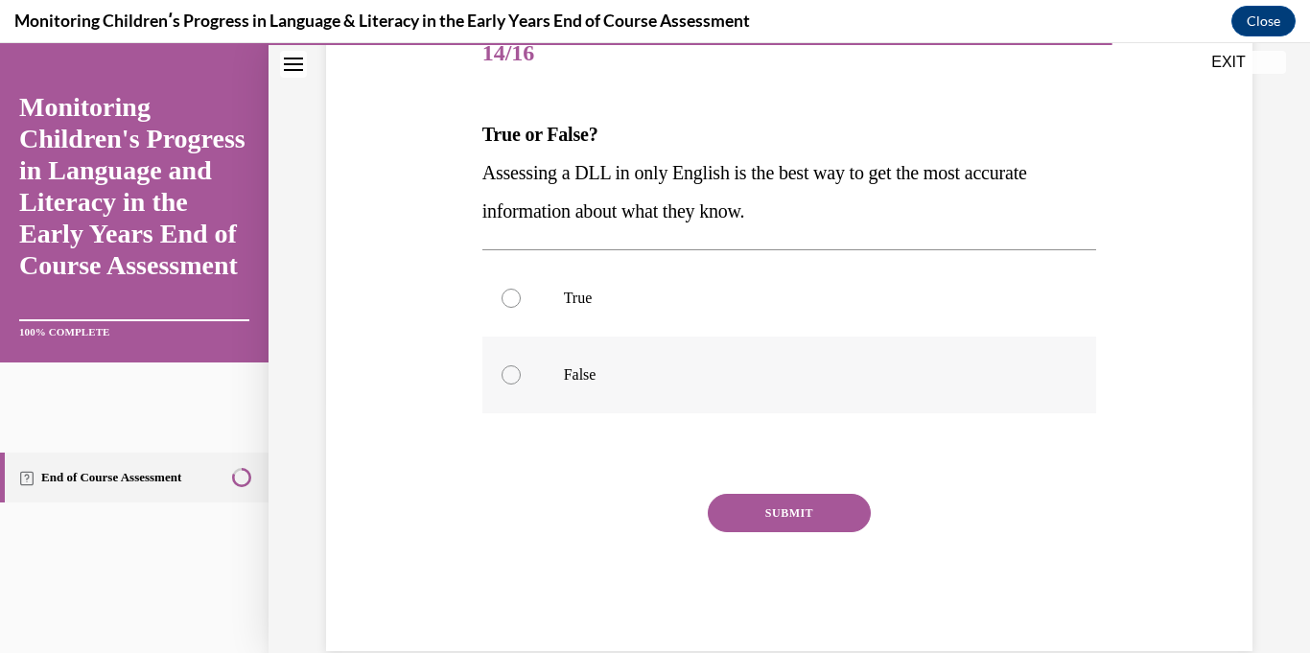
click at [961, 353] on label "False" at bounding box center [789, 375] width 615 height 77
click at [521, 365] on input "False" at bounding box center [510, 374] width 19 height 19
radio input "true"
click at [821, 510] on button "SUBMIT" at bounding box center [789, 513] width 163 height 38
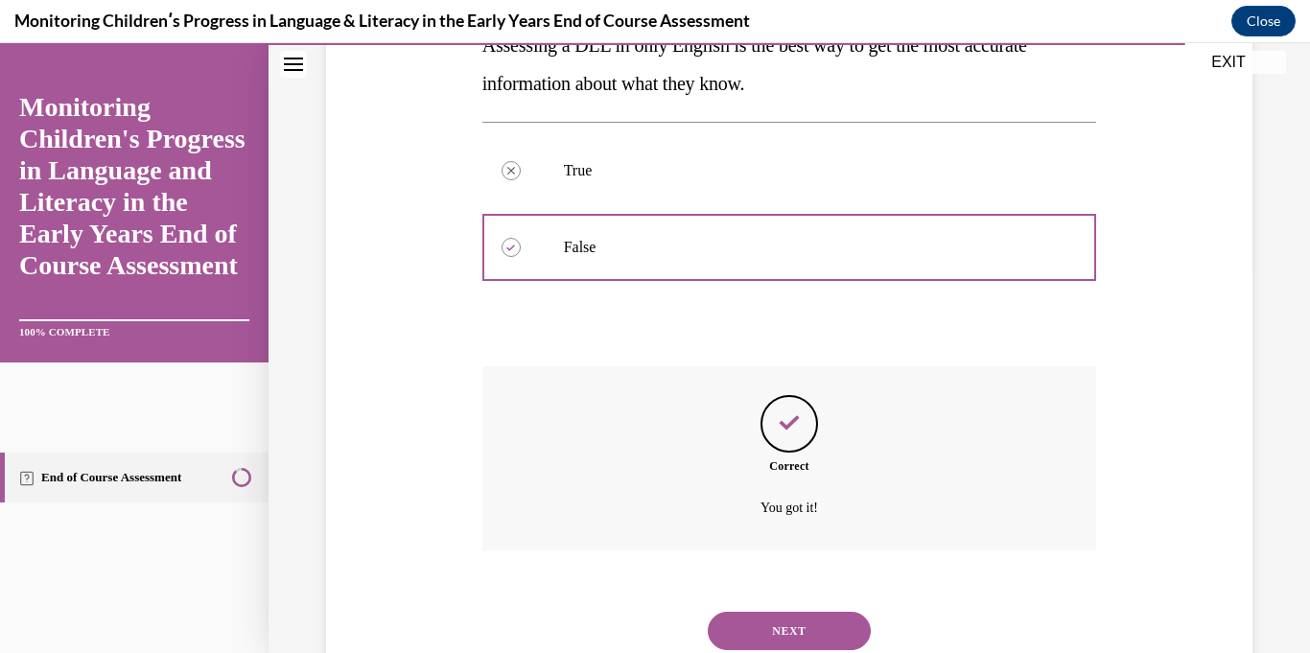
scroll to position [442, 0]
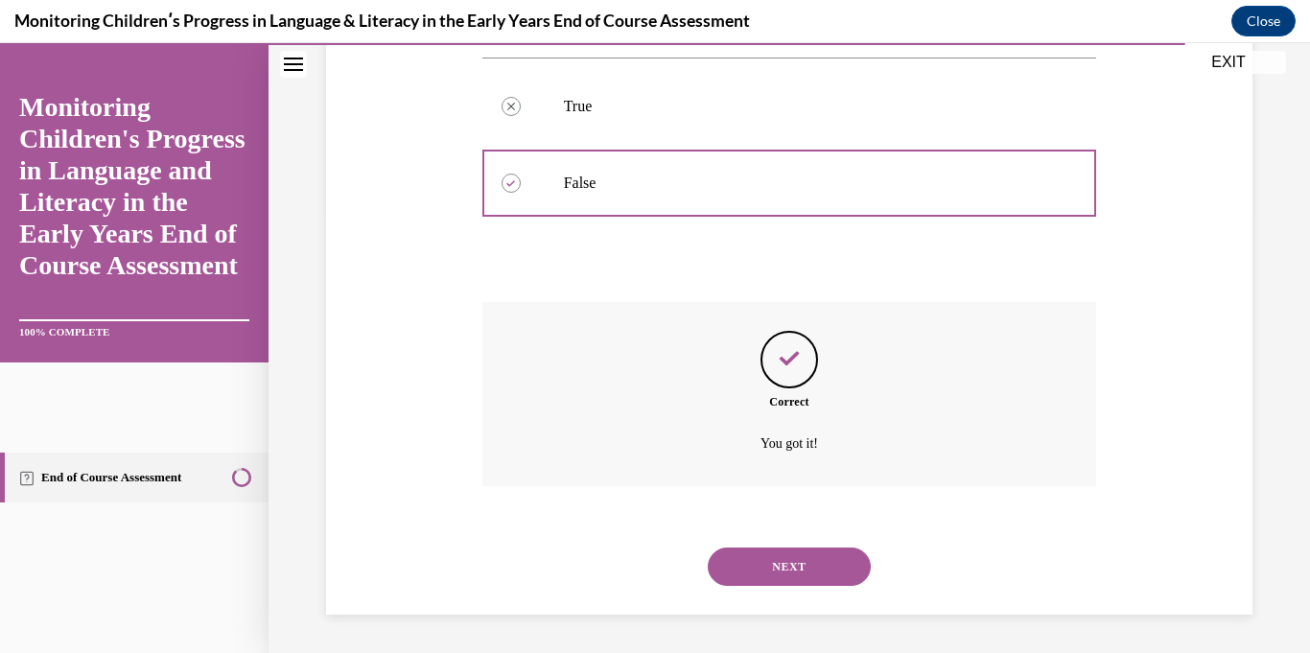
click at [856, 555] on button "NEXT" at bounding box center [789, 566] width 163 height 38
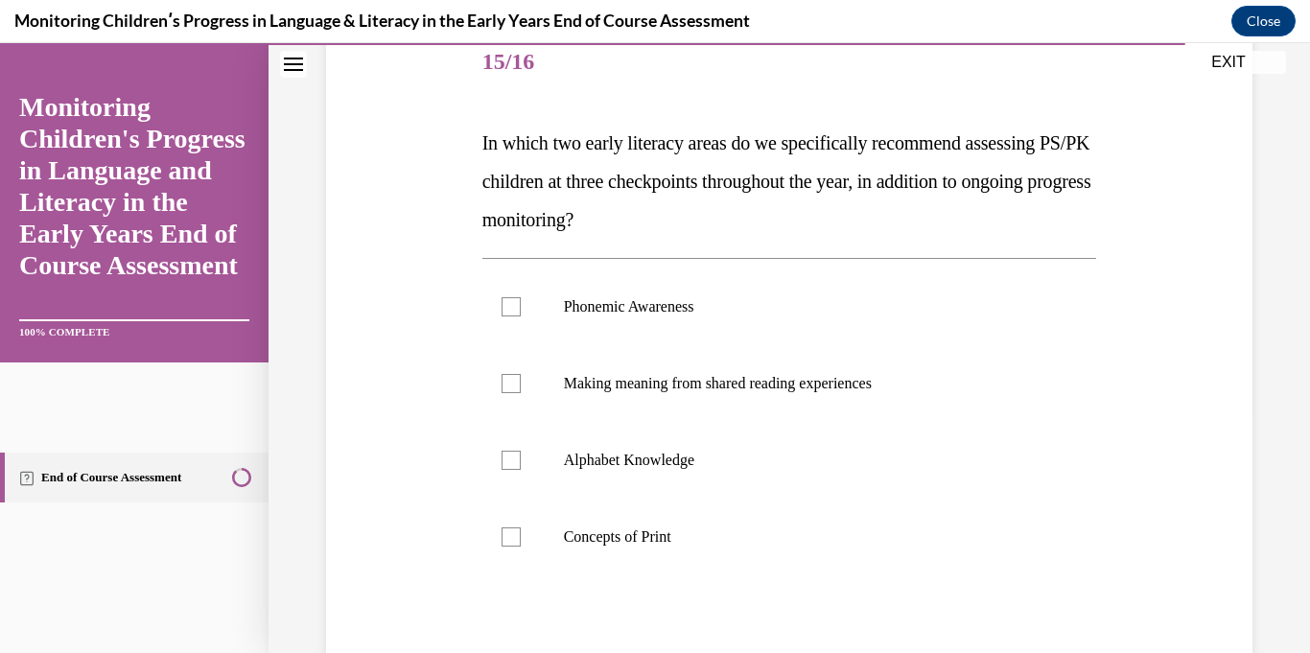
scroll to position [250, 0]
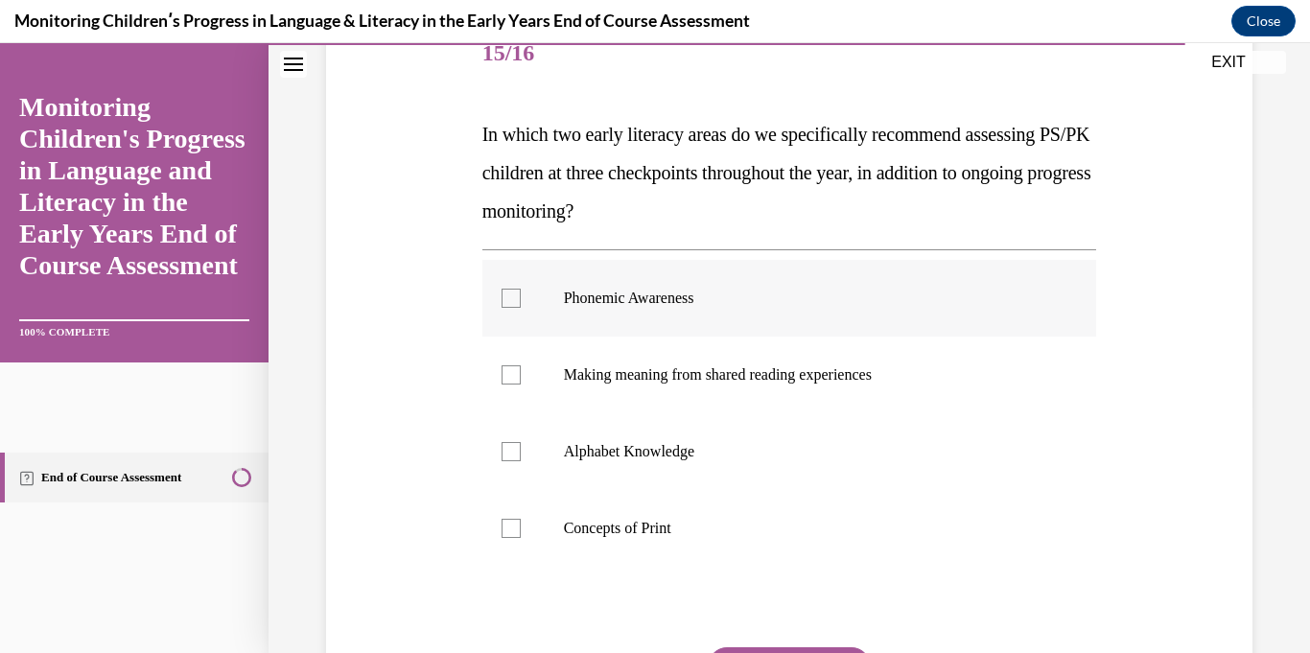
click at [932, 330] on label "Phonemic Awareness" at bounding box center [789, 298] width 615 height 77
click at [521, 308] on input "Phonemic Awareness" at bounding box center [510, 298] width 19 height 19
checkbox input "true"
click at [750, 462] on label "Alphabet Knowledge" at bounding box center [789, 451] width 615 height 77
click at [521, 461] on input "Alphabet Knowledge" at bounding box center [510, 451] width 19 height 19
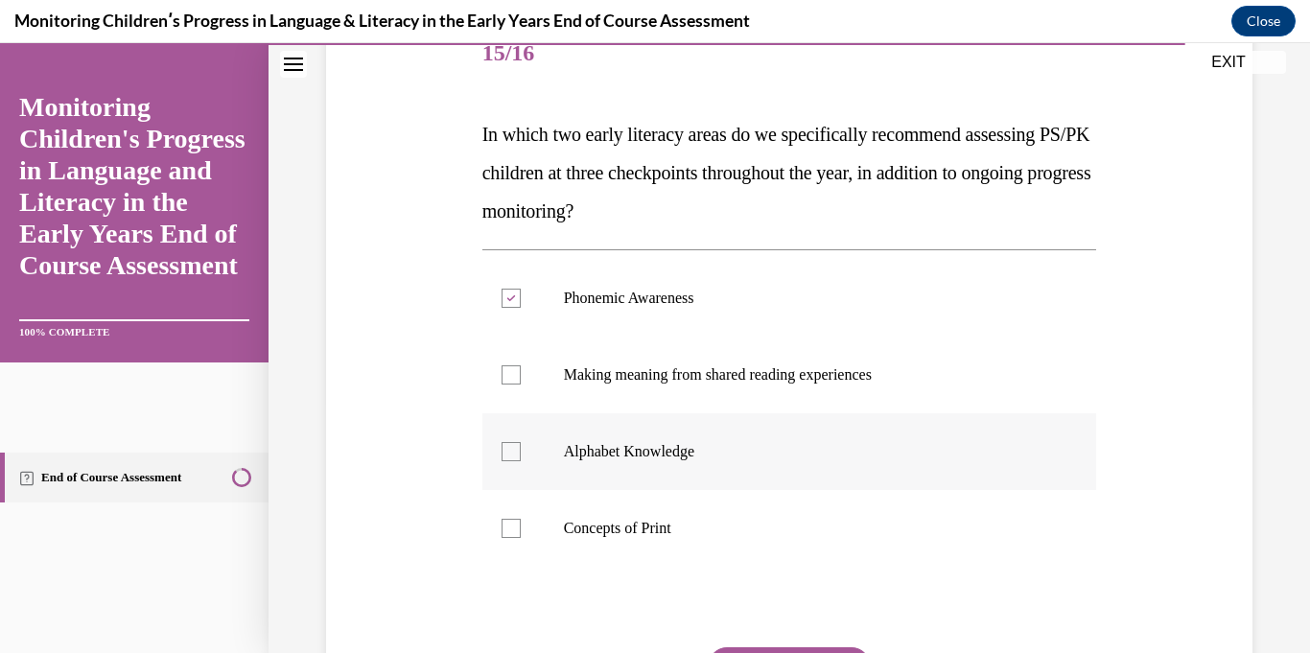
checkbox input "true"
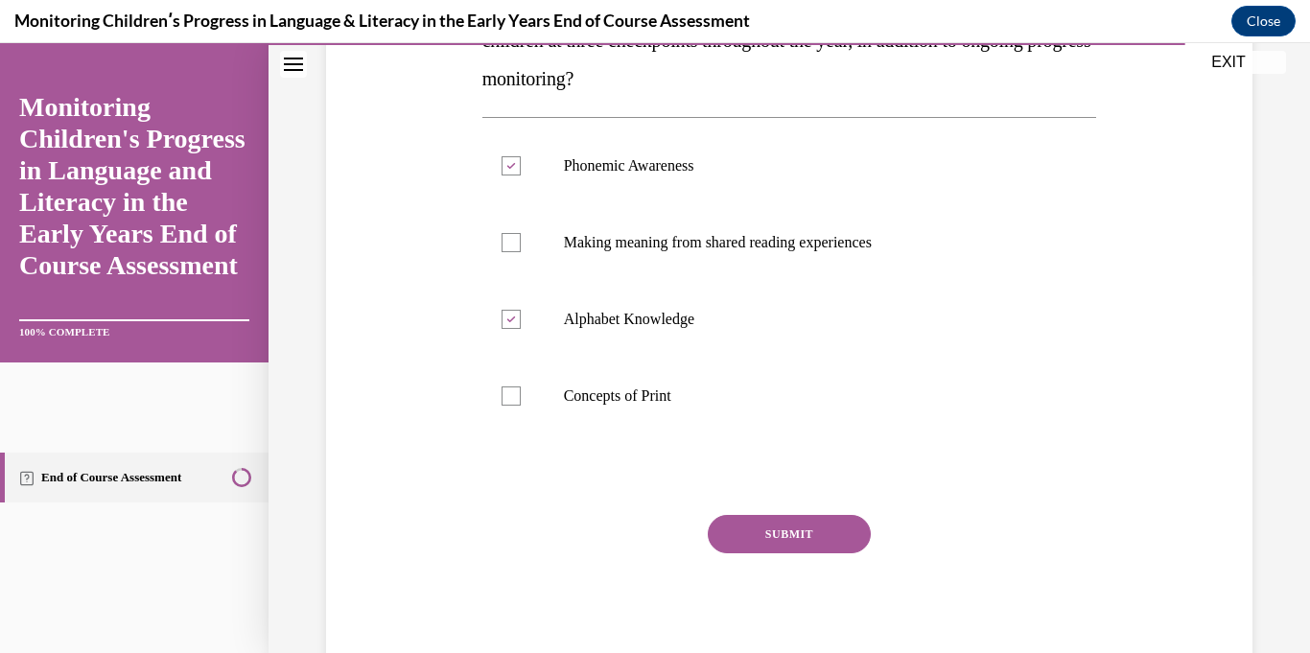
click at [821, 541] on button "SUBMIT" at bounding box center [789, 534] width 163 height 38
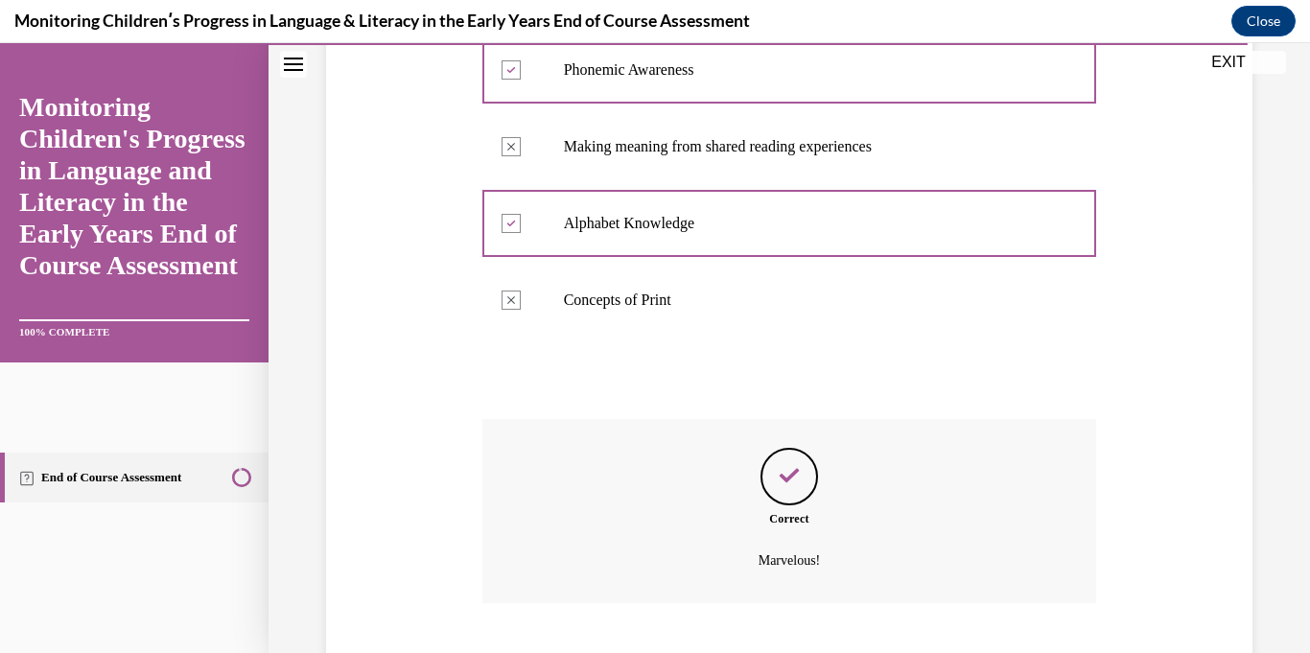
scroll to position [595, 0]
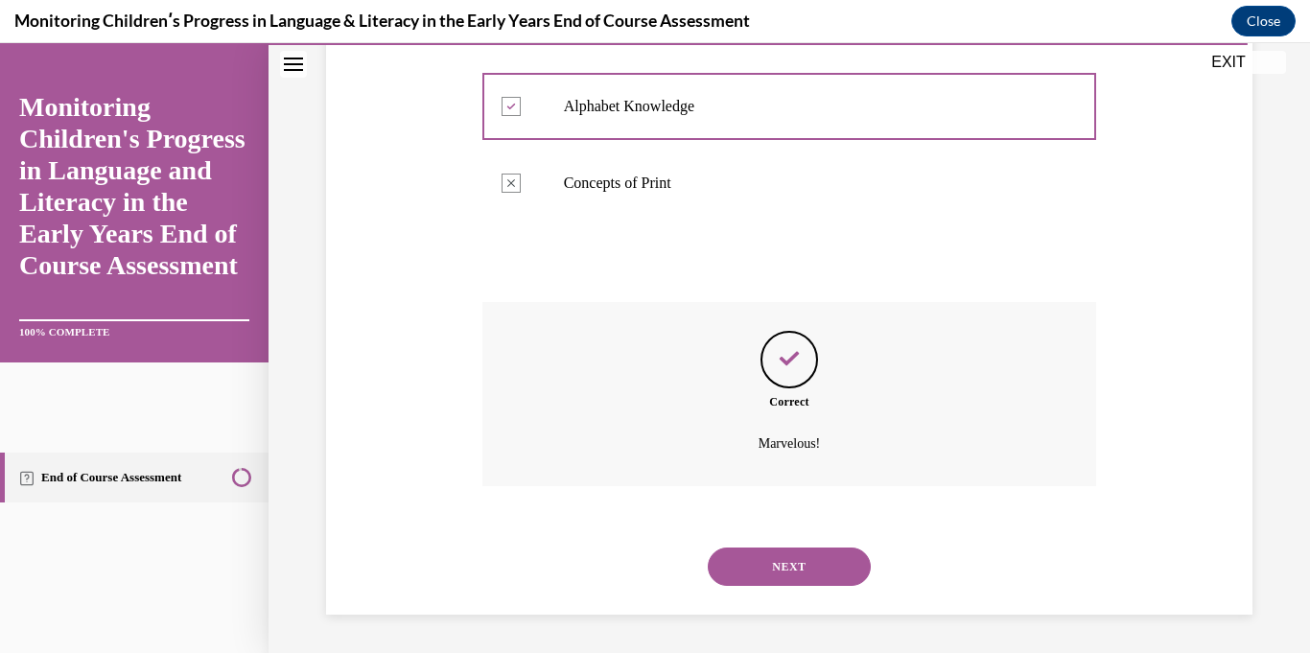
click at [822, 571] on button "NEXT" at bounding box center [789, 566] width 163 height 38
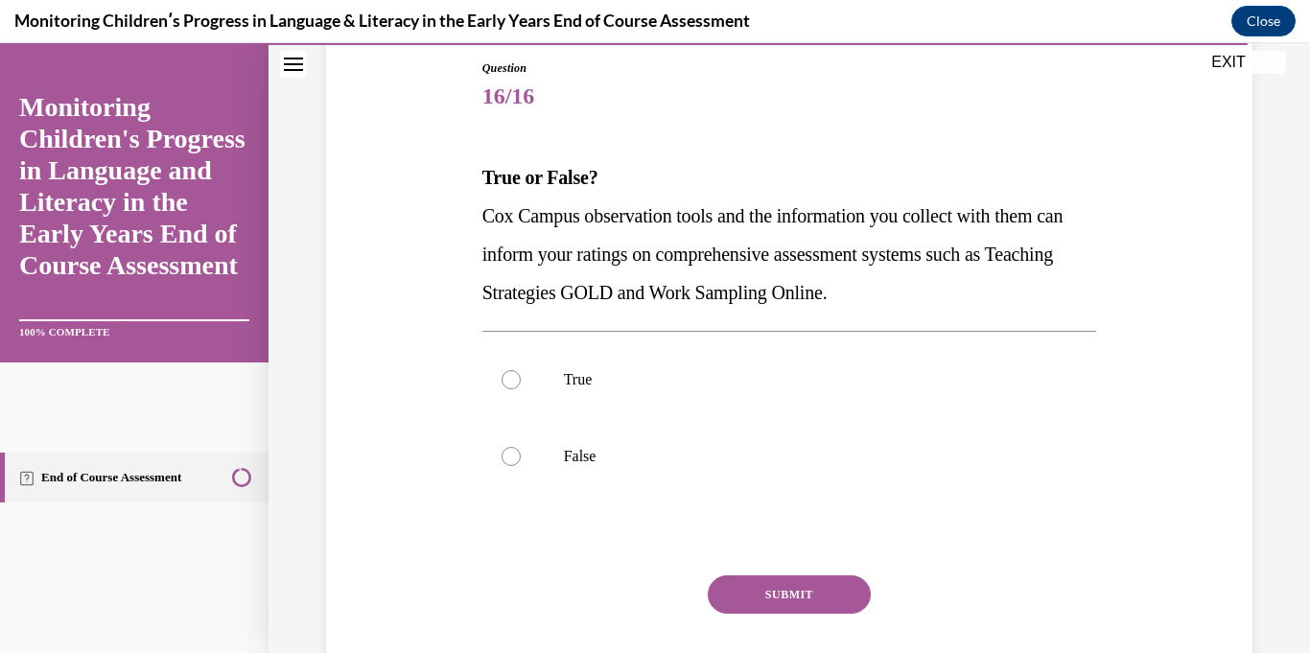
scroll to position [209, 0]
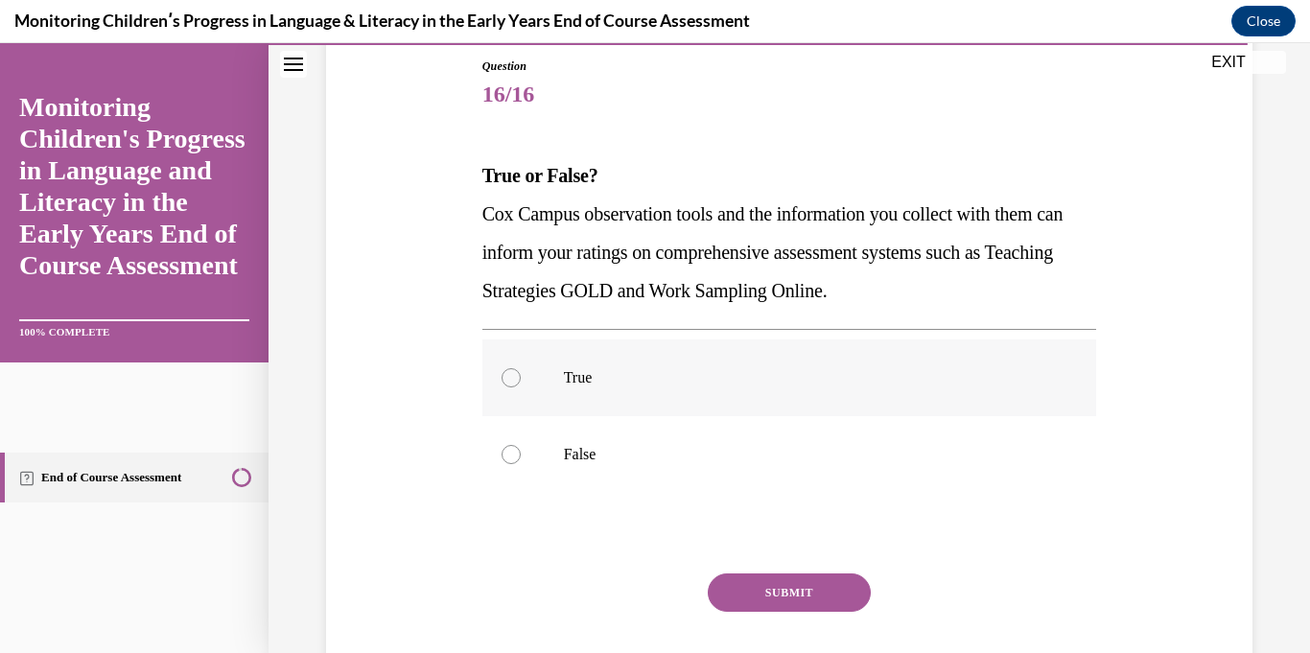
click at [719, 389] on label "True" at bounding box center [789, 377] width 615 height 77
click at [521, 387] on input "True" at bounding box center [510, 377] width 19 height 19
radio input "true"
click at [803, 594] on button "SUBMIT" at bounding box center [789, 592] width 163 height 38
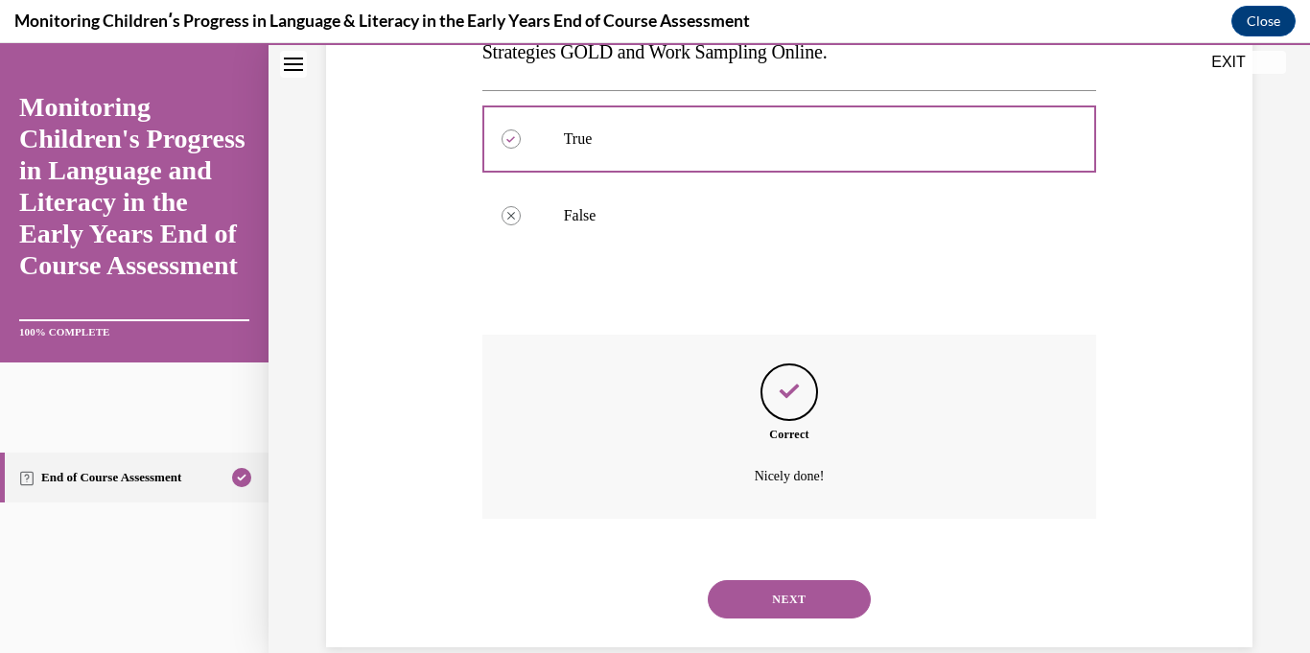
scroll to position [480, 0]
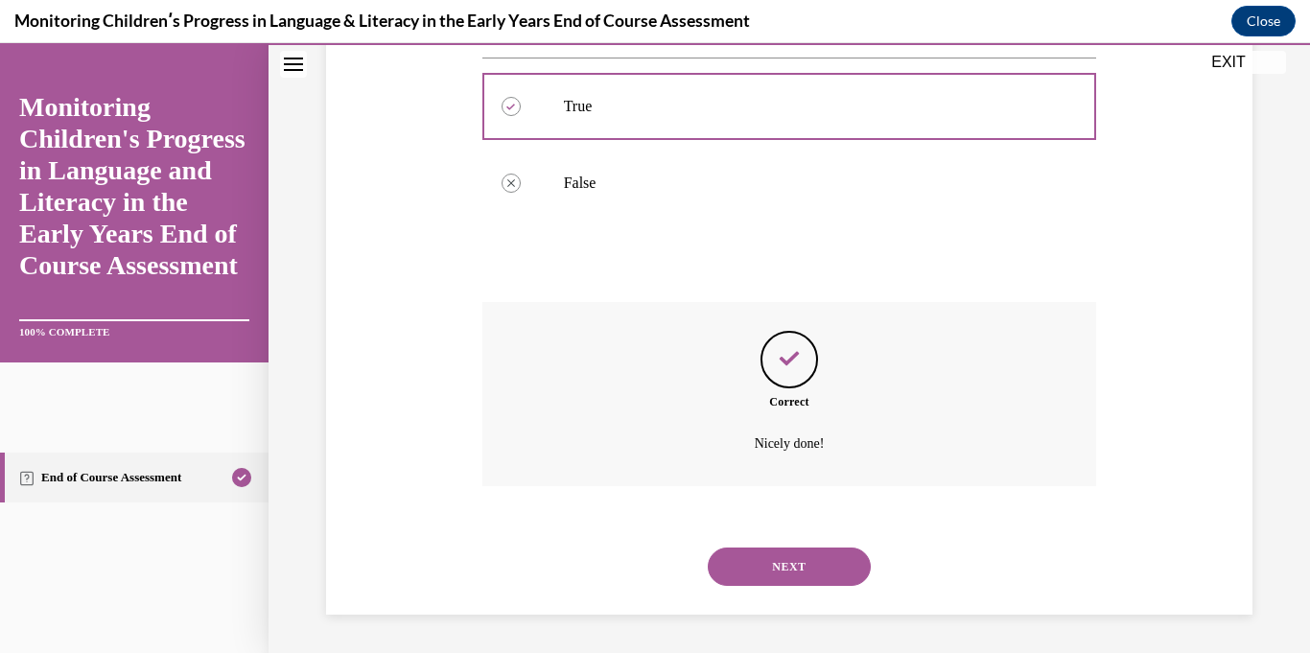
click at [841, 561] on button "NEXT" at bounding box center [789, 566] width 163 height 38
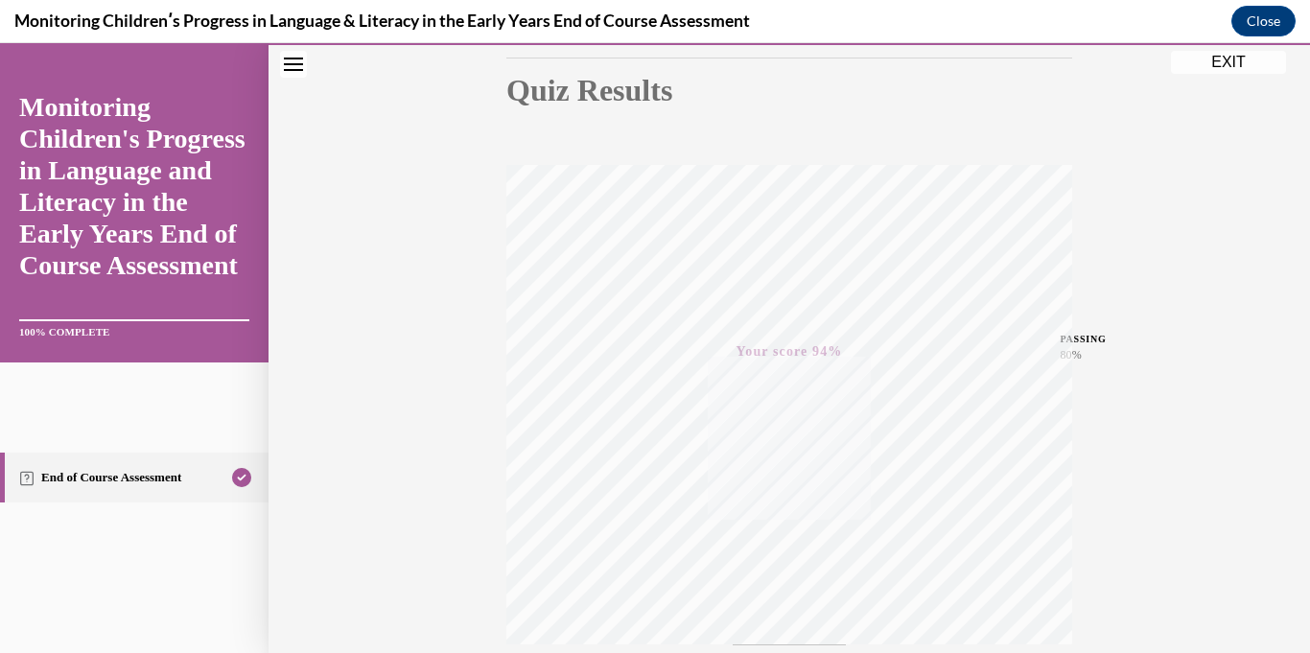
scroll to position [0, 0]
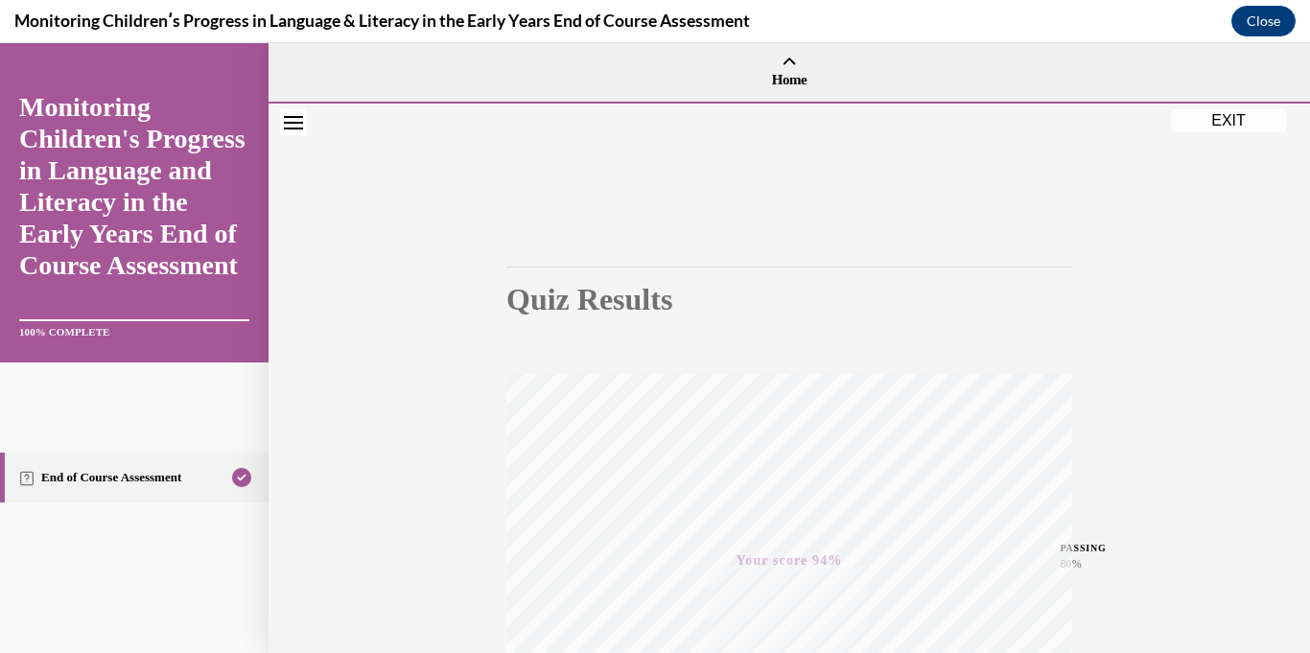
click at [1227, 117] on button "EXIT" at bounding box center [1228, 120] width 115 height 23
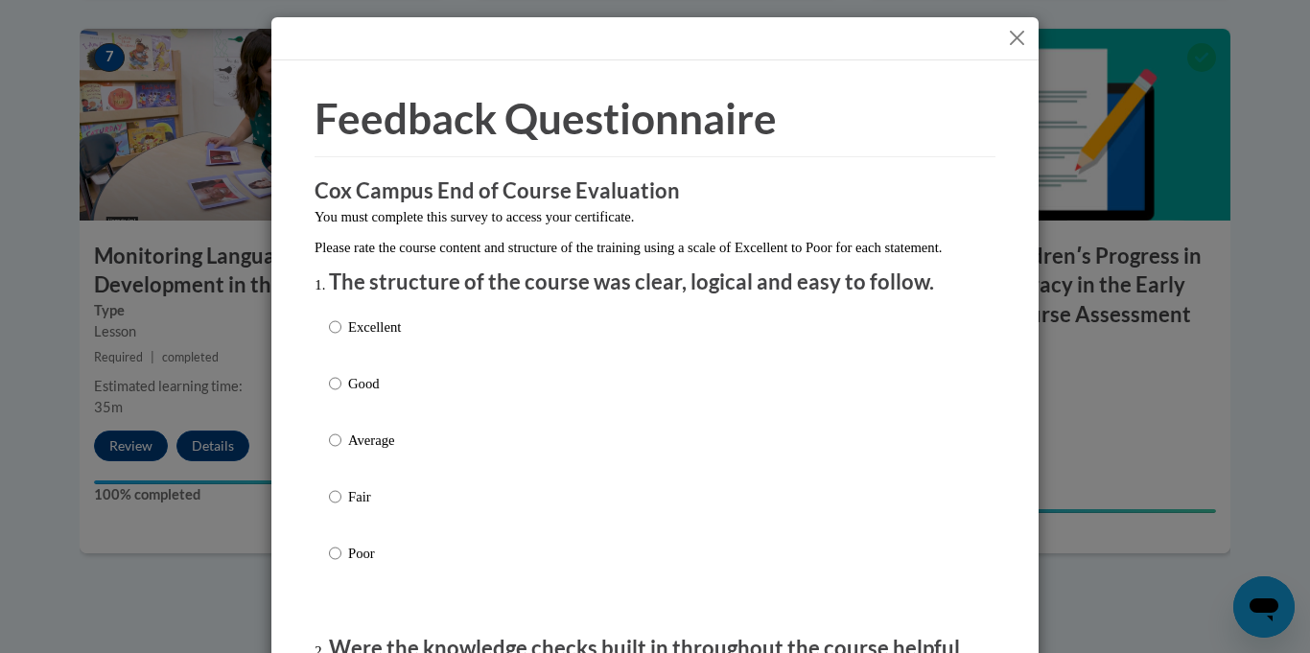
click at [711, 374] on div "Excellent Good Average Fair Poor" at bounding box center [655, 463] width 652 height 313
click at [422, 348] on div "Excellent Good Average Fair Poor" at bounding box center [655, 463] width 652 height 313
click at [345, 340] on label "Excellent" at bounding box center [365, 342] width 72 height 52
click at [341, 337] on input "Excellent" at bounding box center [335, 326] width 12 height 21
radio input "true"
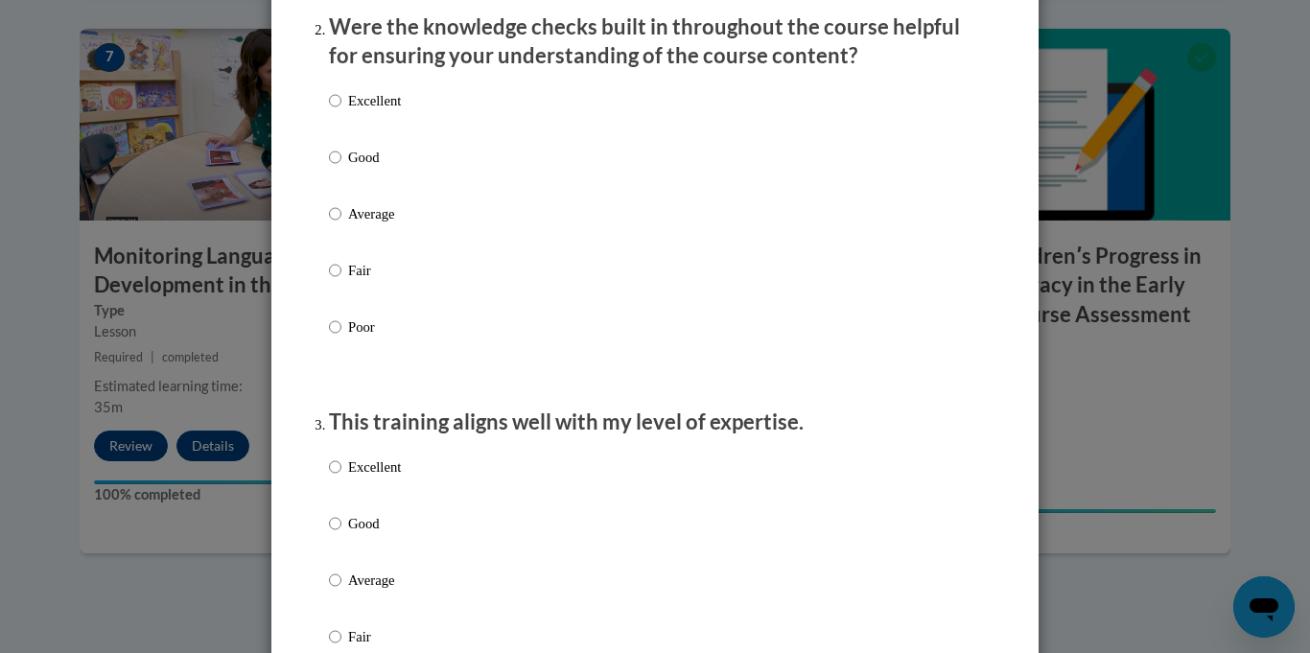
scroll to position [616, 0]
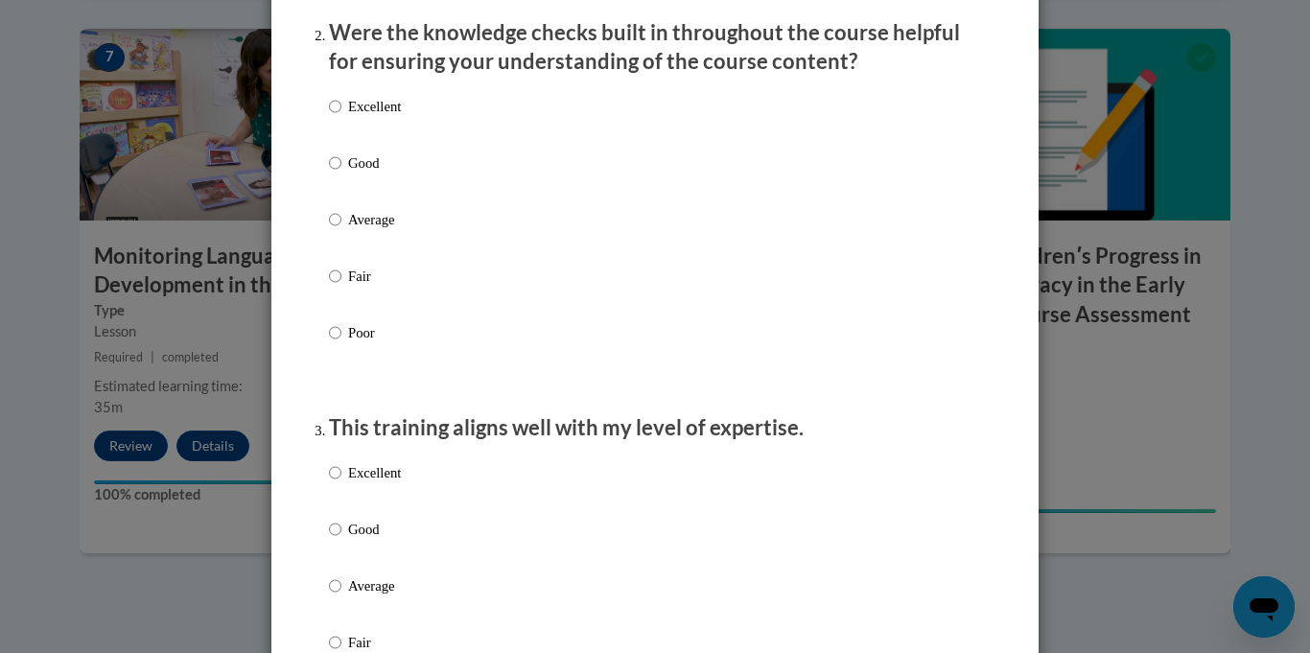
click at [697, 129] on div "Excellent Good Average Fair Poor" at bounding box center [655, 242] width 652 height 313
click at [385, 117] on p "Excellent" at bounding box center [374, 106] width 53 height 21
click at [341, 117] on input "Excellent" at bounding box center [335, 106] width 12 height 21
radio input "true"
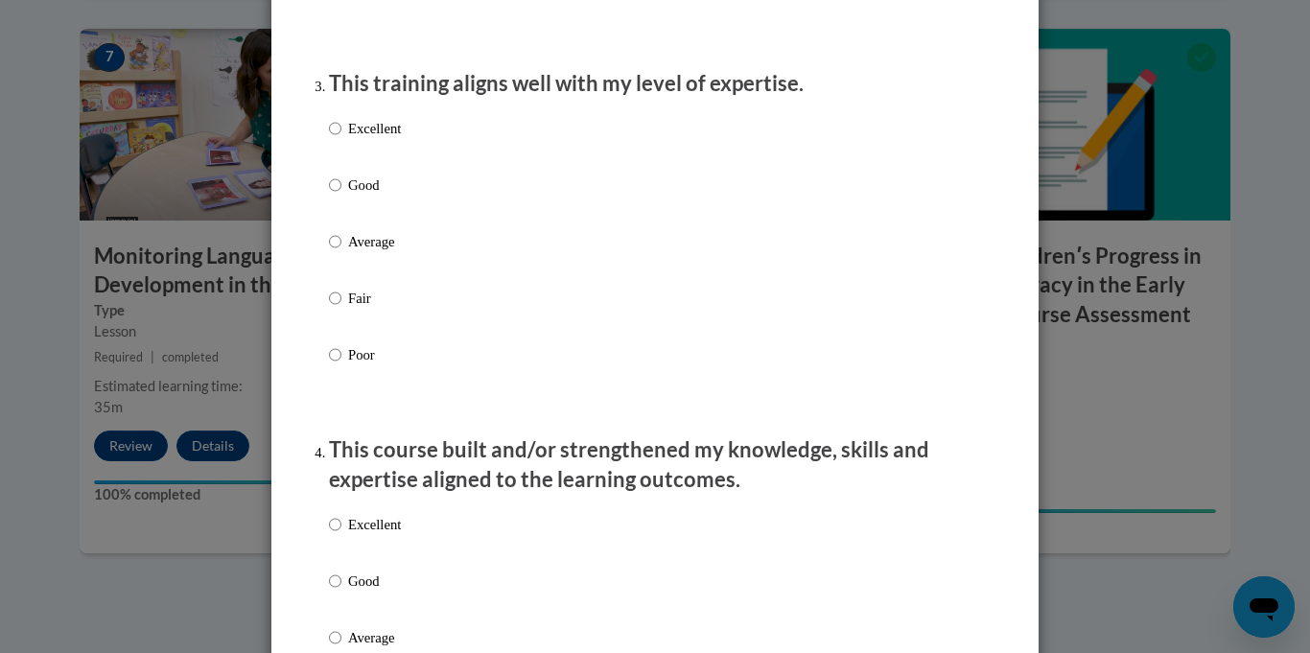
scroll to position [942, 0]
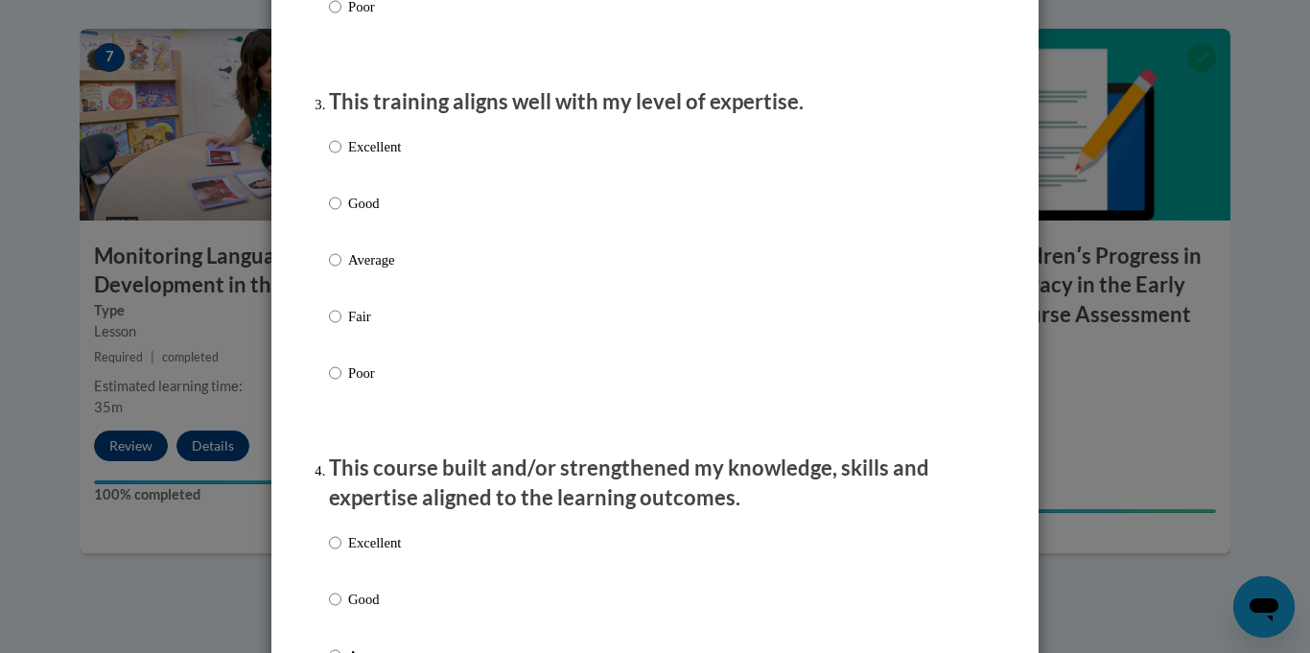
click at [571, 193] on div "Excellent Good Average Fair Poor" at bounding box center [655, 283] width 652 height 313
click at [384, 157] on p "Excellent" at bounding box center [374, 146] width 53 height 21
click at [341, 157] on input "Excellent" at bounding box center [335, 146] width 12 height 21
radio input "true"
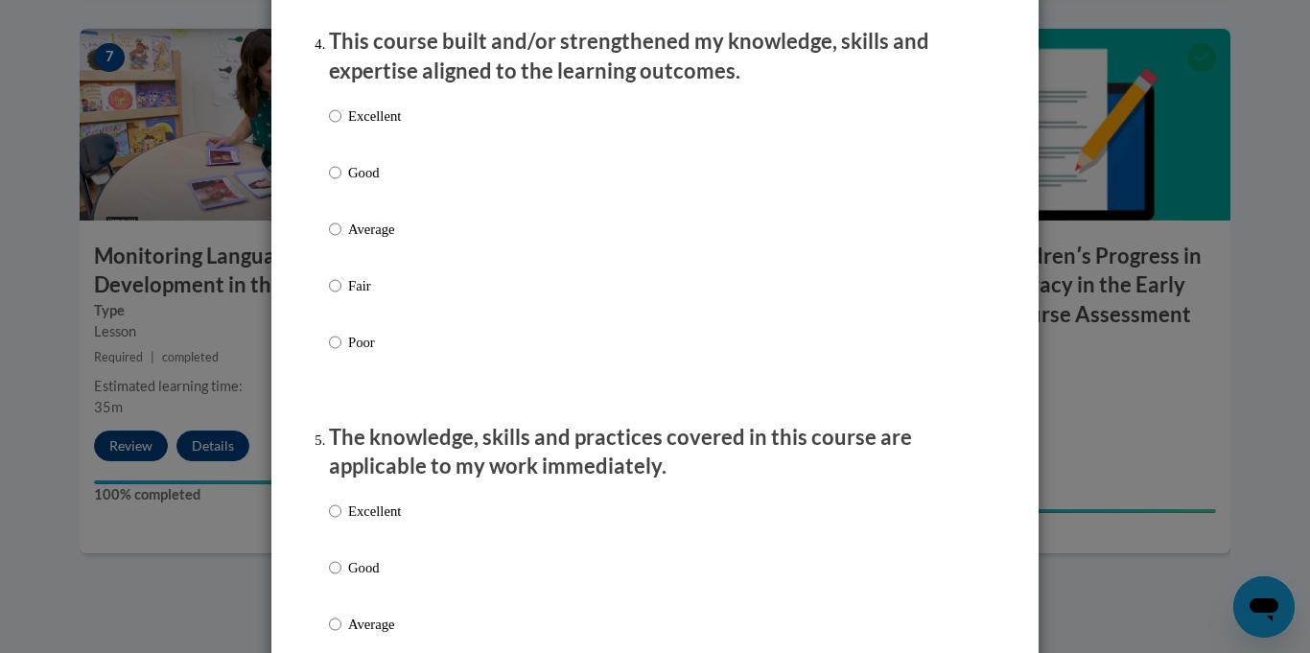
scroll to position [1361, 0]
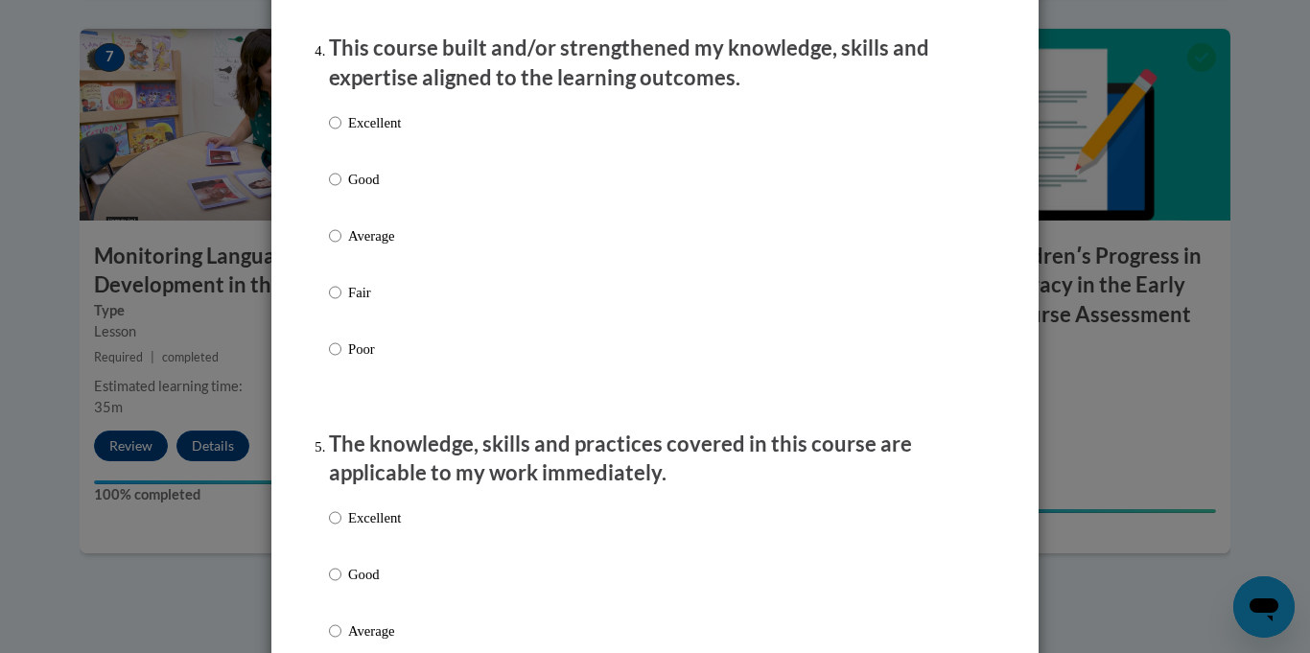
click at [378, 133] on p "Excellent" at bounding box center [374, 122] width 53 height 21
click at [341, 133] on input "Excellent" at bounding box center [335, 122] width 12 height 21
radio input "true"
click at [342, 536] on label "Excellent" at bounding box center [365, 533] width 72 height 52
click at [341, 528] on input "Excellent" at bounding box center [335, 517] width 12 height 21
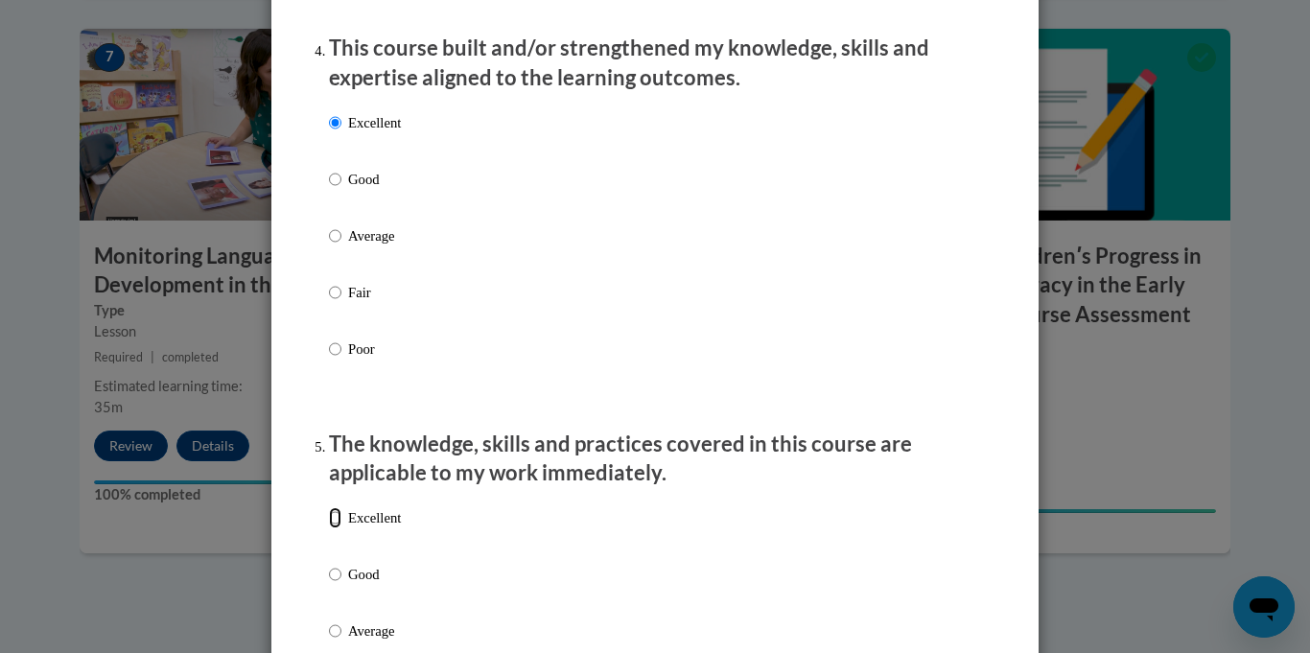
radio input "true"
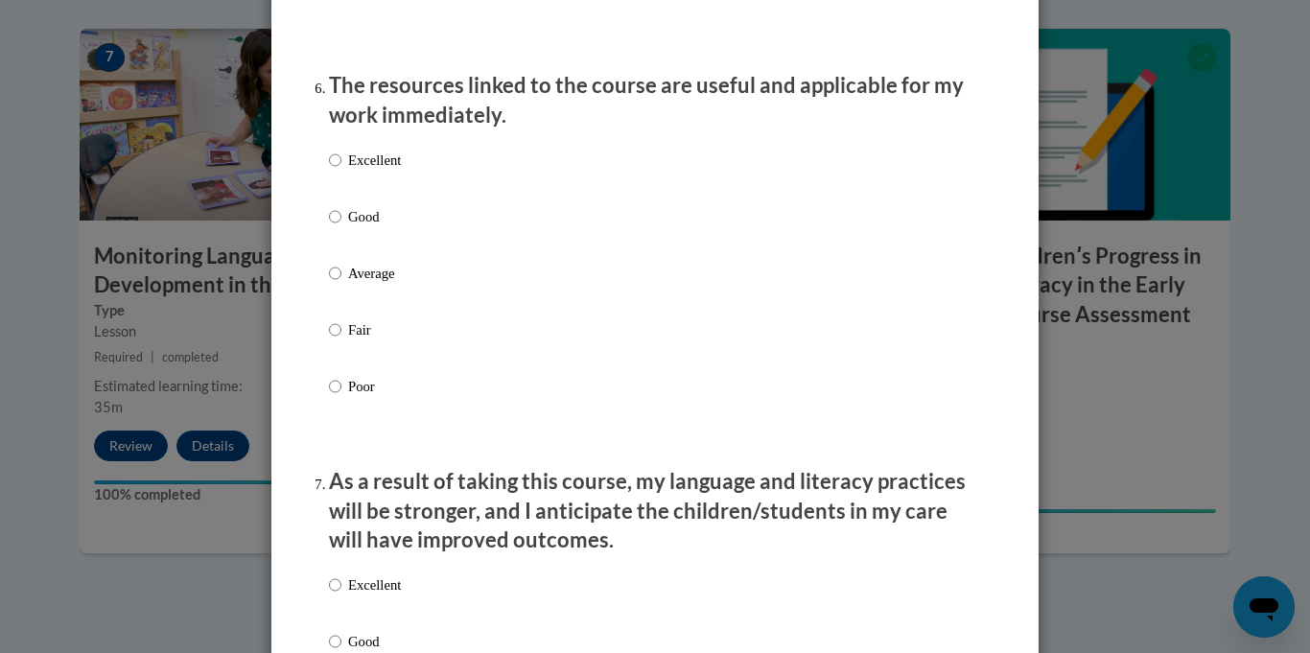
scroll to position [2122, 0]
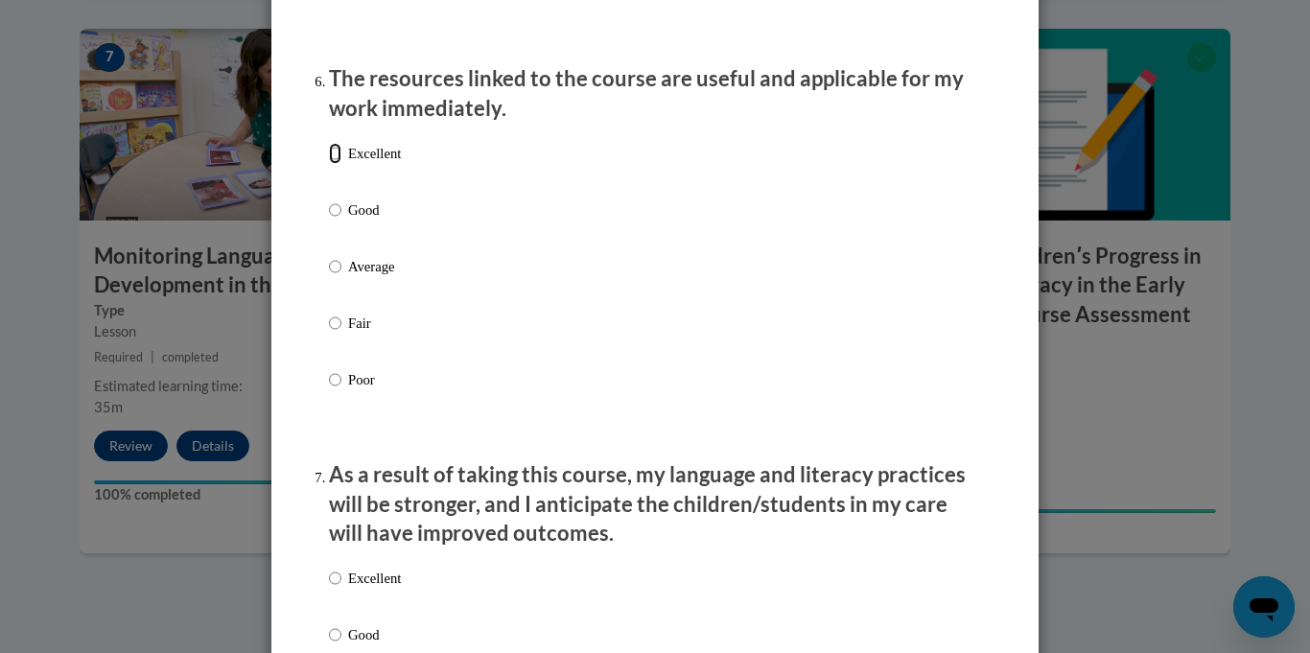
click at [335, 164] on input "Excellent" at bounding box center [335, 153] width 12 height 21
radio input "true"
click at [365, 608] on label "Excellent" at bounding box center [365, 594] width 72 height 52
click at [341, 589] on input "Excellent" at bounding box center [335, 578] width 12 height 21
radio input "true"
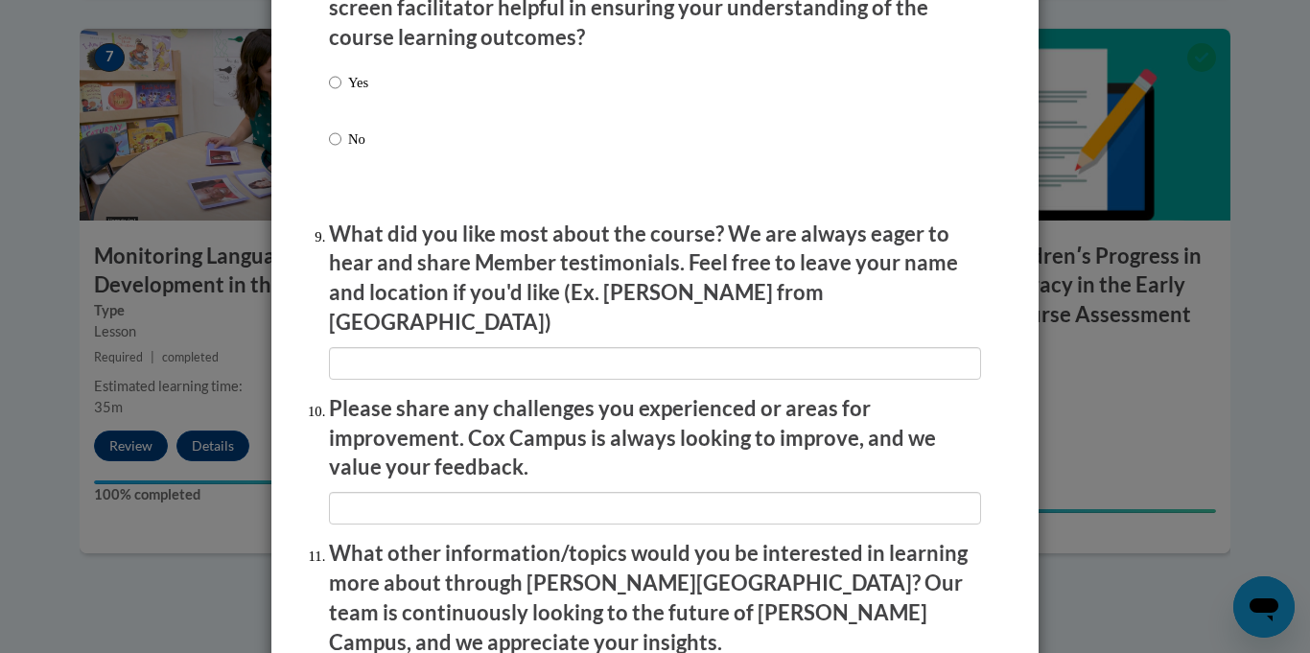
scroll to position [3331, 0]
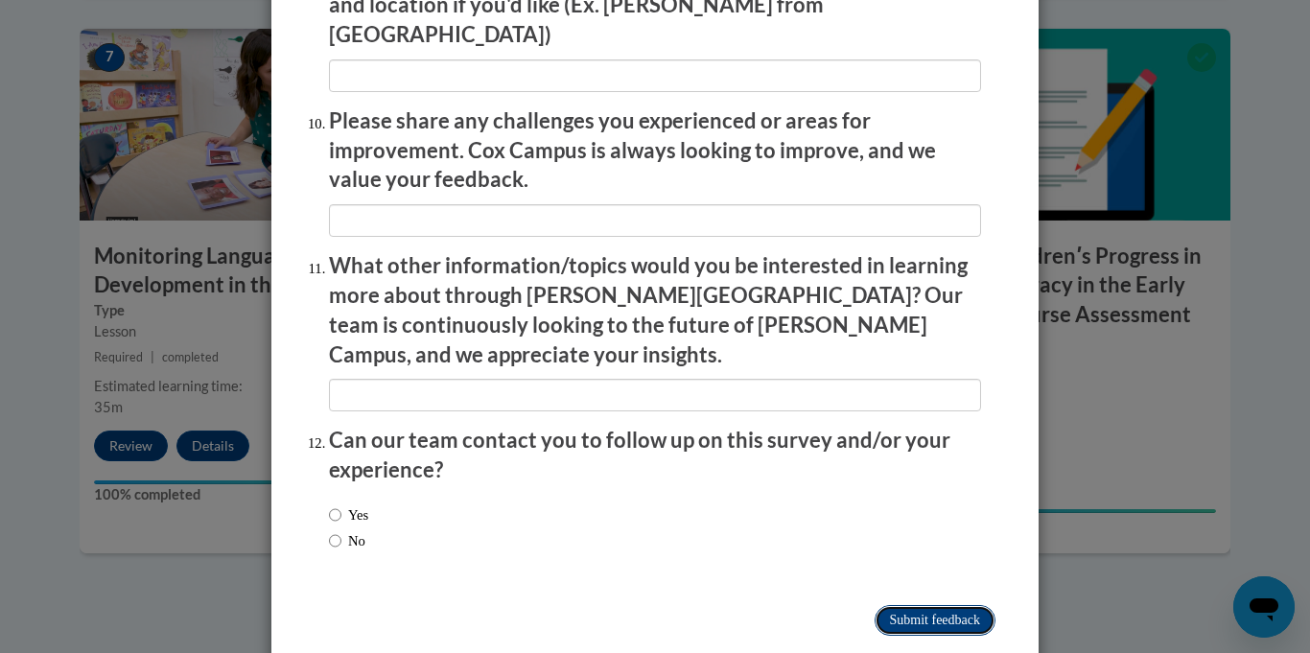
click at [977, 605] on input "Submit feedback" at bounding box center [934, 620] width 121 height 31
